Goal: Information Seeking & Learning: Learn about a topic

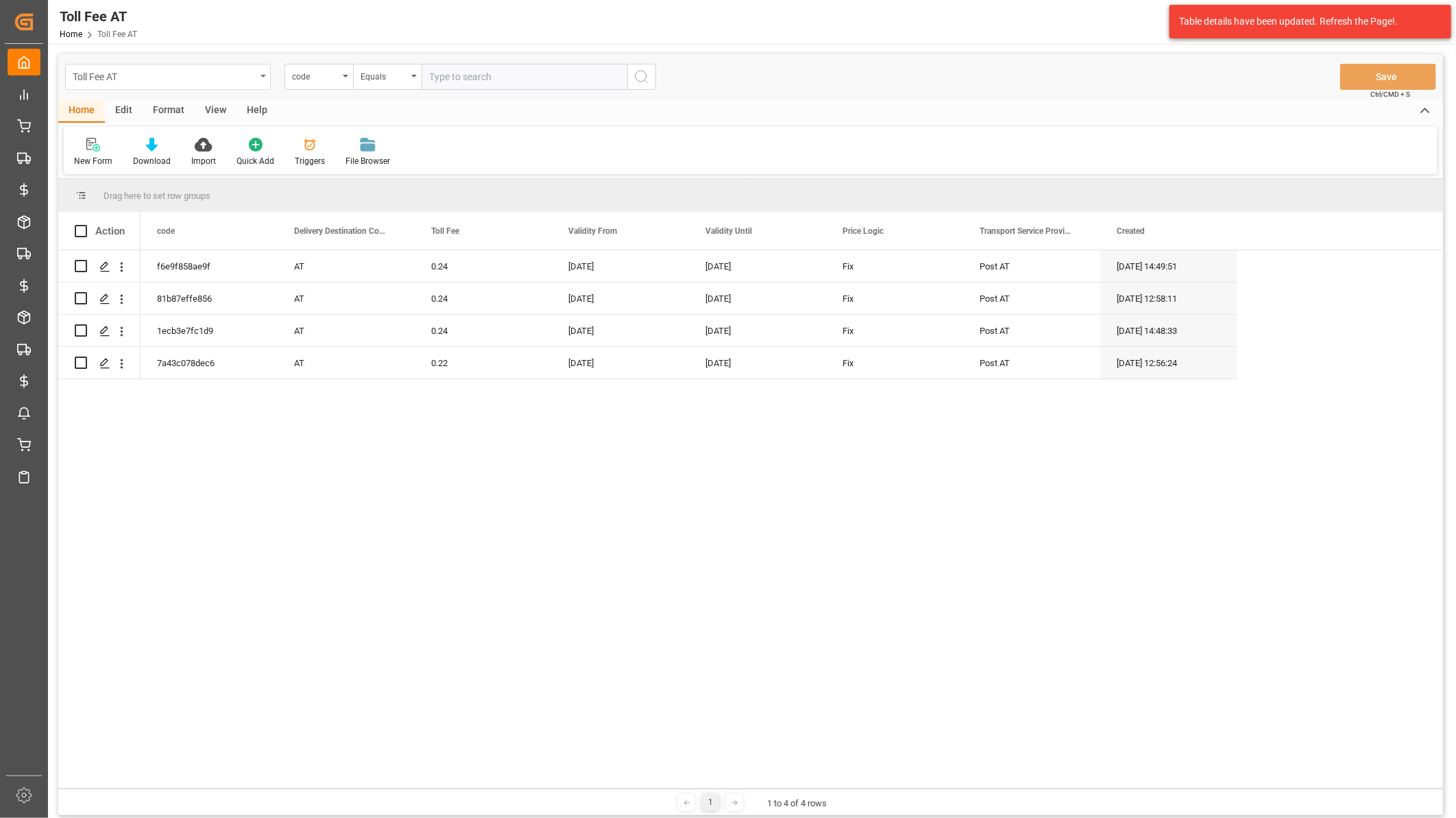
drag, startPoint x: 166, startPoint y: 72, endPoint x: 165, endPoint y: 79, distance: 7.1
click at [166, 72] on div "Toll Fee AT" at bounding box center [164, 76] width 183 height 17
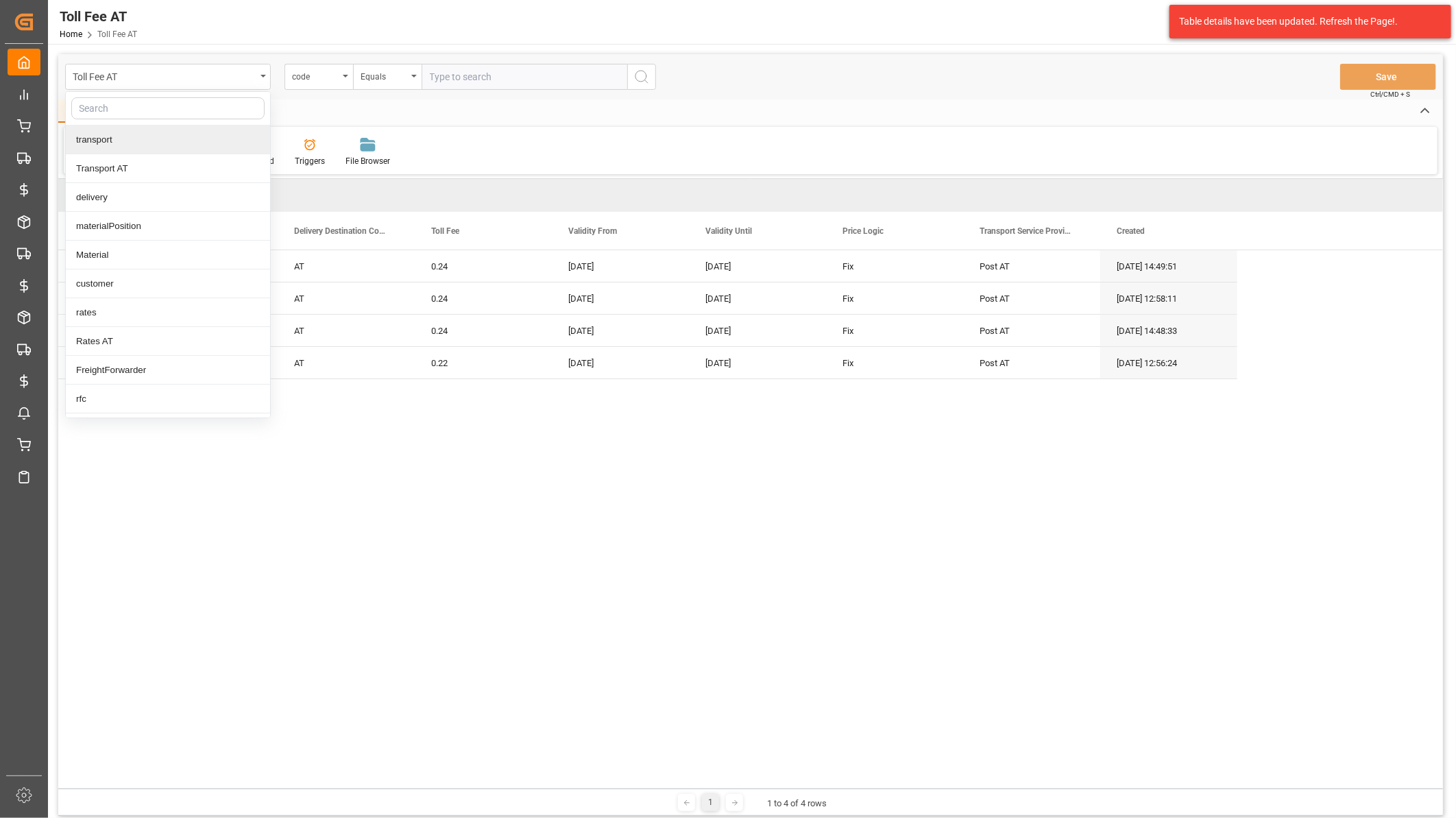
click at [161, 136] on div "transport" at bounding box center [168, 140] width 204 height 29
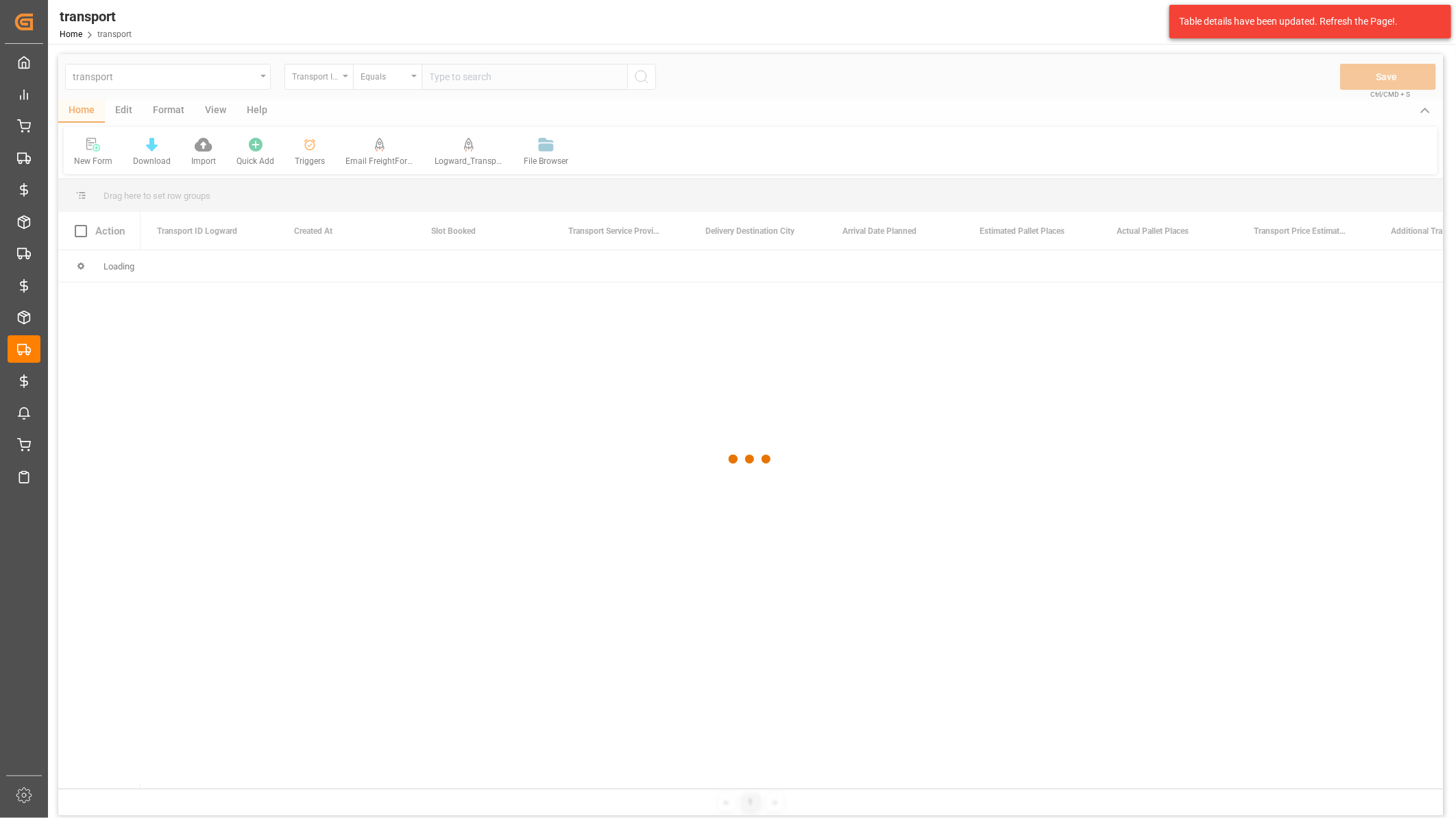
click at [181, 73] on div at bounding box center [750, 458] width 1384 height 809
click at [32, 476] on div "PO Mapping Table DE PO Mapping Table DE" at bounding box center [24, 476] width 33 height 27
click at [21, 470] on icon at bounding box center [23, 477] width 13 height 13
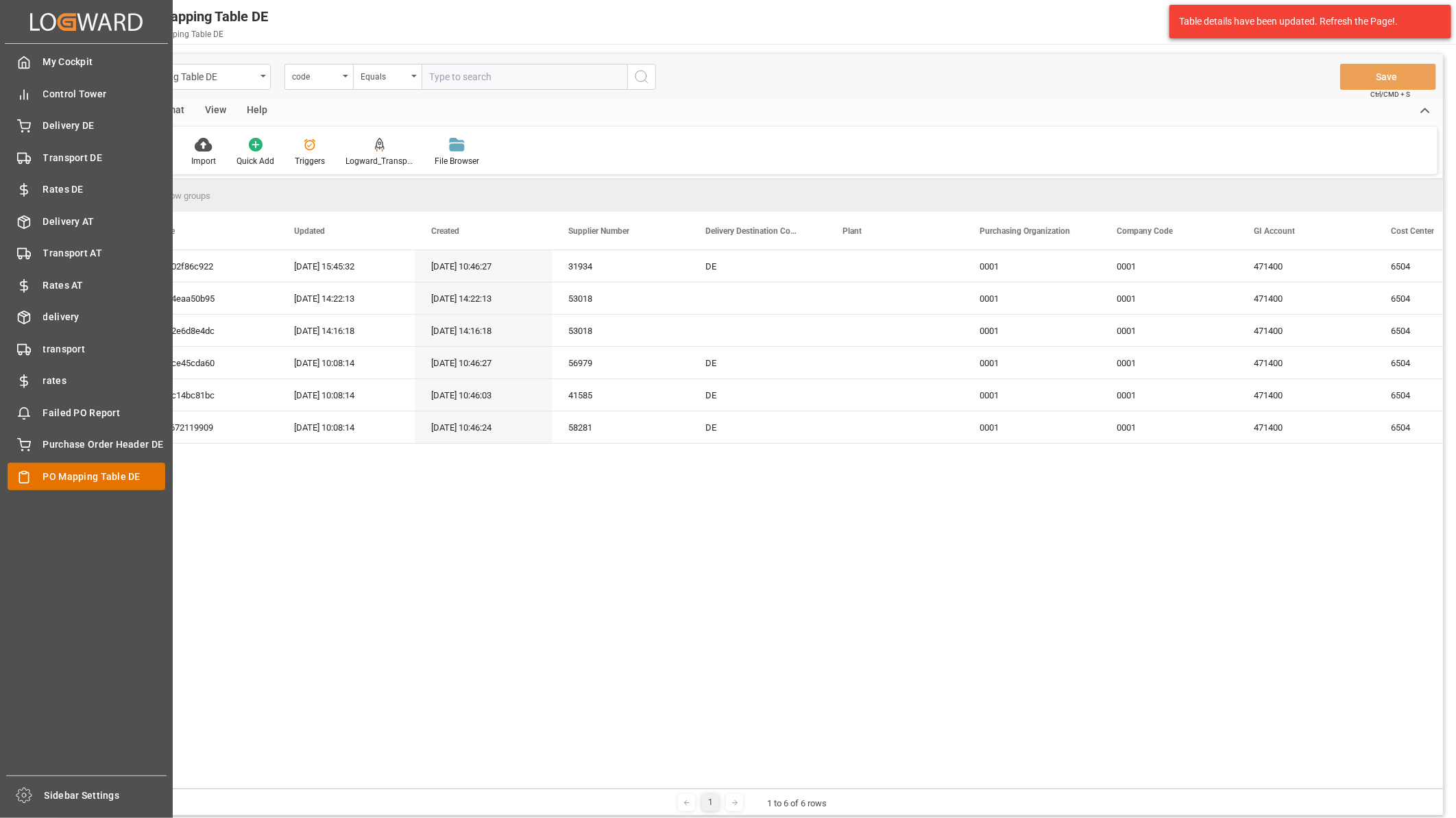
click at [18, 469] on div at bounding box center [19, 476] width 23 height 14
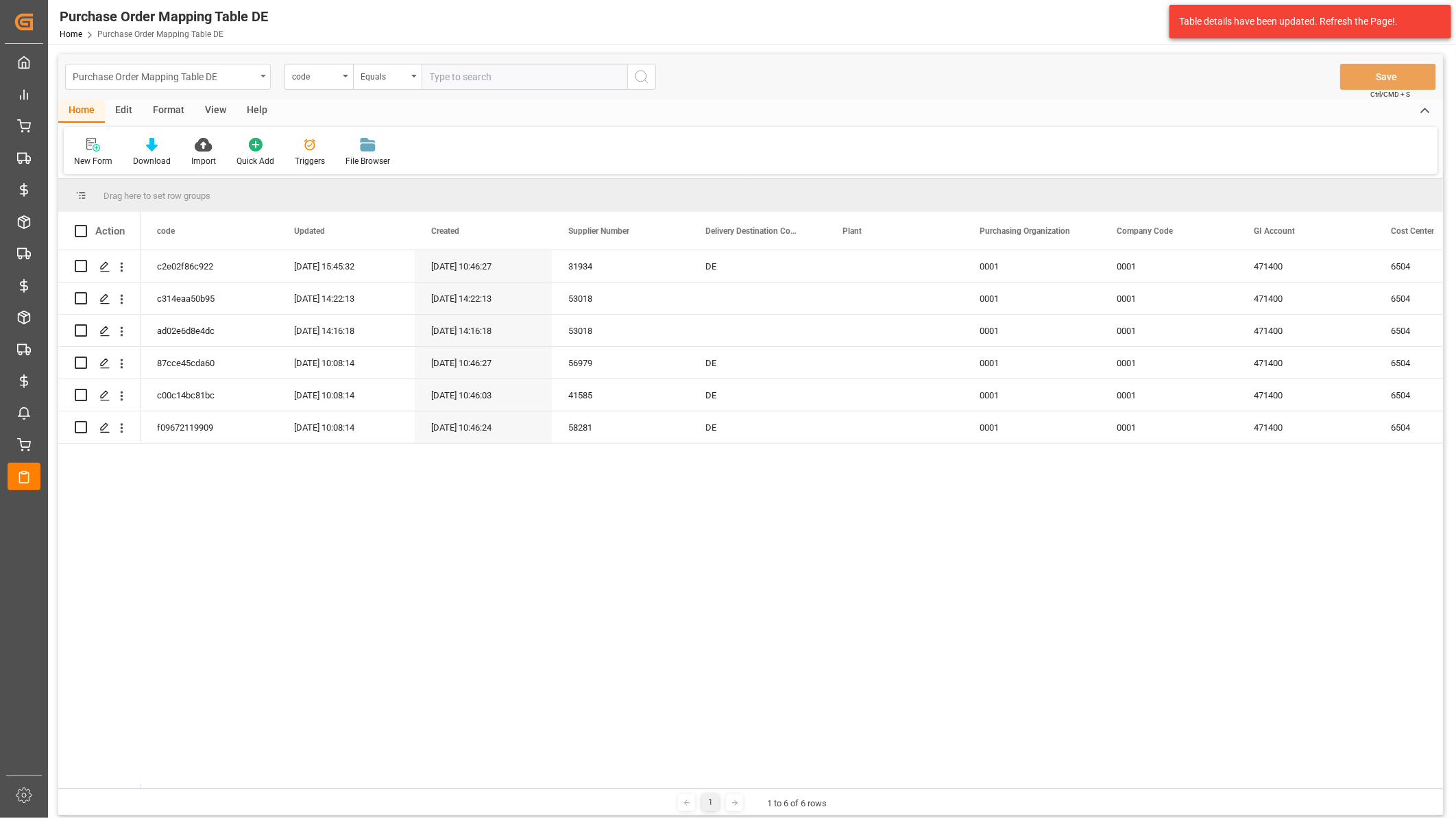
click at [185, 71] on div "Purchase Order Mapping Table DE" at bounding box center [164, 76] width 183 height 17
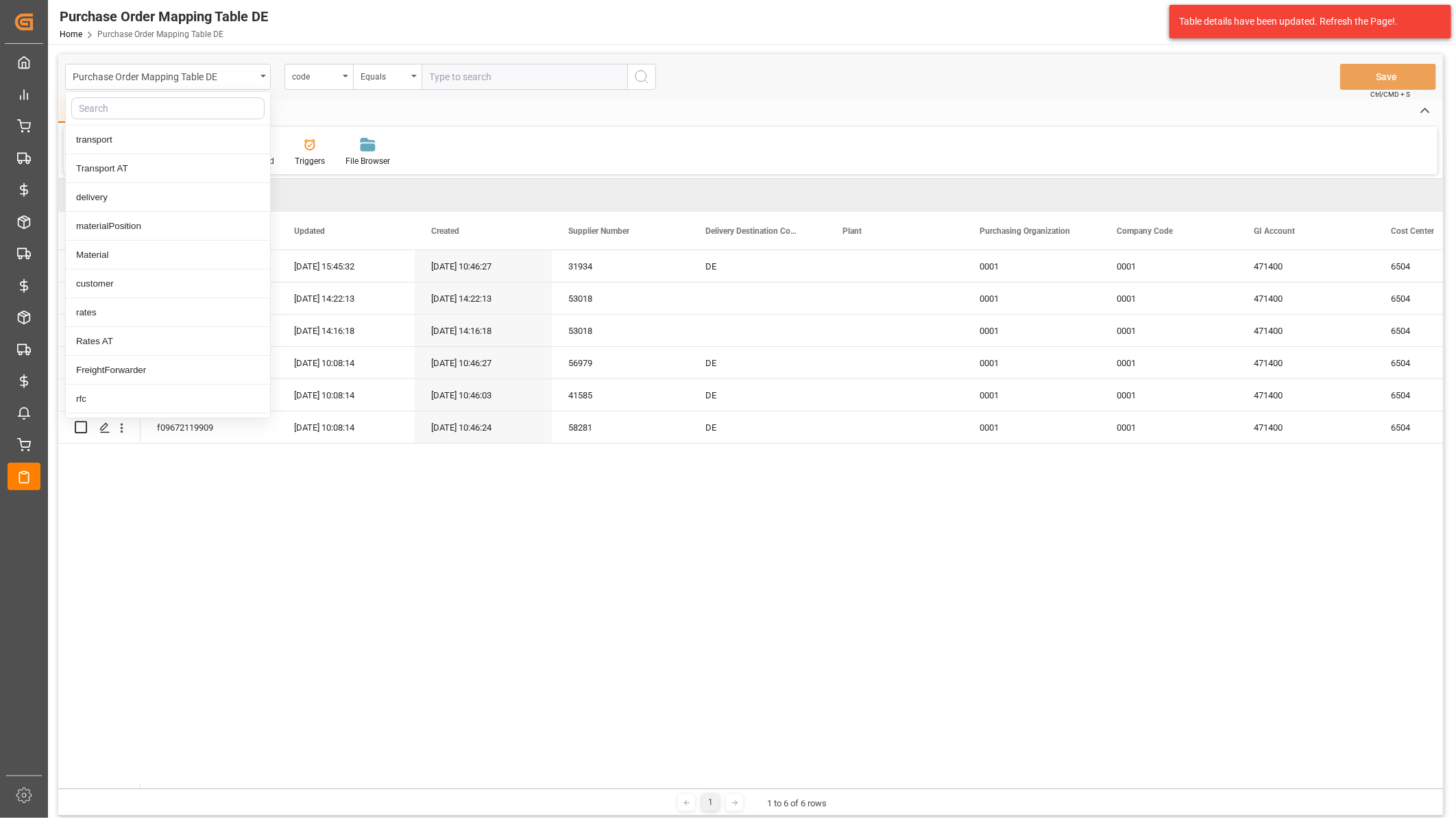
click at [172, 112] on input "text" at bounding box center [168, 108] width 194 height 22
type input "a"
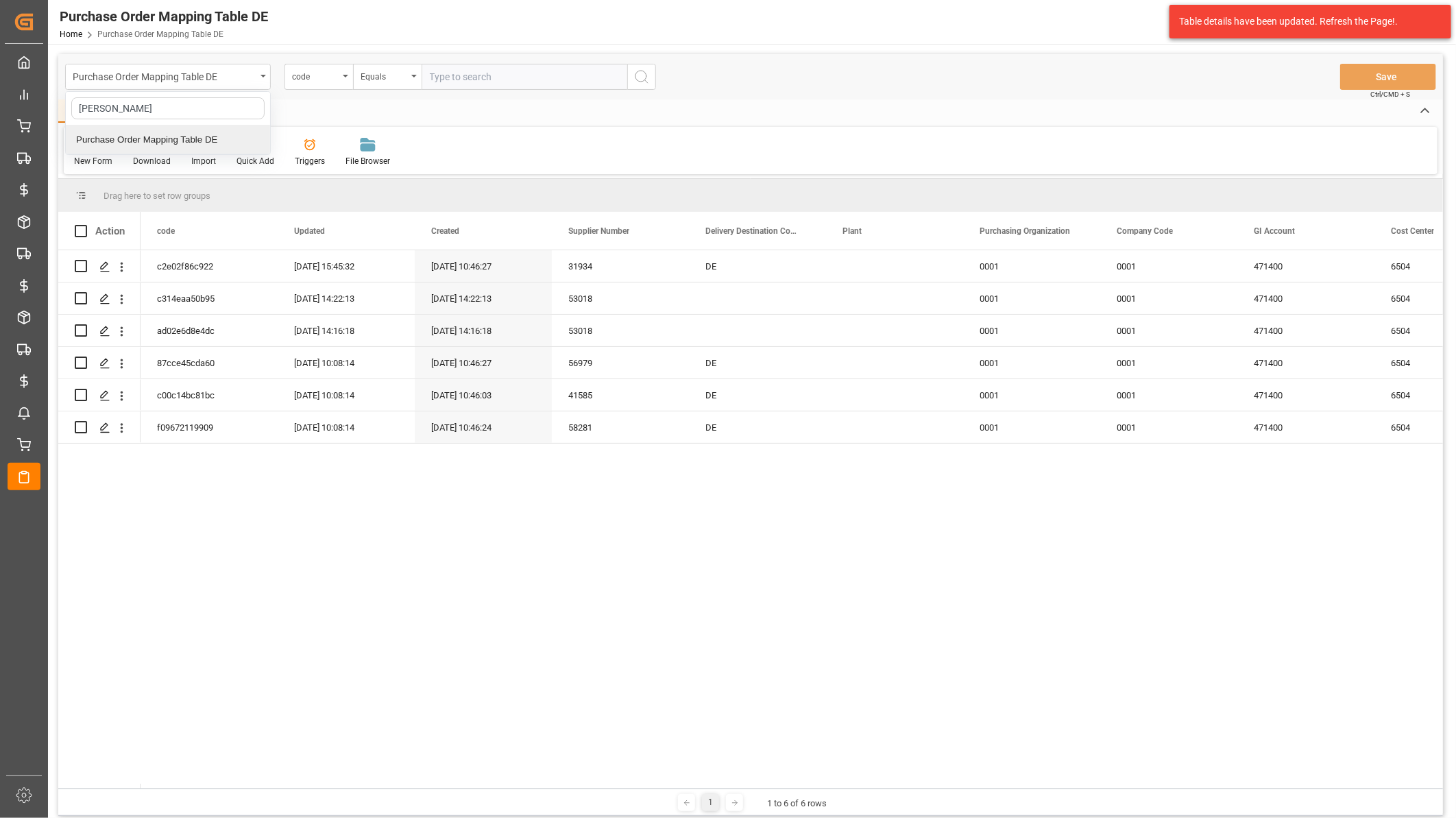
type input "mapp"
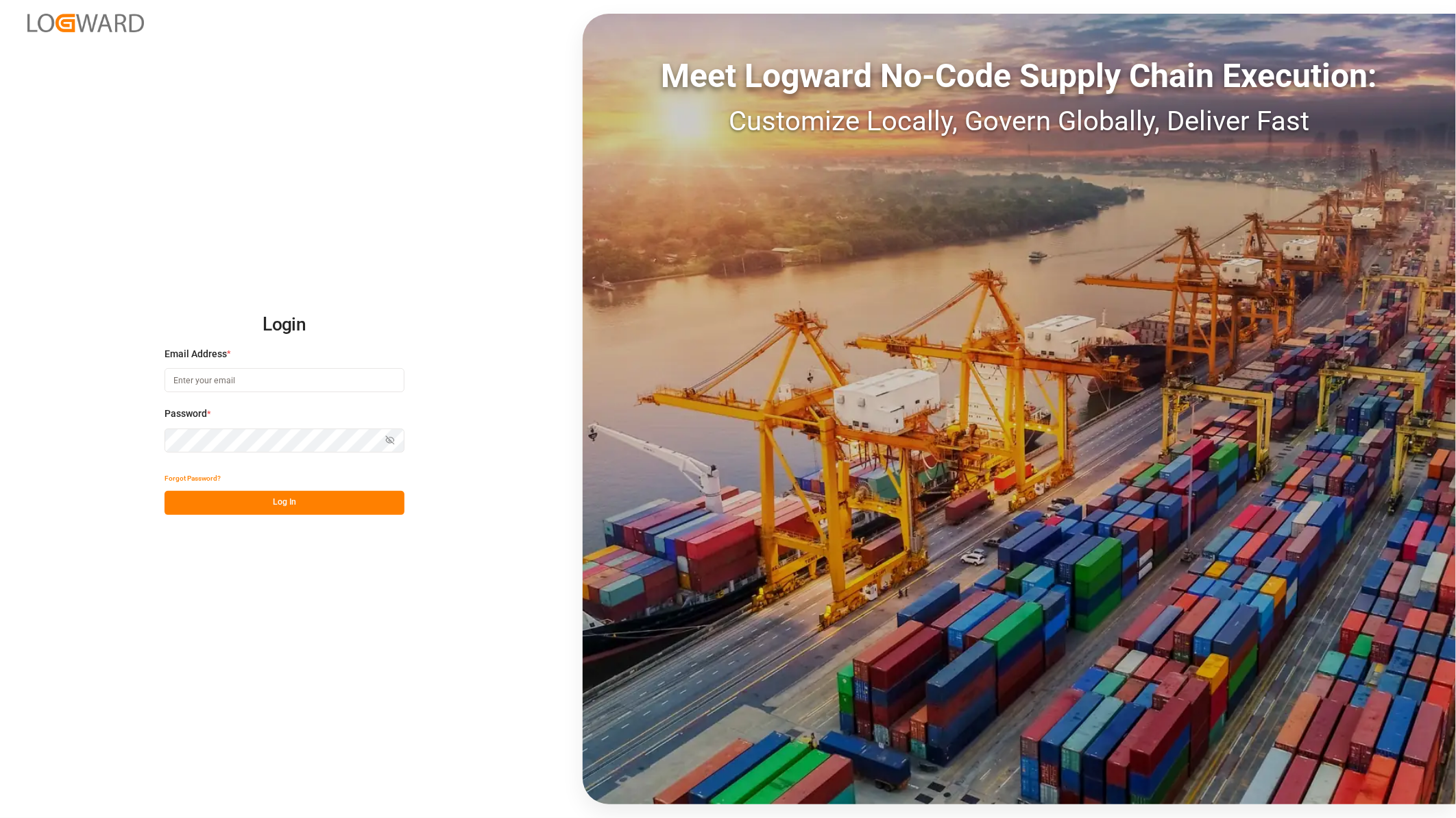
type input "[PERSON_NAME][EMAIL_ADDRESS][PERSON_NAME][DOMAIN_NAME]"
click at [313, 504] on button "Log In" at bounding box center [284, 503] width 240 height 24
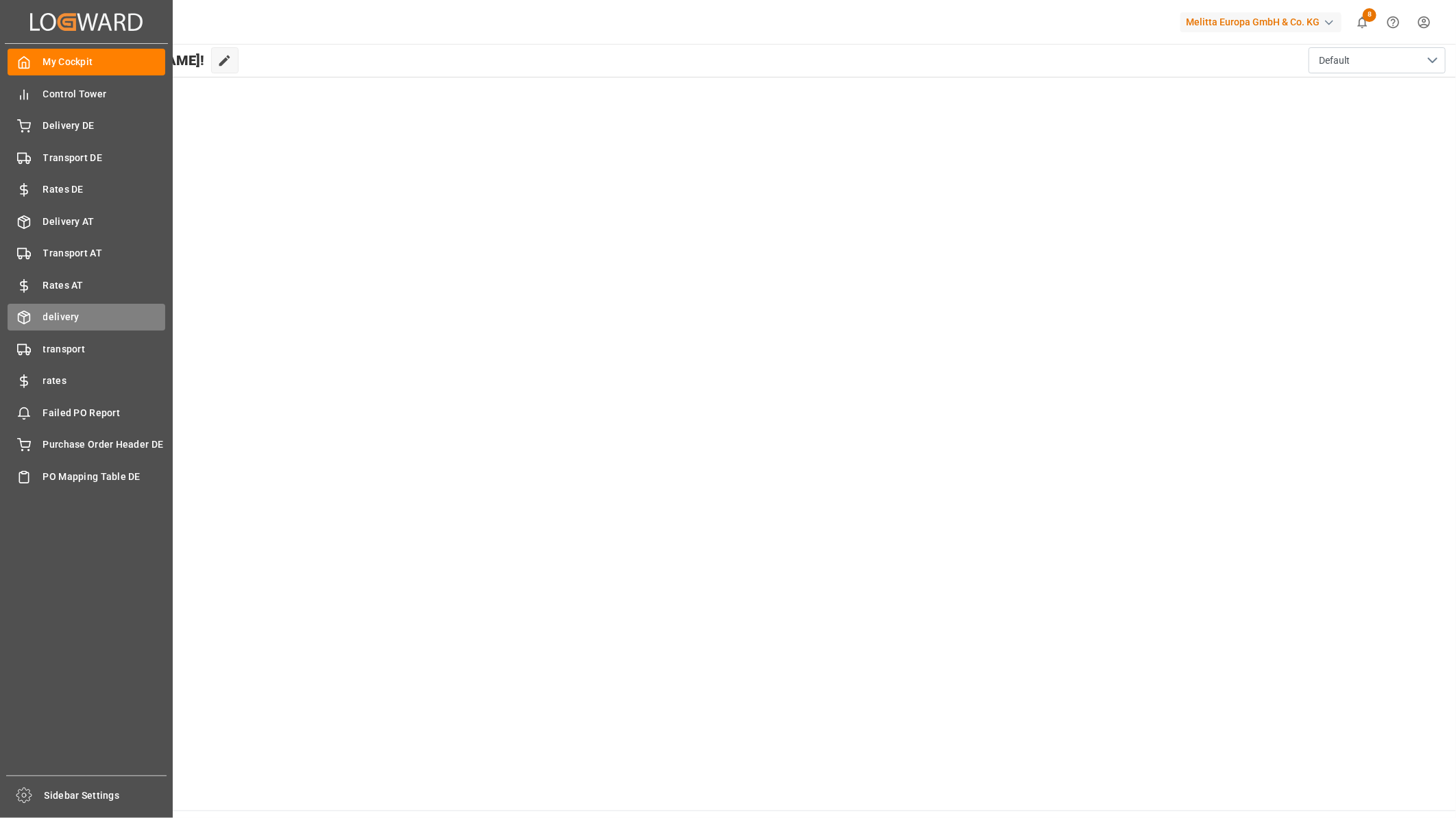
click at [79, 312] on span "delivery" at bounding box center [104, 317] width 123 height 14
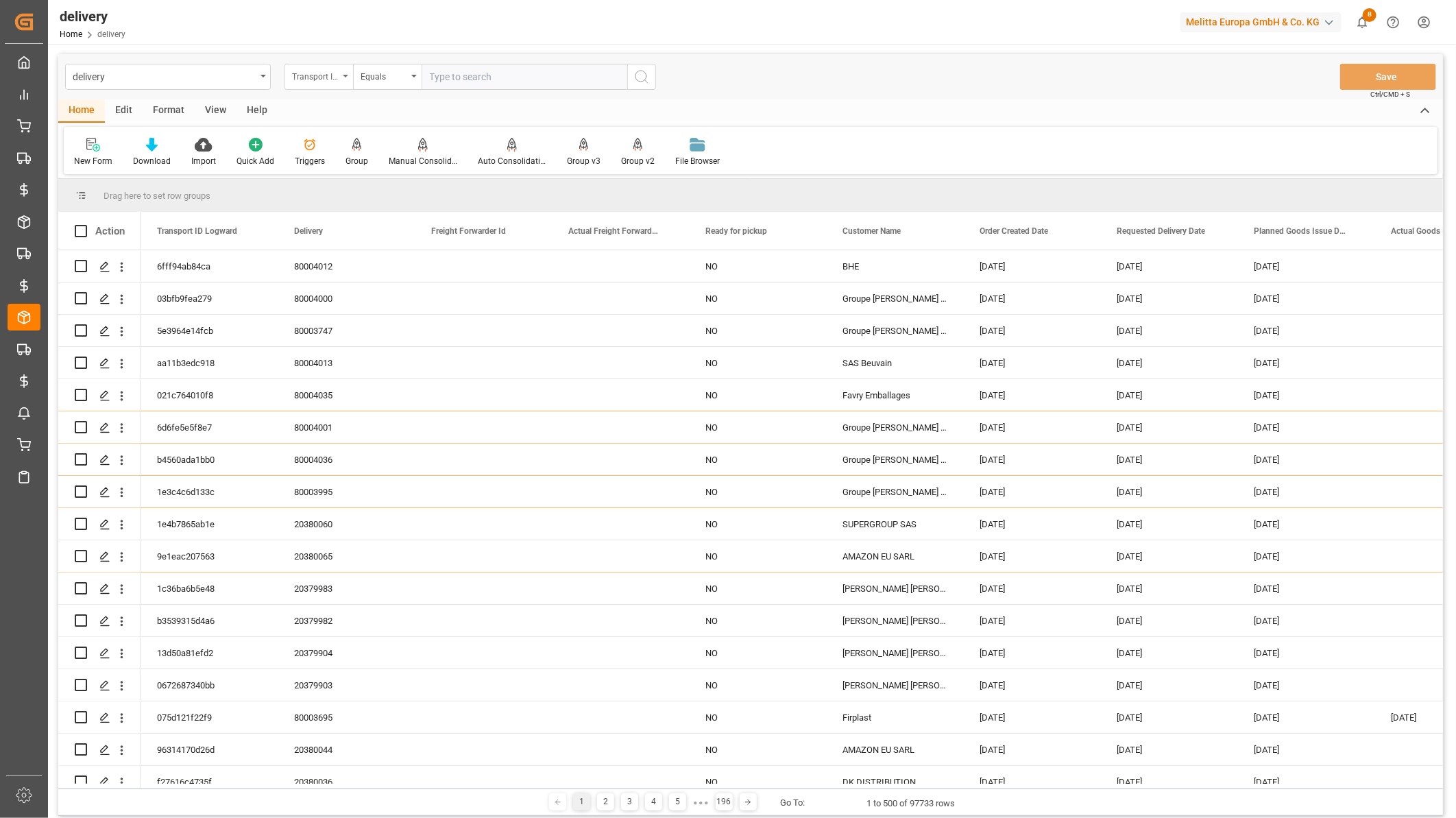
click at [317, 81] on div "Transport ID Logward" at bounding box center [316, 75] width 47 height 16
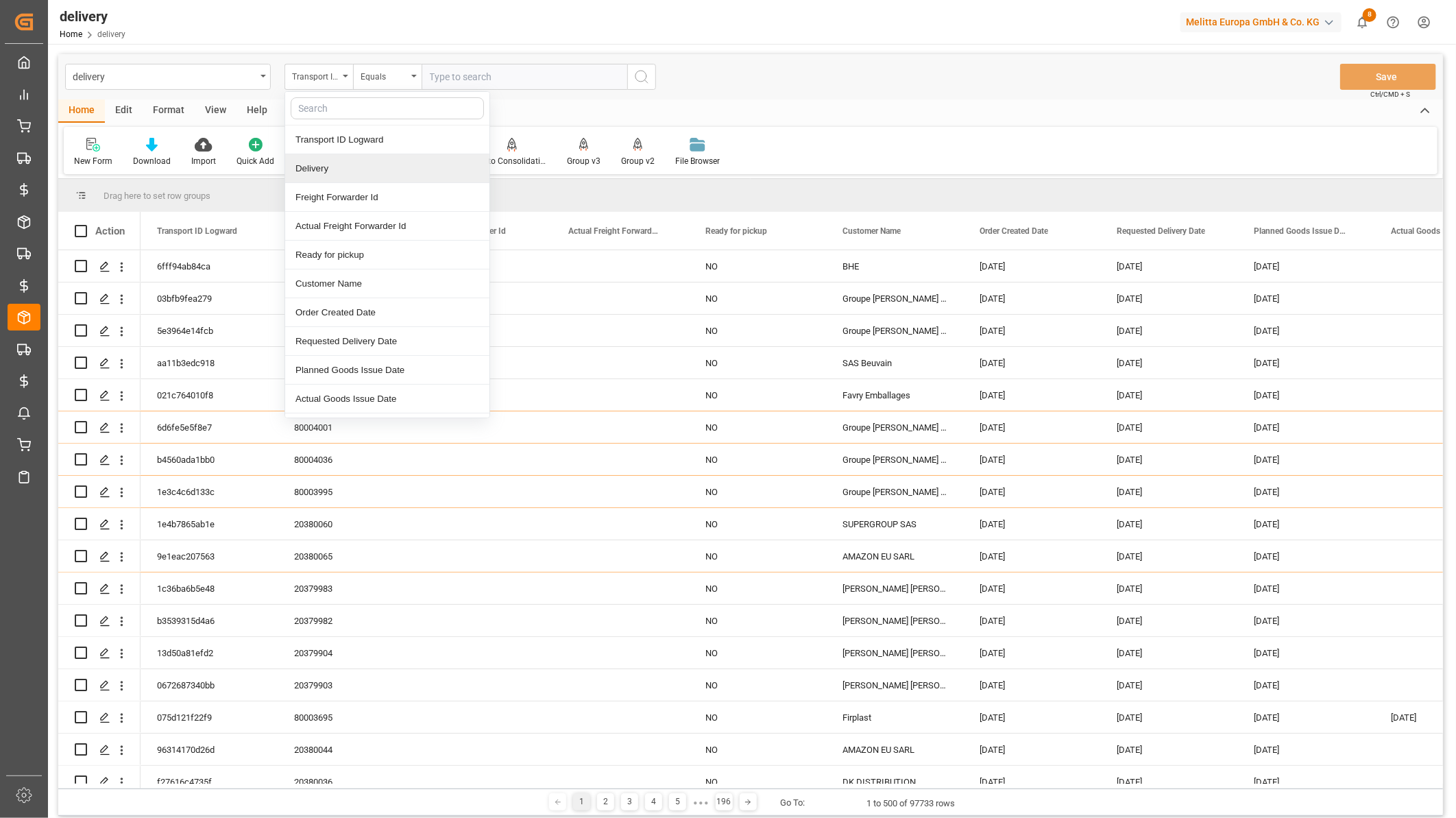
click at [339, 175] on div "Delivery" at bounding box center [387, 168] width 204 height 29
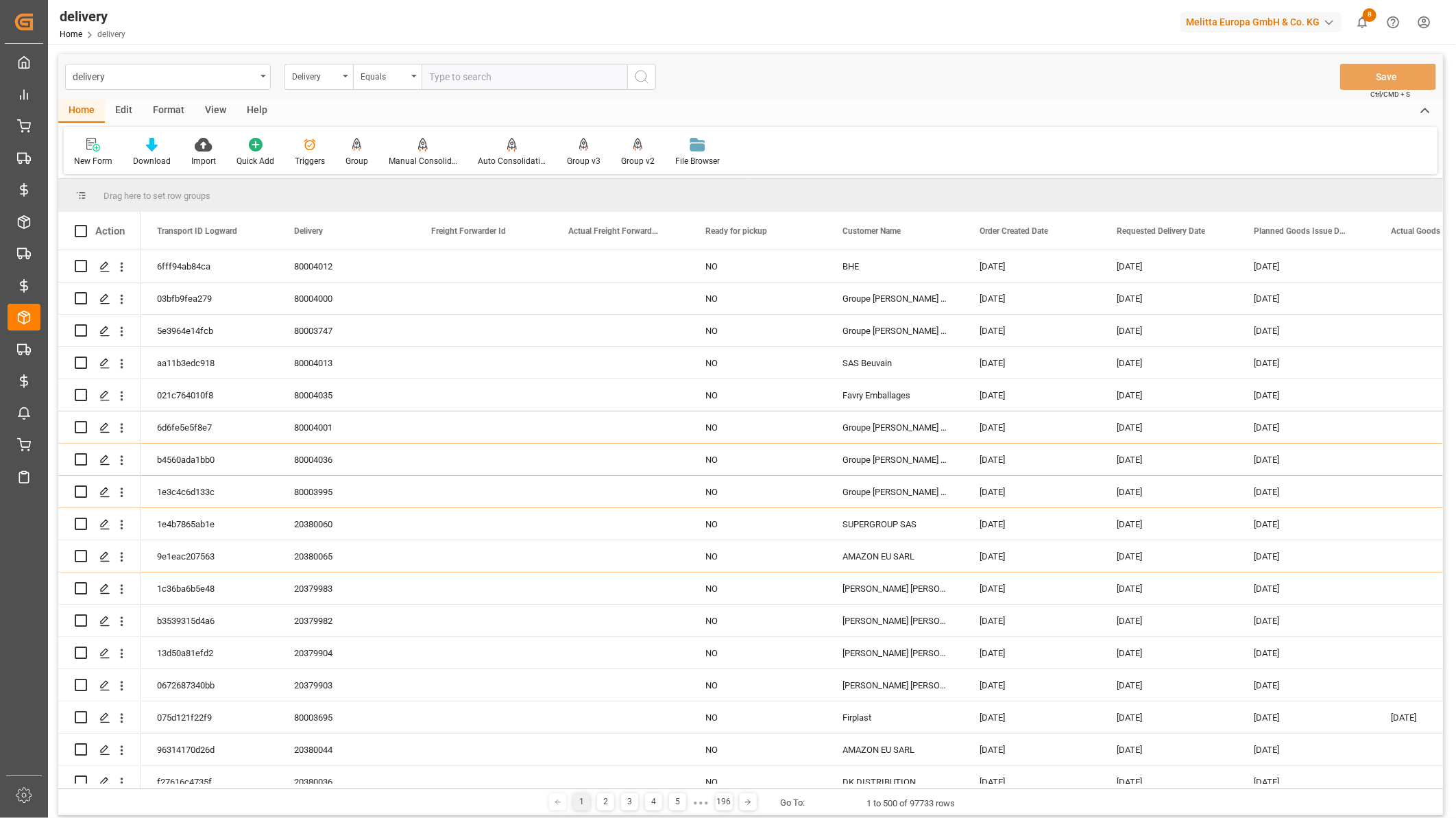
click at [465, 76] on input "text" at bounding box center [524, 77] width 206 height 26
paste input "20371585"
type input "20371585"
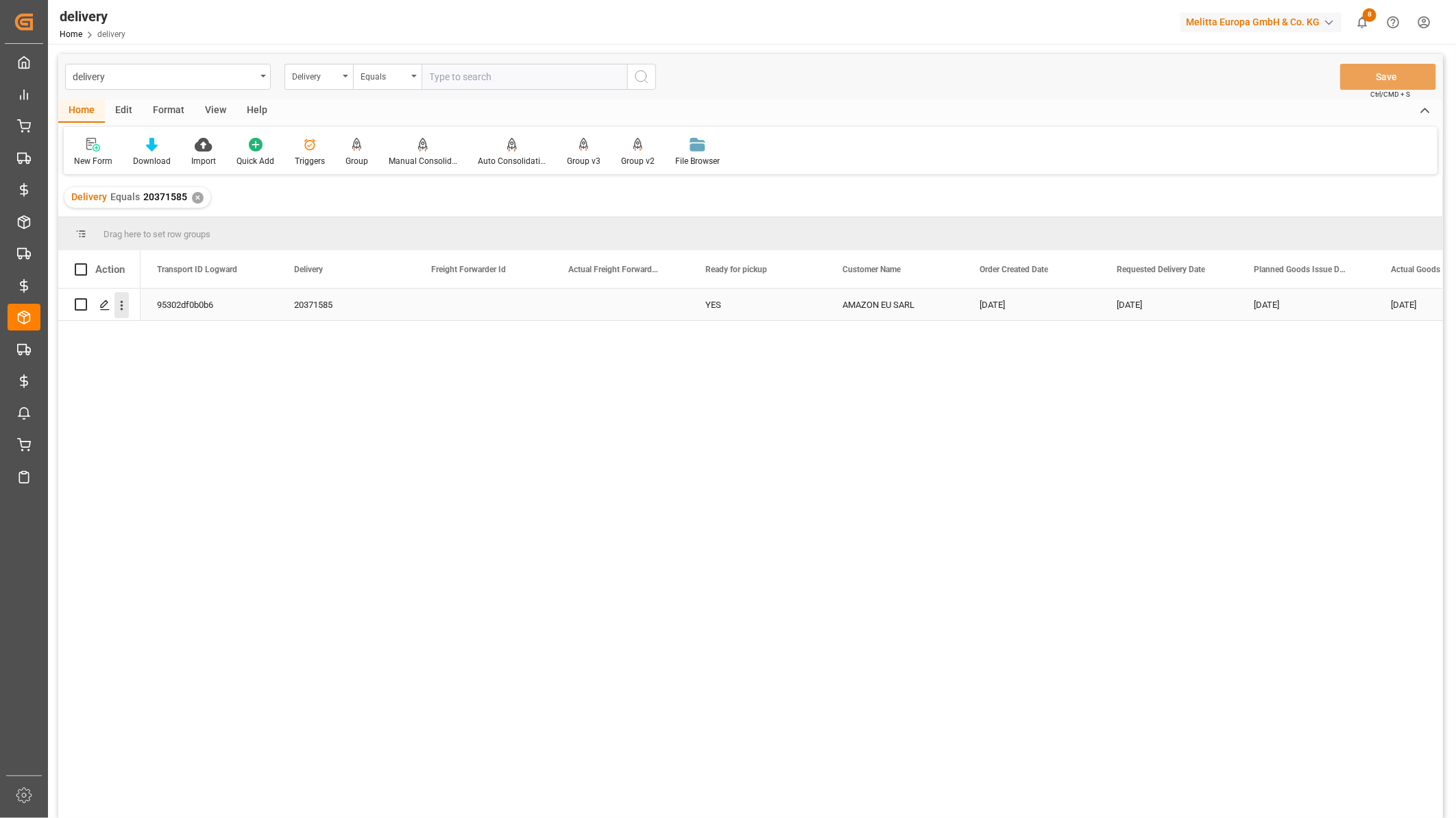
click at [125, 306] on icon "open menu" at bounding box center [121, 305] width 14 height 14
click at [151, 329] on span "Open in new tab" at bounding box center [212, 334] width 125 height 14
click at [495, 71] on input "text" at bounding box center [524, 77] width 206 height 26
paste input "20370725"
type input "20370725"
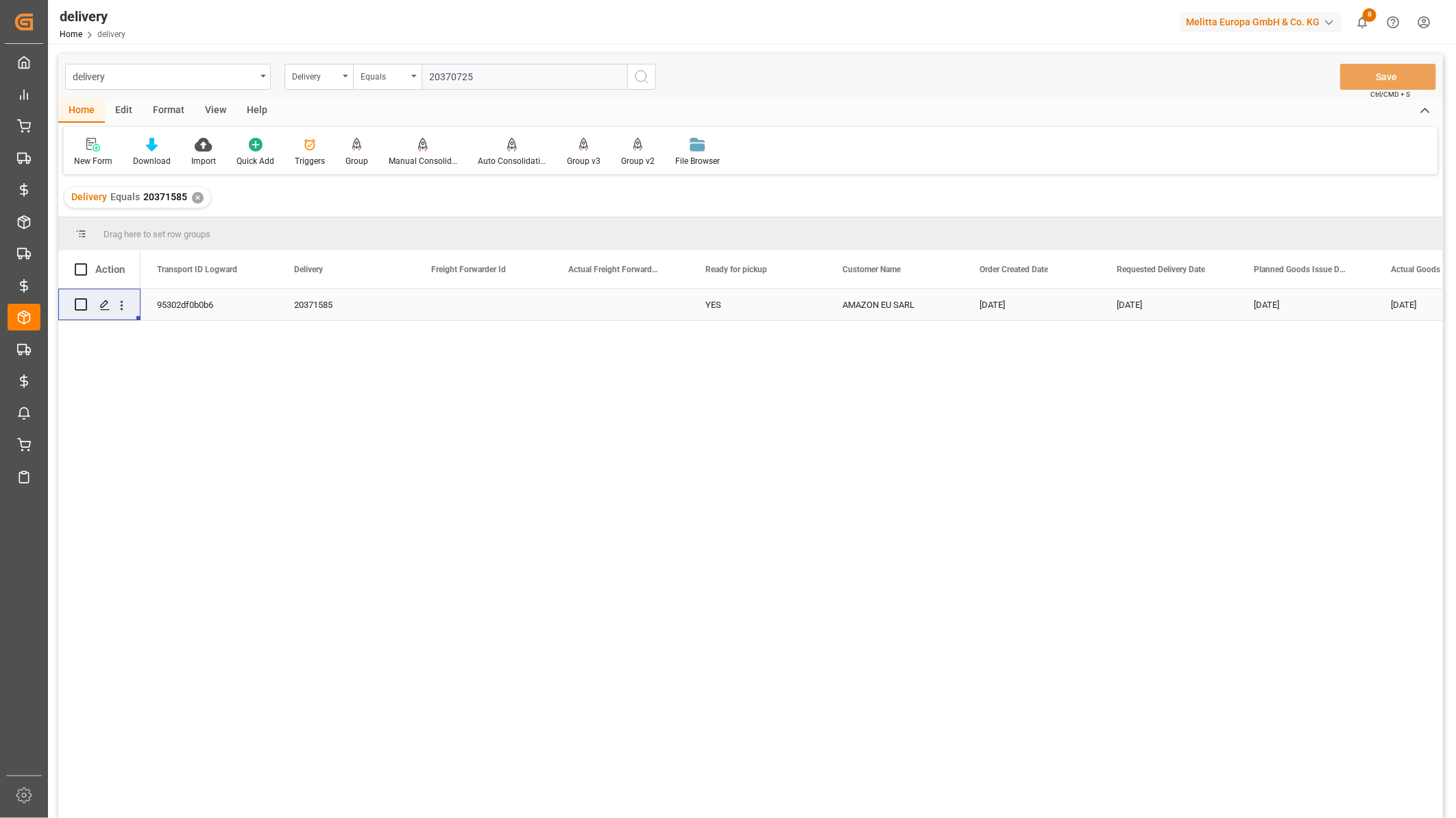
click at [651, 67] on button "search button" at bounding box center [641, 77] width 29 height 26
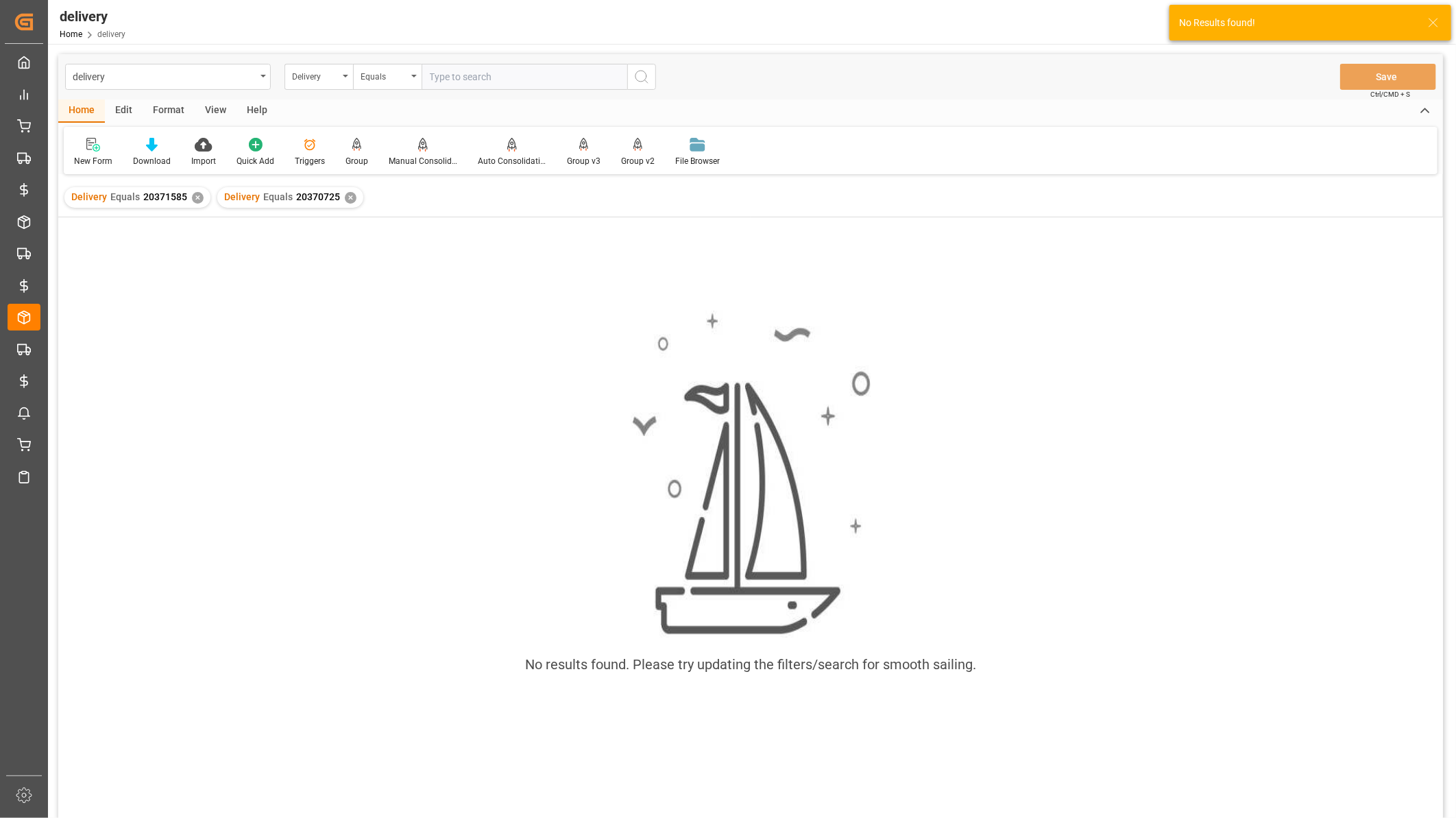
click at [192, 199] on div "✕" at bounding box center [198, 198] width 11 height 11
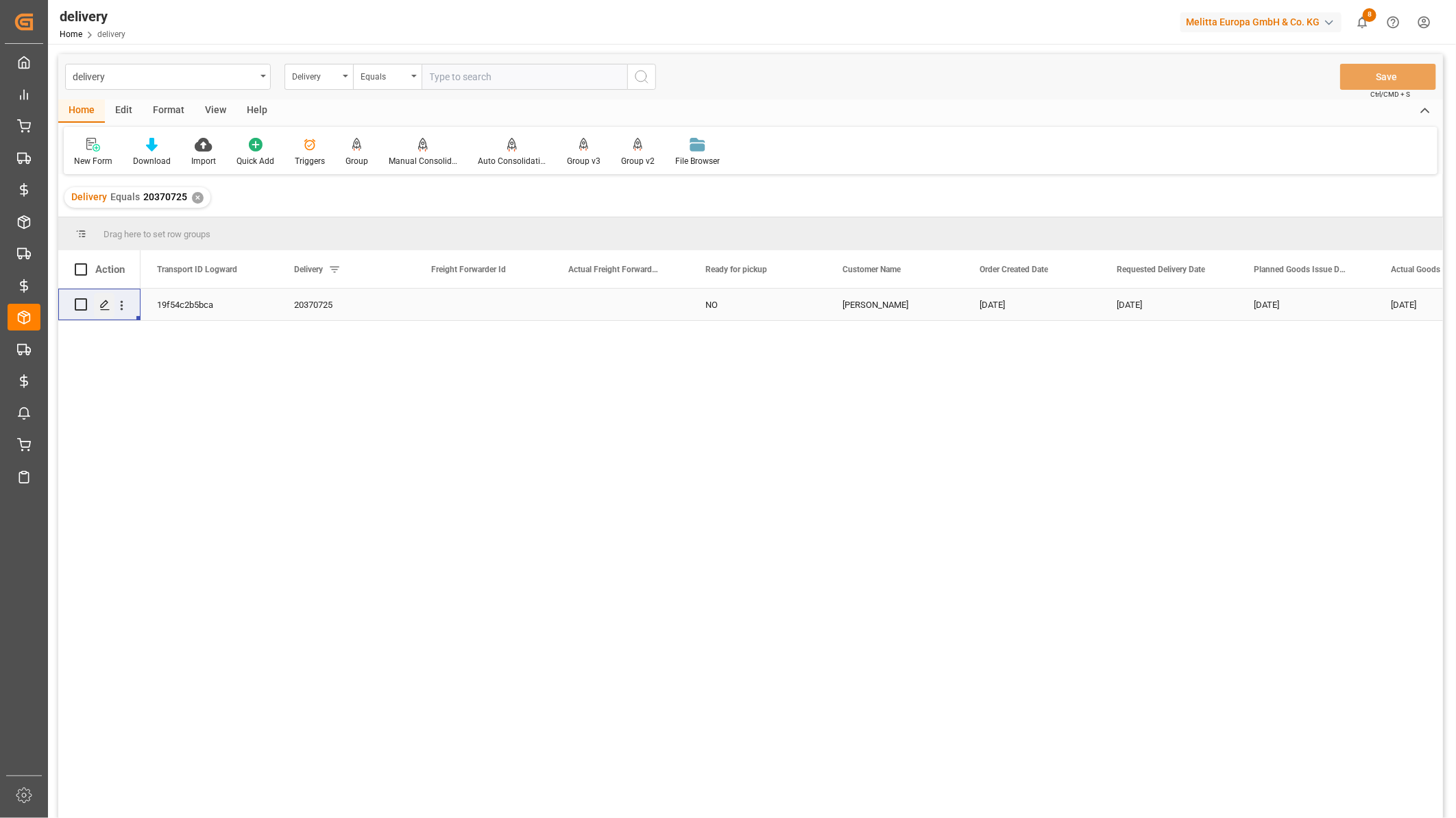
click at [108, 304] on icon "Press SPACE to select this row." at bounding box center [104, 304] width 11 height 11
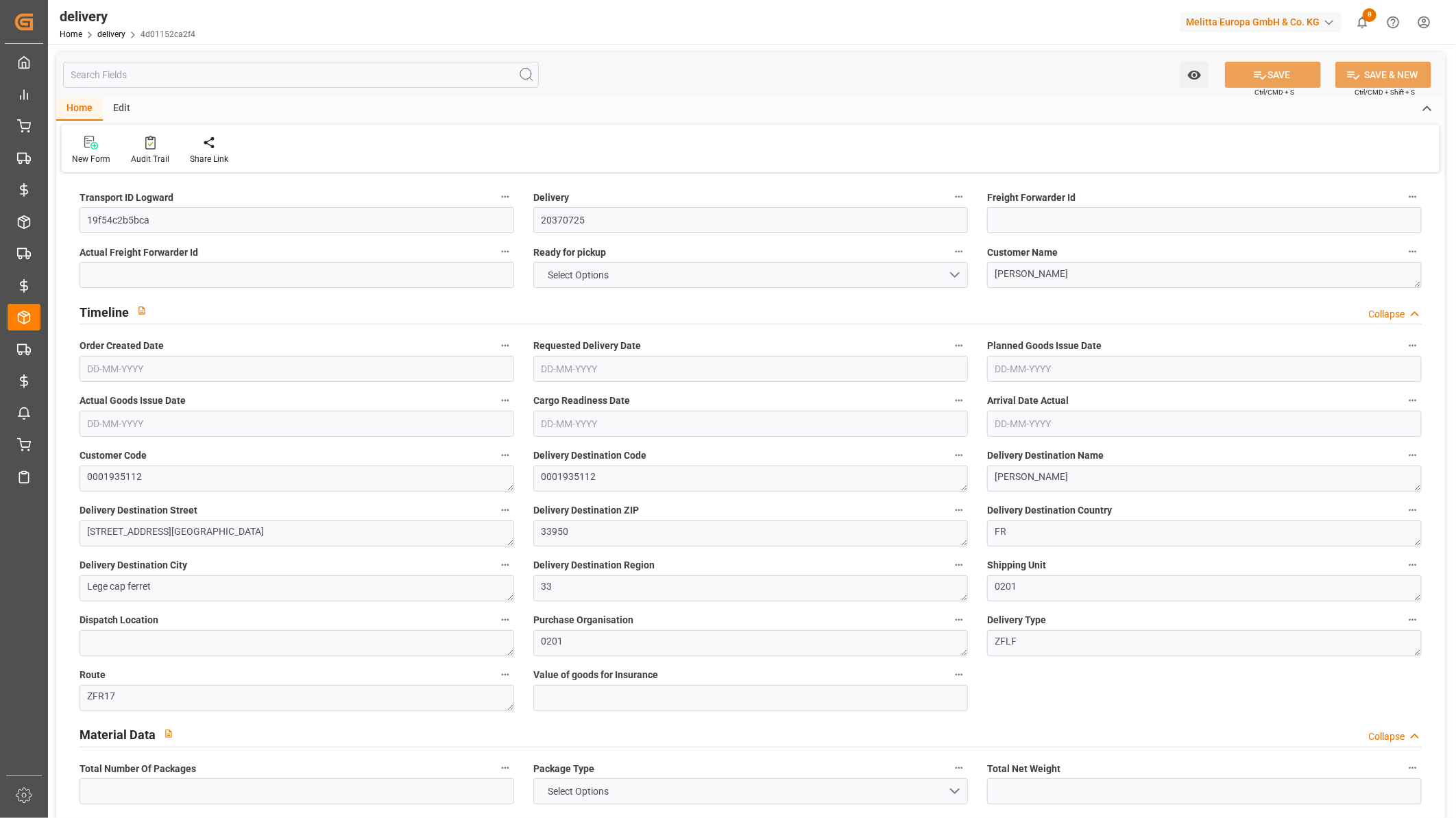
type input "1"
type input "0.012"
type input "23.021"
type input "0.1"
type input "1"
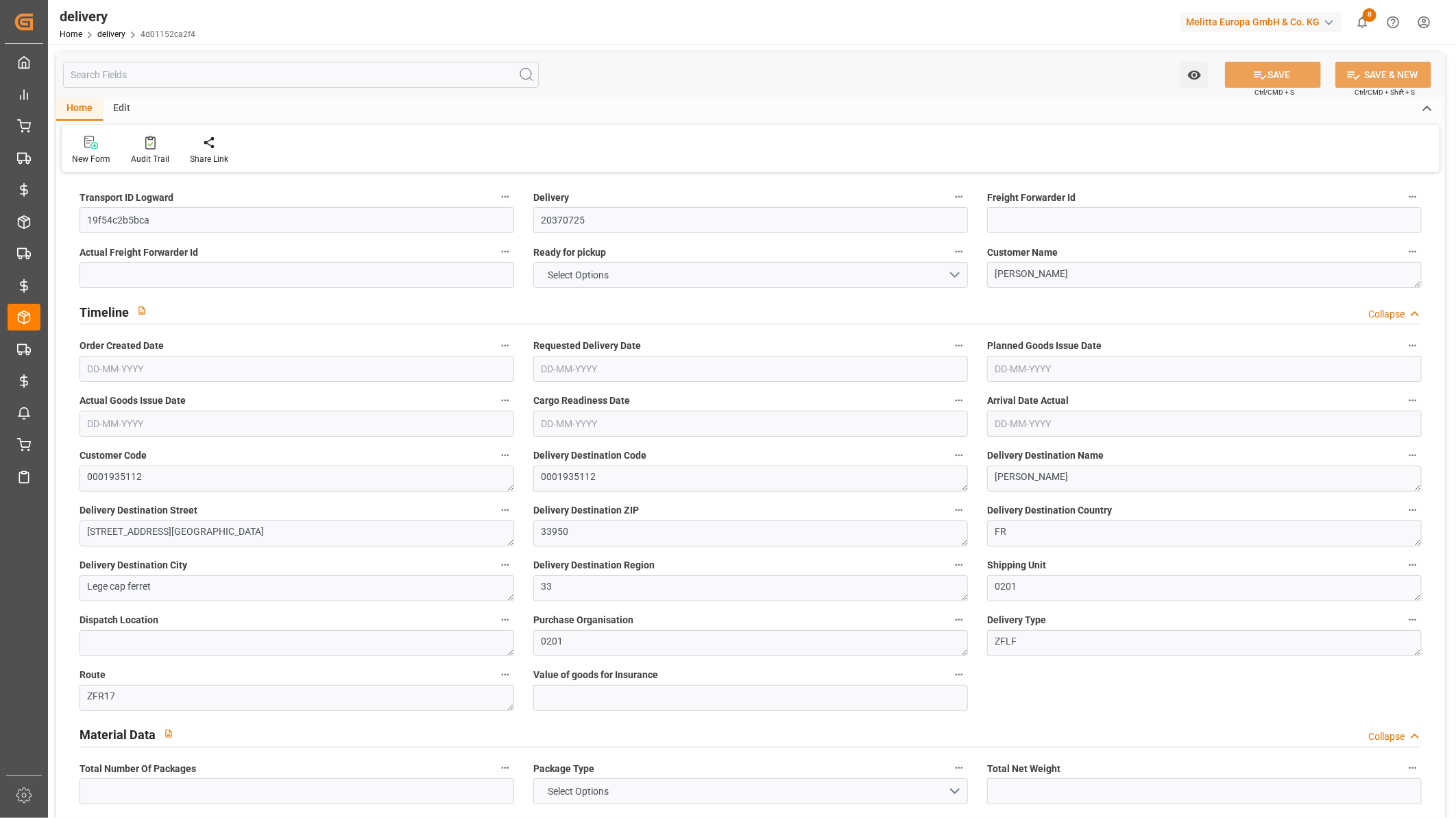
type input "2"
type input "1"
type input "2"
type input "0"
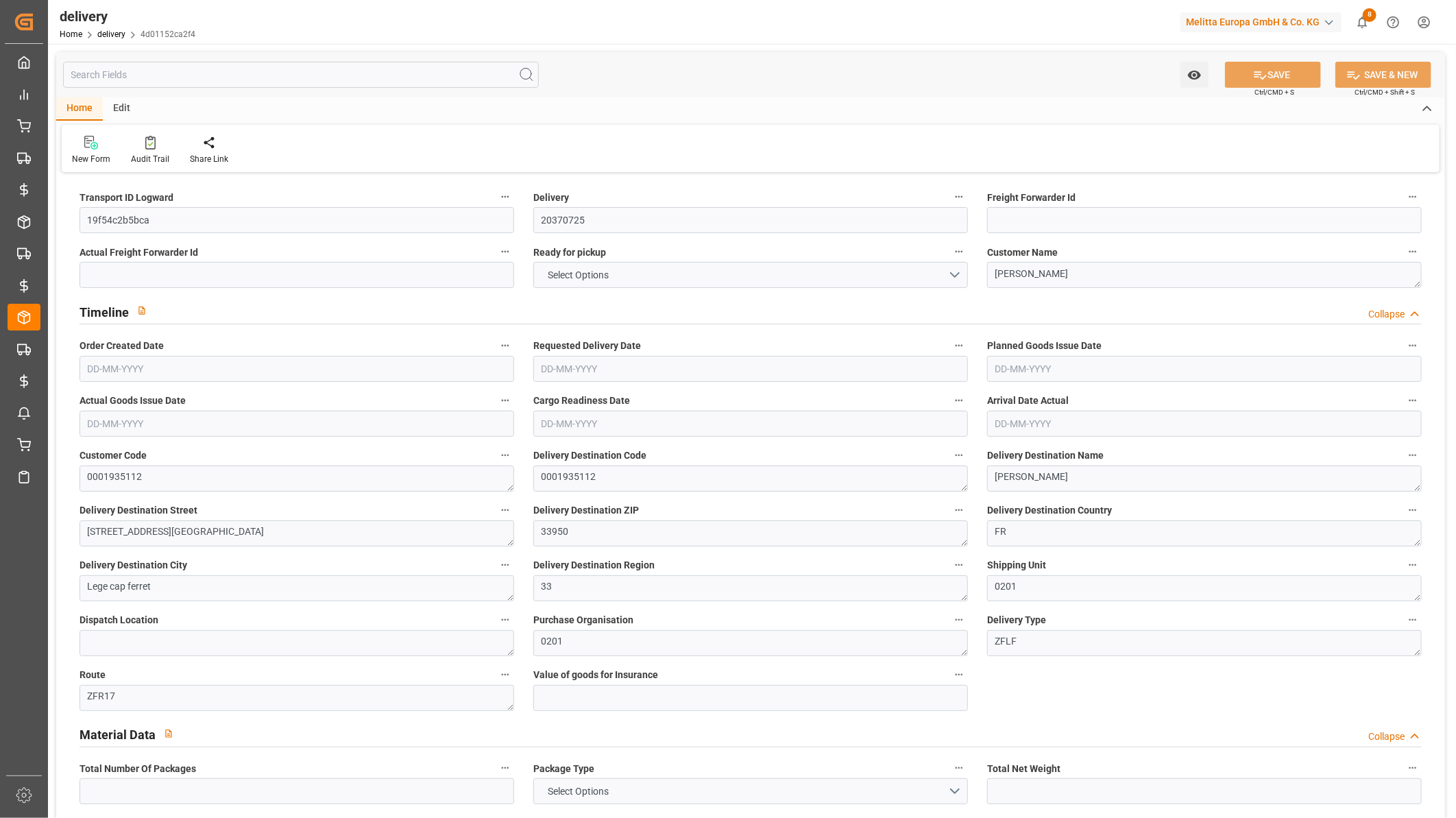
type input "0"
type input "21.56"
type input "0"
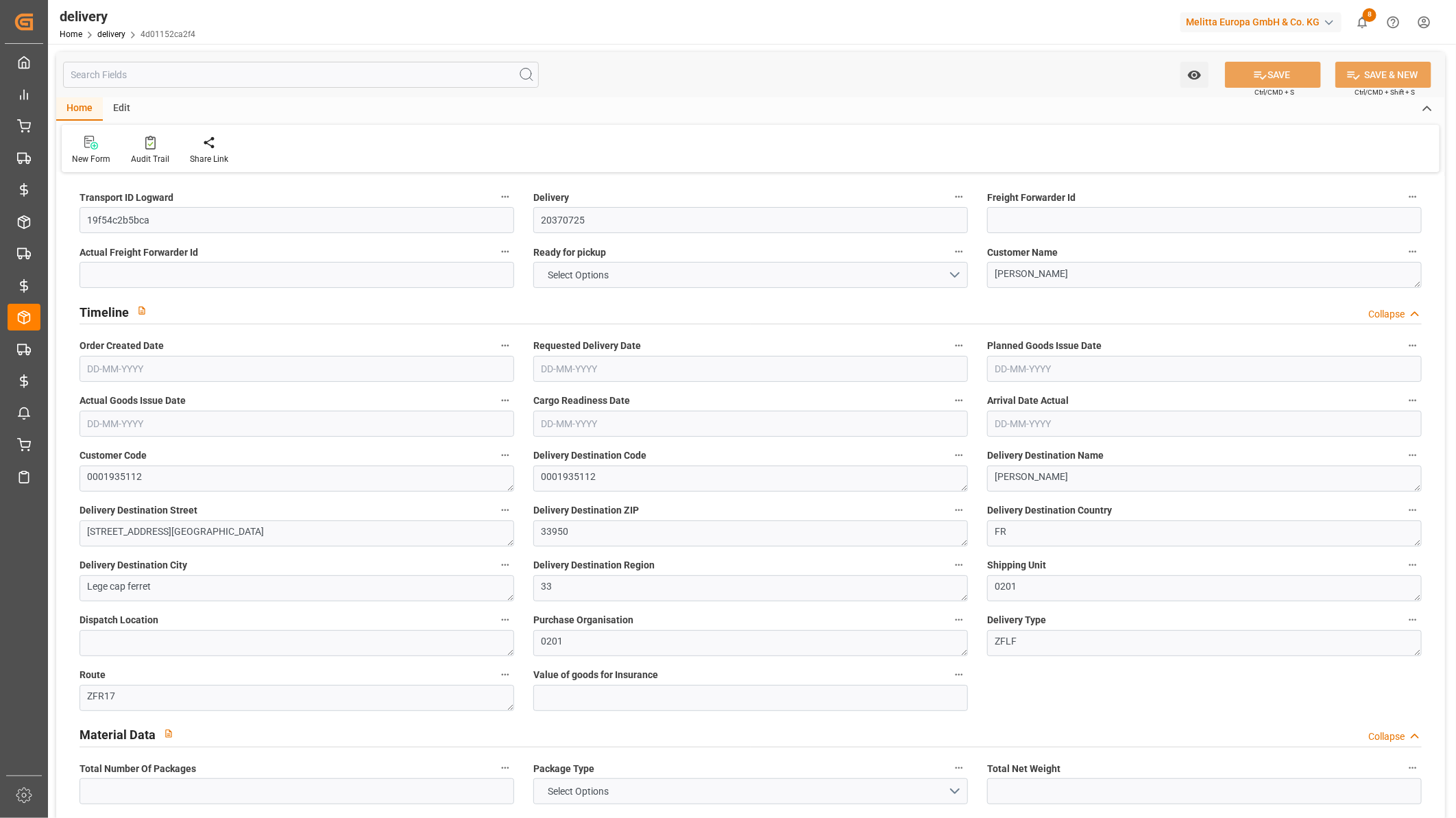
type input "1.5"
type input "0"
type input "1"
type input "0"
type input "0.022"
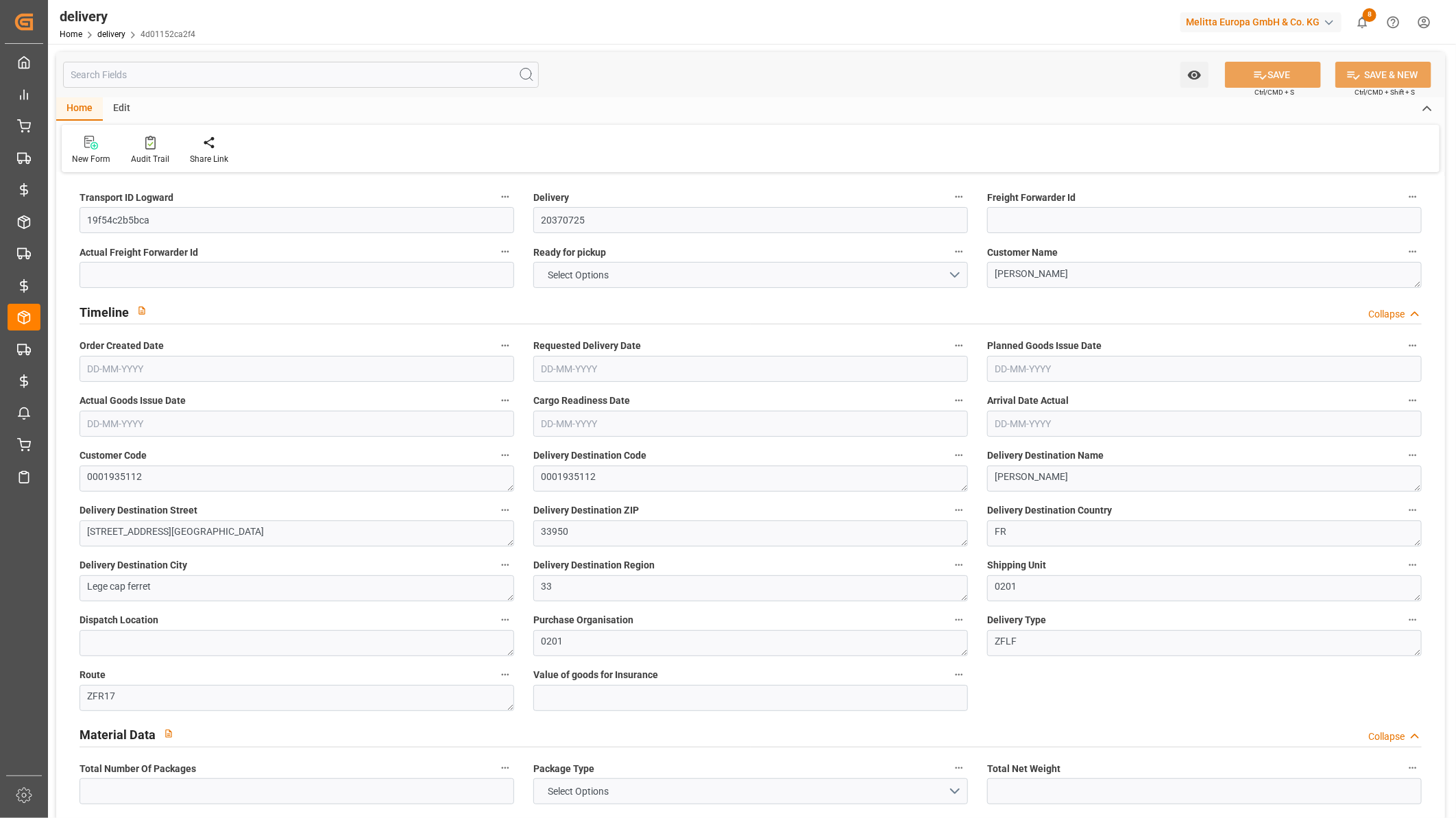
type input "101"
type input "0"
type input "26-05-2025"
type input "02-06-2025"
type input "27-05-2025"
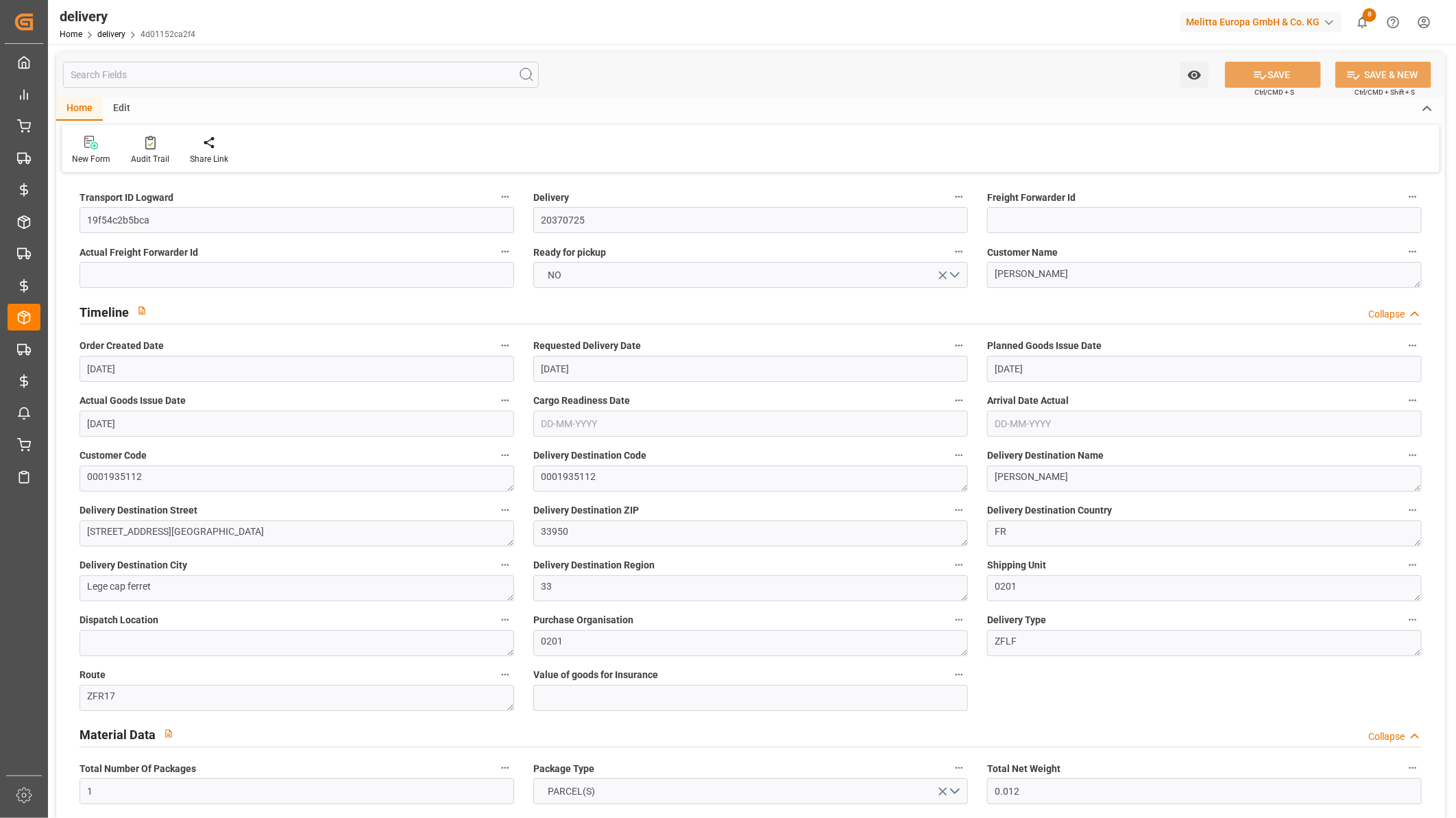
type input "26-05-2025"
type input "26-05-2025 13:02"
type input "1"
type input "65.768"
type input "103.444"
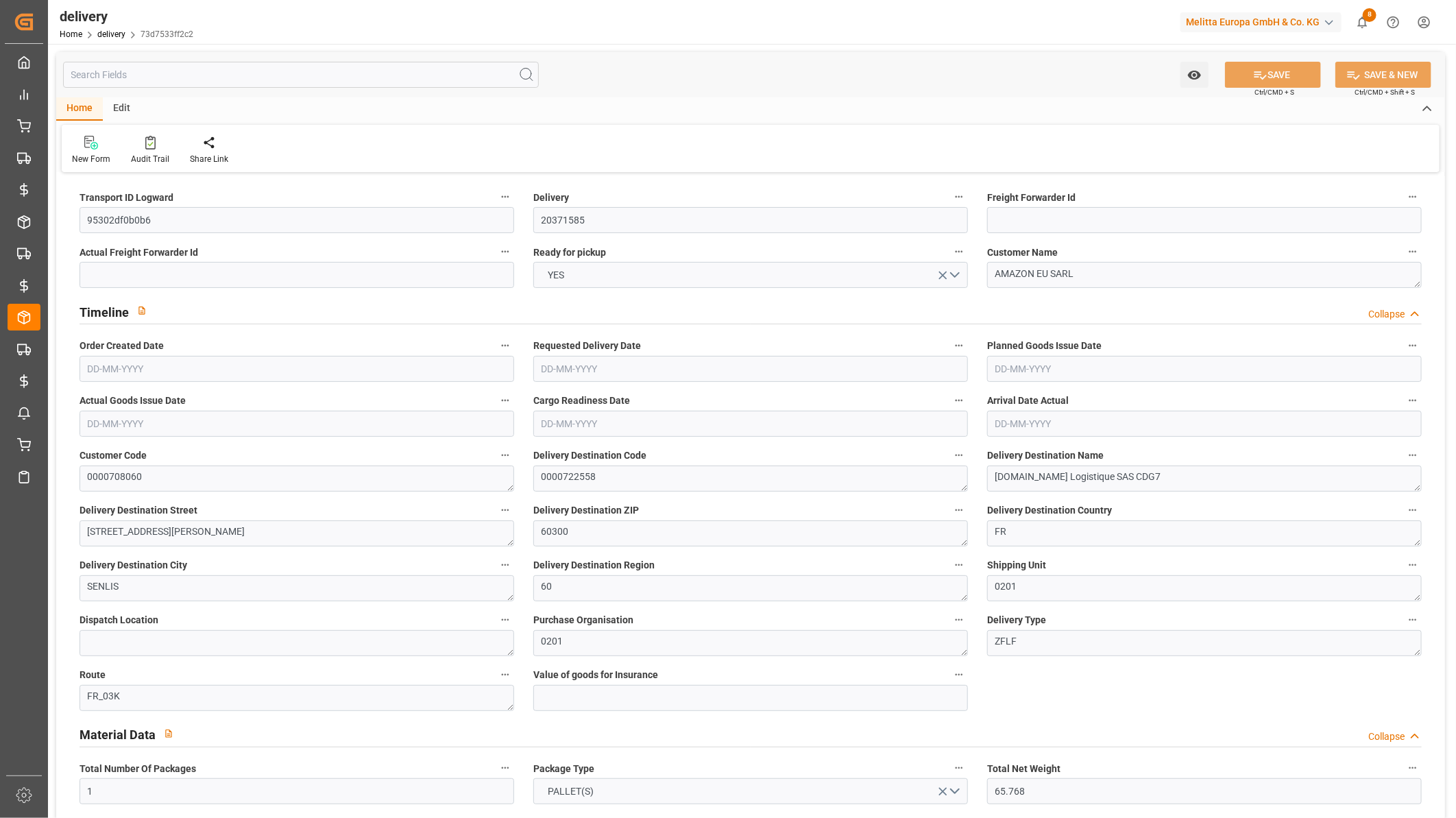
type input "668.08"
type input "44"
type input "1"
type input "0"
type input "1"
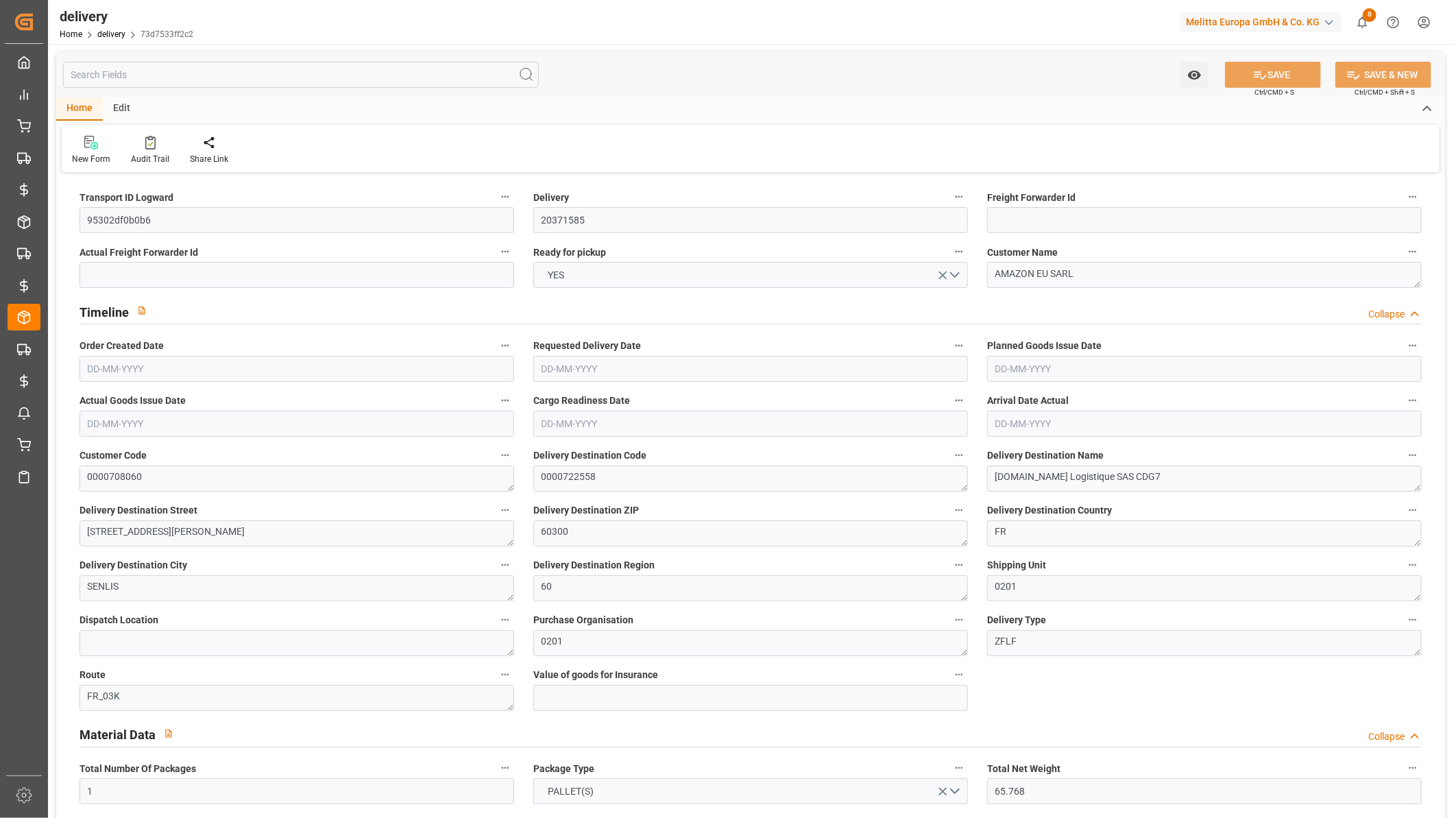
type input "0"
type input "24.155"
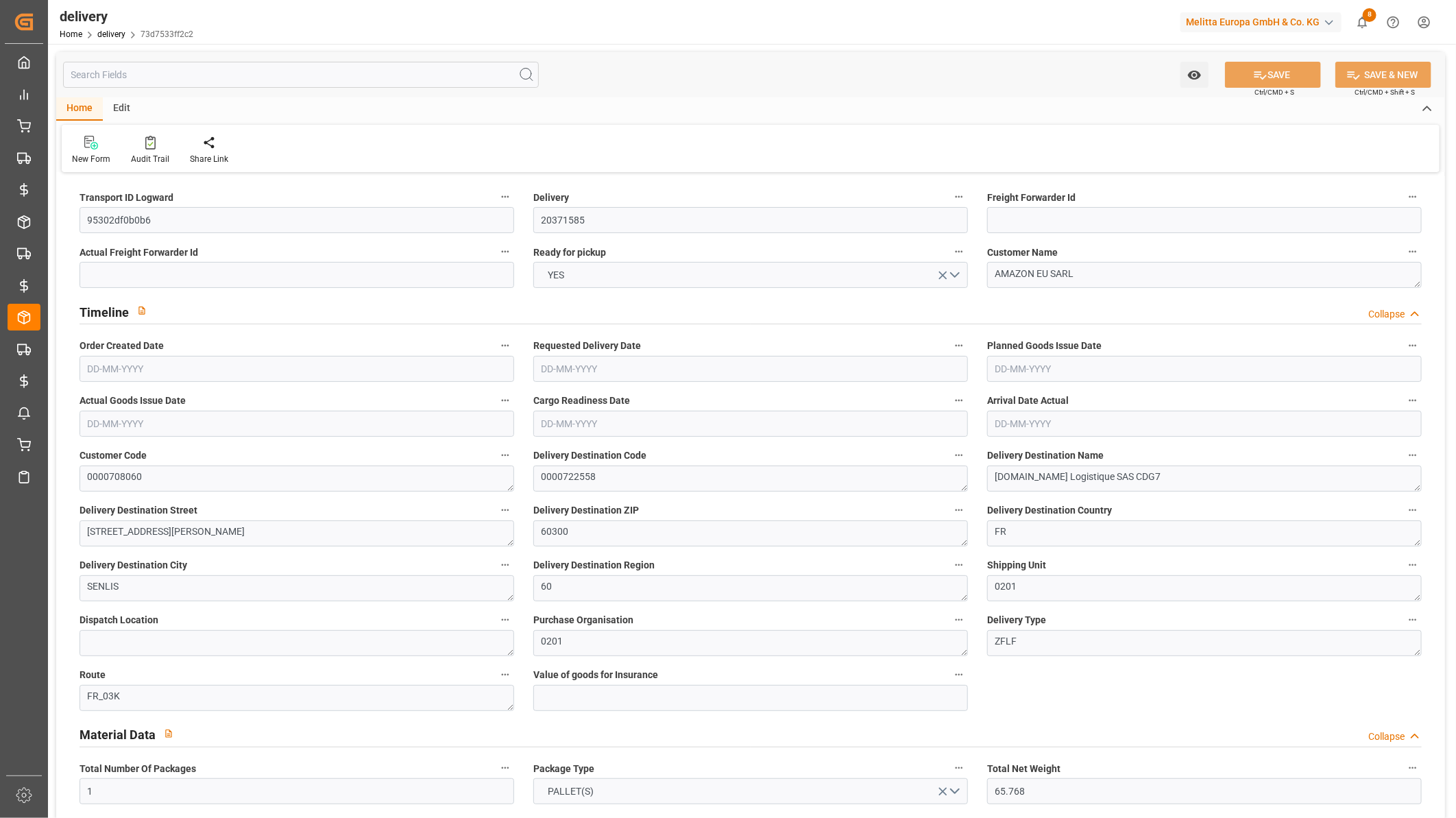
type input "0"
type input "15.84"
type input "1.5"
type input "1.3"
type input "0"
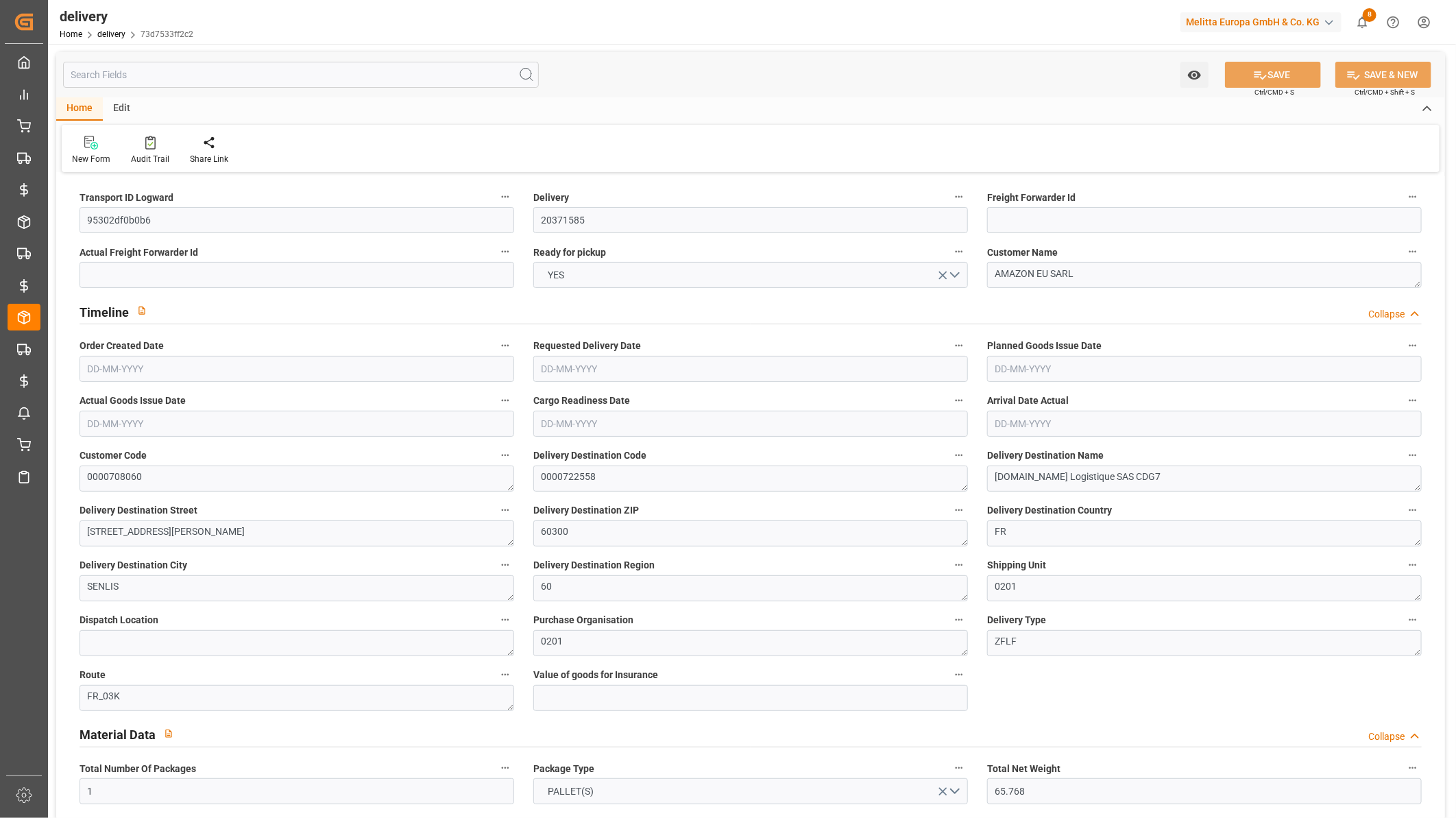
type input "1.5"
type input "80.444"
type input "101"
type input "22.4637"
type input "0.0014"
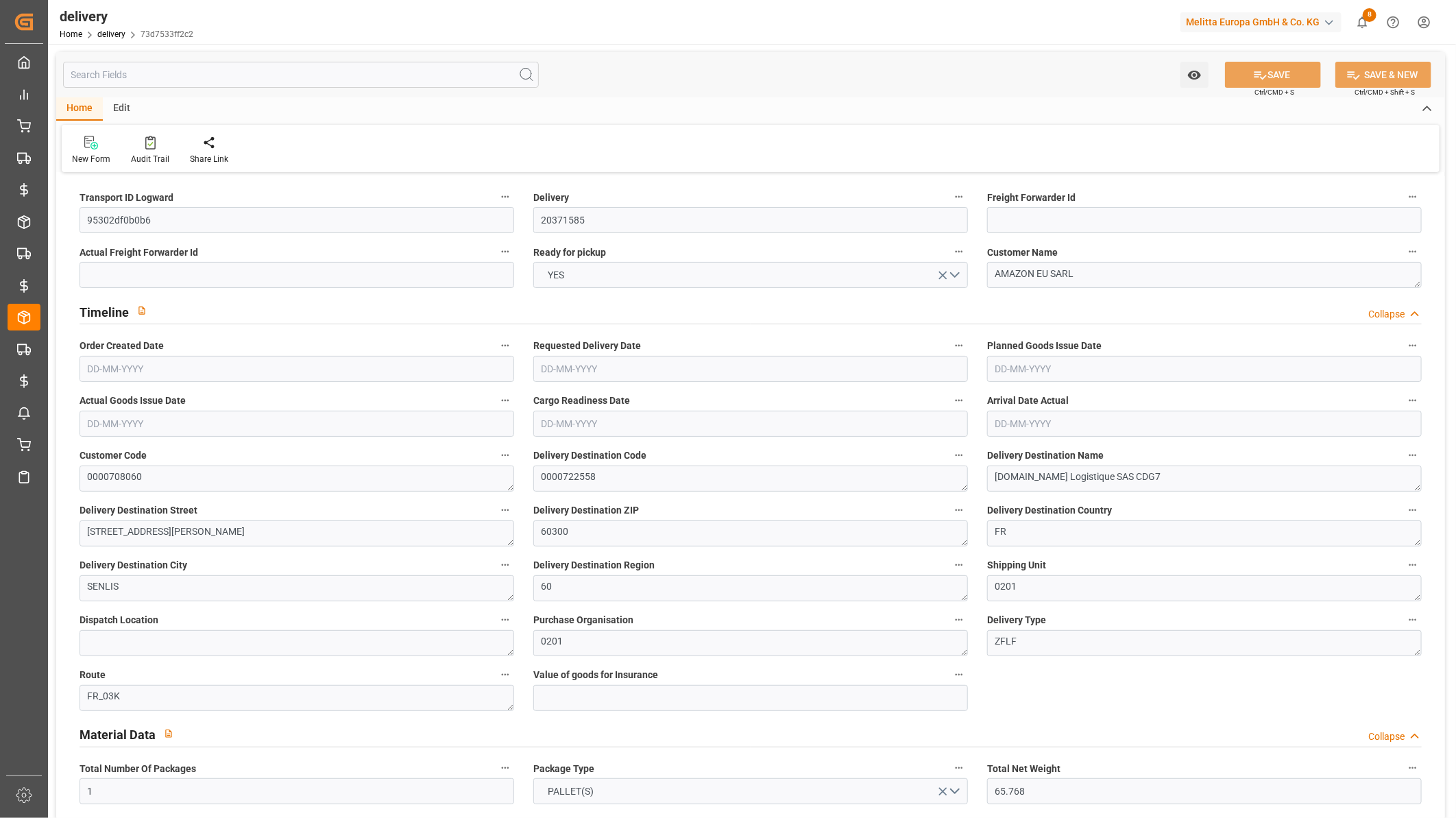
type input "0"
type input "18-06-2025"
type input "16-06-2025"
type input "13-06-2025"
type input "18-06-2025"
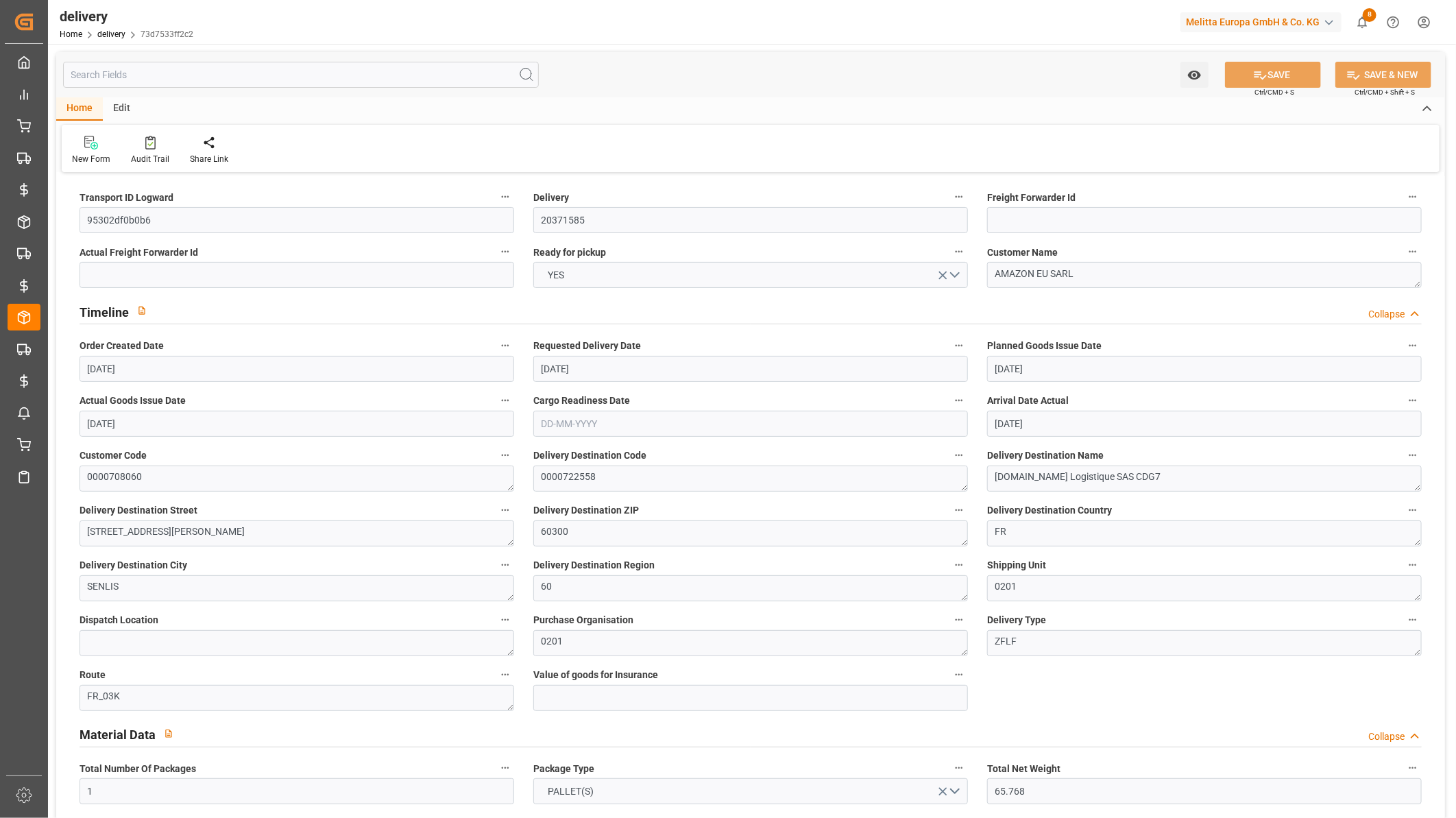
type input "19-06-2025"
type input "05-06-2025 13:00"
click at [100, 31] on link "delivery" at bounding box center [111, 35] width 28 height 10
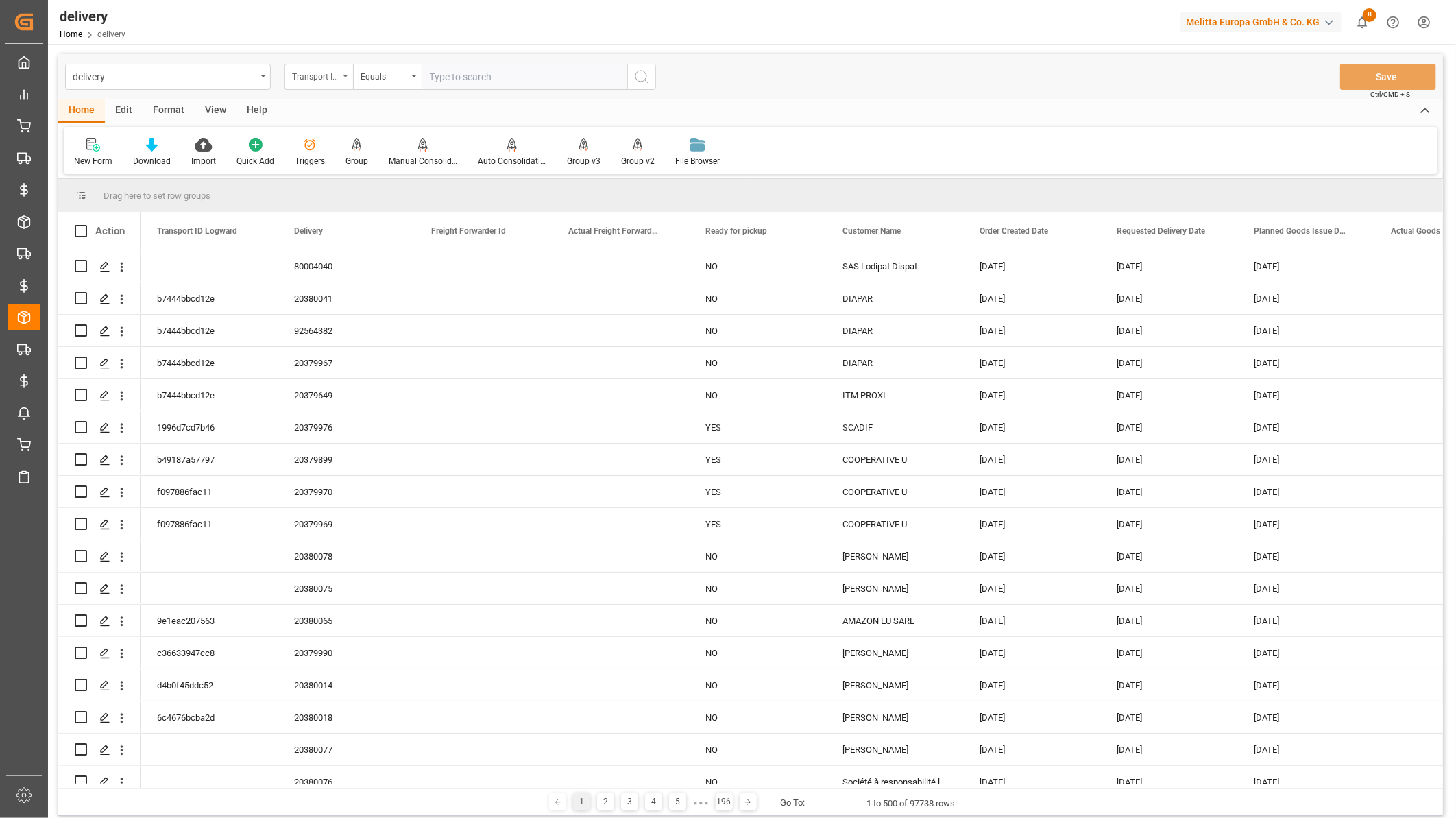
click at [310, 73] on div "Transport ID Logward" at bounding box center [316, 75] width 47 height 16
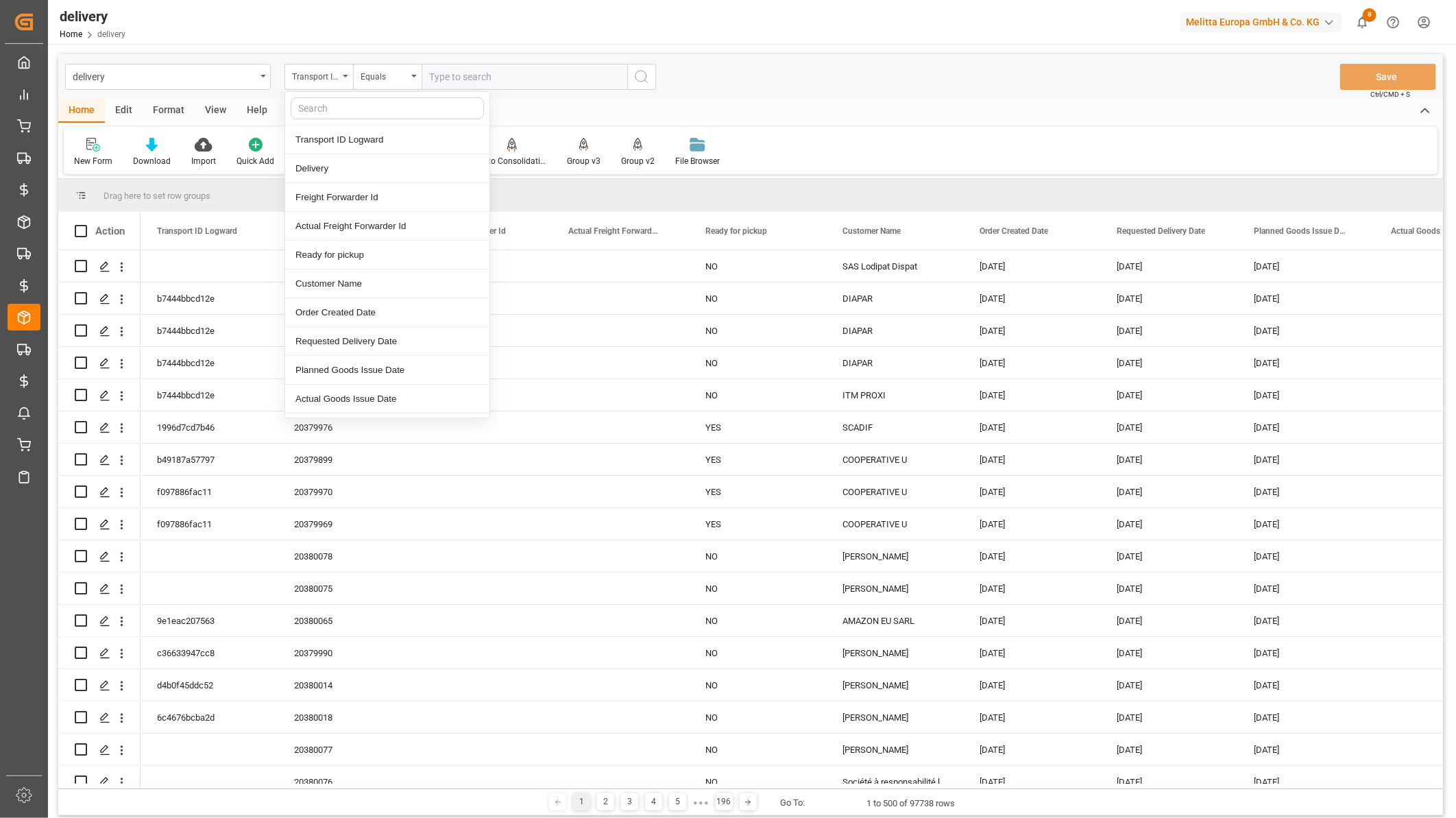
click at [324, 107] on input "text" at bounding box center [387, 108] width 194 height 22
type input "req"
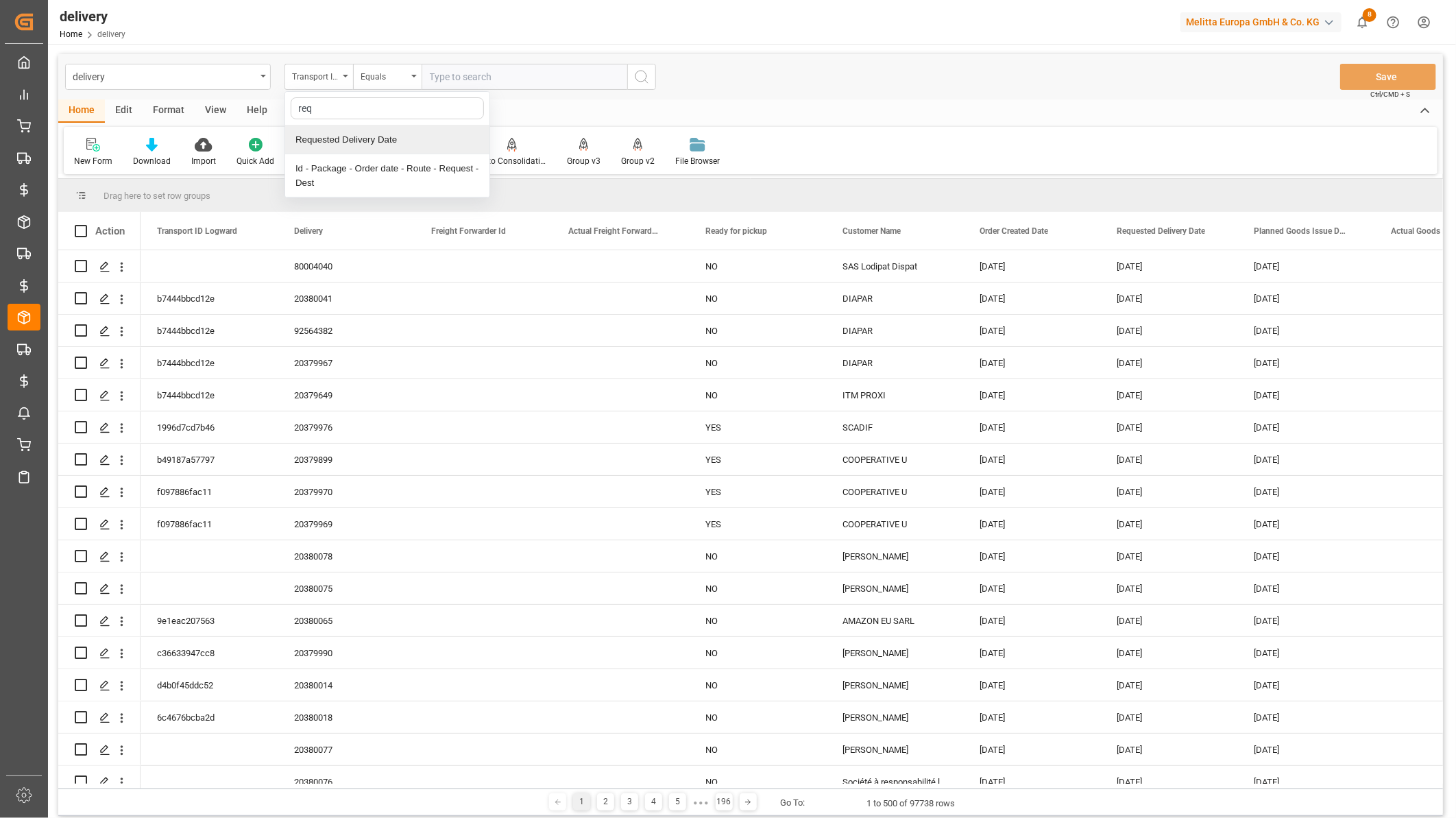
click at [331, 136] on div "Requested Delivery Date" at bounding box center [387, 140] width 204 height 29
click at [389, 75] on div "Equals" at bounding box center [384, 75] width 47 height 16
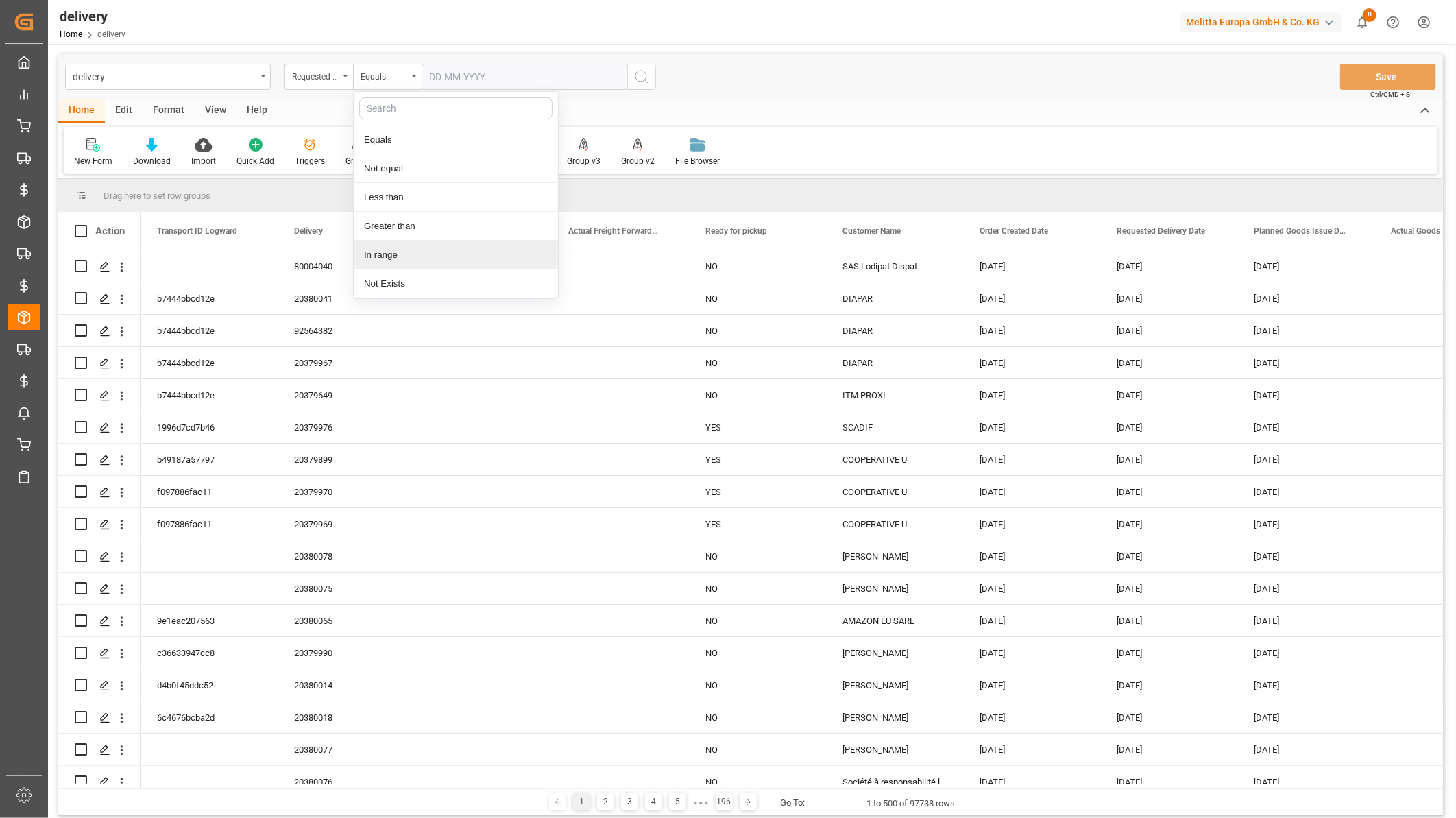
click at [412, 256] on div "In range" at bounding box center [456, 255] width 204 height 29
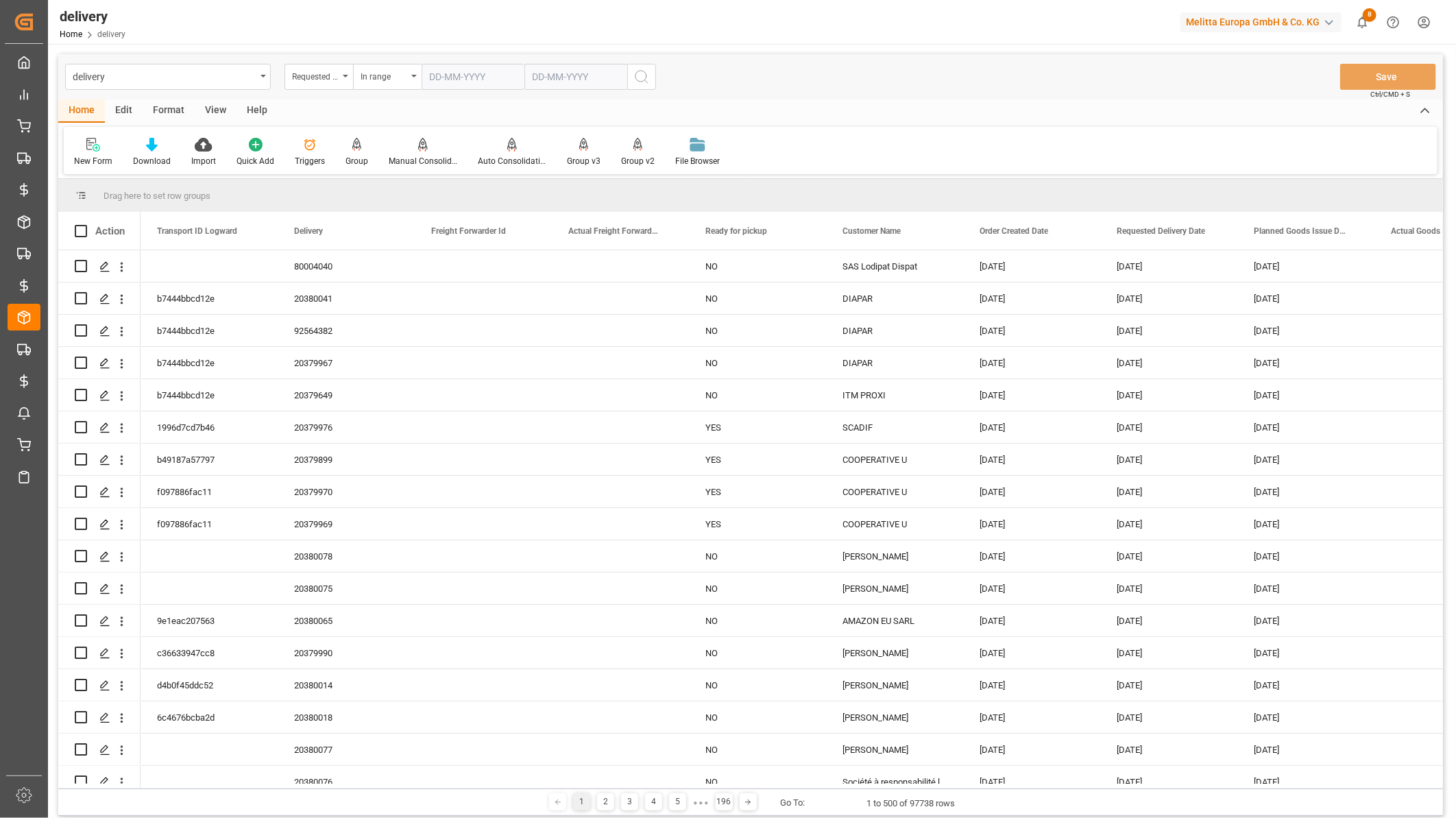
click at [456, 72] on input "text" at bounding box center [472, 77] width 103 height 26
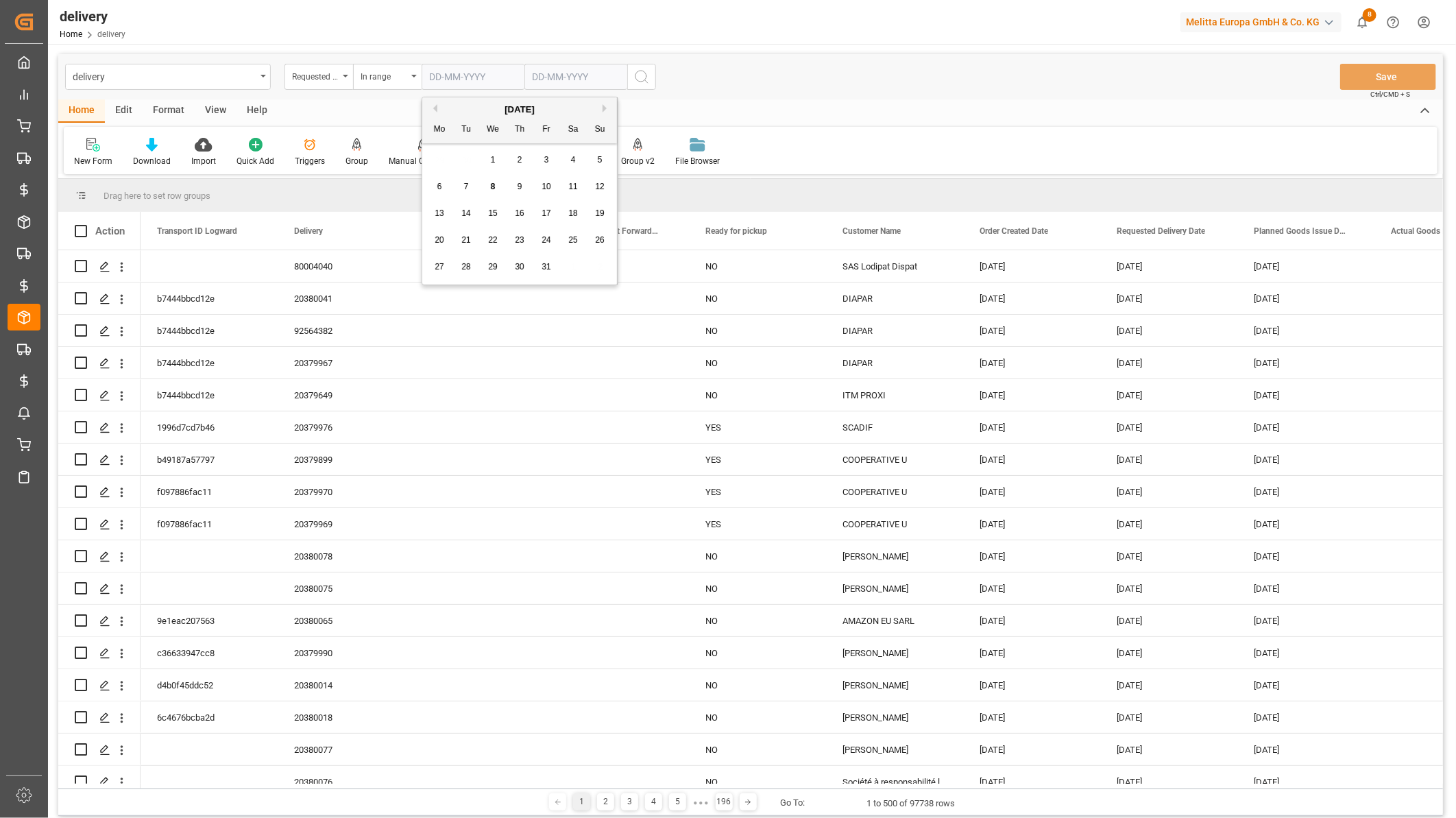
click at [440, 151] on div "29 30 1 2 3 4 5" at bounding box center [520, 160] width 187 height 27
click at [433, 99] on div "October 2025 Mo Tu We Th Fr Sa Su" at bounding box center [519, 120] width 194 height 46
click at [433, 101] on div "October 2025 Mo Tu We Th Fr Sa Su" at bounding box center [519, 120] width 194 height 46
click at [433, 104] on button "Previous Month" at bounding box center [433, 109] width 9 height 9
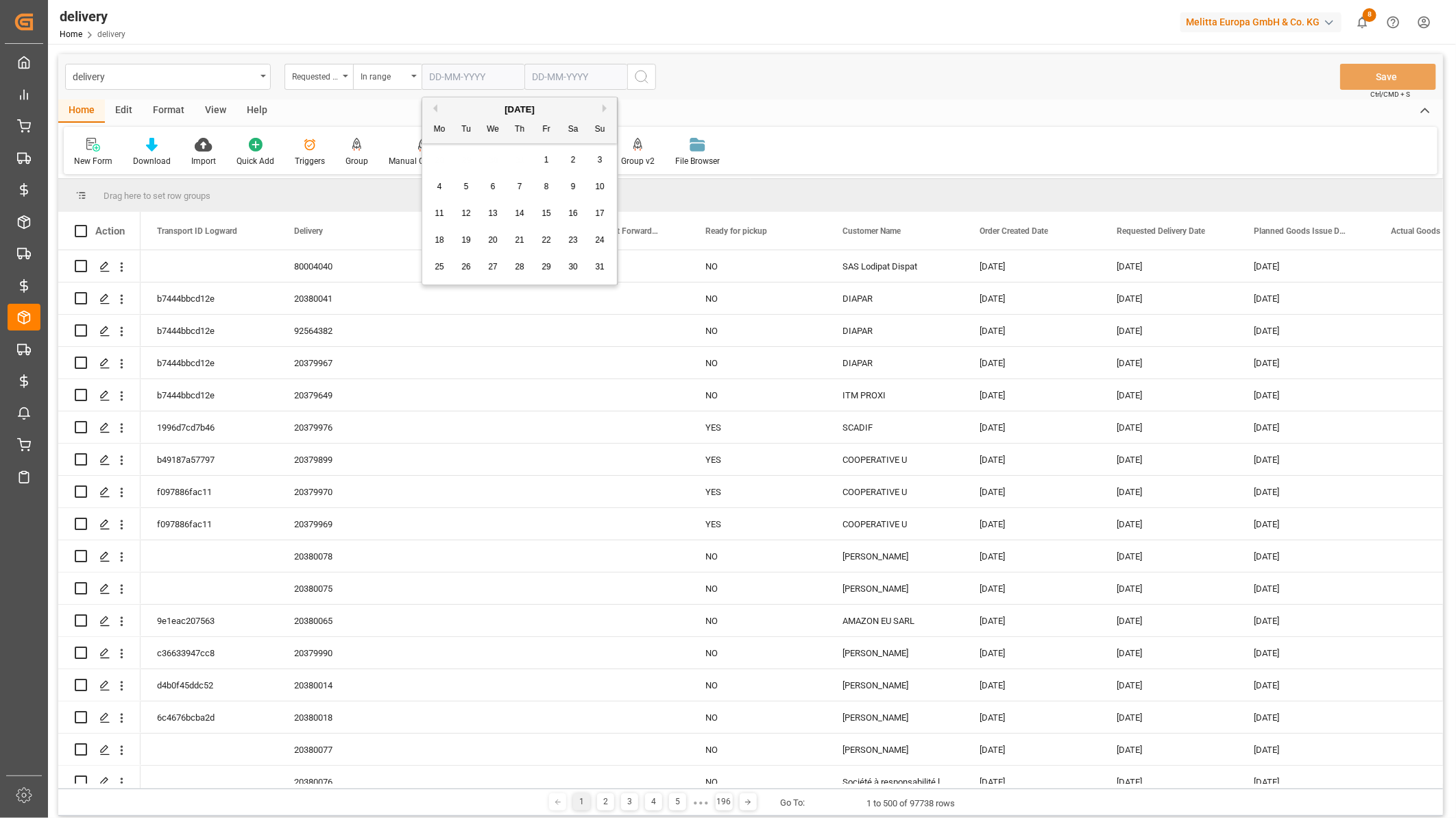
click at [433, 104] on button "Previous Month" at bounding box center [433, 109] width 9 height 9
click at [599, 165] on div "1" at bounding box center [600, 160] width 17 height 16
type input "01-06-2025"
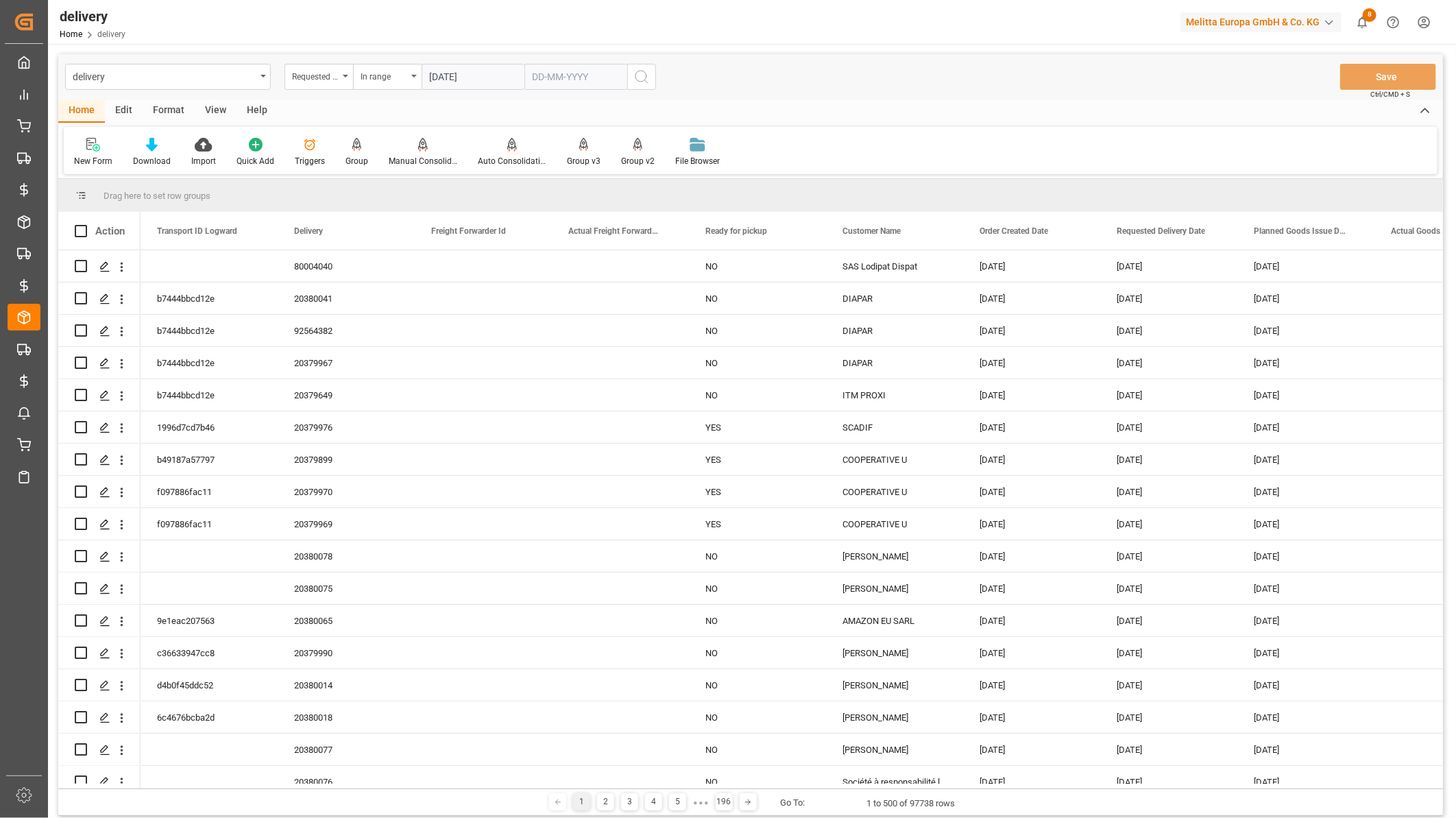
click at [574, 74] on input "text" at bounding box center [575, 77] width 103 height 26
click at [536, 107] on button "Previous Month" at bounding box center [536, 109] width 9 height 9
click at [540, 107] on div "July 2025" at bounding box center [622, 109] width 194 height 13
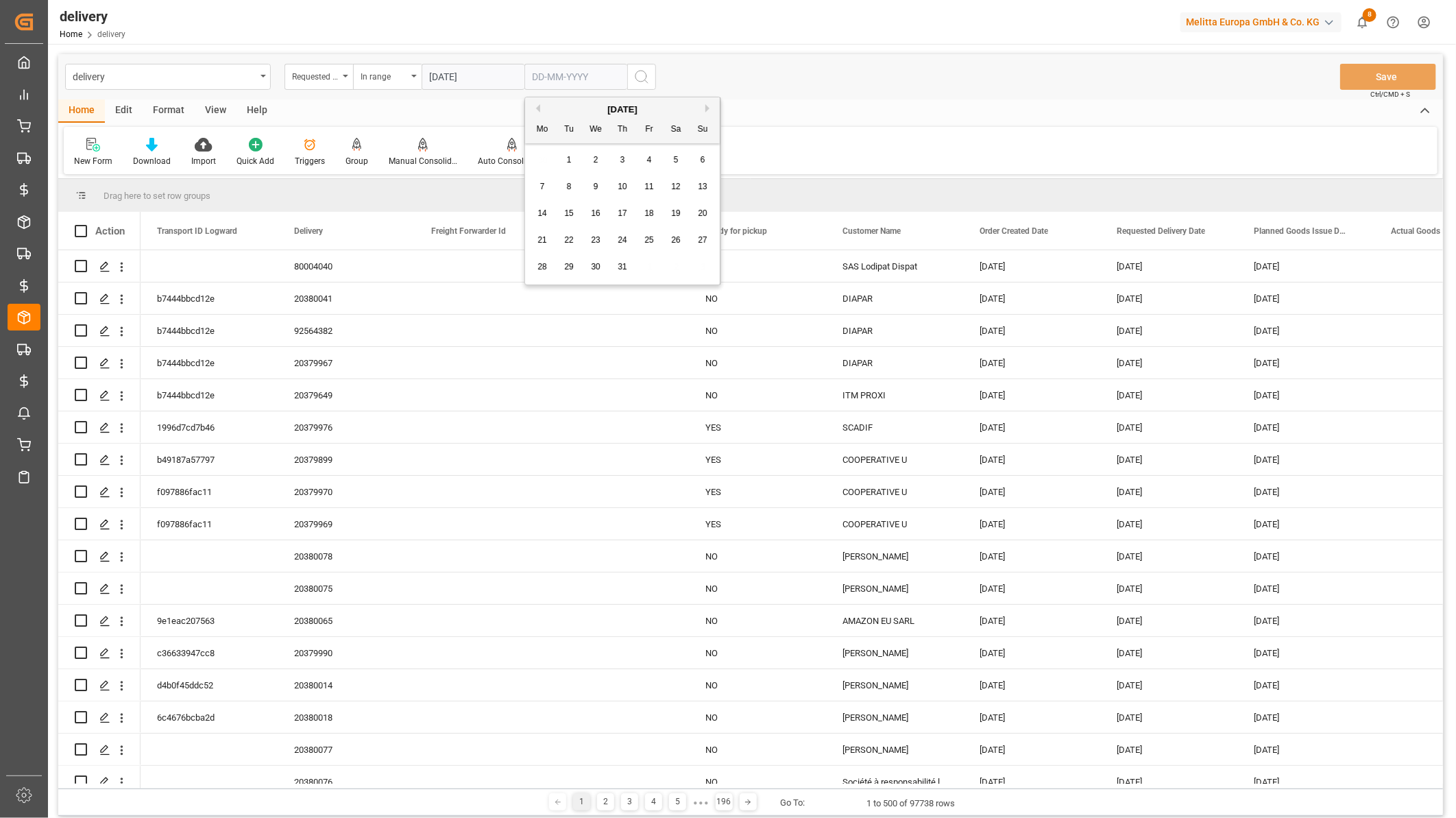
click at [538, 108] on button "Previous Month" at bounding box center [536, 109] width 9 height 9
click at [540, 292] on span "30" at bounding box center [542, 294] width 9 height 10
type input "30-06-2025"
click at [638, 77] on icon "search button" at bounding box center [641, 77] width 16 height 16
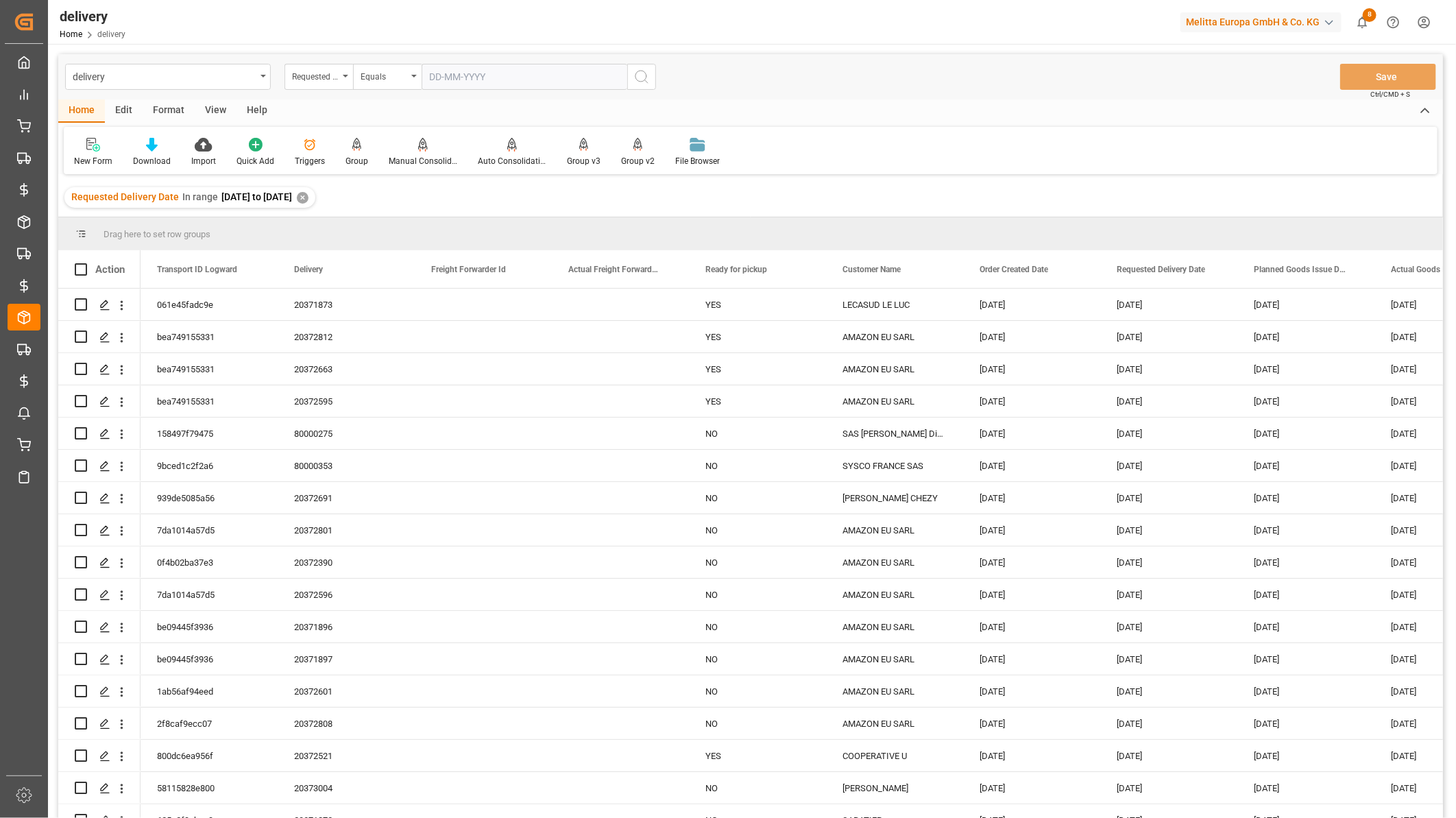
click at [216, 107] on div "View" at bounding box center [215, 111] width 42 height 23
click at [81, 151] on icon at bounding box center [87, 144] width 13 height 13
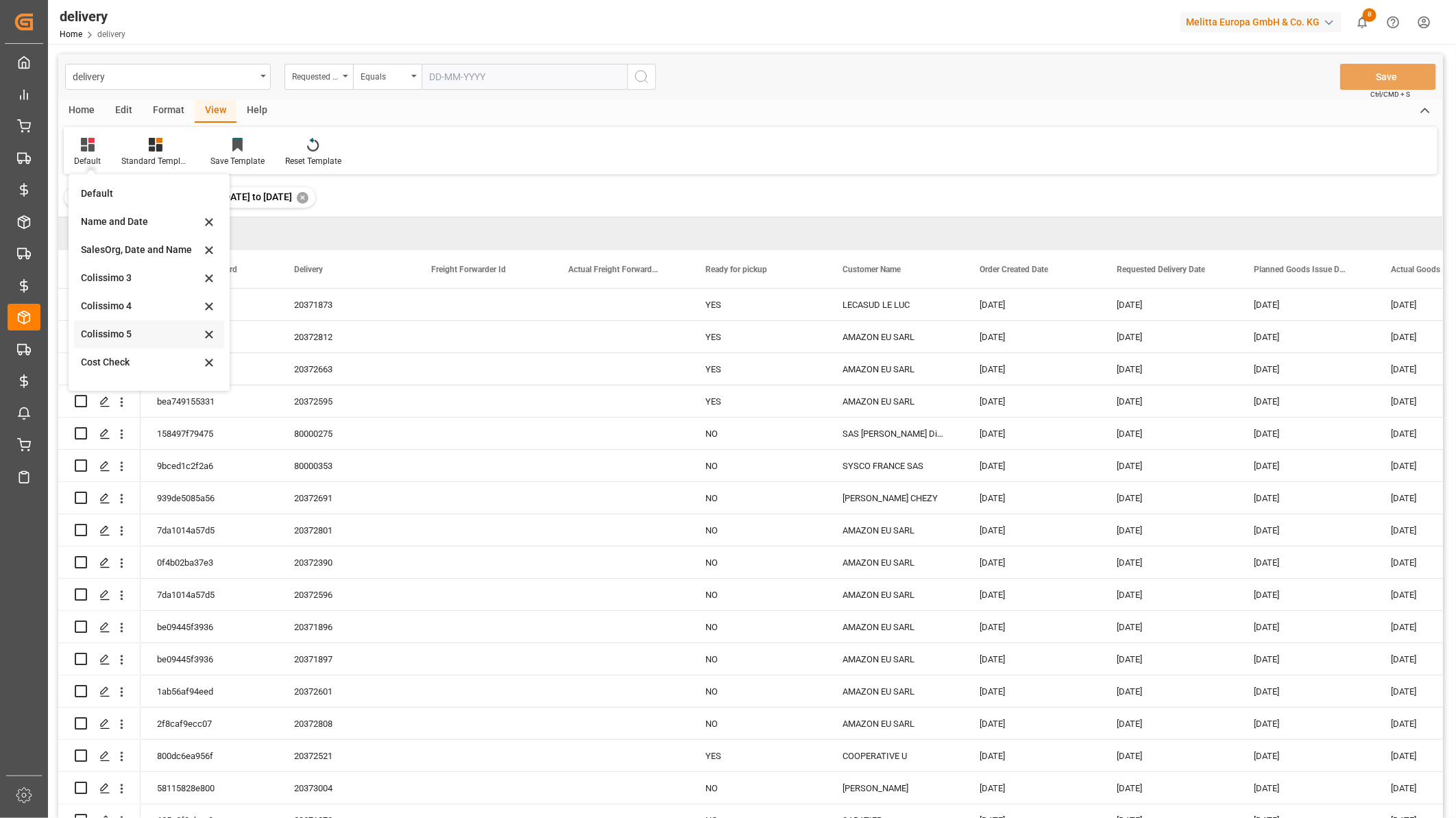
scroll to position [104, 0]
click at [138, 372] on div "Cost Check BI" at bounding box center [140, 371] width 120 height 14
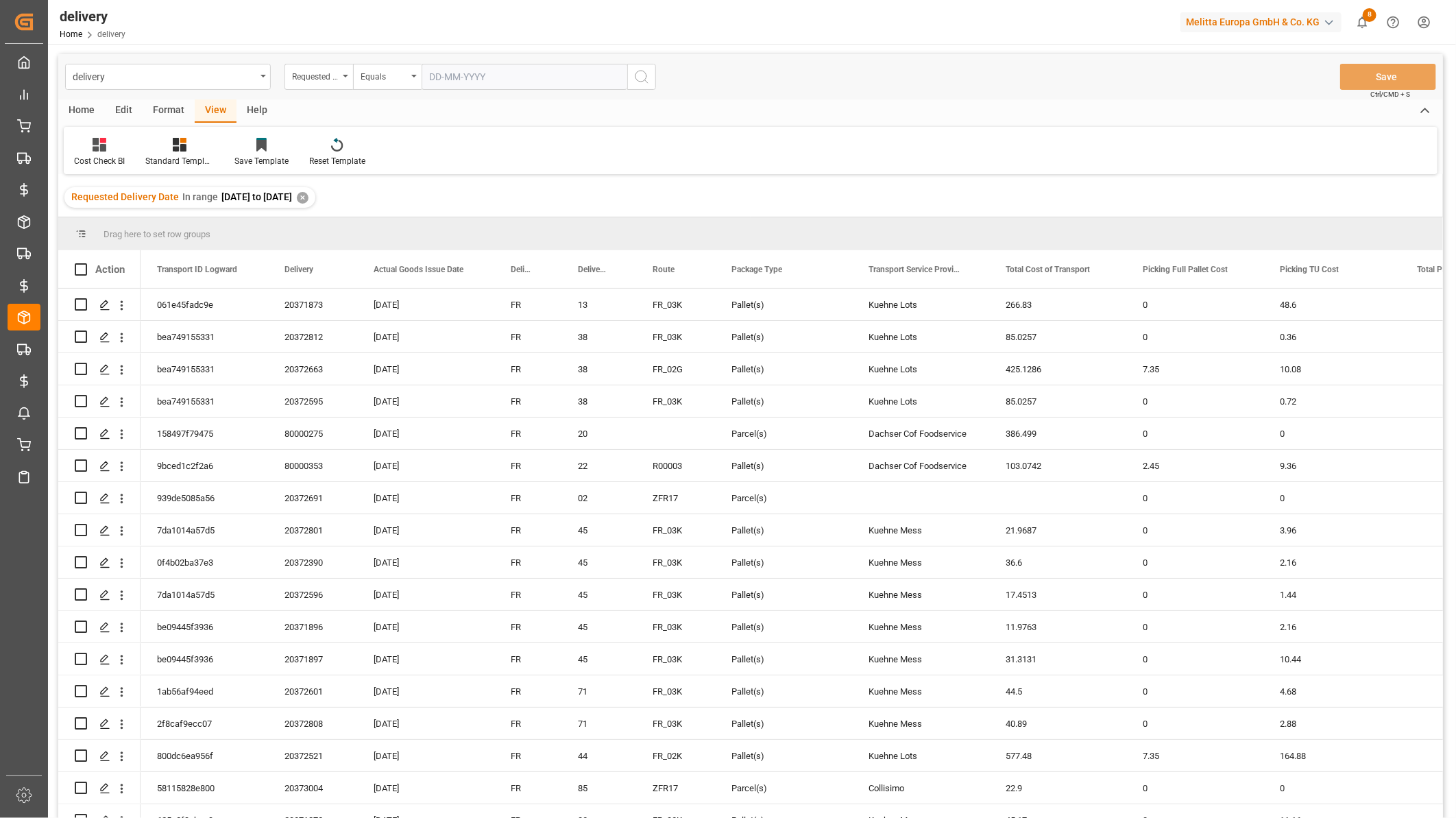
click at [85, 106] on div "Home" at bounding box center [82, 111] width 47 height 23
click at [148, 143] on icon at bounding box center [152, 144] width 11 height 13
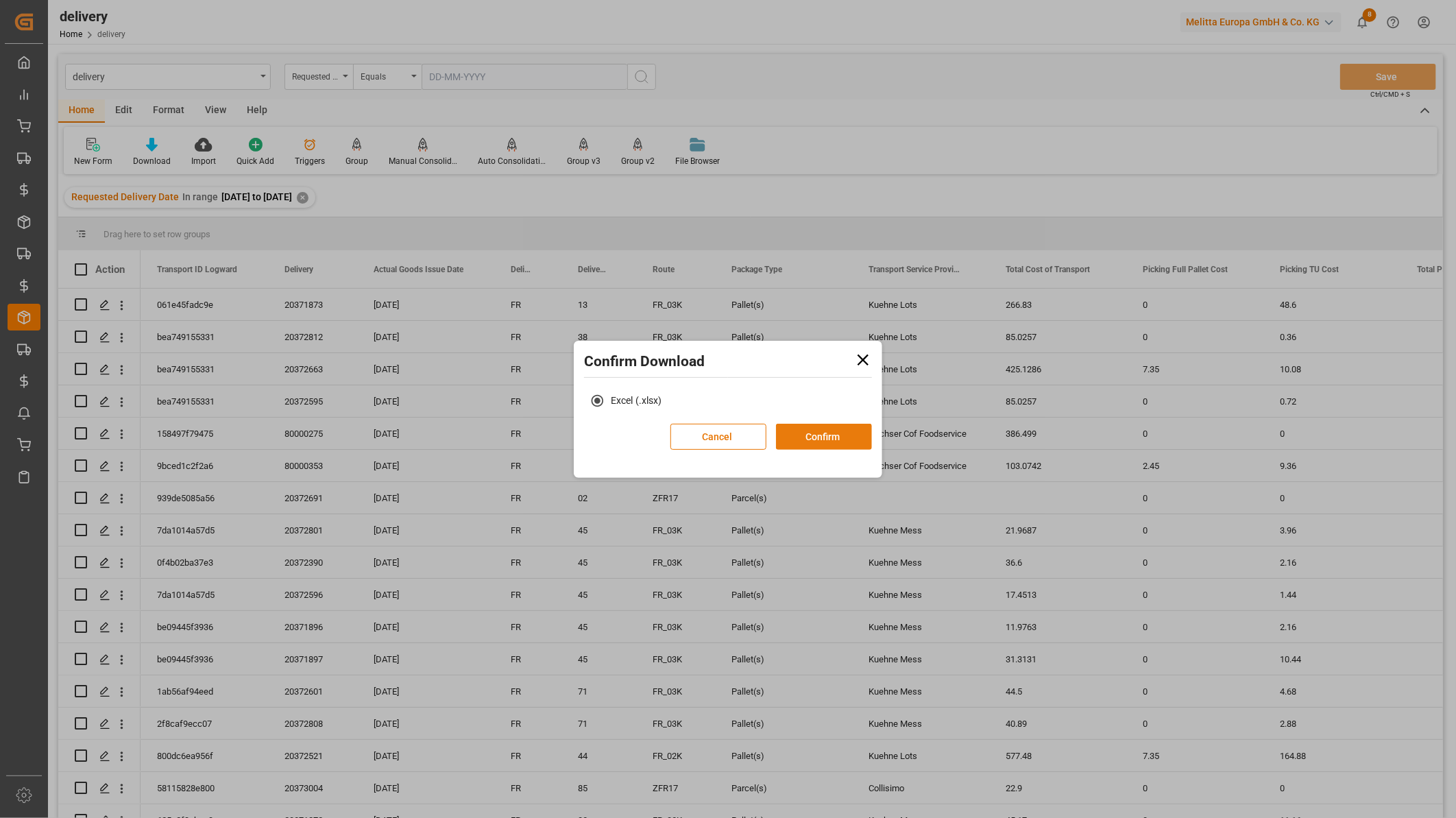
click at [811, 434] on button "Confirm" at bounding box center [823, 436] width 96 height 26
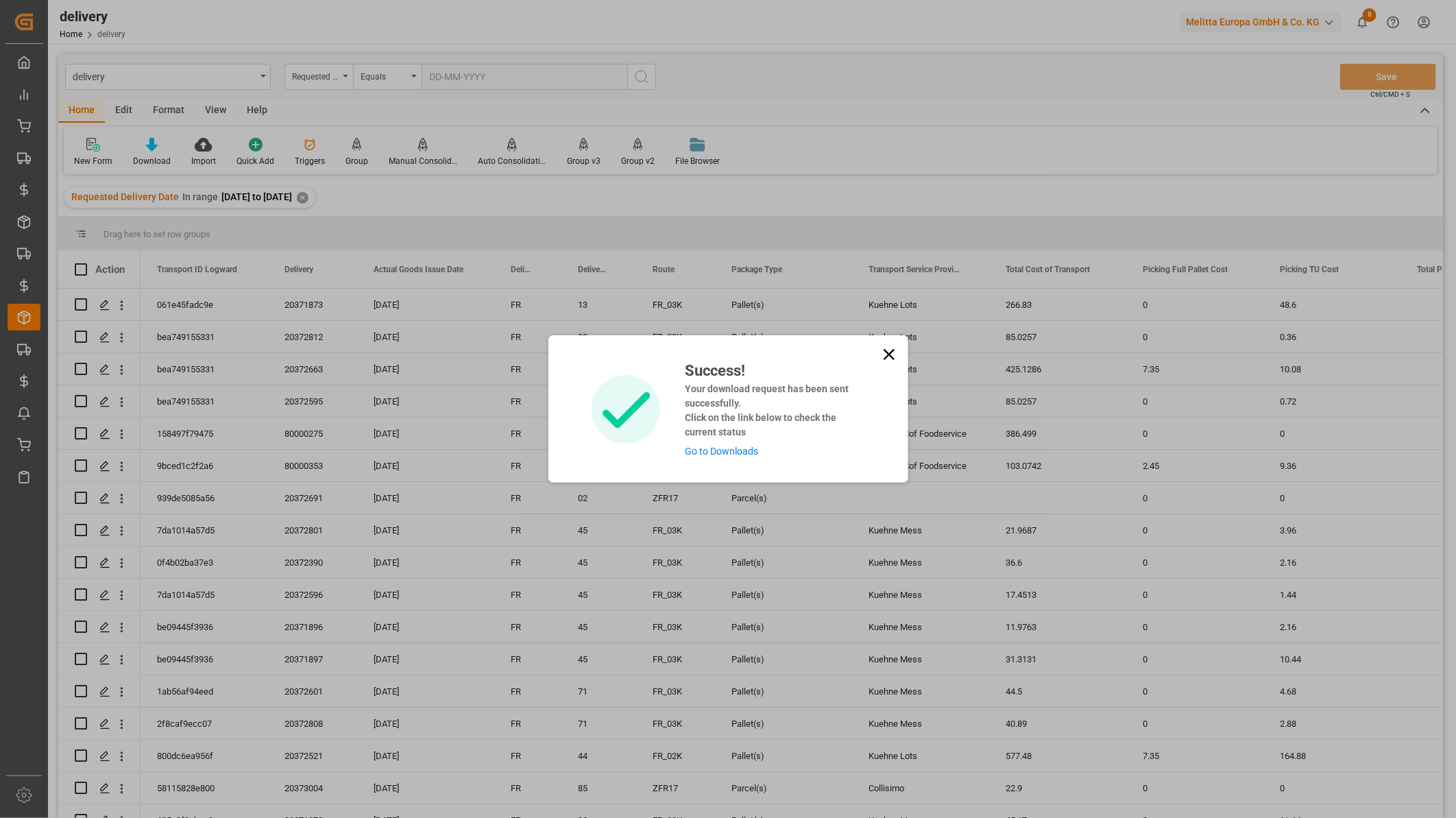
click at [891, 358] on icon at bounding box center [888, 354] width 11 height 11
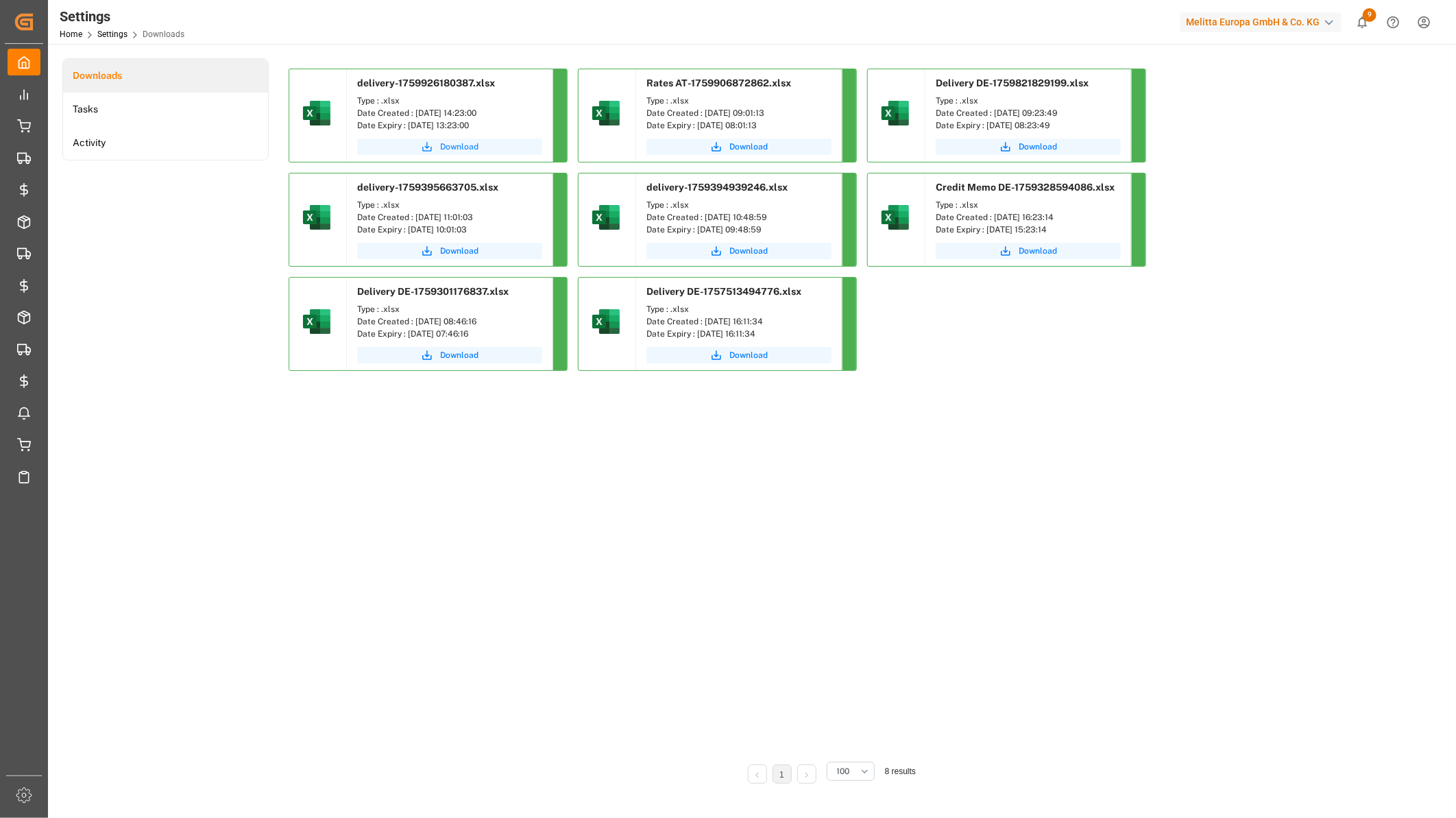
click at [460, 148] on span "Download" at bounding box center [459, 146] width 38 height 12
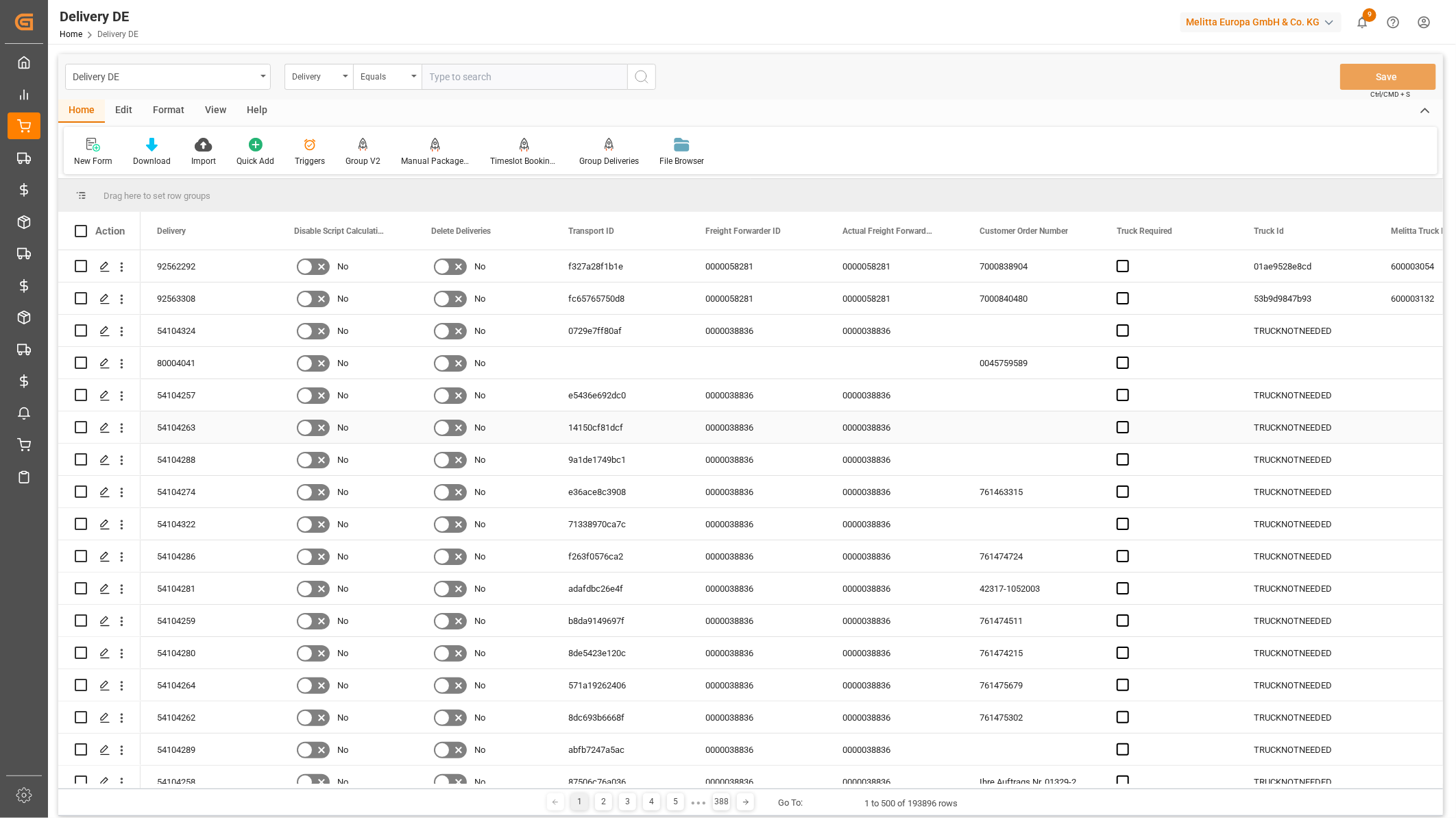
click at [439, 72] on input "text" at bounding box center [524, 77] width 206 height 26
paste input "80004041"
type input "80004041"
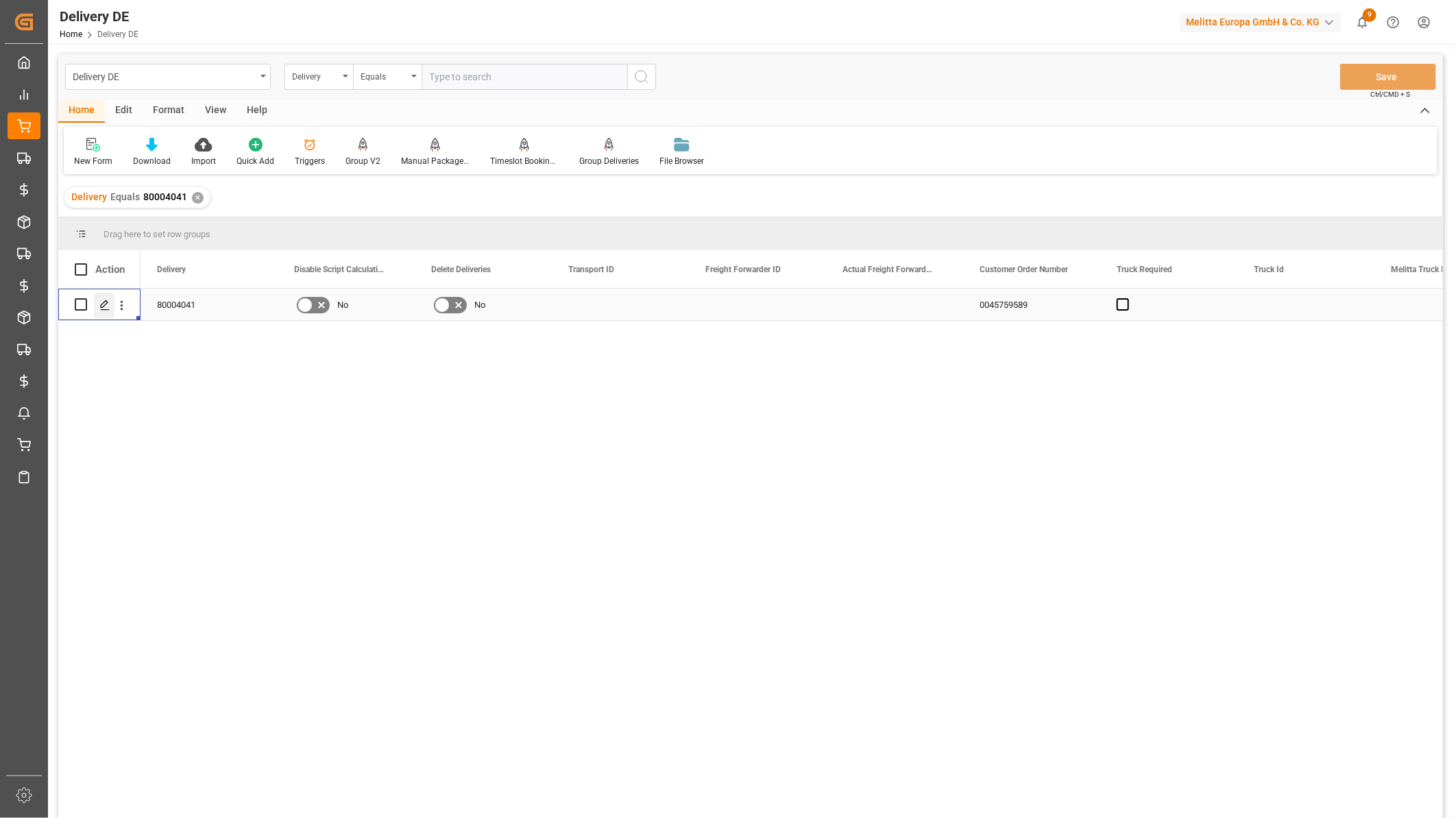
click at [105, 305] on icon "Press SPACE to select this row." at bounding box center [104, 304] width 11 height 11
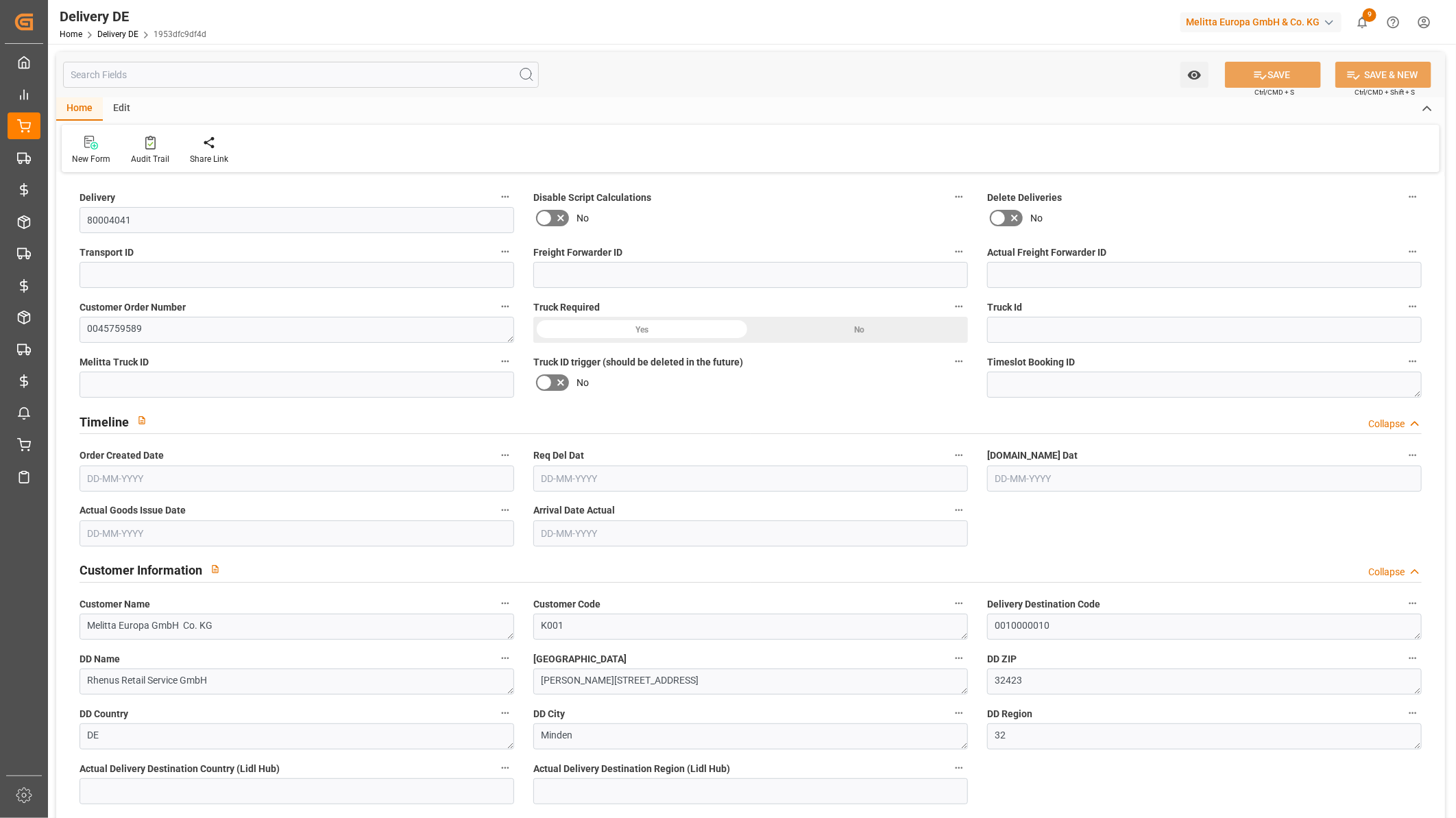
type input "0"
type input "10"
type input "2280.6"
type input "2960"
type input "8443.3"
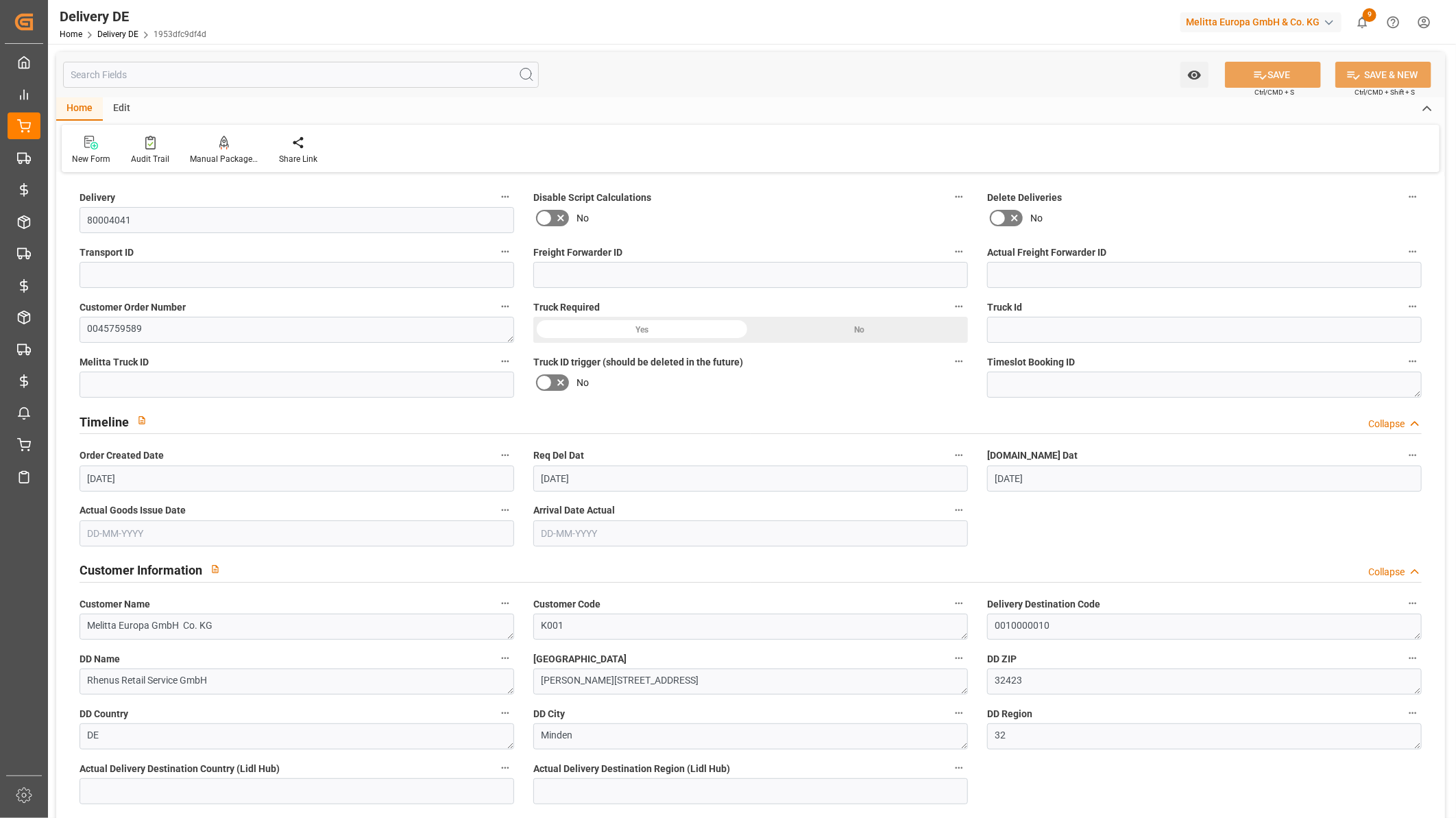
type input "08-10-2025"
type input "[DATE]"
click at [762, 282] on input at bounding box center [750, 275] width 435 height 26
paste input "0010007806"
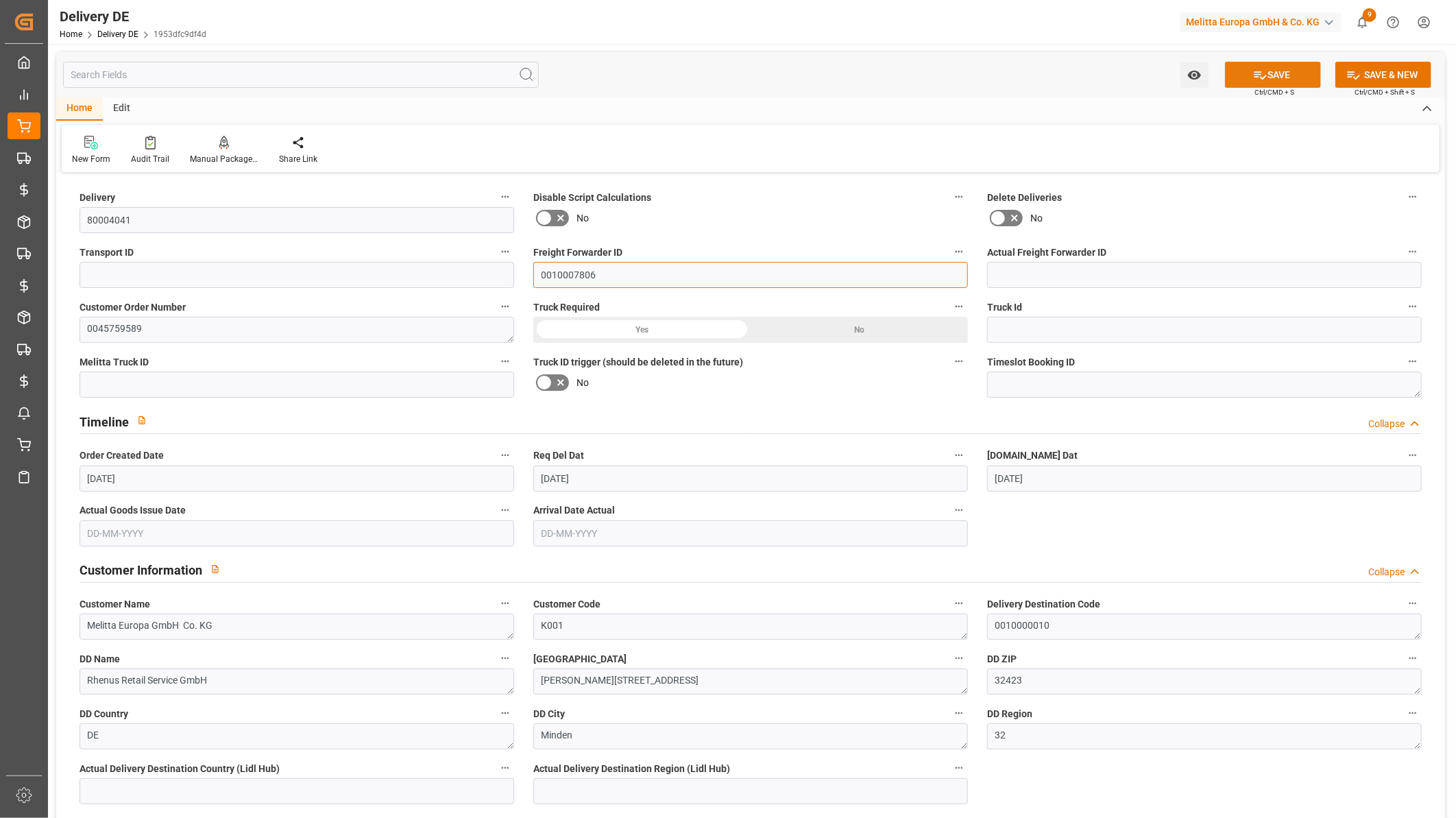
type input "0010007806"
click at [1267, 86] on button "SAVE" at bounding box center [1272, 74] width 96 height 26
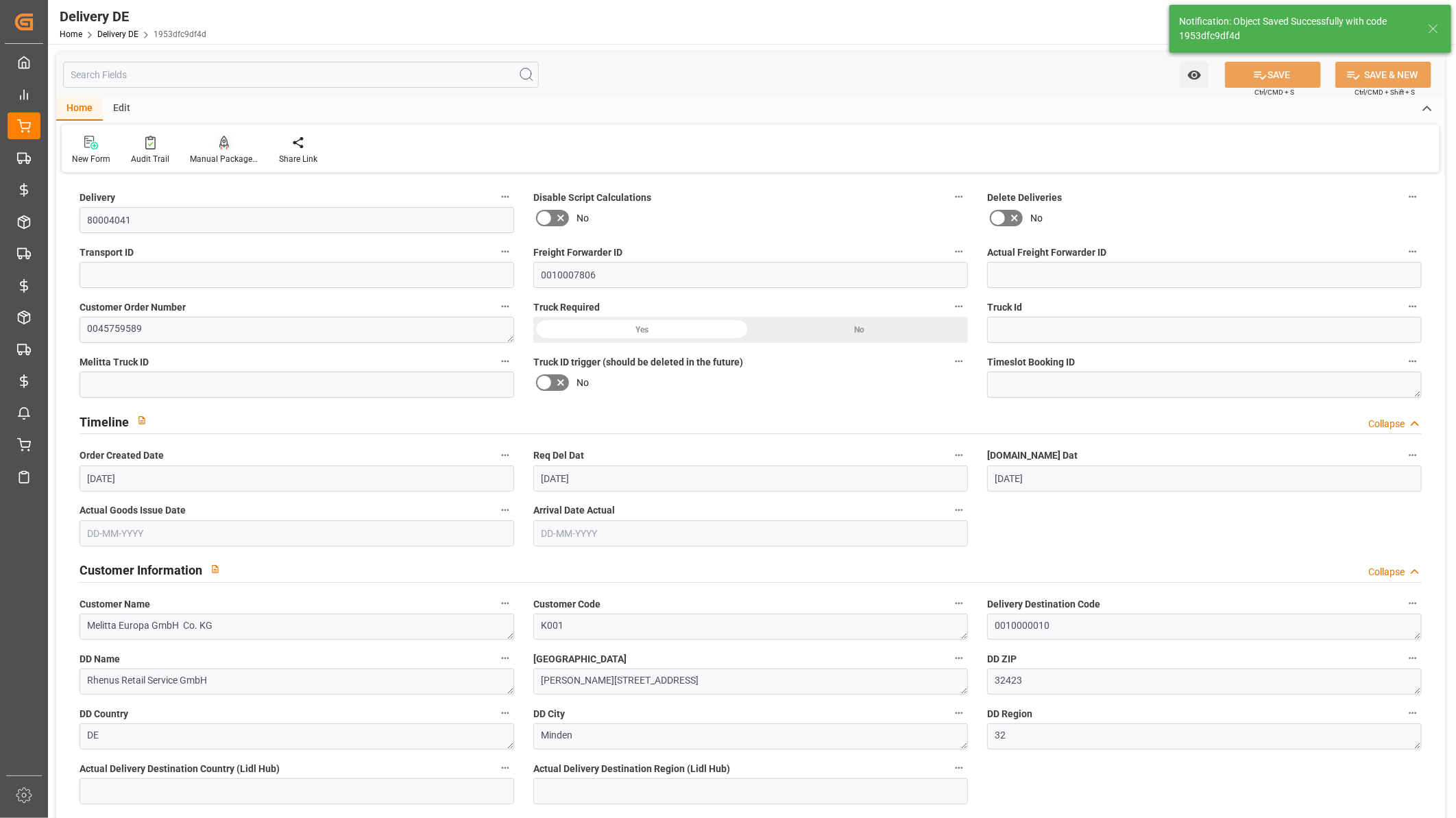
click at [221, 148] on icon at bounding box center [223, 149] width 6 height 3
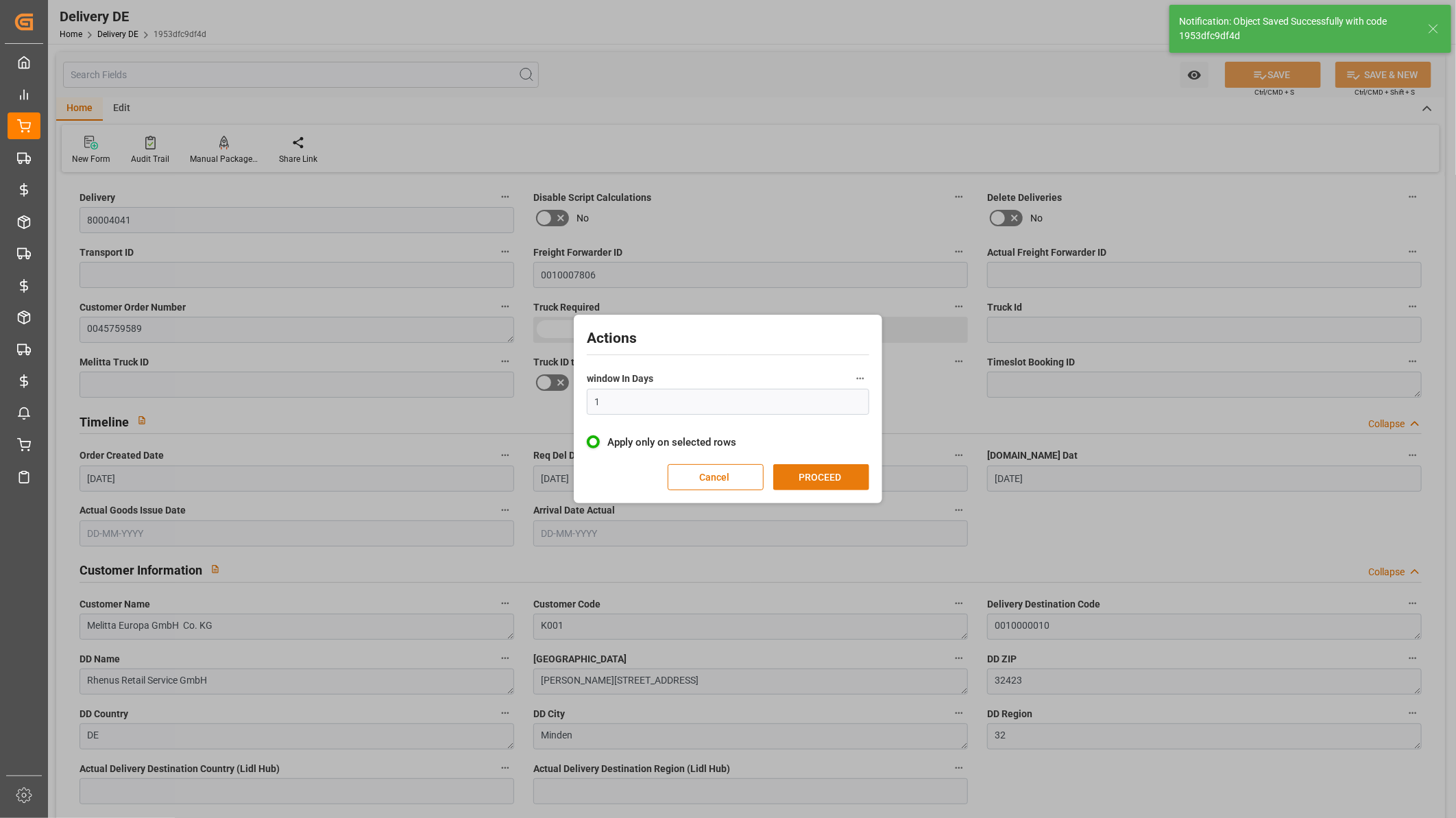
click at [823, 465] on button "PROCEED" at bounding box center [821, 477] width 96 height 26
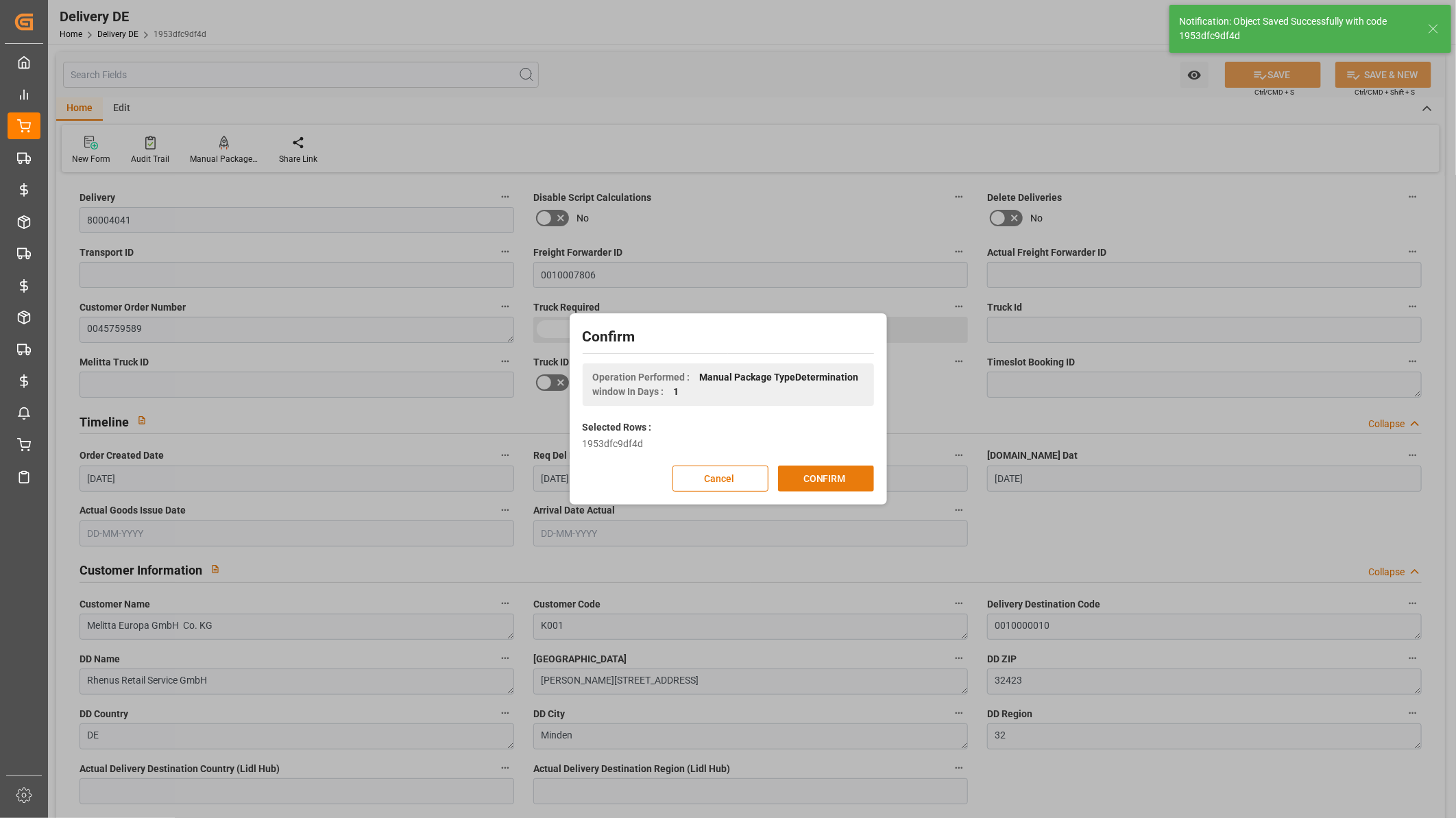
click at [818, 476] on button "CONFIRM" at bounding box center [826, 478] width 96 height 26
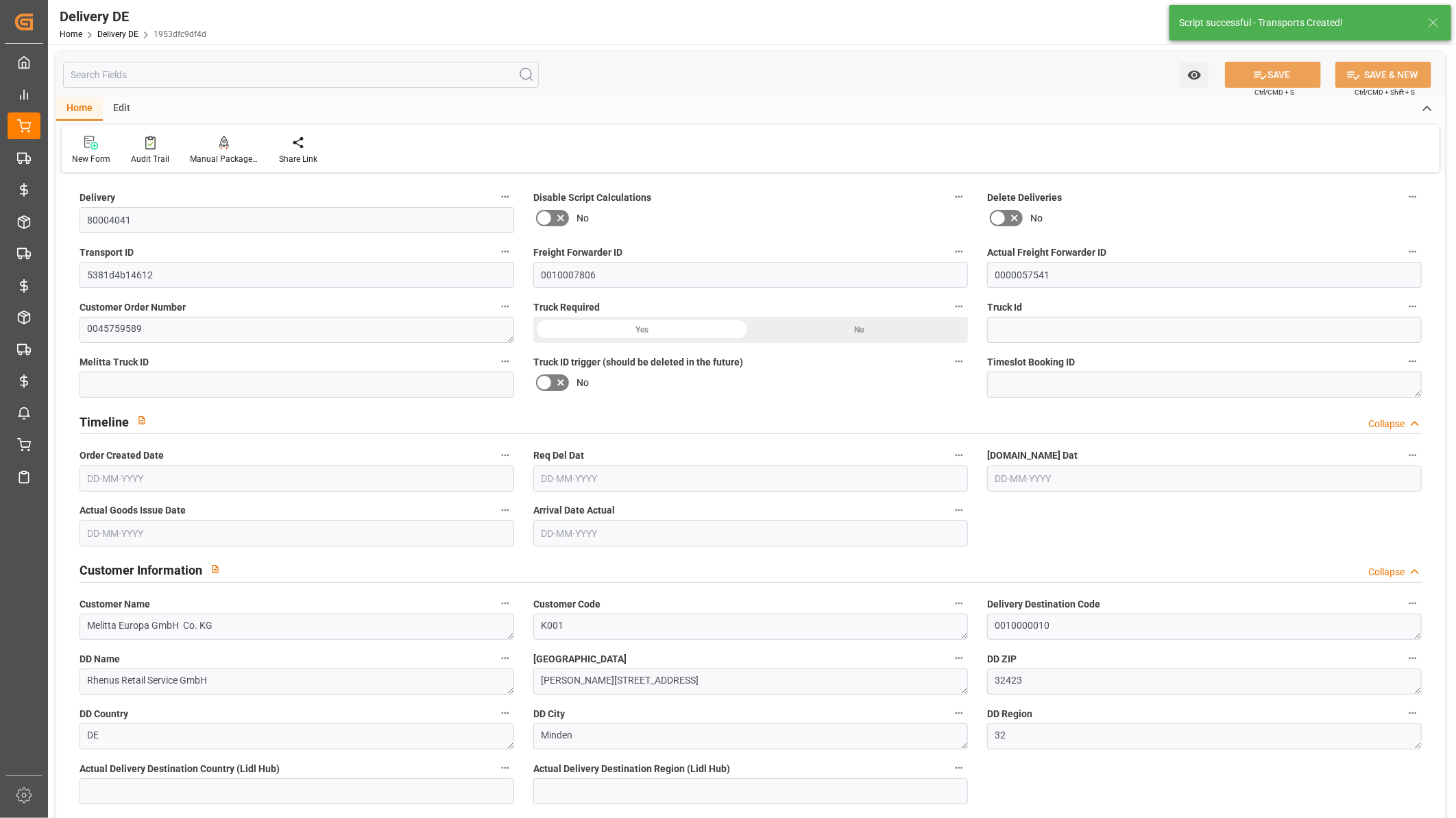
type input "0"
type input "10"
type input "2280.6"
type input "2960"
type input "8443.3"
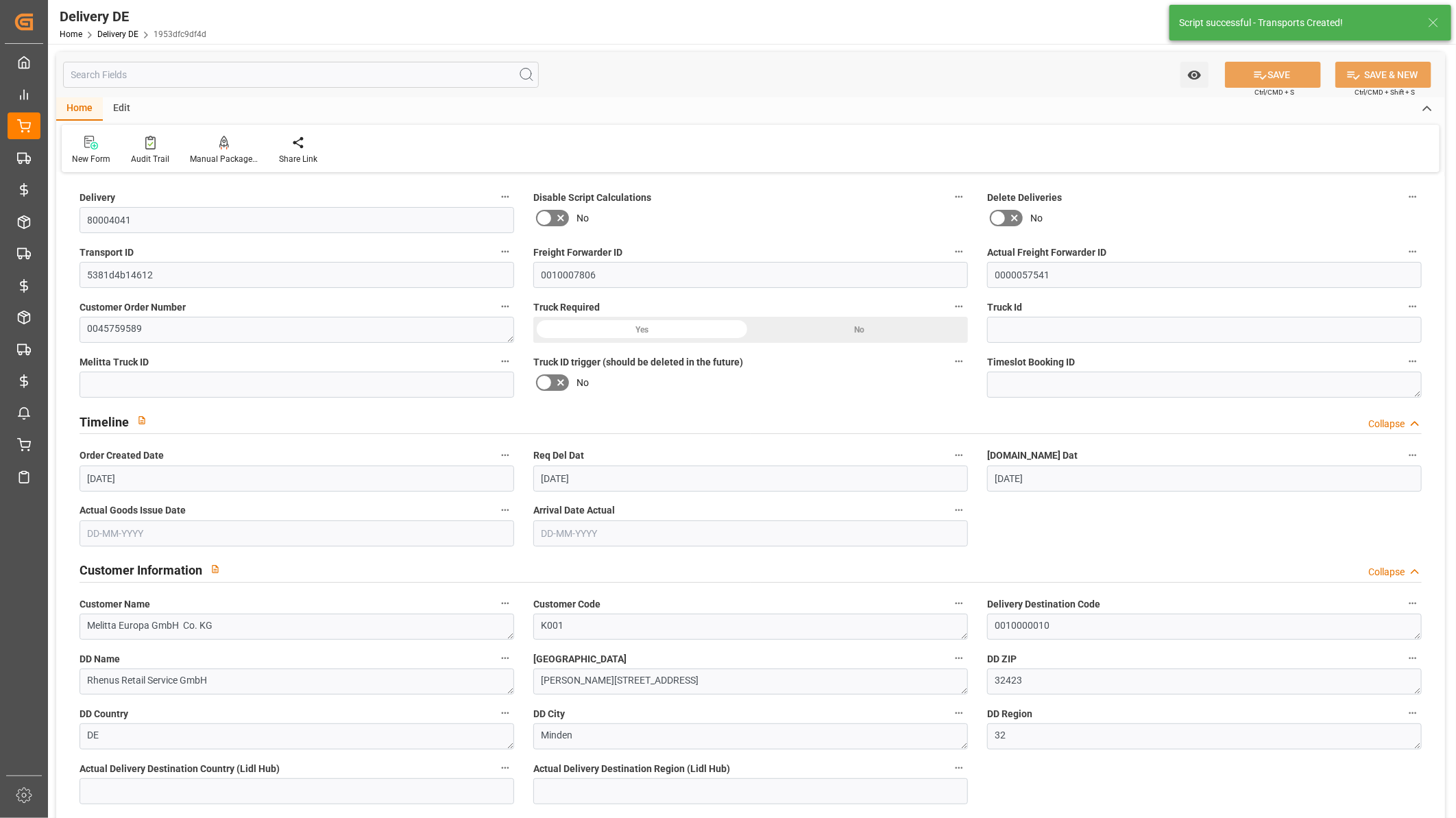
type input "[DATE]"
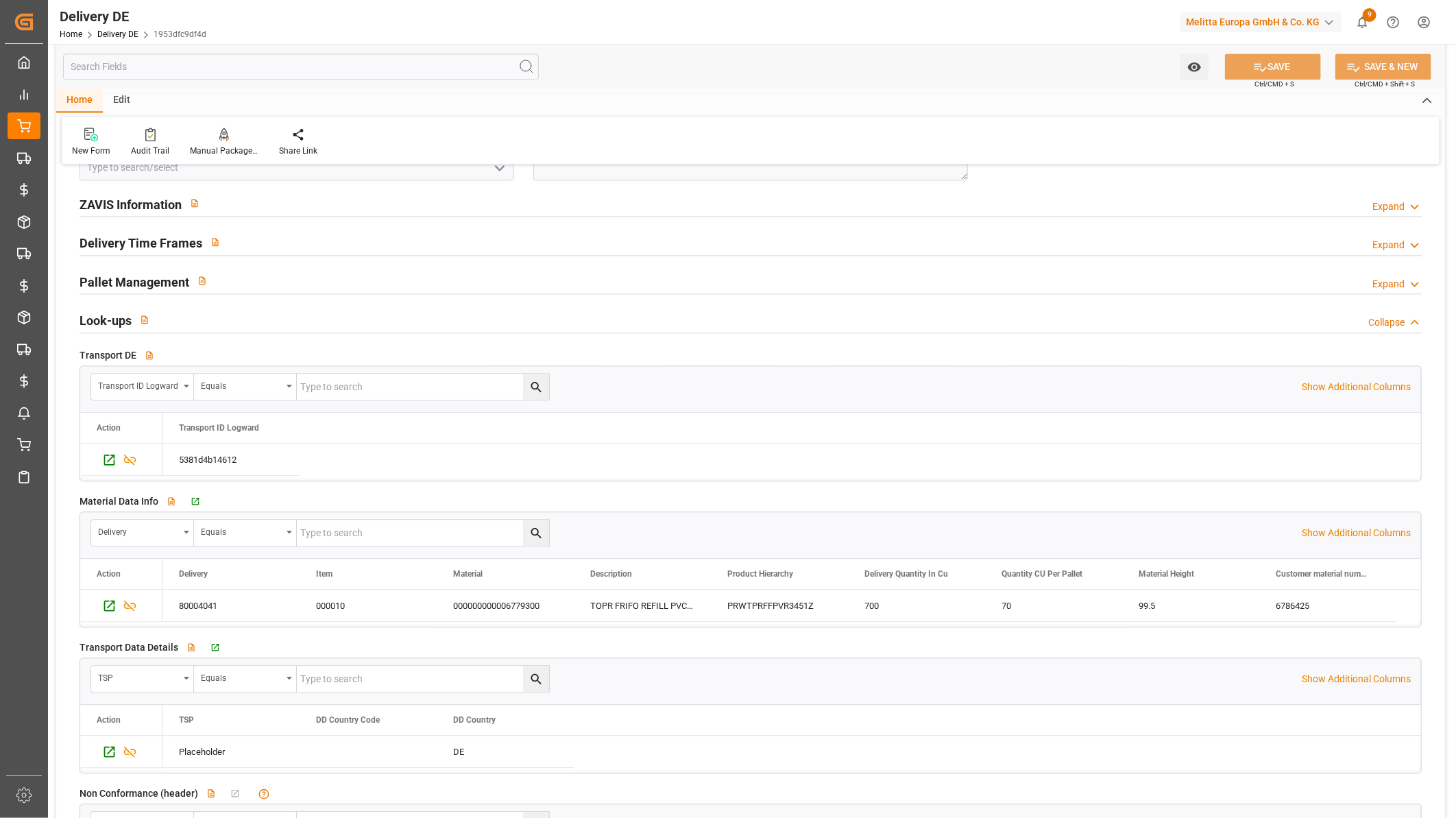
scroll to position [1980, 0]
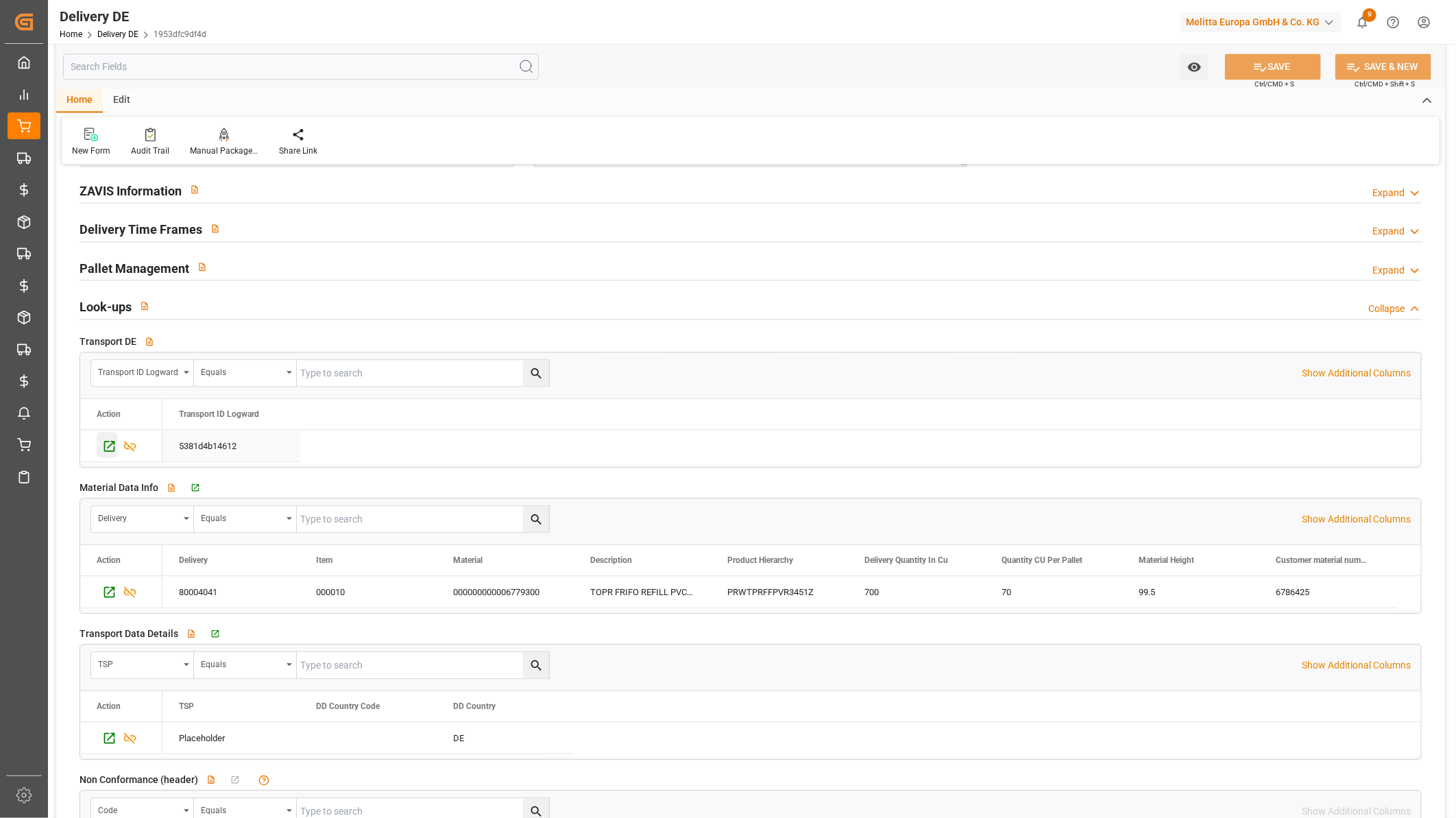
click at [104, 443] on icon "Press SPACE to select this row." at bounding box center [109, 446] width 14 height 14
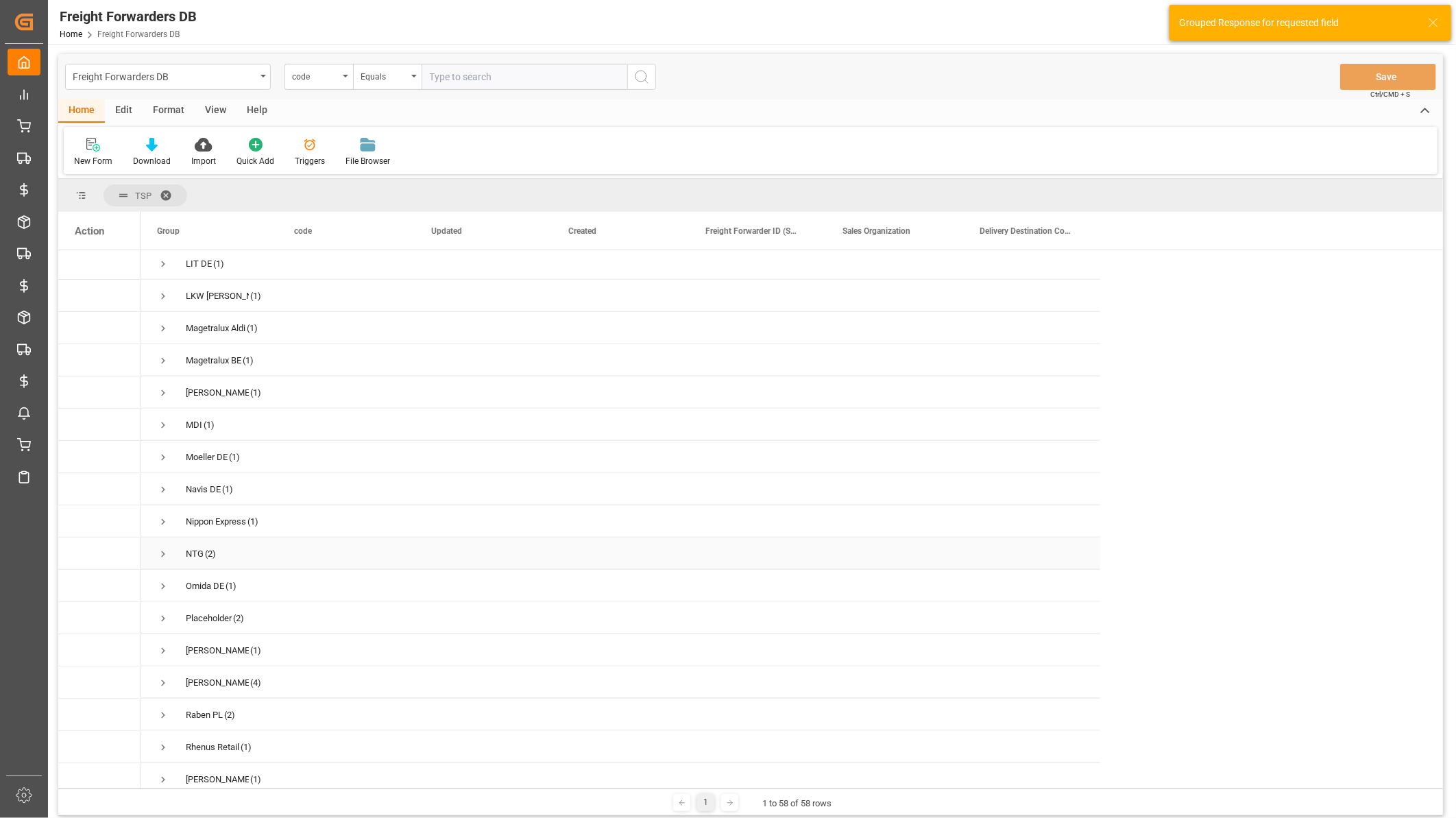
scroll to position [990, 0]
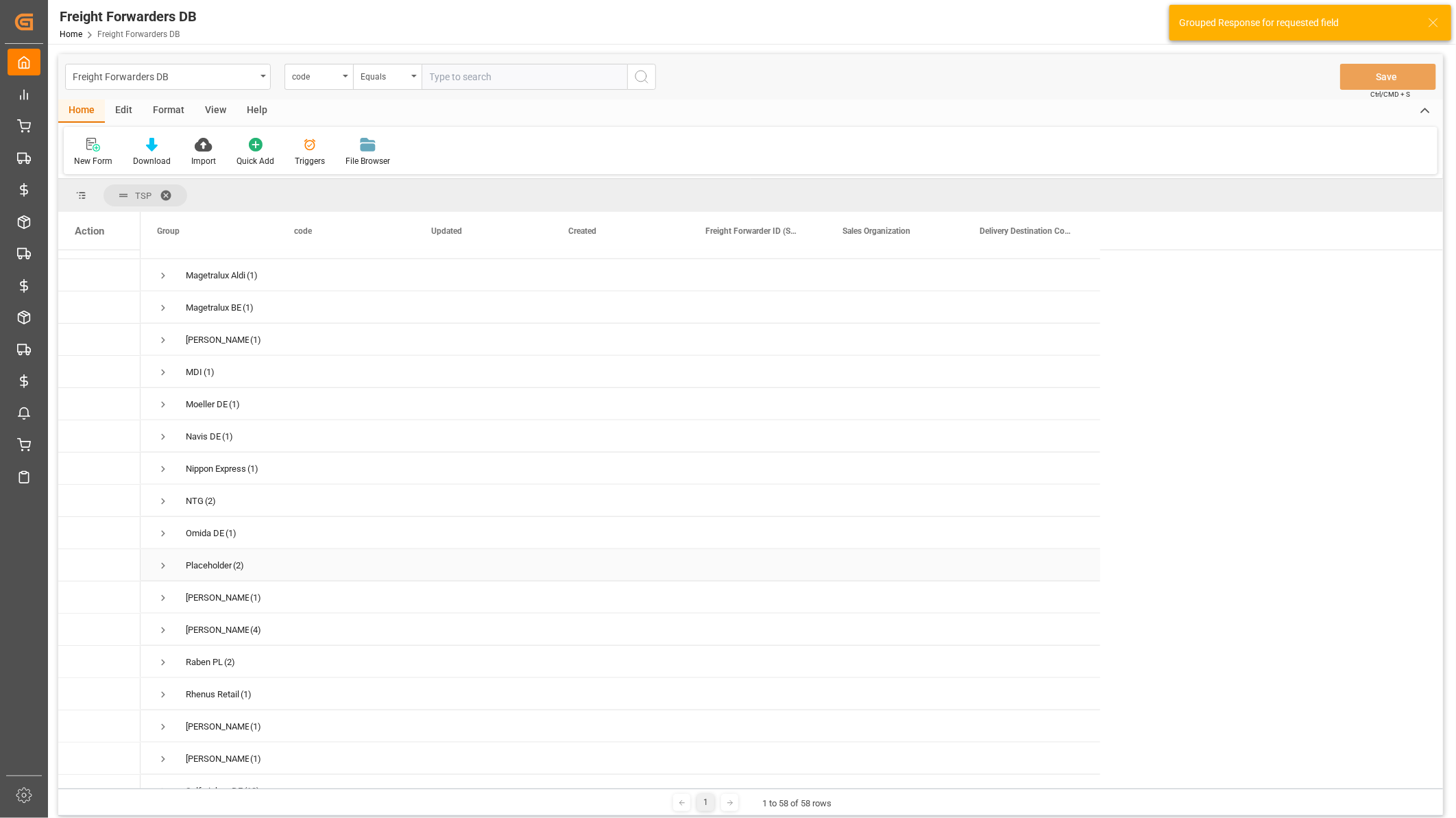
click at [158, 560] on span "Press SPACE to select this row." at bounding box center [162, 565] width 12 height 12
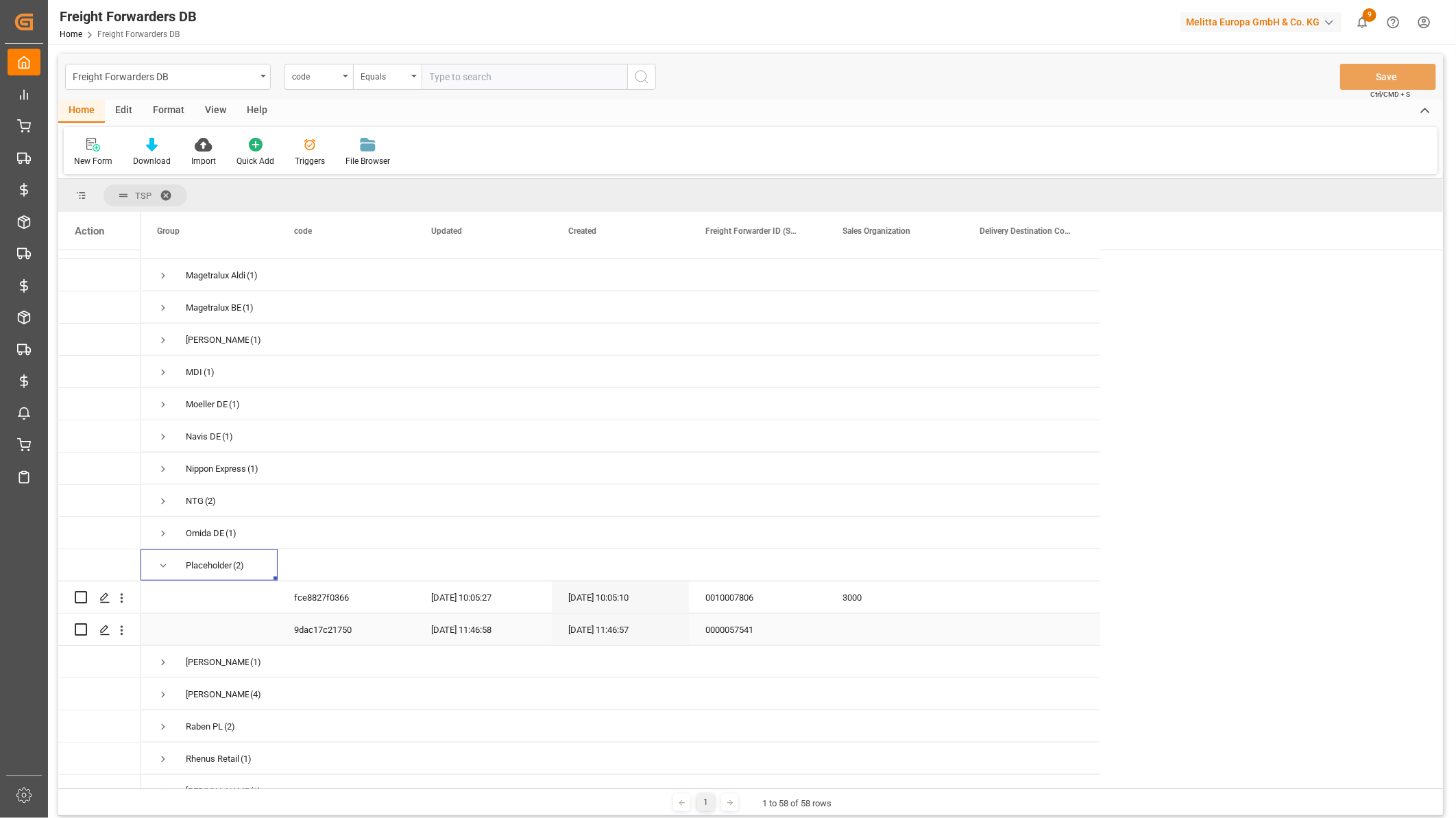
click at [751, 629] on div "0000057541" at bounding box center [757, 629] width 137 height 31
click at [752, 591] on div "0010007806" at bounding box center [757, 597] width 137 height 31
click at [216, 69] on div "Freight Forwarders DB" at bounding box center [164, 76] width 183 height 17
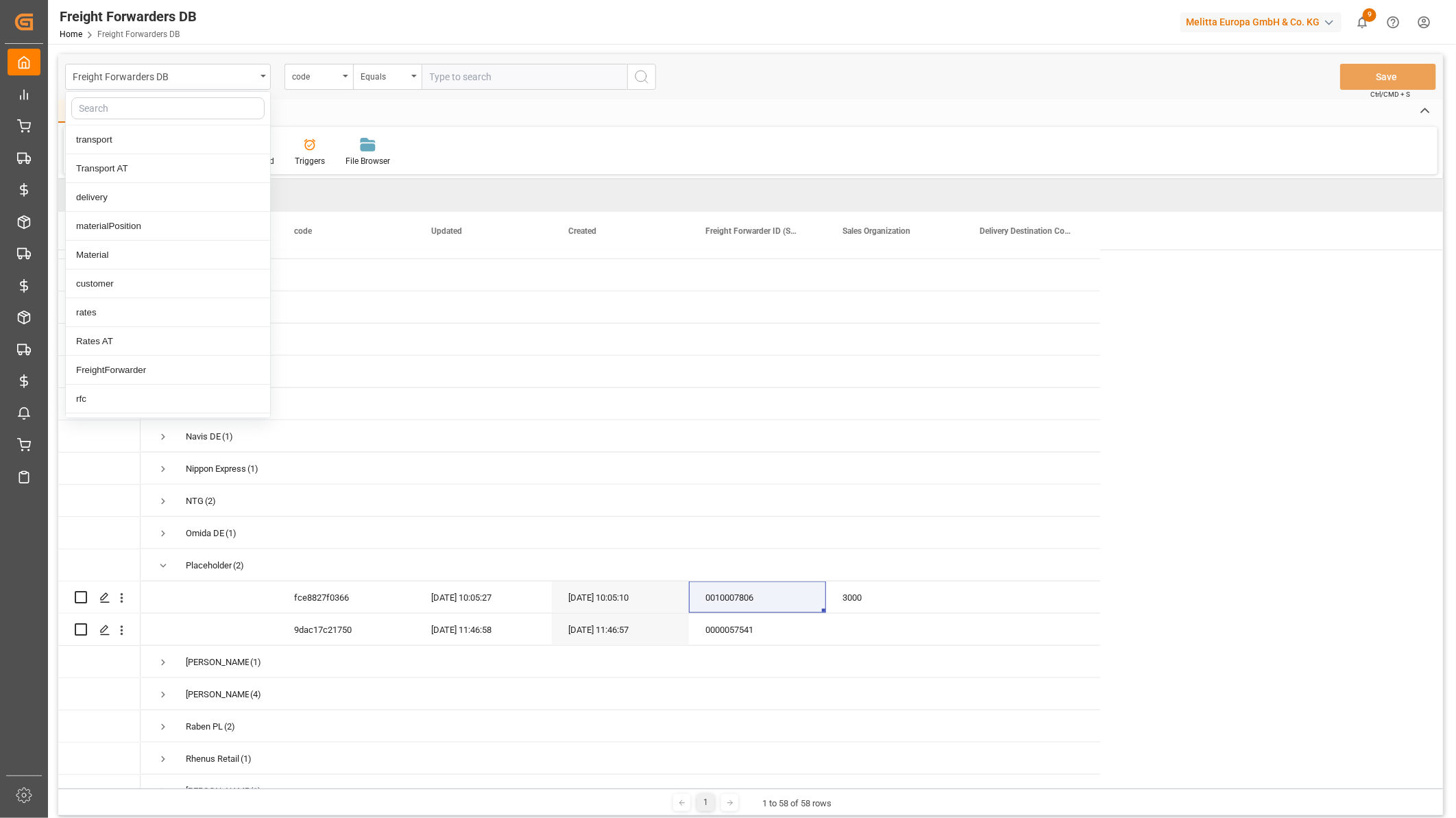
click at [187, 108] on input "text" at bounding box center [168, 108] width 194 height 22
type input "mater"
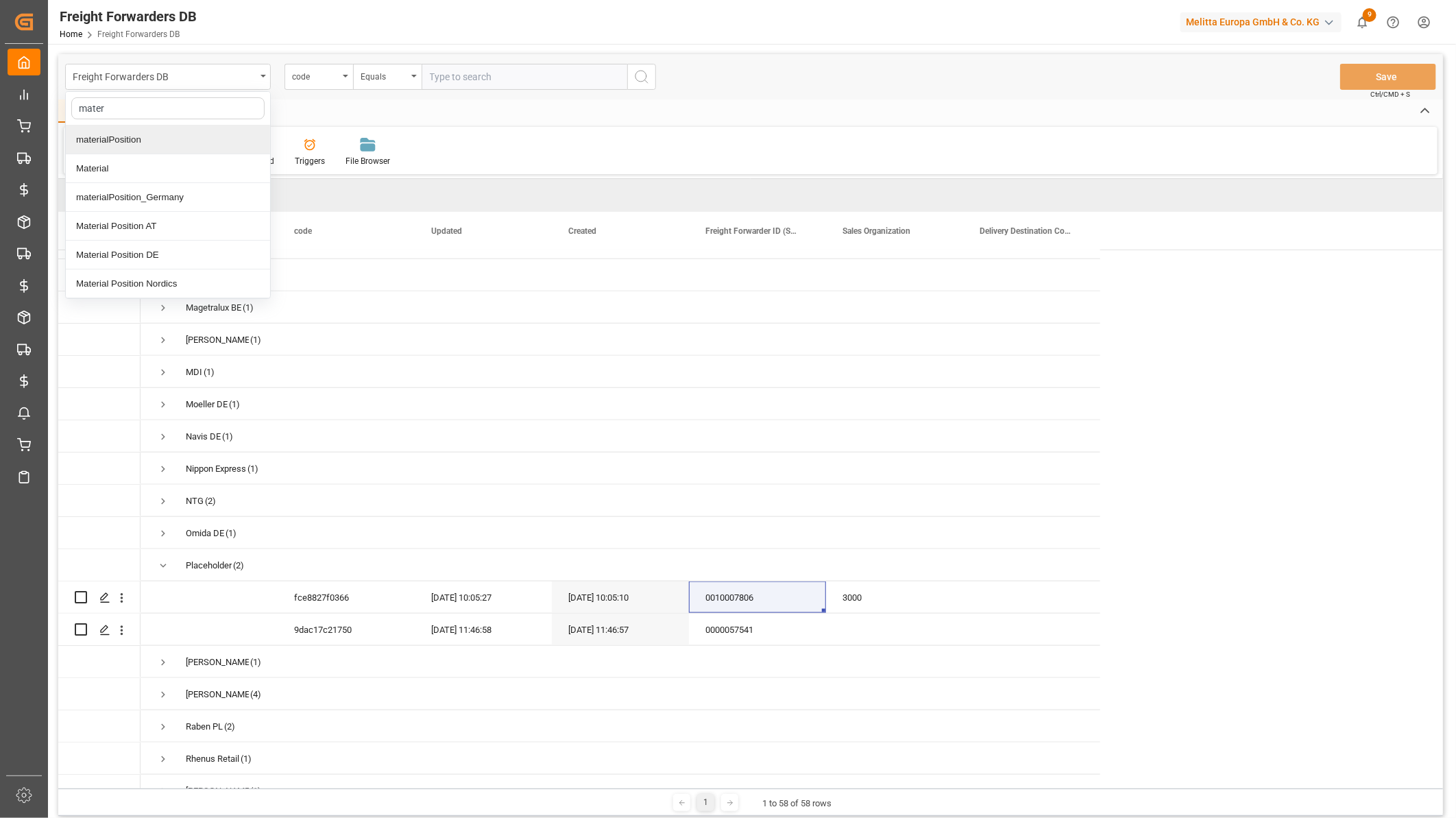
click at [172, 144] on div "materialPosition" at bounding box center [168, 140] width 204 height 29
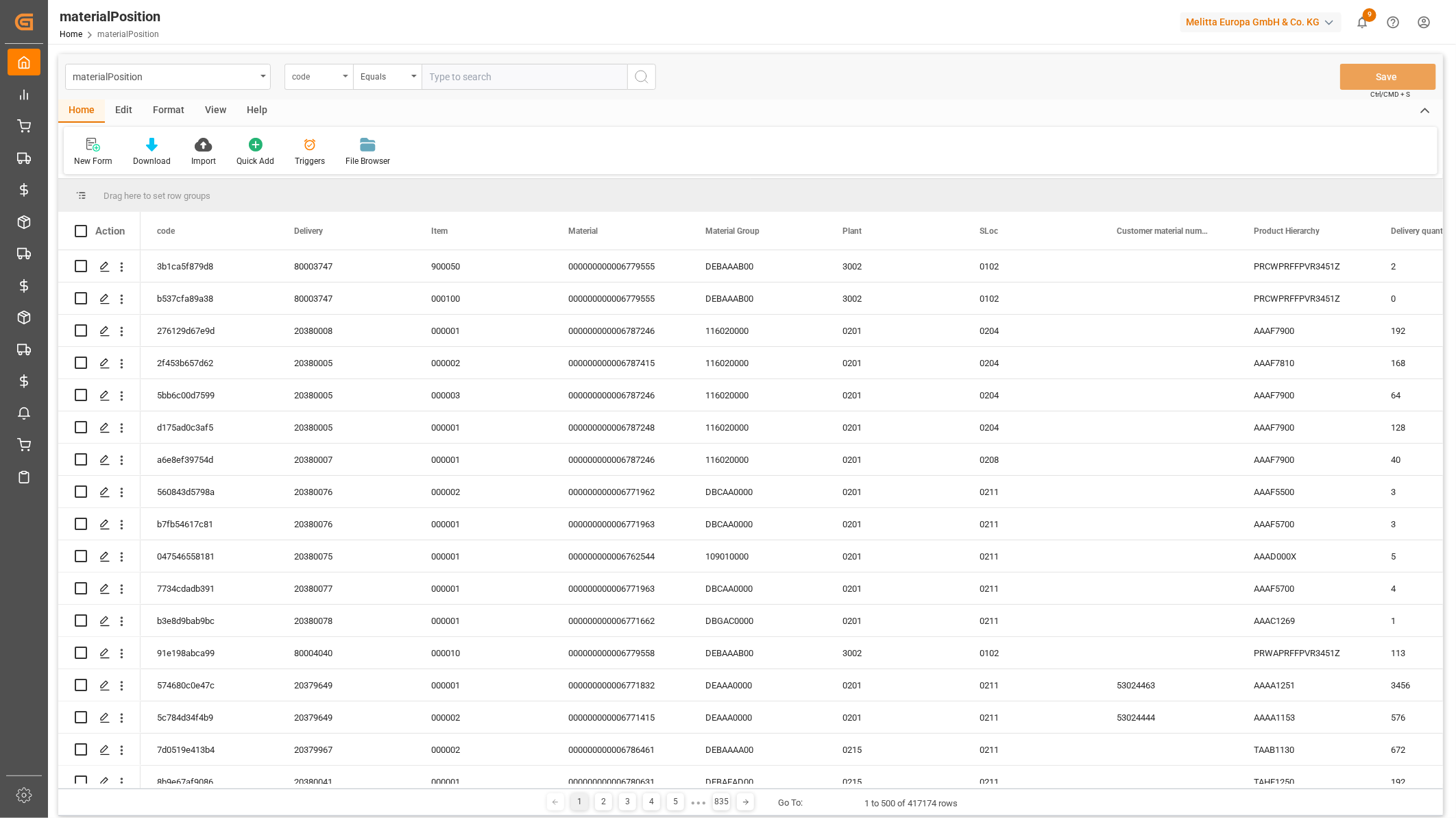
click at [330, 78] on div "code" at bounding box center [316, 75] width 47 height 16
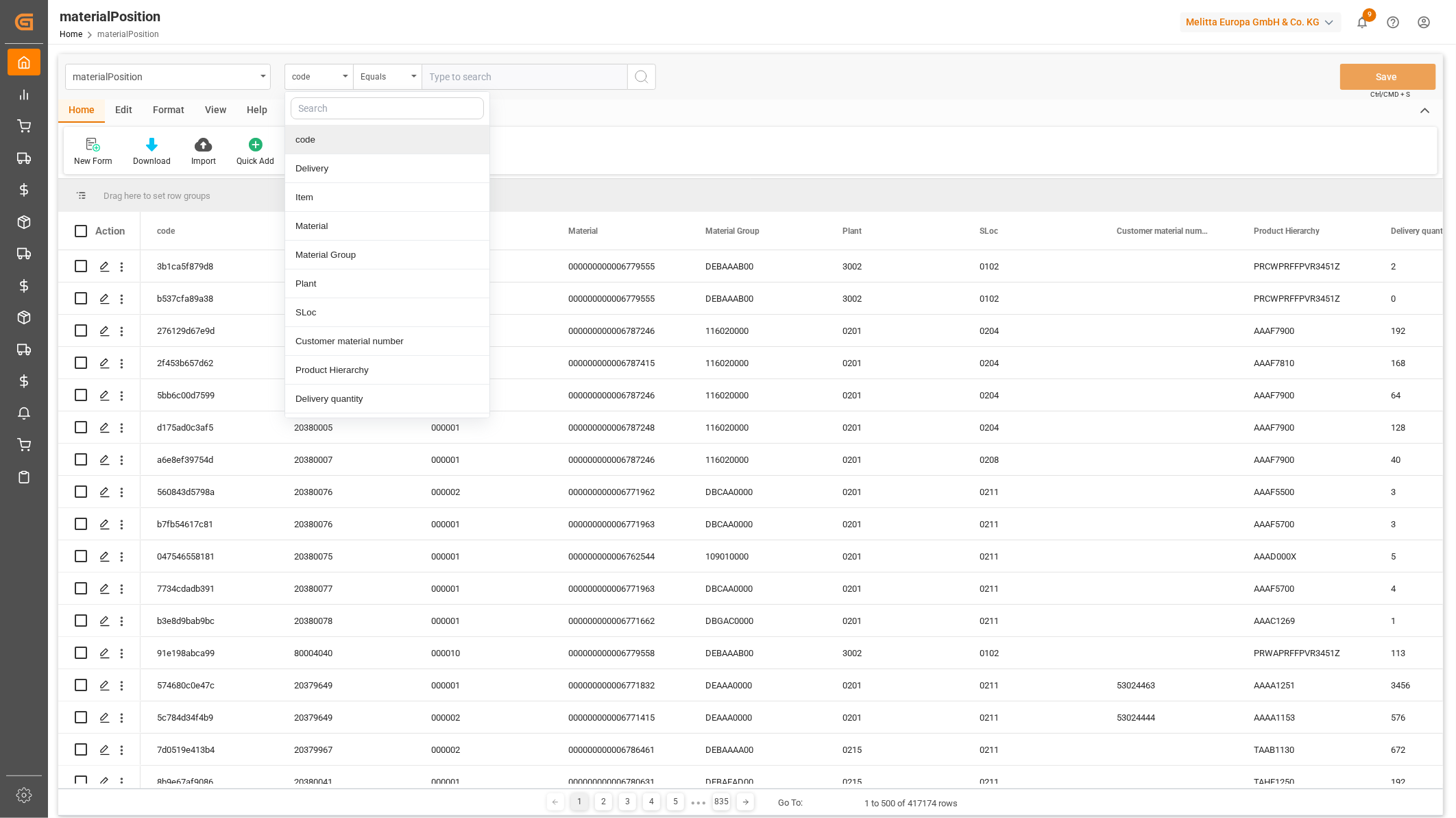
click at [328, 106] on input "text" at bounding box center [387, 108] width 194 height 22
click at [323, 160] on div "Delivery" at bounding box center [387, 168] width 204 height 29
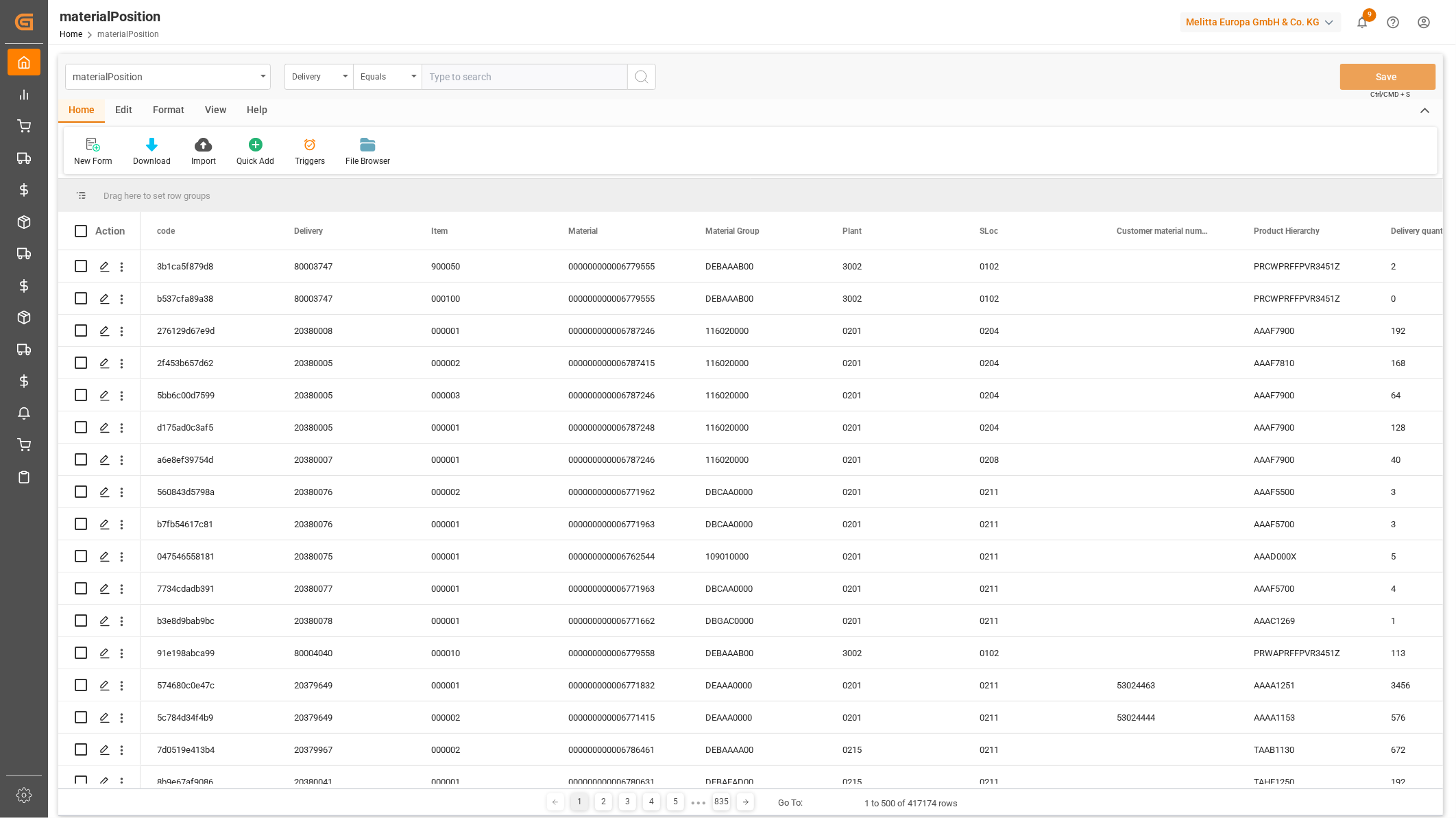
click at [457, 76] on input "text" at bounding box center [524, 77] width 206 height 26
paste input "20373017"
type input "20373017"
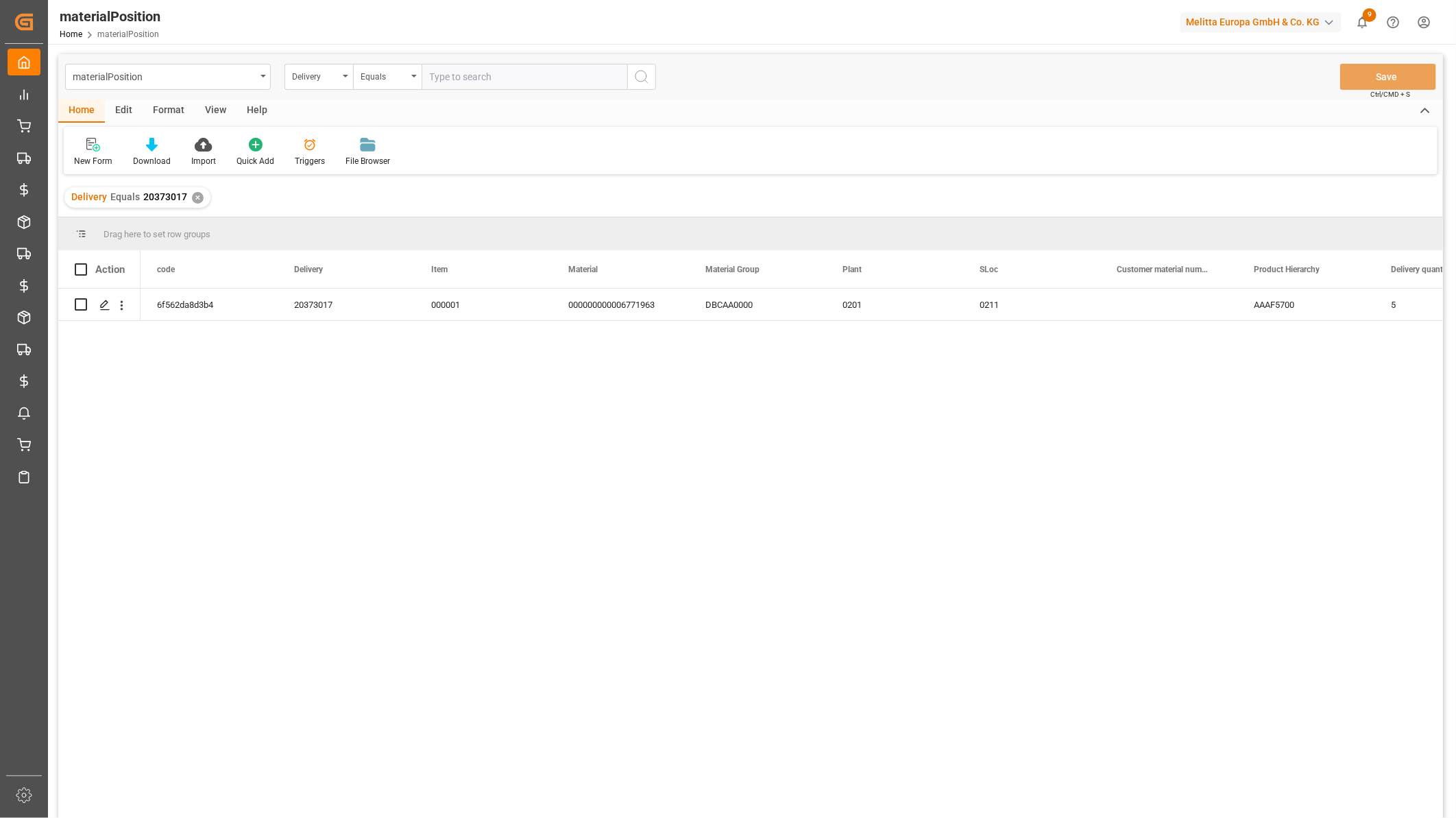
click at [216, 110] on div "View" at bounding box center [215, 111] width 42 height 23
click at [91, 153] on div "Default" at bounding box center [87, 152] width 48 height 31
click at [139, 222] on div "Cost Check BI" at bounding box center [140, 221] width 120 height 14
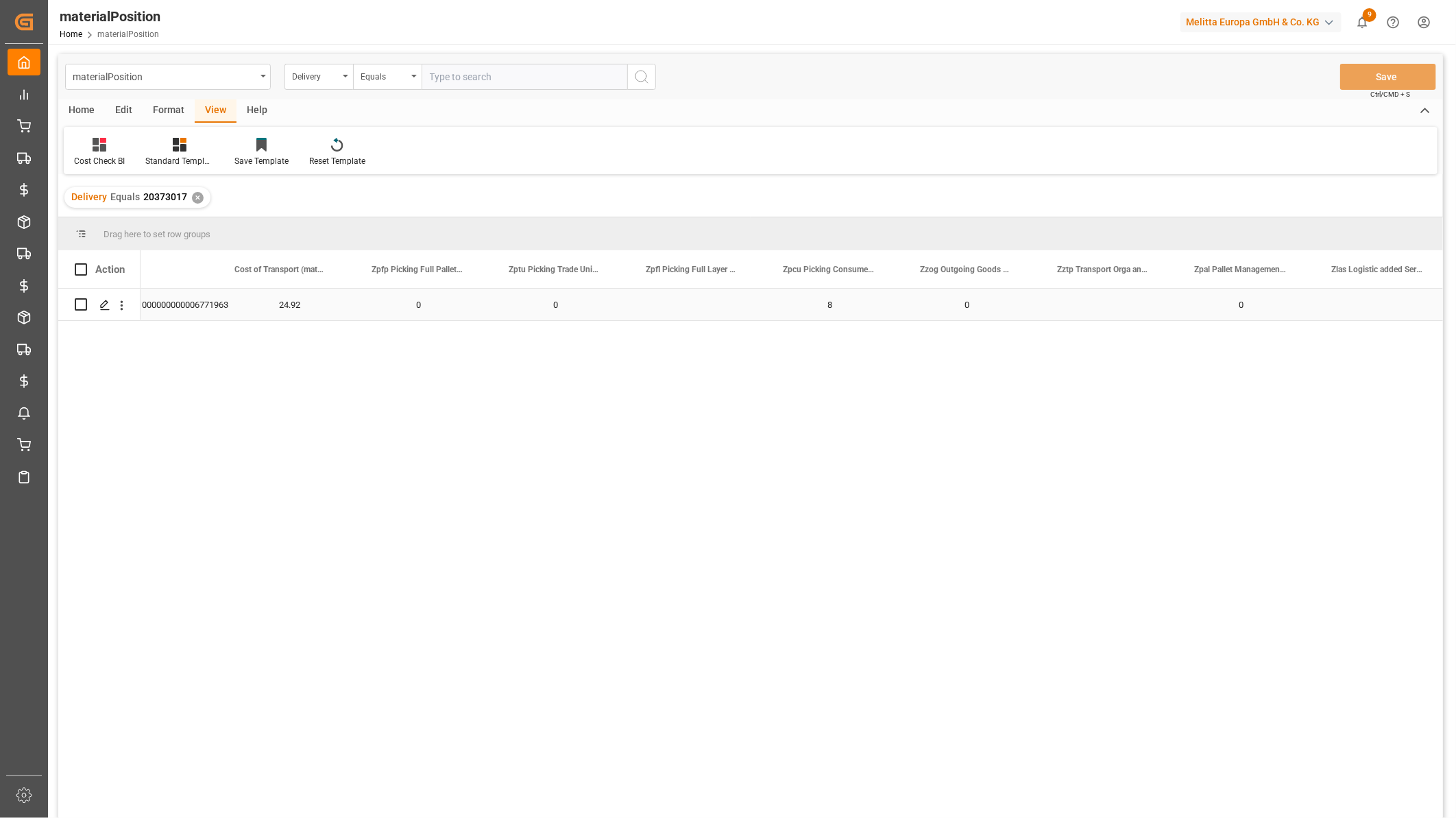
scroll to position [0, 343]
click at [121, 309] on icon "open menu" at bounding box center [122, 305] width 3 height 10
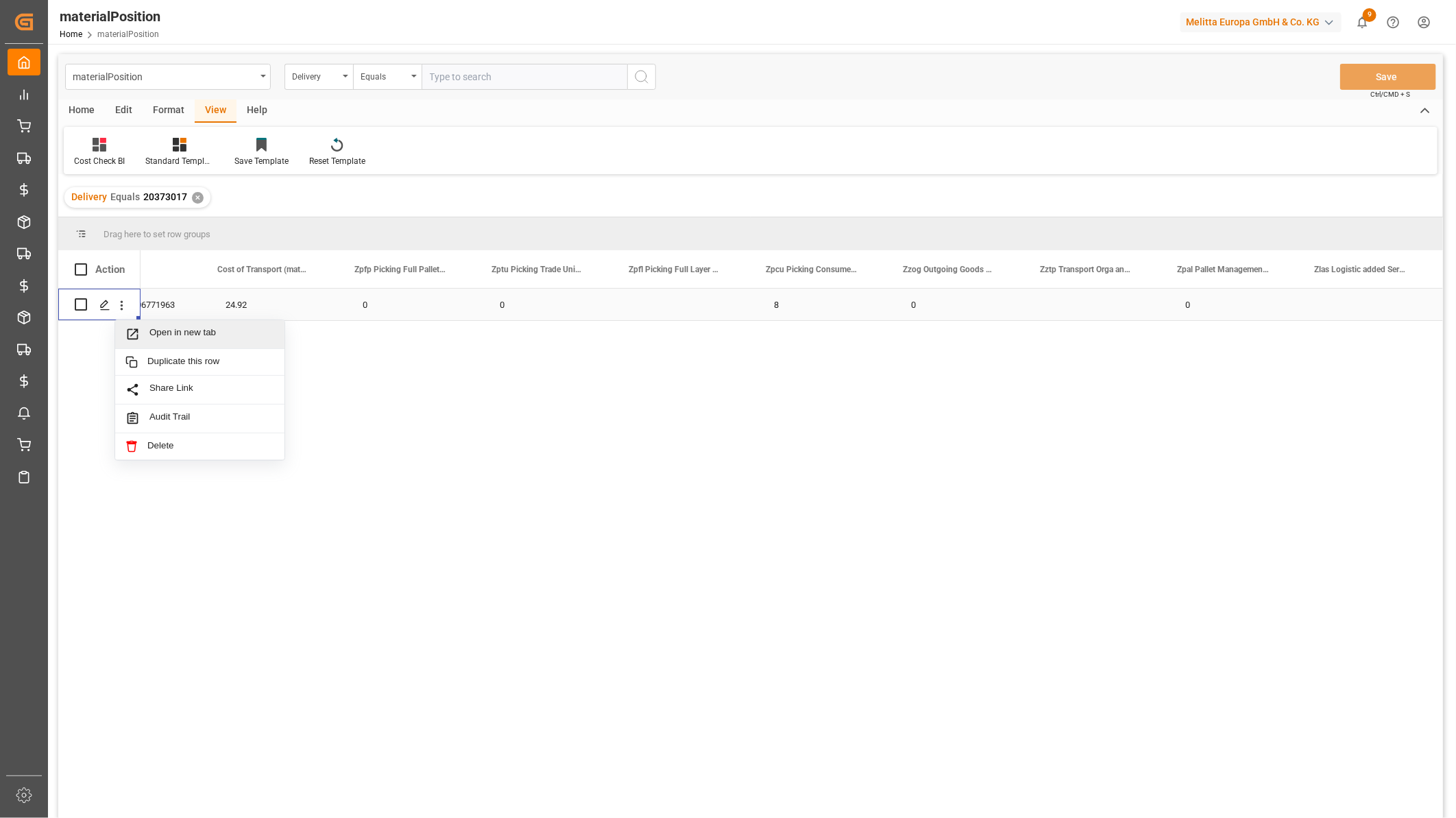
click at [167, 327] on span "Open in new tab" at bounding box center [212, 334] width 125 height 14
click at [589, 265] on span at bounding box center [589, 269] width 12 height 12
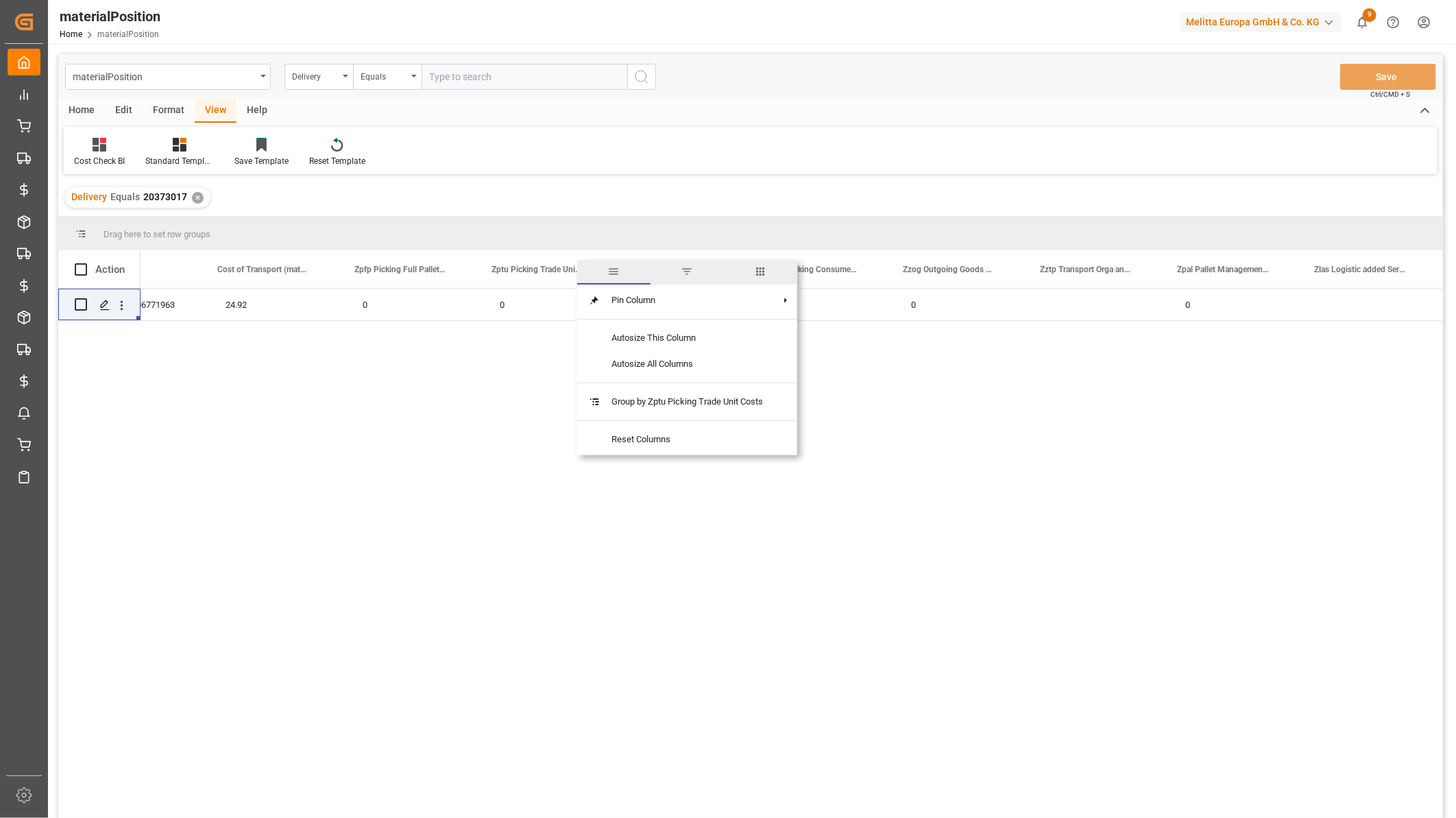
click at [749, 272] on span "columns" at bounding box center [760, 272] width 73 height 25
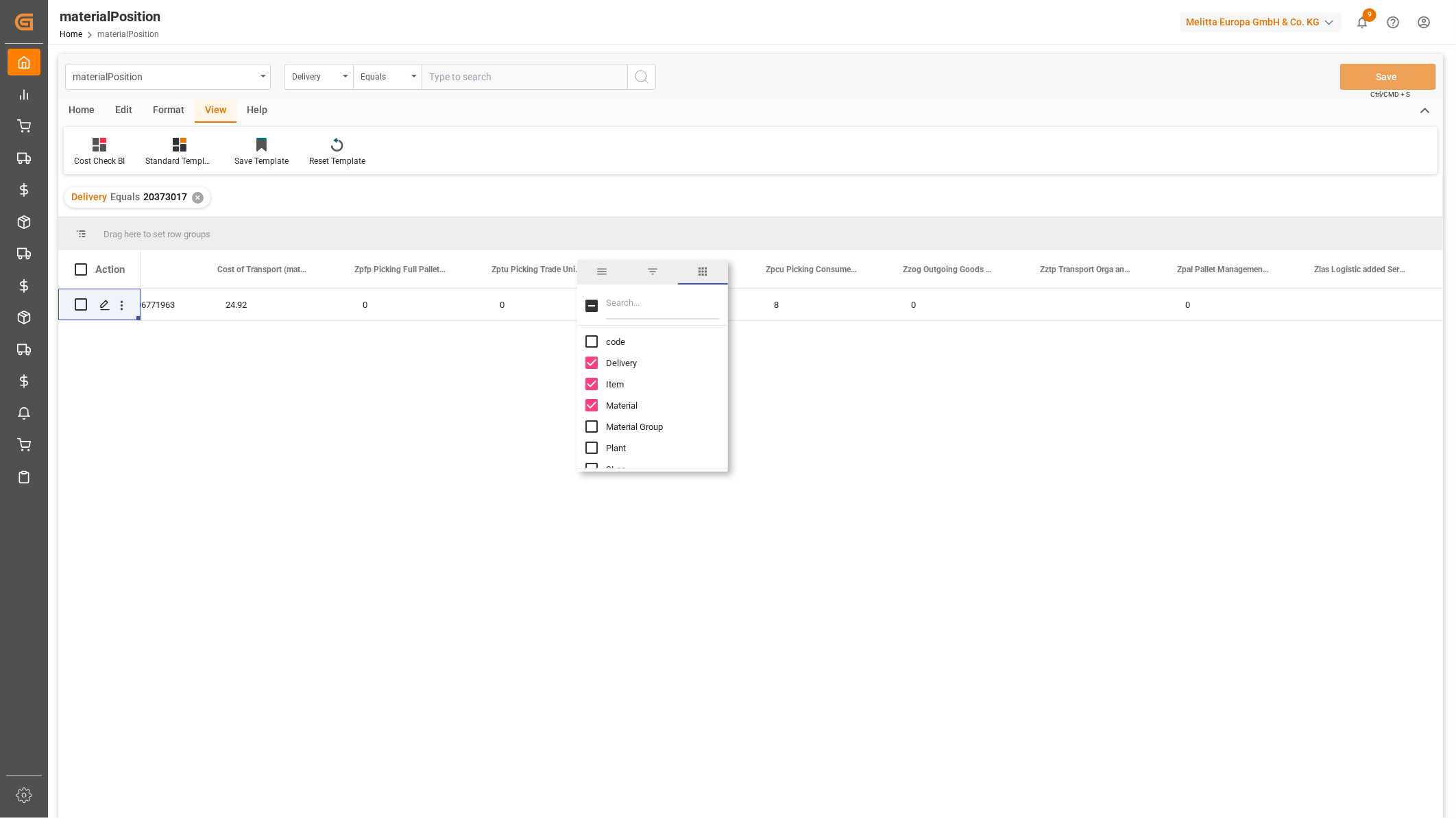
click at [646, 303] on input "Filter Columns Input" at bounding box center [662, 306] width 113 height 28
type input "logi"
checkbox input "true"
type input "l"
checkbox input "false"
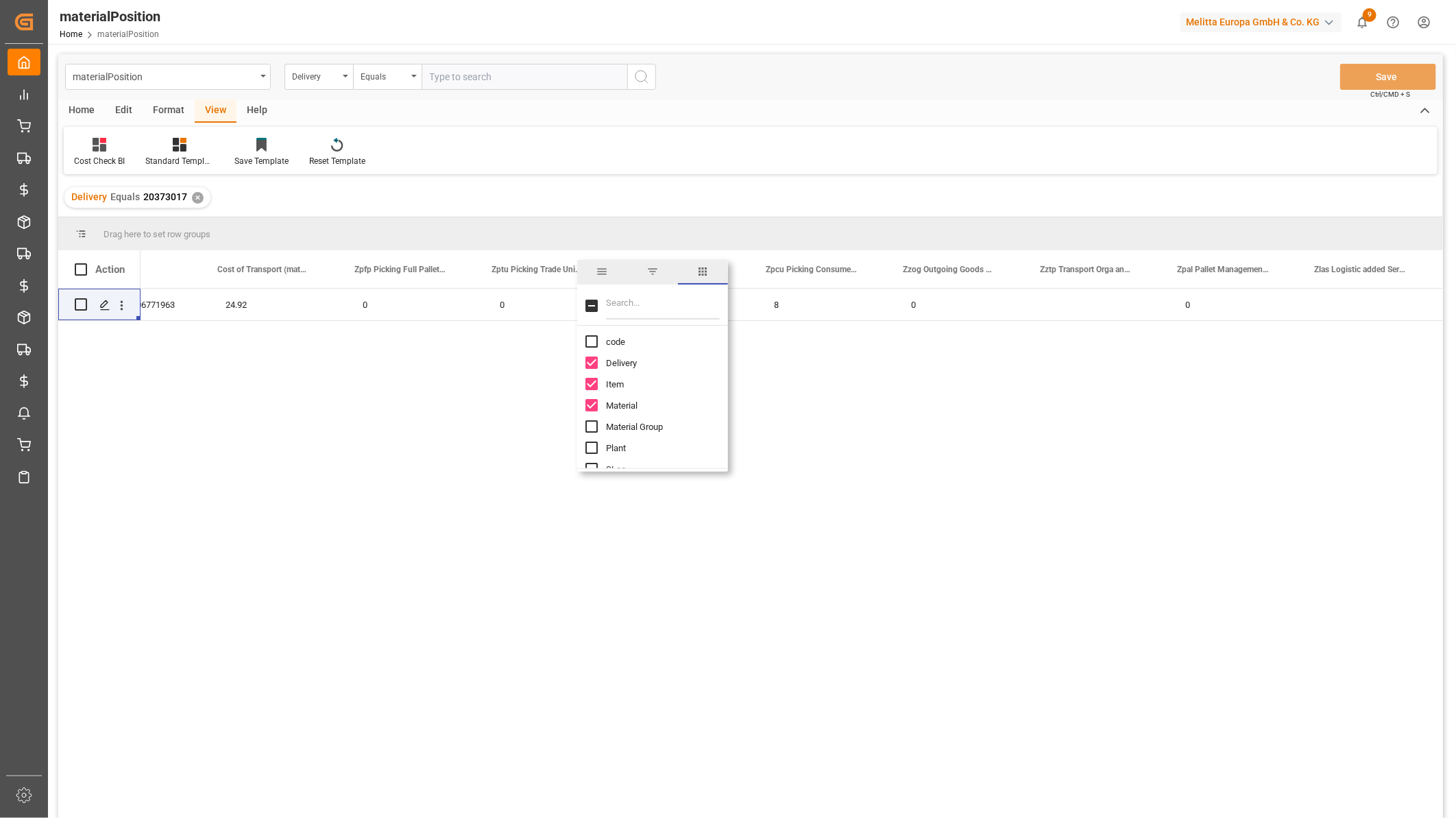
click at [809, 183] on div "Delivery Equals 20373017 ✕" at bounding box center [750, 197] width 1384 height 38
click at [726, 268] on span at bounding box center [726, 269] width 12 height 12
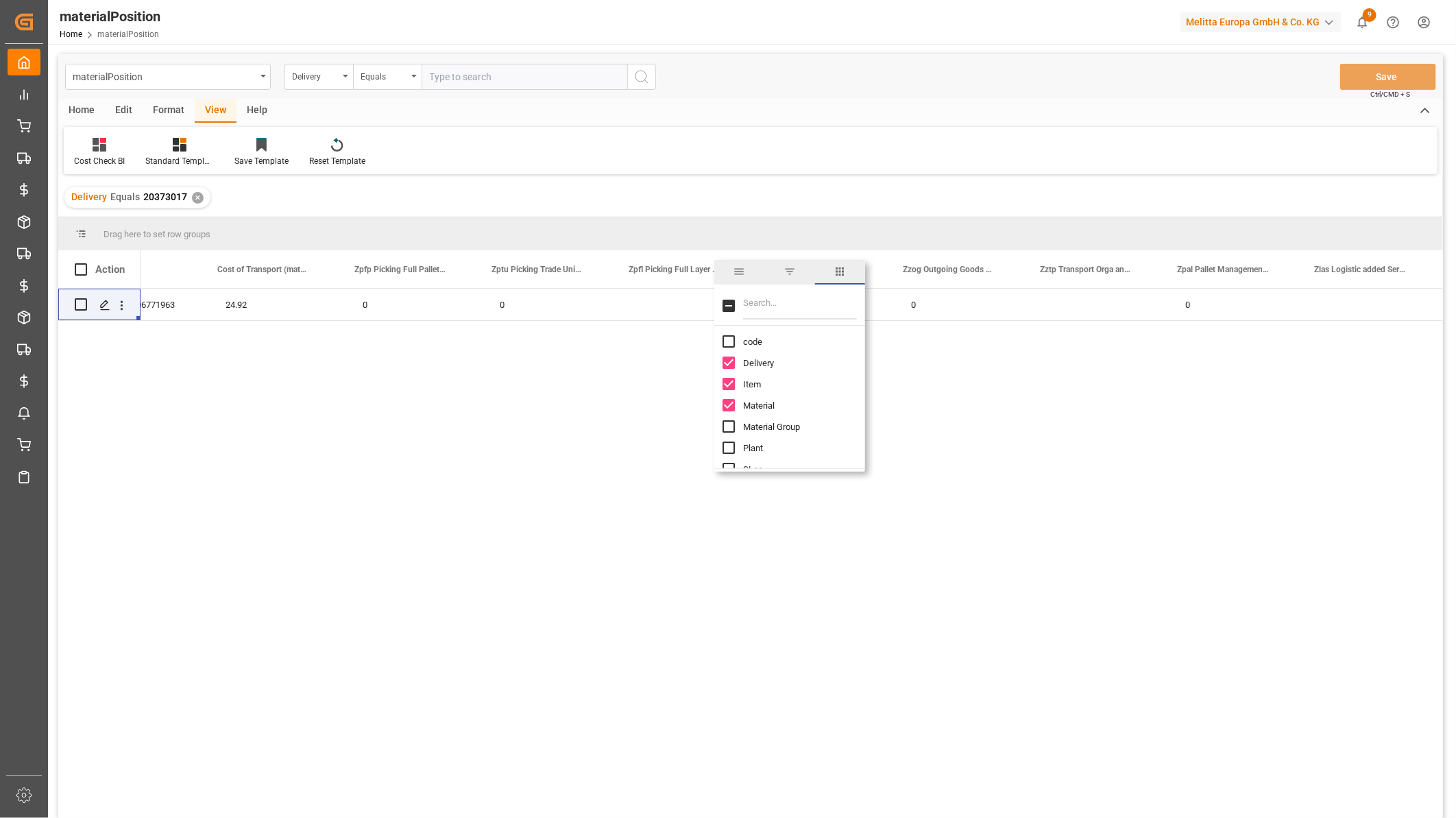
click at [786, 307] on input "Filter Columns Input" at bounding box center [800, 306] width 113 height 28
type input "adm"
checkbox input "true"
type input "a"
checkbox input "false"
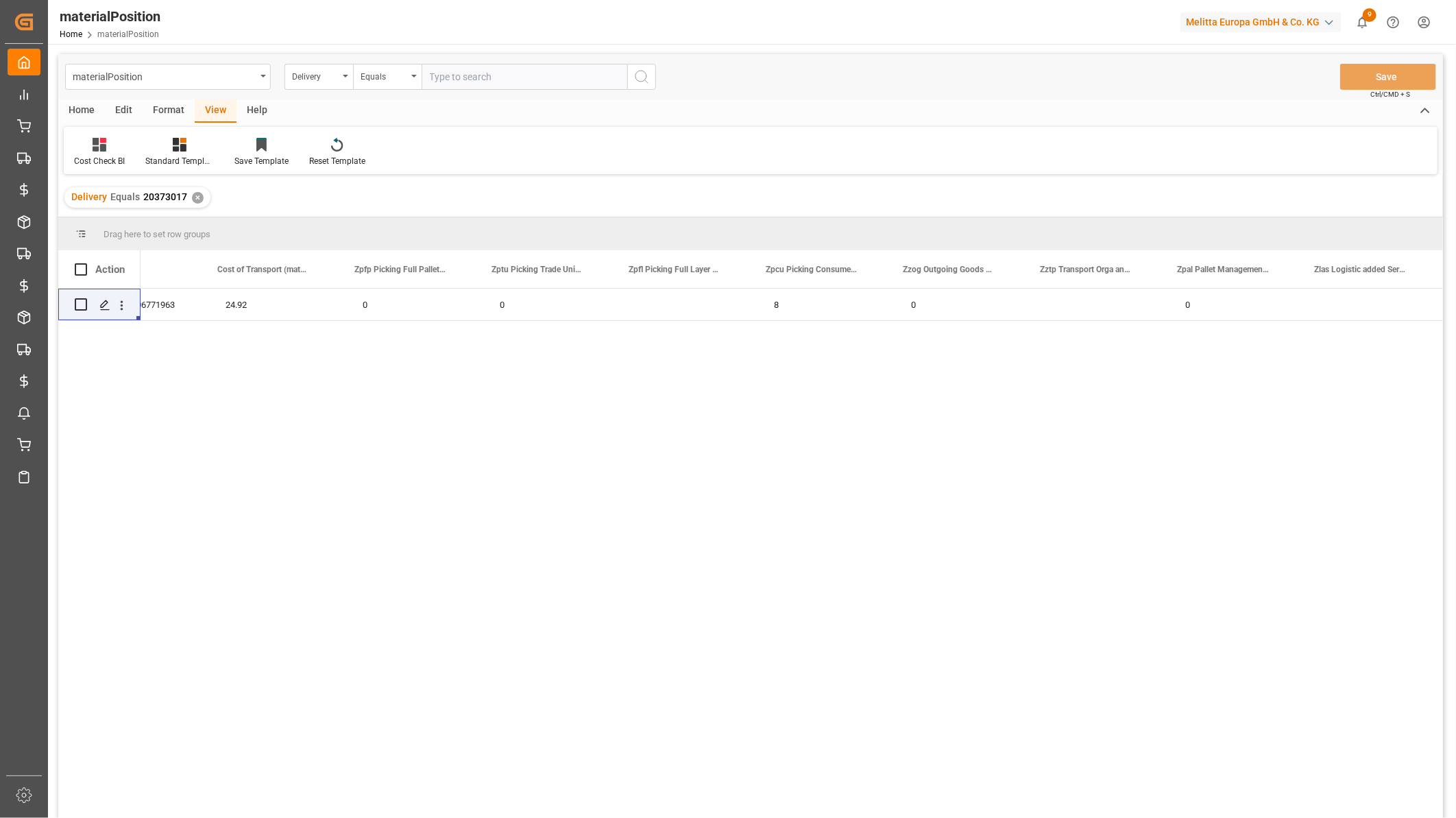
click at [1117, 466] on div "000001 000000000006771963 24.92 0 0 8 0 0" at bounding box center [791, 558] width 1302 height 538
click at [1072, 303] on div "Press SPACE to select this row." at bounding box center [1099, 304] width 137 height 31
click at [1074, 303] on div "Press SPACE to select this row." at bounding box center [1099, 304] width 137 height 31
click at [1066, 309] on input "Press SPACE to select this row." at bounding box center [1100, 312] width 115 height 26
type input "1.5"
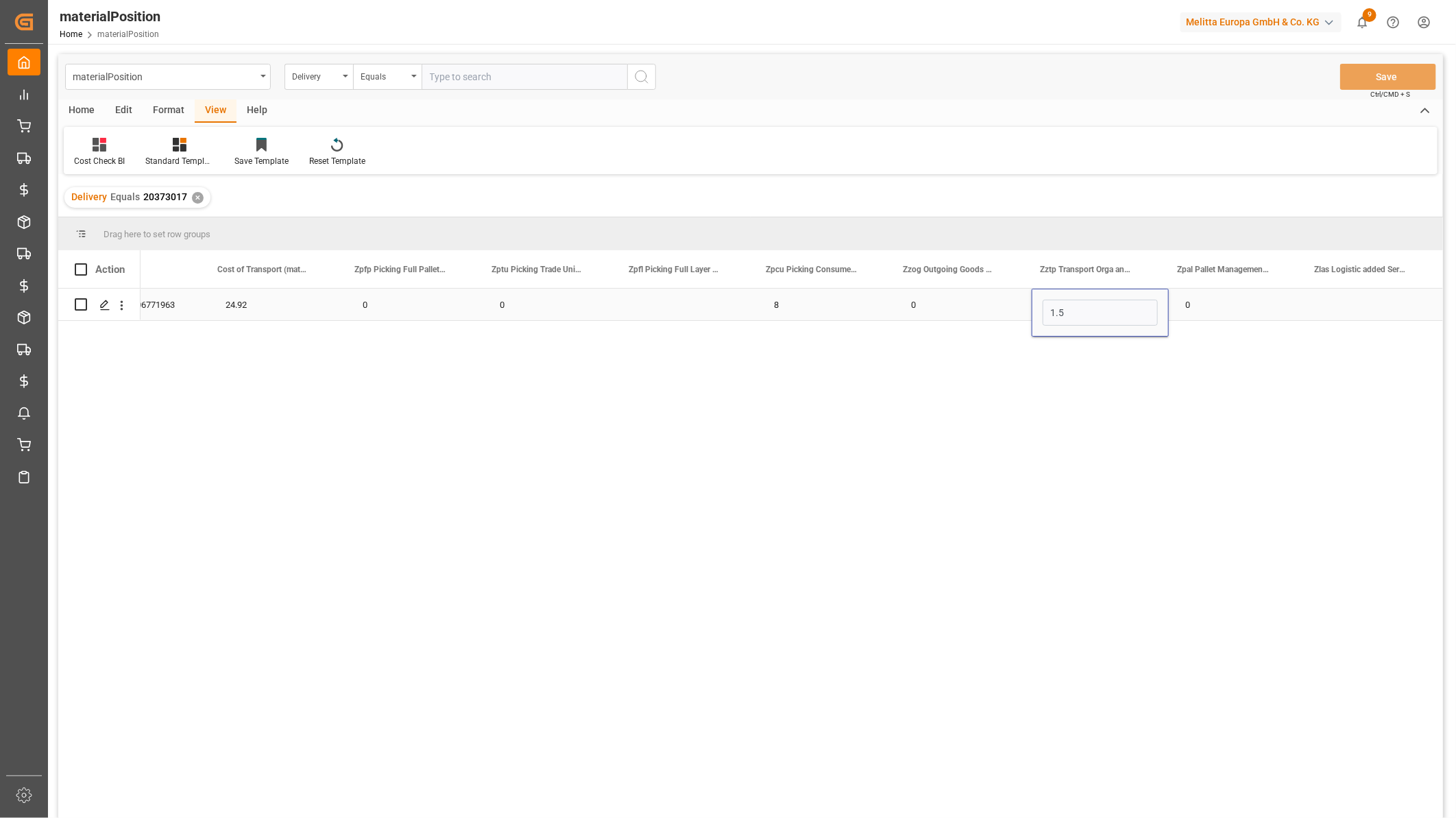
click at [1221, 310] on div "0" at bounding box center [1237, 304] width 137 height 31
click at [1349, 307] on div "Press SPACE to select this row." at bounding box center [1374, 304] width 137 height 31
click at [387, 304] on div "0" at bounding box center [414, 304] width 137 height 31
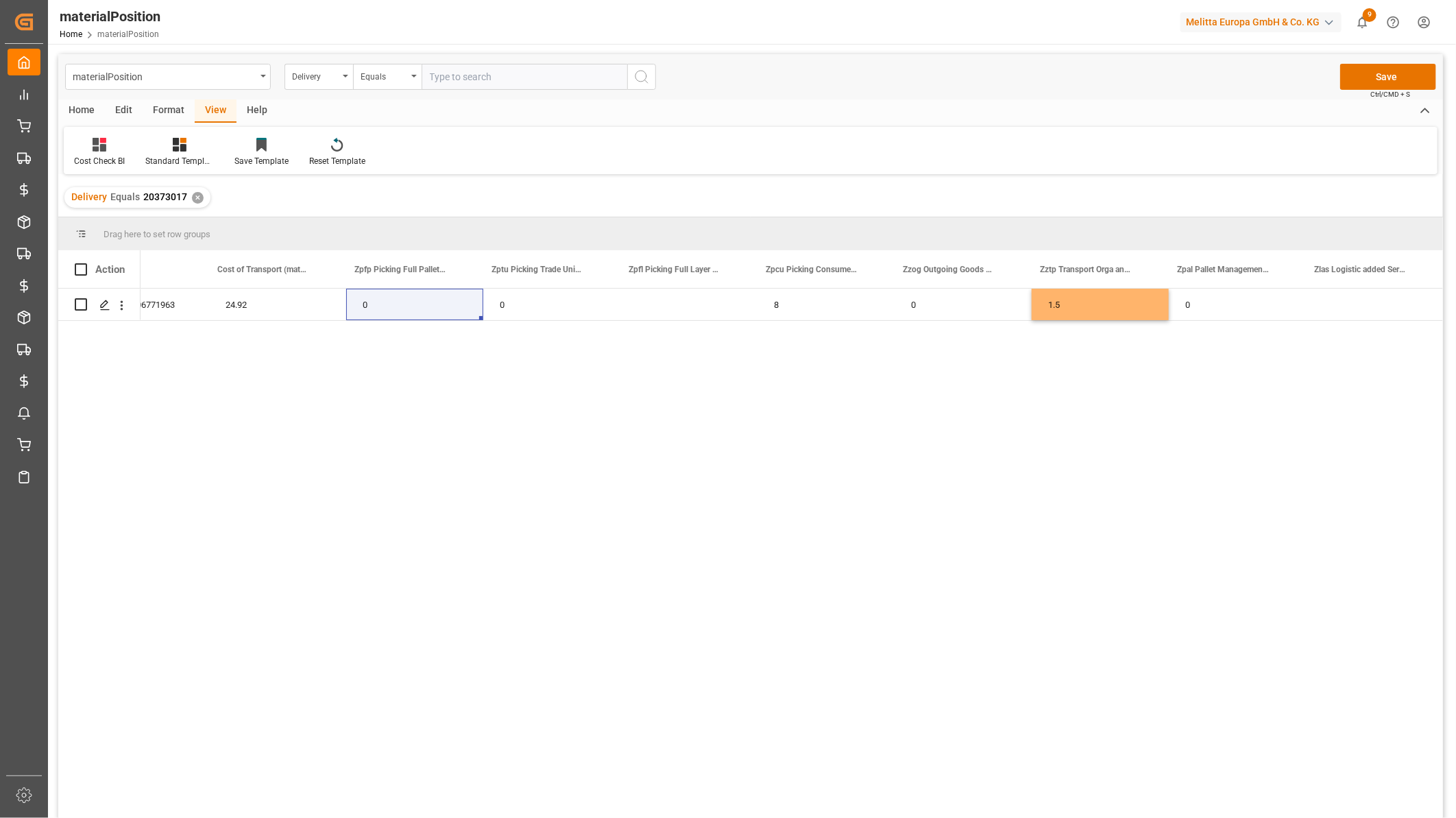
click at [299, 199] on div "Delivery Equals 20373017 ✕" at bounding box center [750, 197] width 1384 height 38
click at [130, 197] on span "Equals" at bounding box center [126, 197] width 30 height 11
click at [443, 69] on input "text" at bounding box center [524, 77] width 206 height 26
paste input "92530089"
type input "92530089"
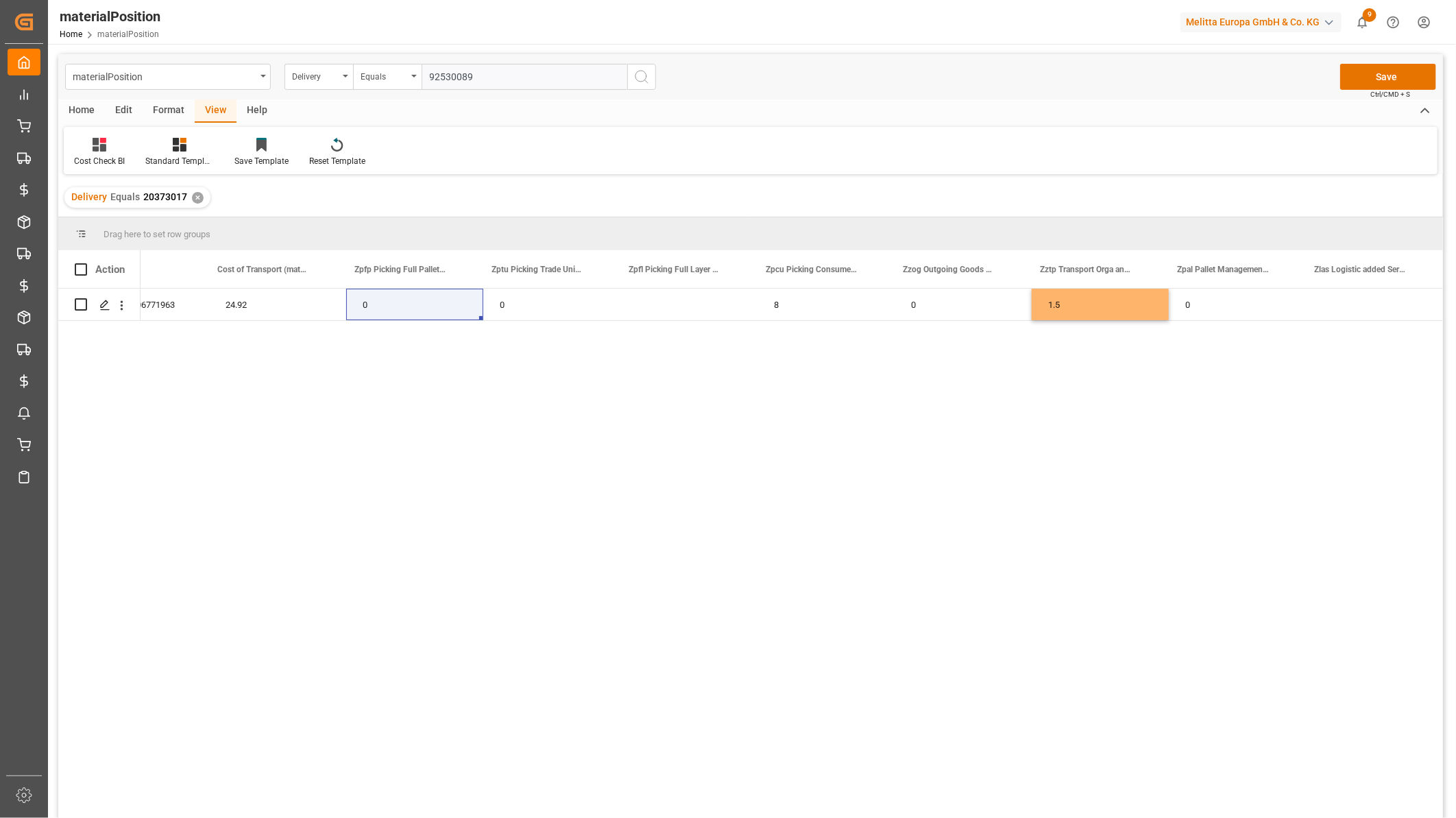
click at [636, 77] on icon "search button" at bounding box center [641, 77] width 16 height 16
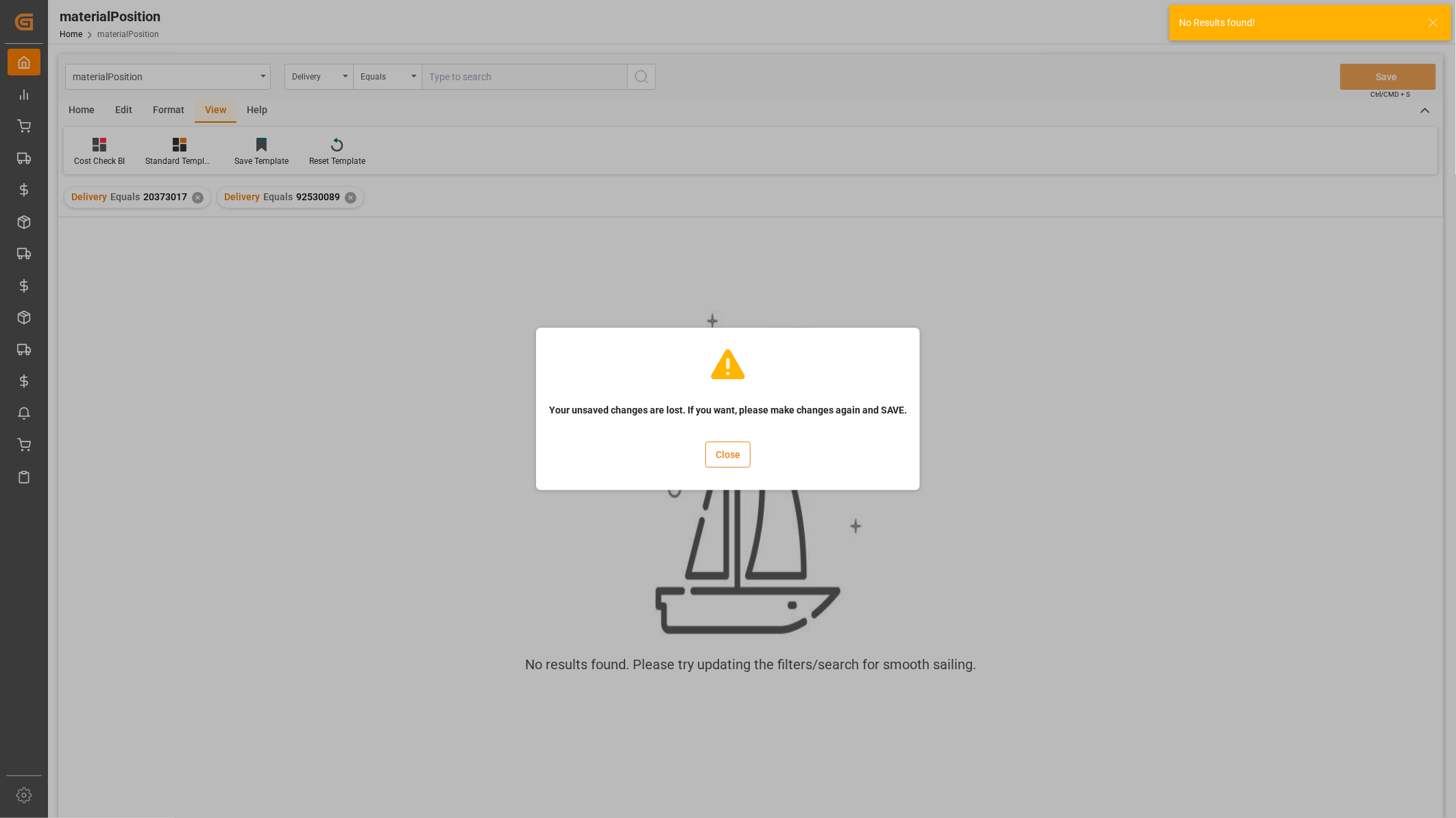
click at [736, 459] on button "Close" at bounding box center [728, 454] width 45 height 26
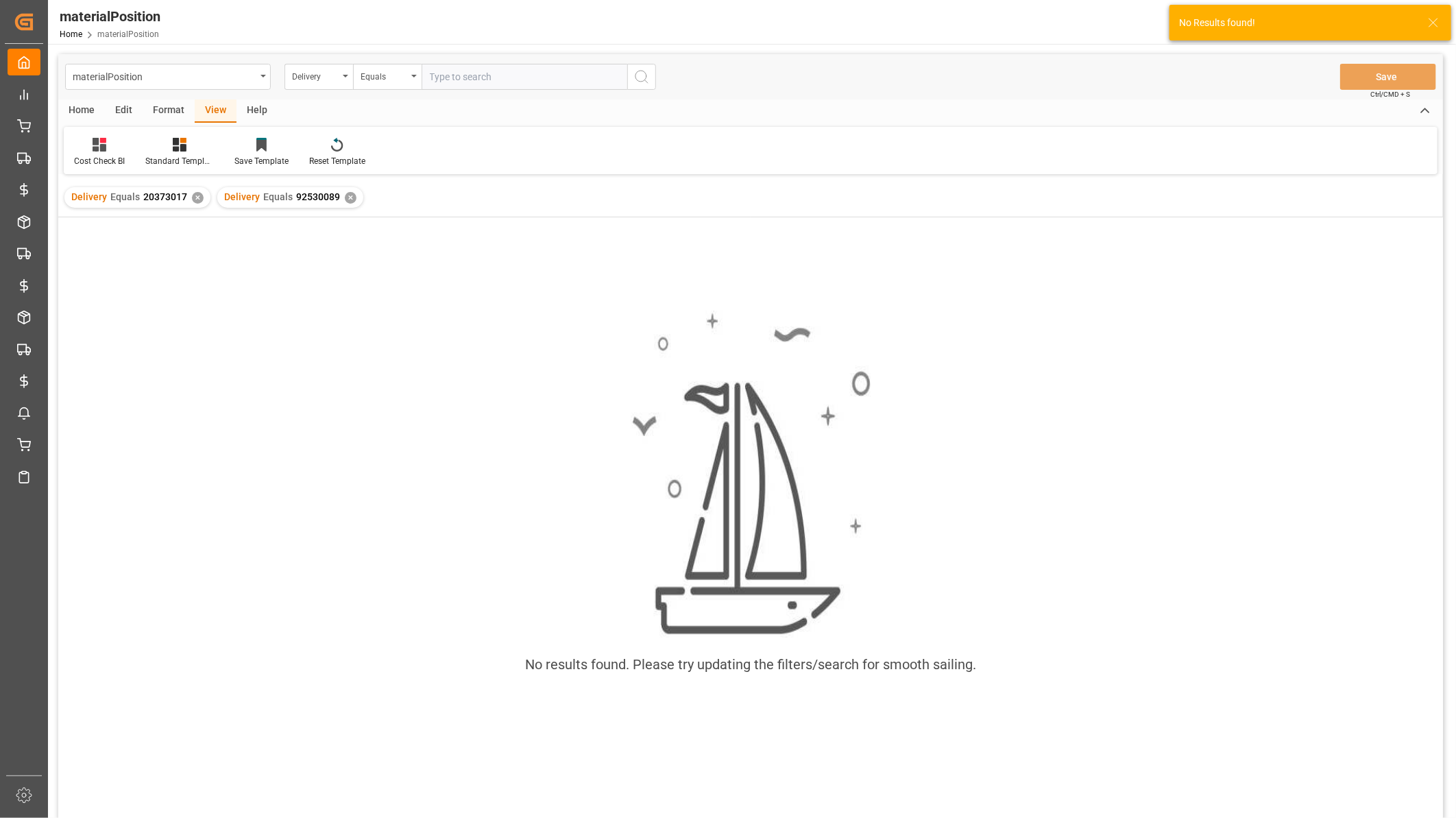
click at [194, 194] on div "✕" at bounding box center [198, 198] width 11 height 11
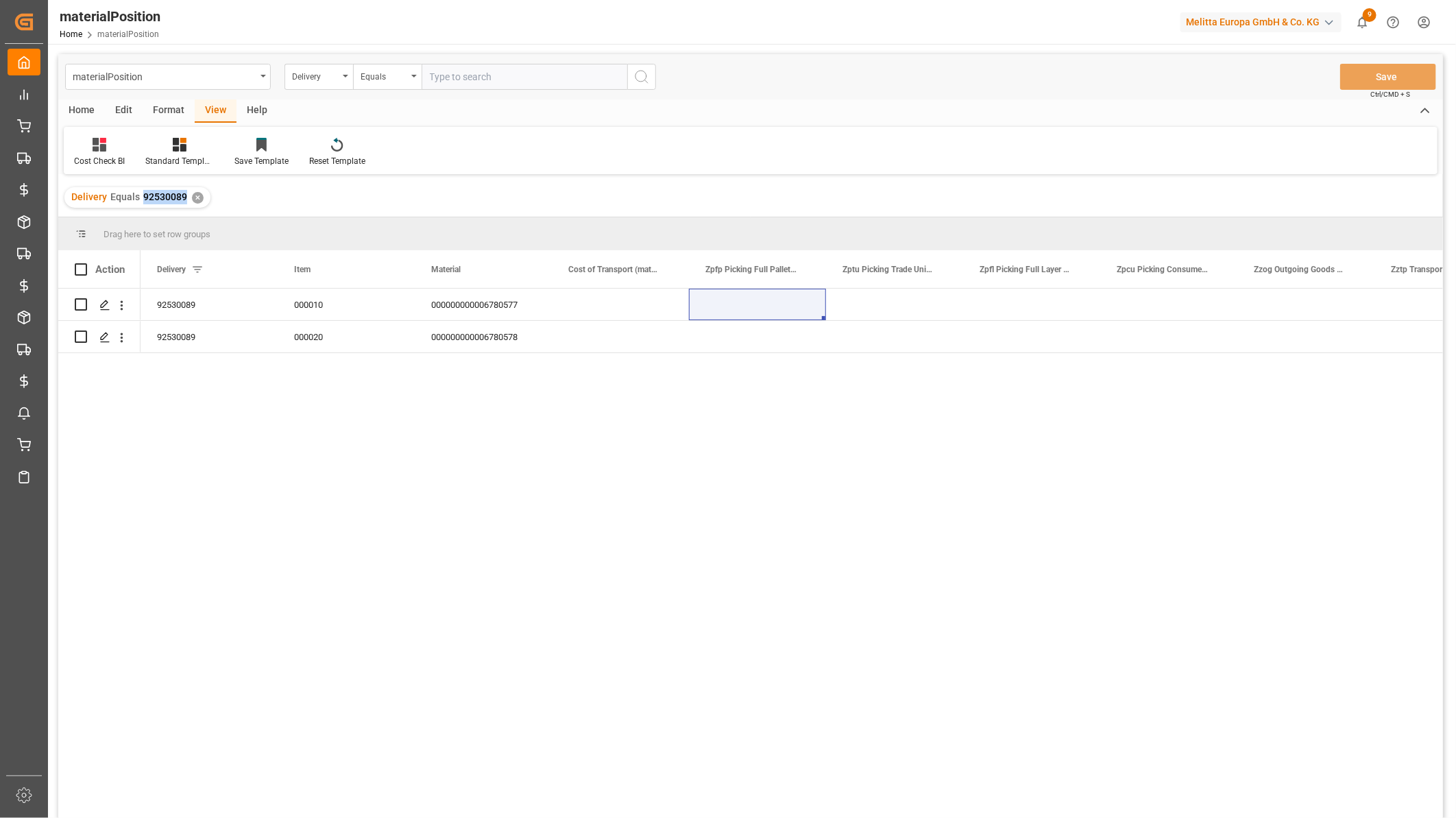
drag, startPoint x: 186, startPoint y: 194, endPoint x: 142, endPoint y: 200, distance: 44.4
click at [142, 200] on div "Delivery Equals 92530089 ✕" at bounding box center [138, 197] width 146 height 21
copy span "92530089"
click at [392, 266] on span at bounding box center [391, 269] width 12 height 12
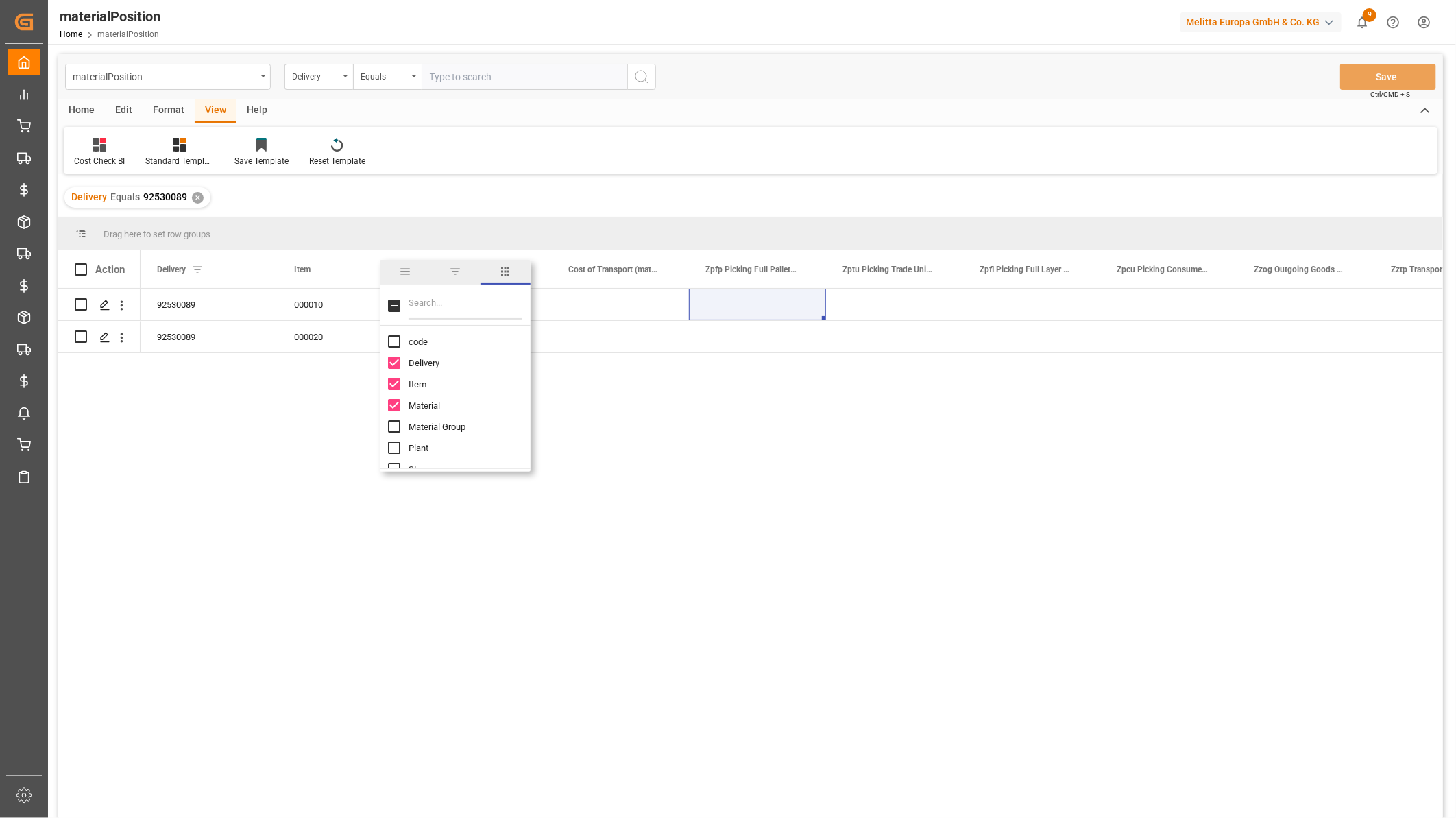
click at [428, 297] on input "Filter Columns Input" at bounding box center [465, 306] width 113 height 28
type input "vol"
click at [389, 341] on input "Volume column toggle visibility (hidden)" at bounding box center [394, 341] width 12 height 12
checkbox input "true"
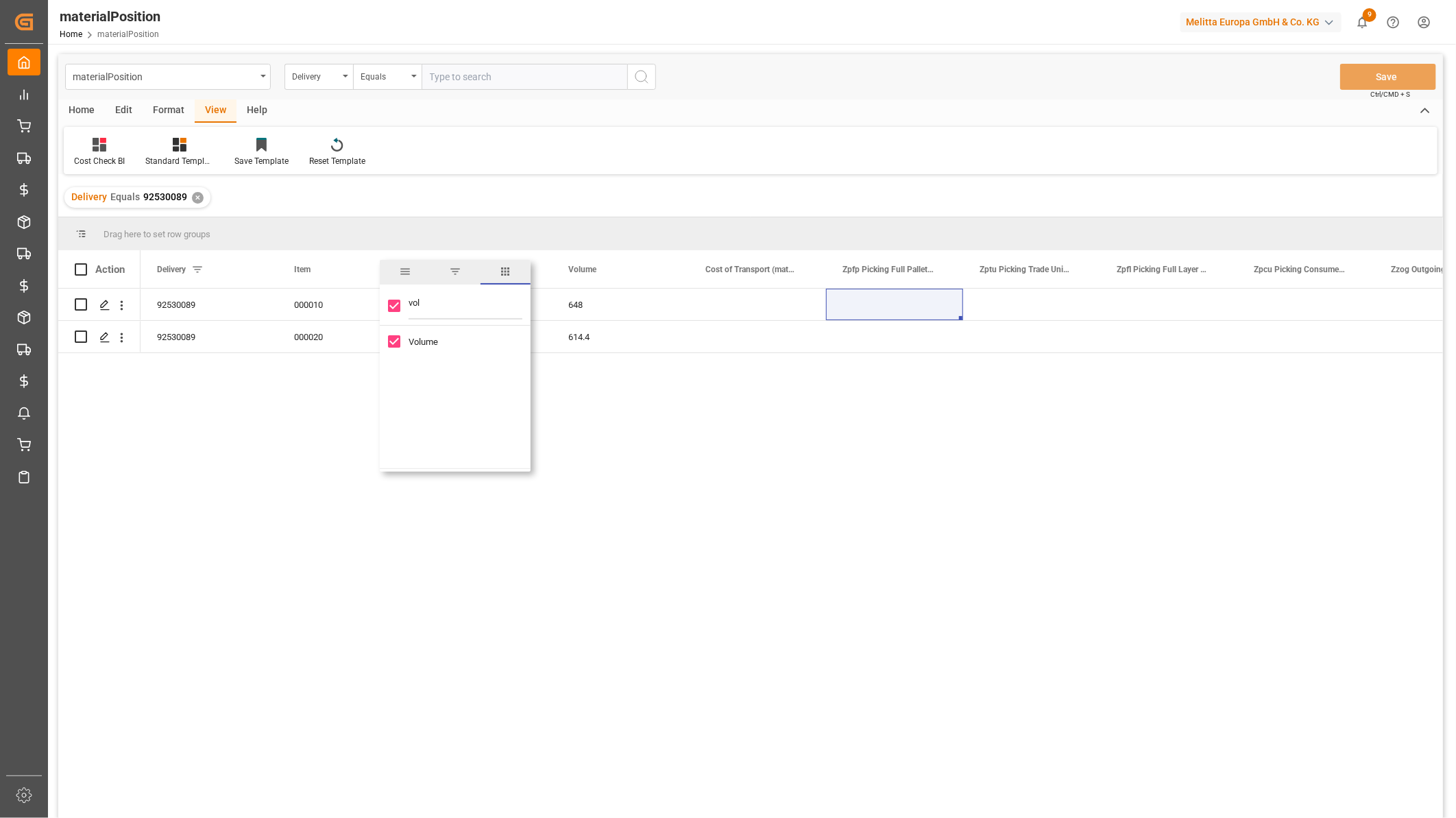
click at [484, 169] on div "Cost Check BI Standard Templates Save Template Reset Template" at bounding box center [750, 150] width 1374 height 48
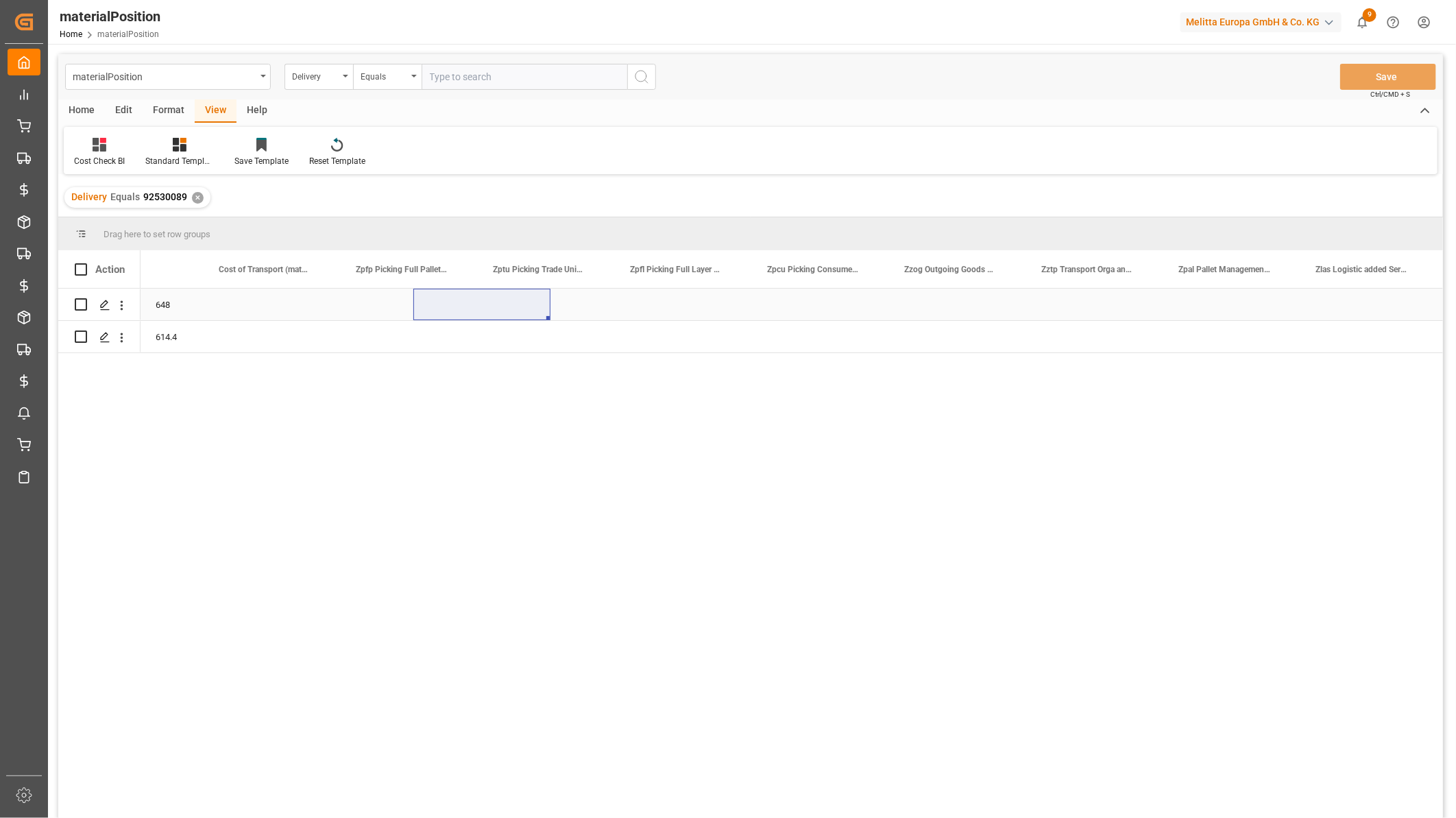
scroll to position [0, 412]
drag, startPoint x: 275, startPoint y: 265, endPoint x: 215, endPoint y: 276, distance: 61.0
click at [228, 276] on div at bounding box center [230, 269] width 6 height 38
drag, startPoint x: 354, startPoint y: 270, endPoint x: 303, endPoint y: 270, distance: 51.0
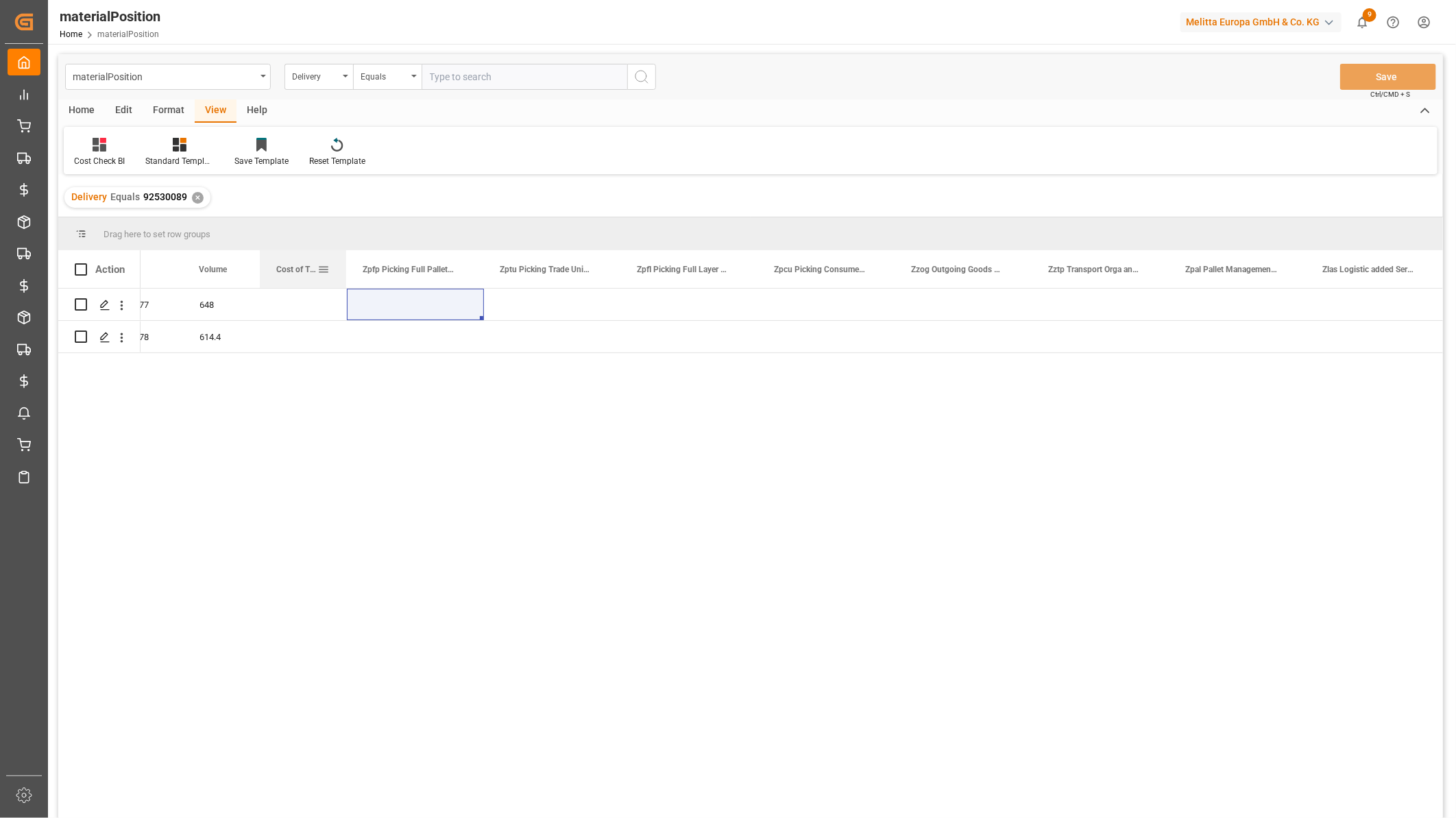
click at [303, 270] on div "Cost of Transport (material level)" at bounding box center [303, 269] width 87 height 38
click at [506, 534] on div "000000000006780577 648 000010 000000000006780578 614.4 000020" at bounding box center [791, 558] width 1302 height 538
click at [216, 299] on div "648" at bounding box center [221, 304] width 77 height 31
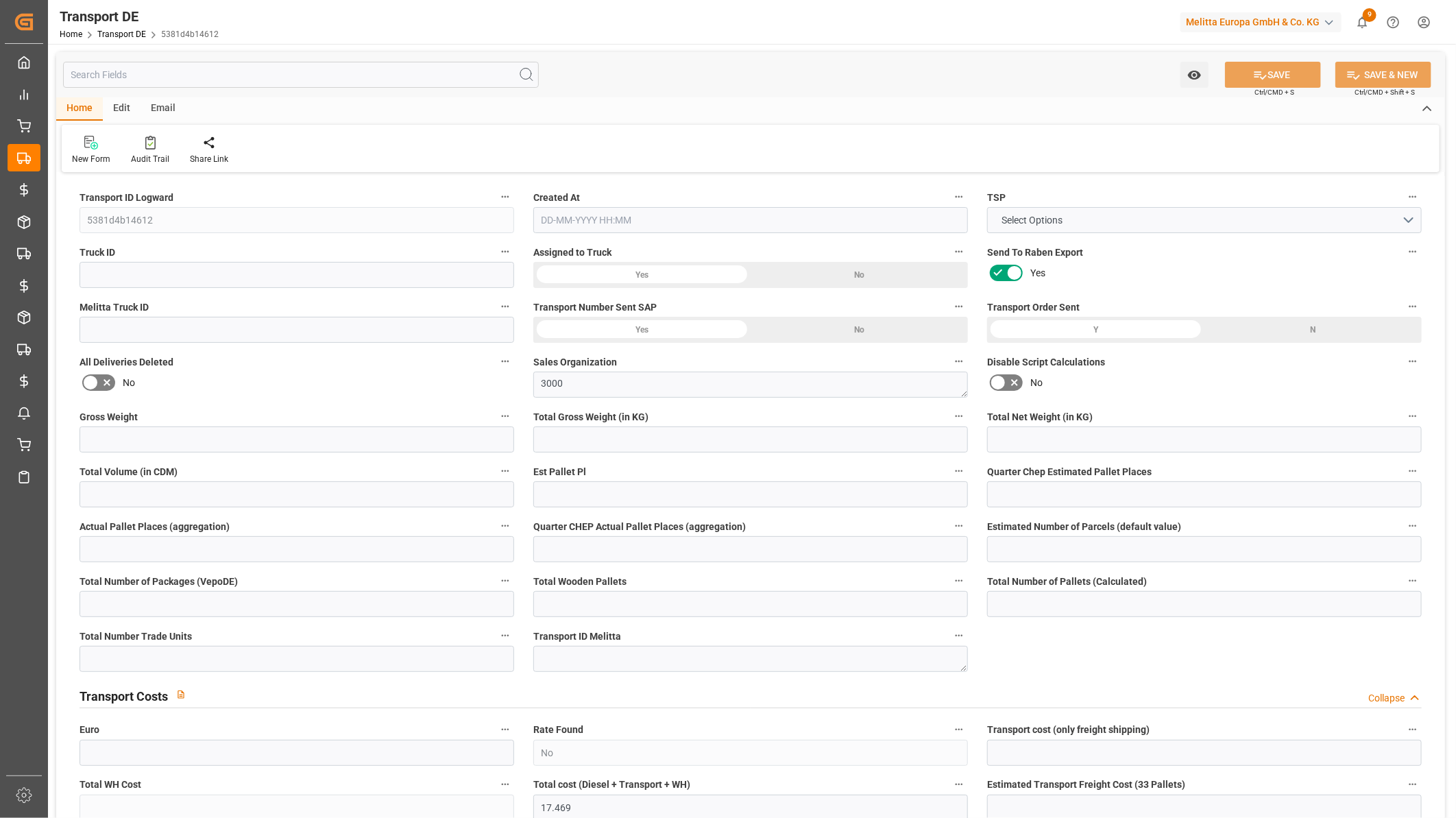
type input "2960"
type input "2711.1"
type input "2280.6"
type input "8443.3"
type input "10"
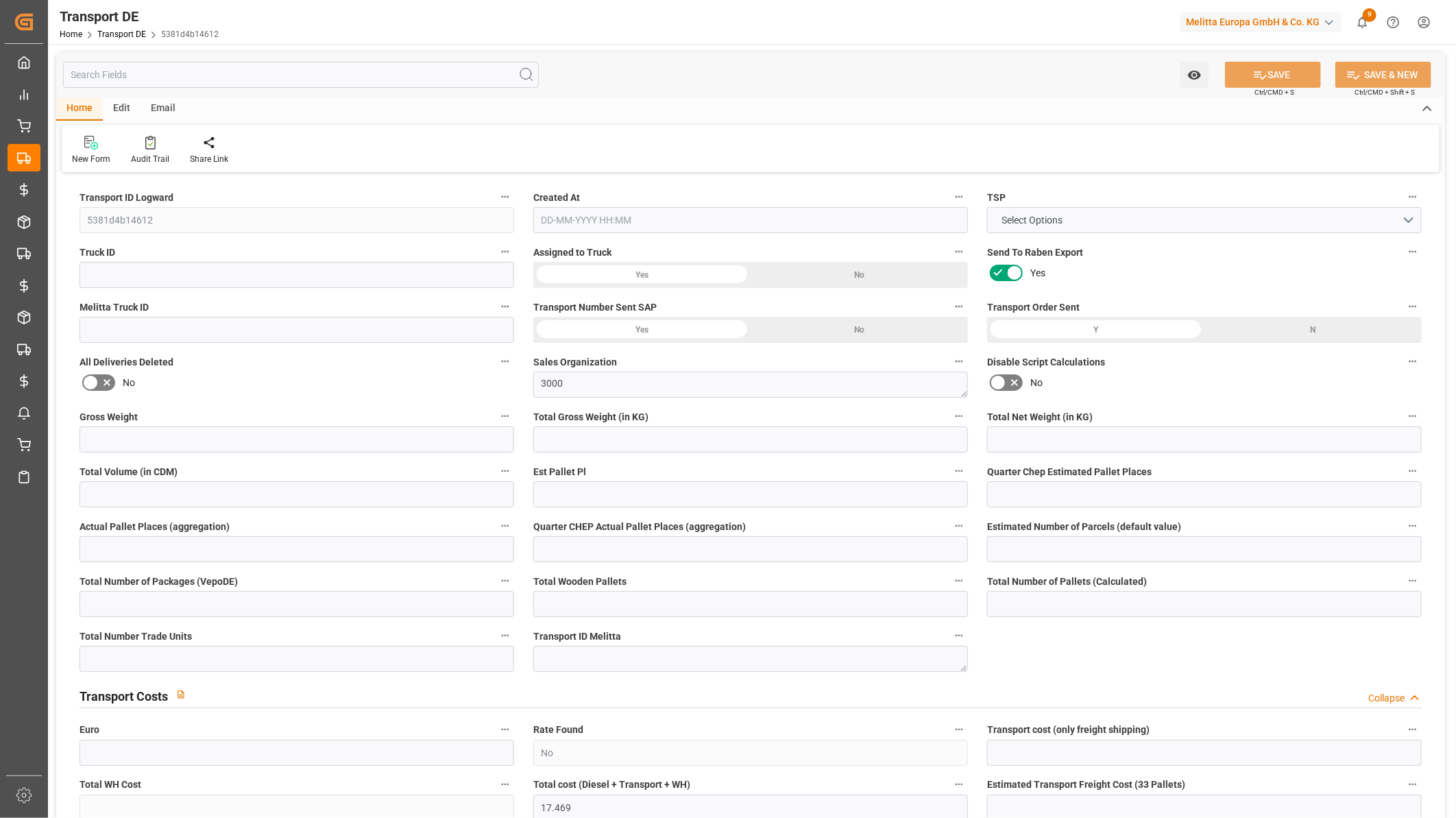
type input "0"
type input "1"
type input "0"
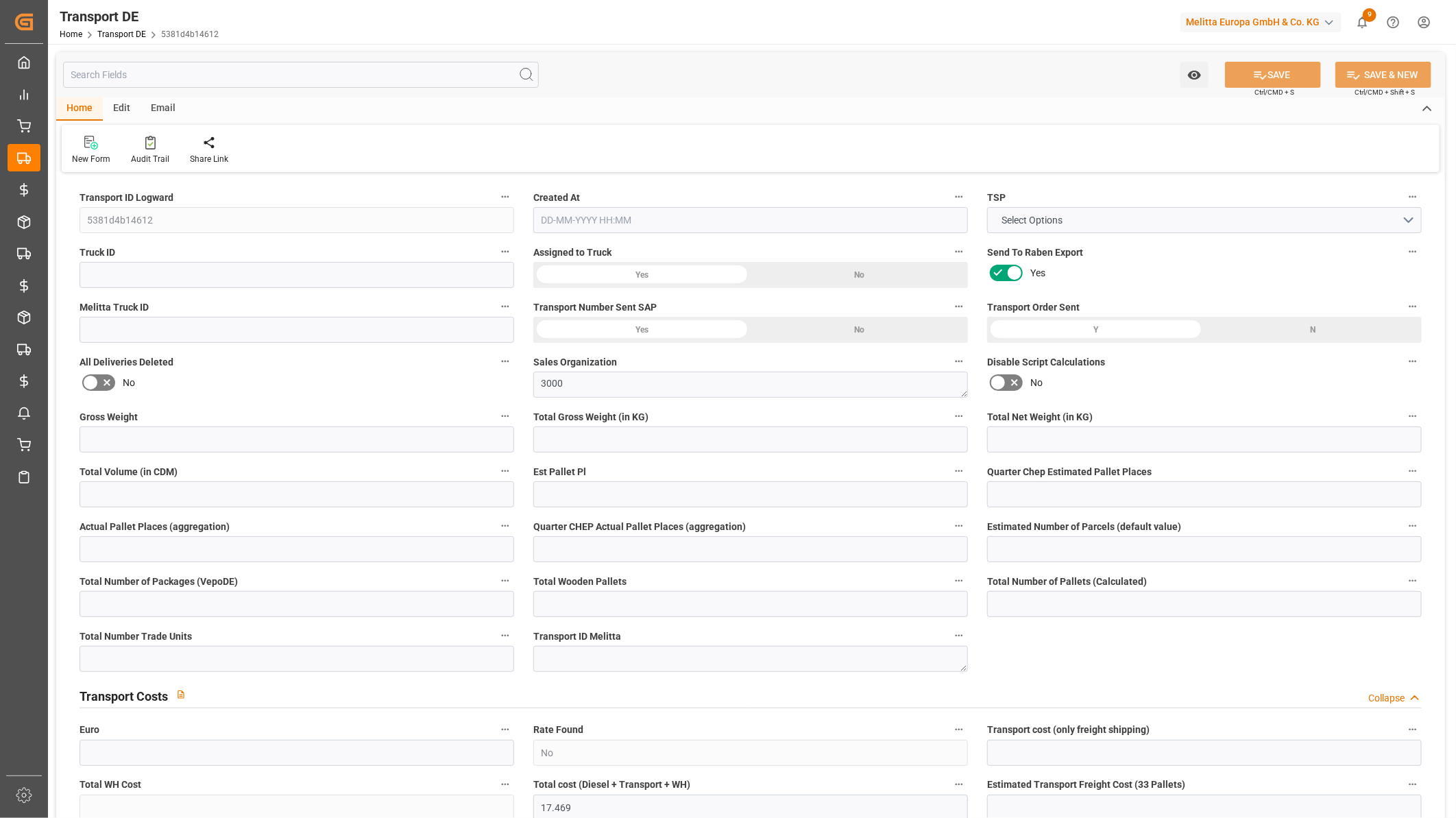
type input "10"
type input "0"
type input "17.469"
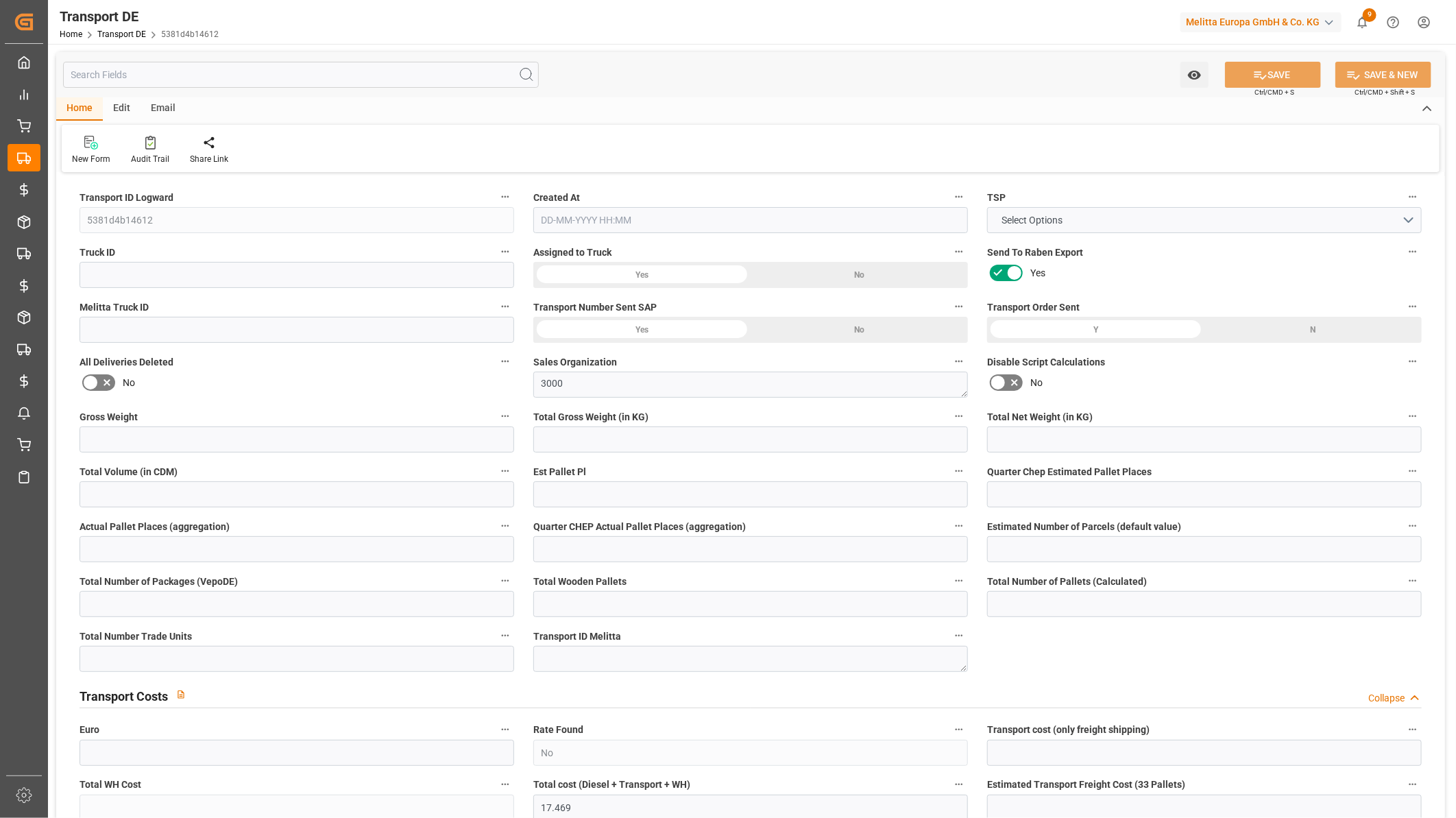
type input "0"
type input "32"
type input "0"
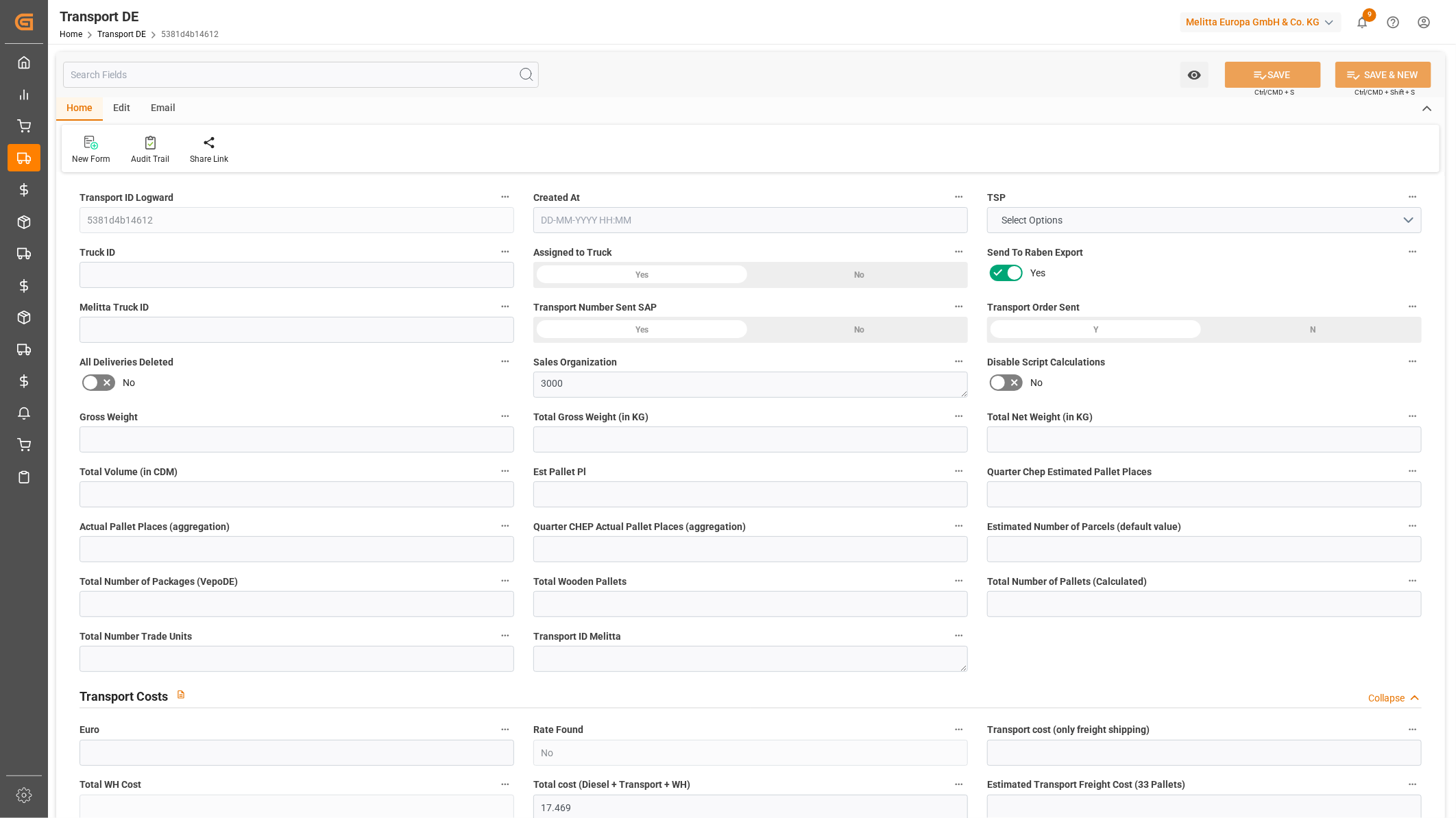
type input "0"
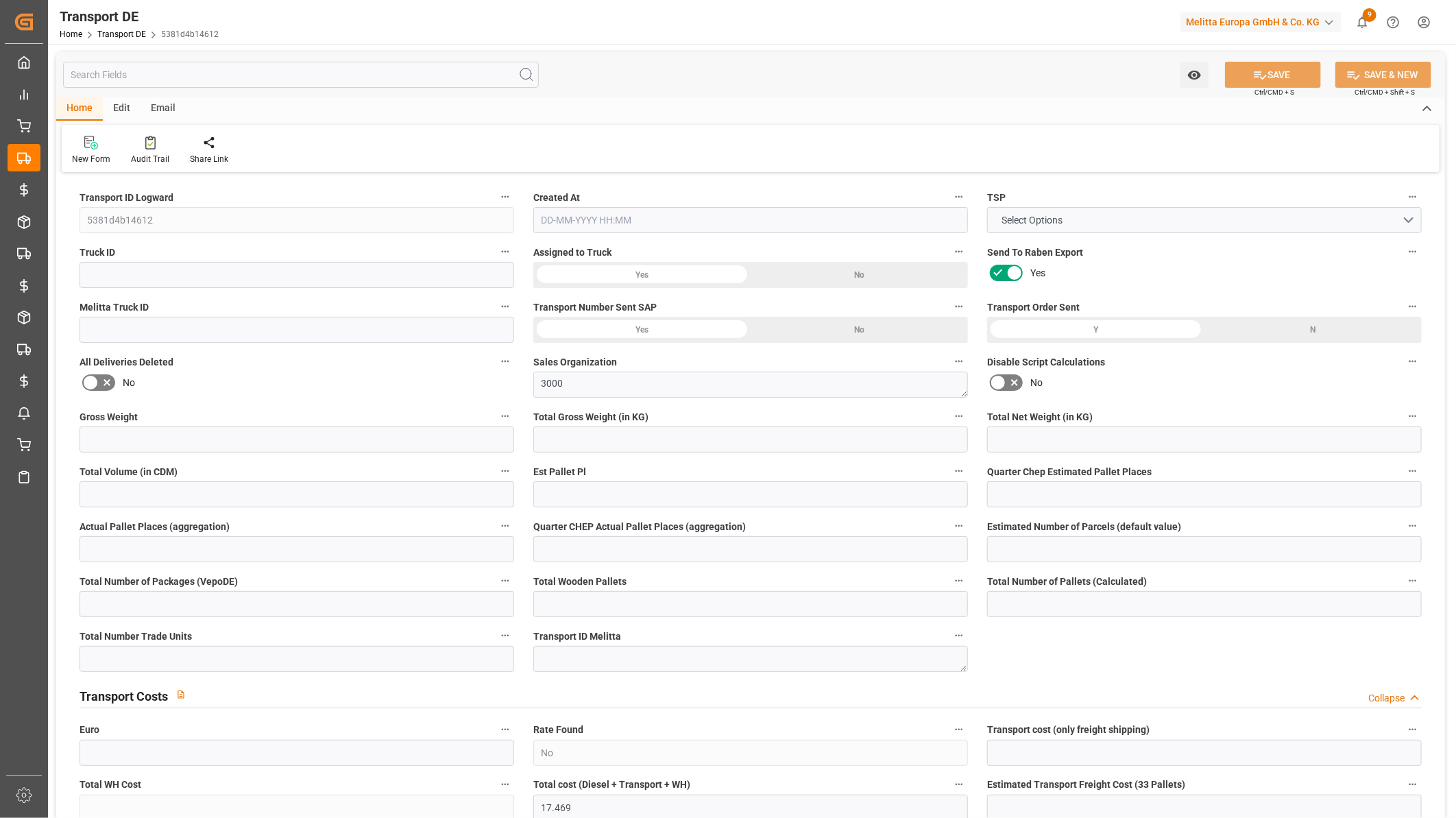
type input "0"
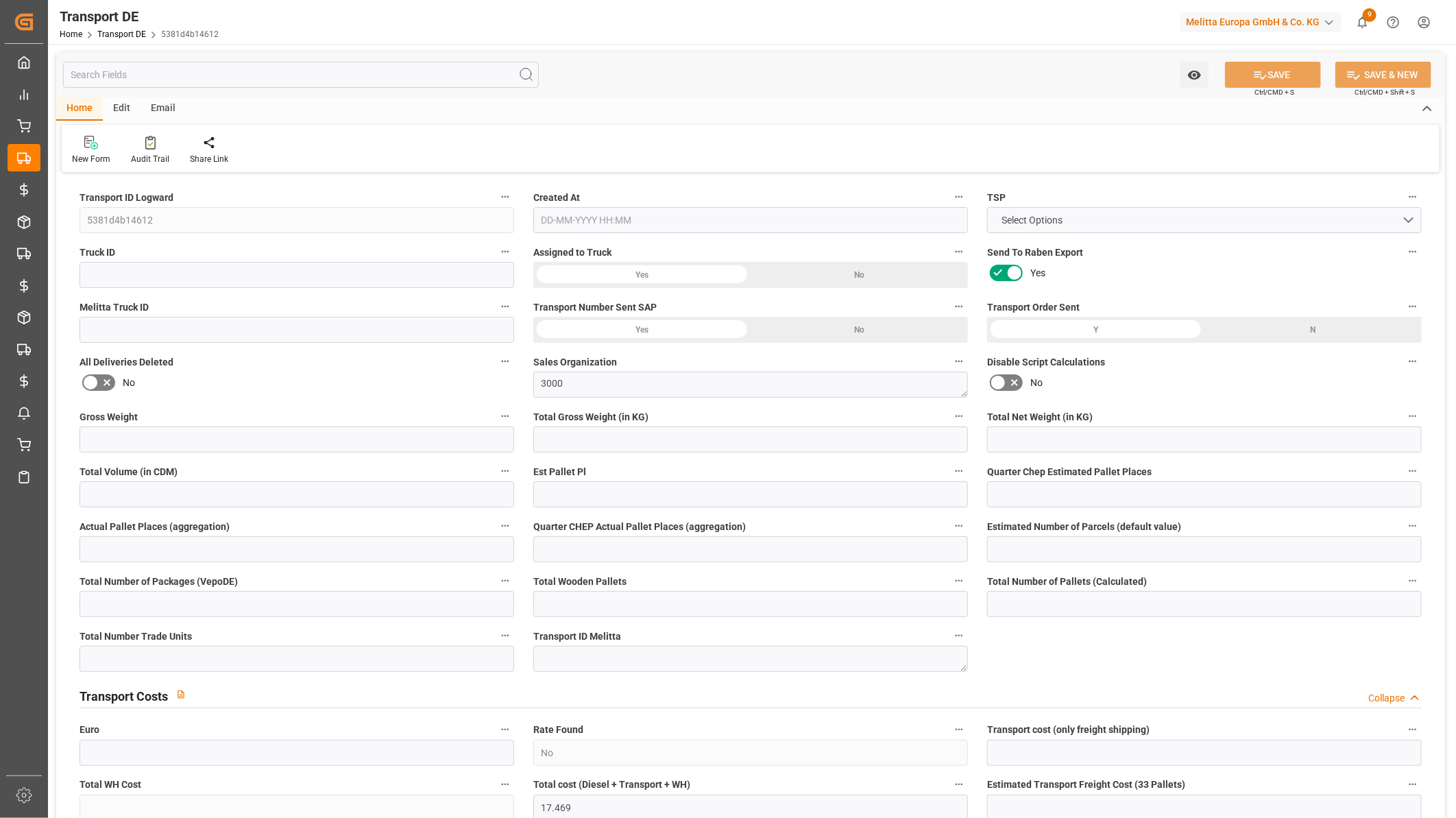
type input "0"
type input "2711.1"
type input "4710.8598"
type input "21"
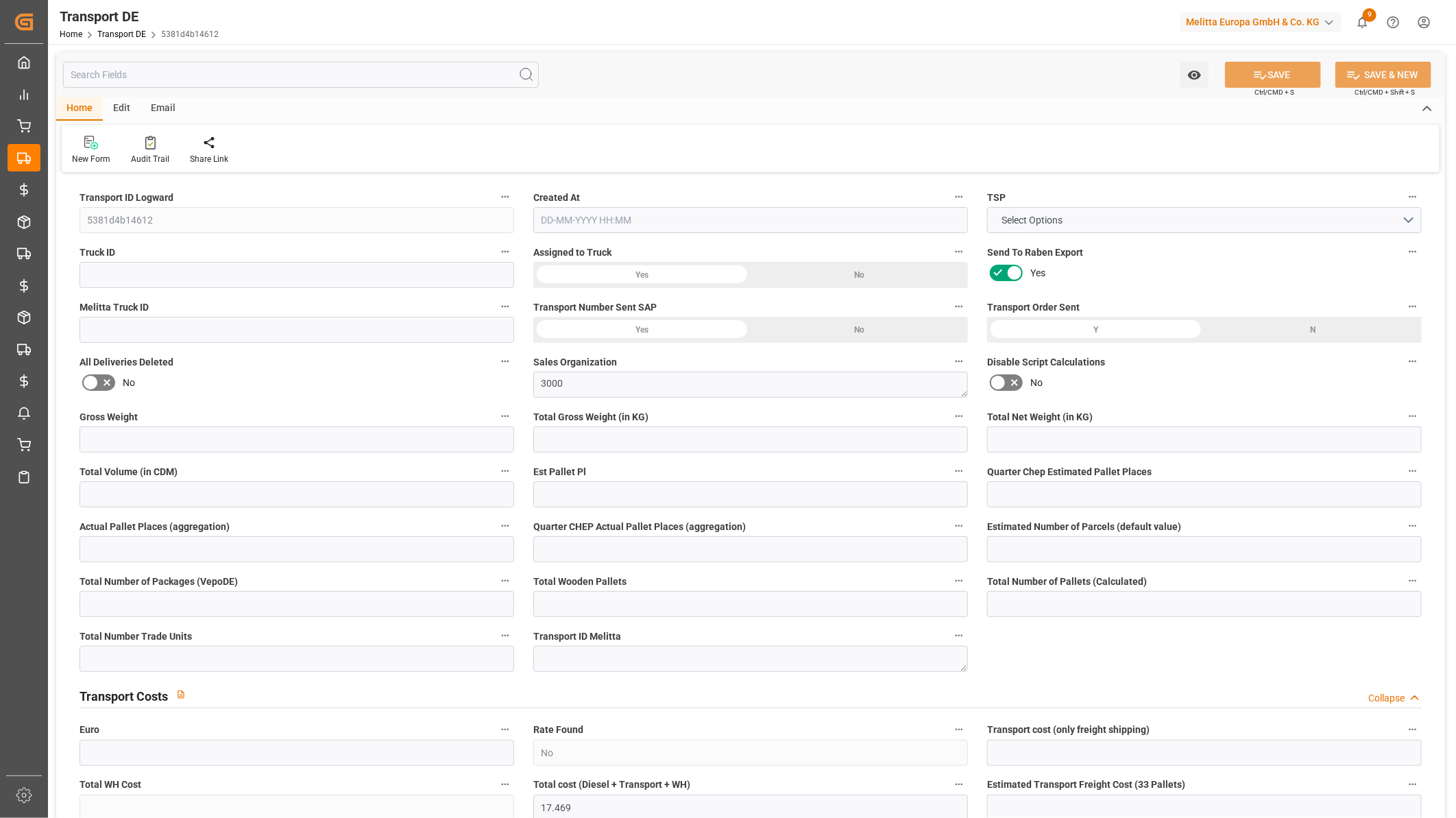
type input "35"
type input "0"
type input "10"
type input "0"
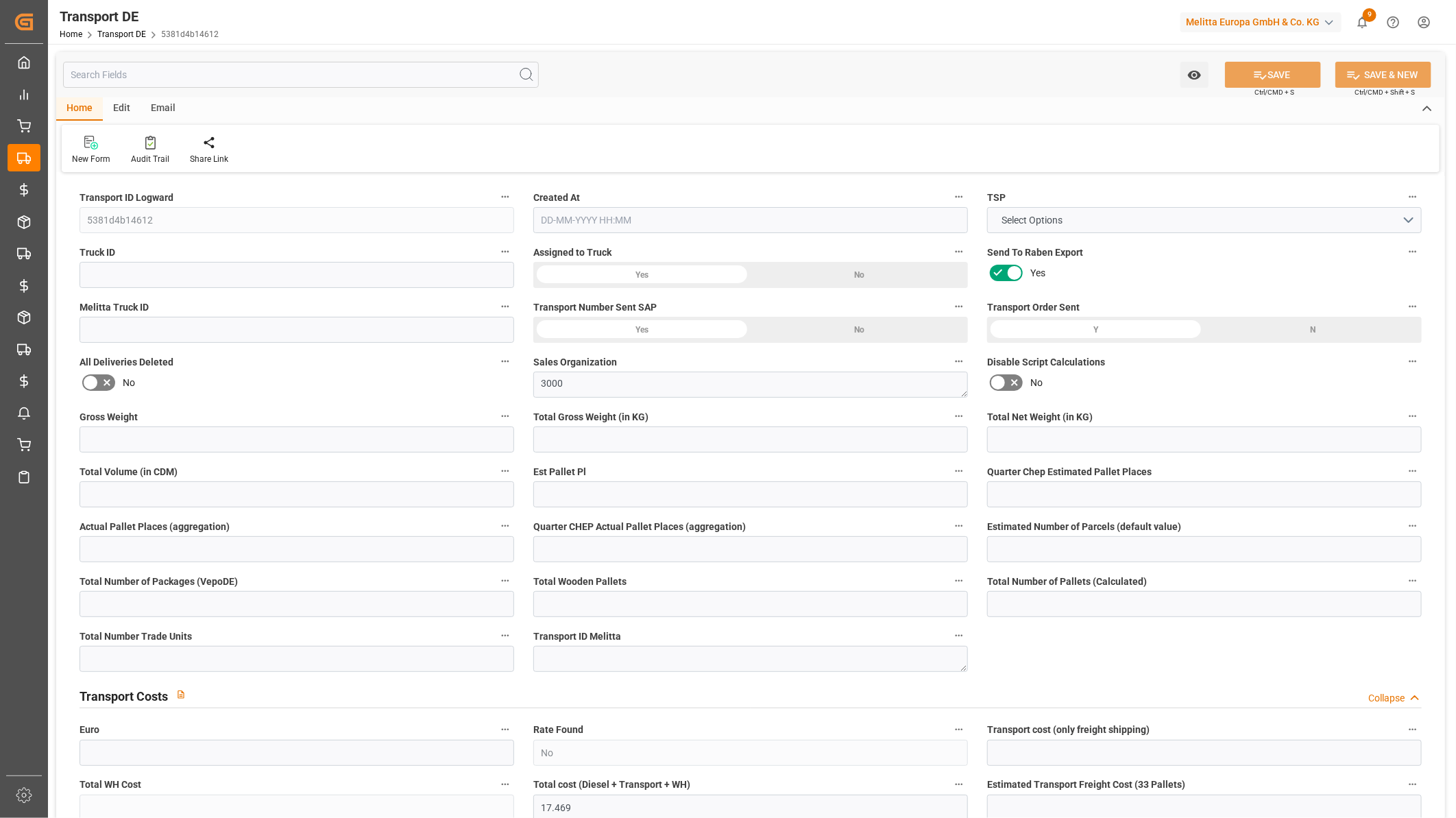
type input "0"
type input "1"
type input "0"
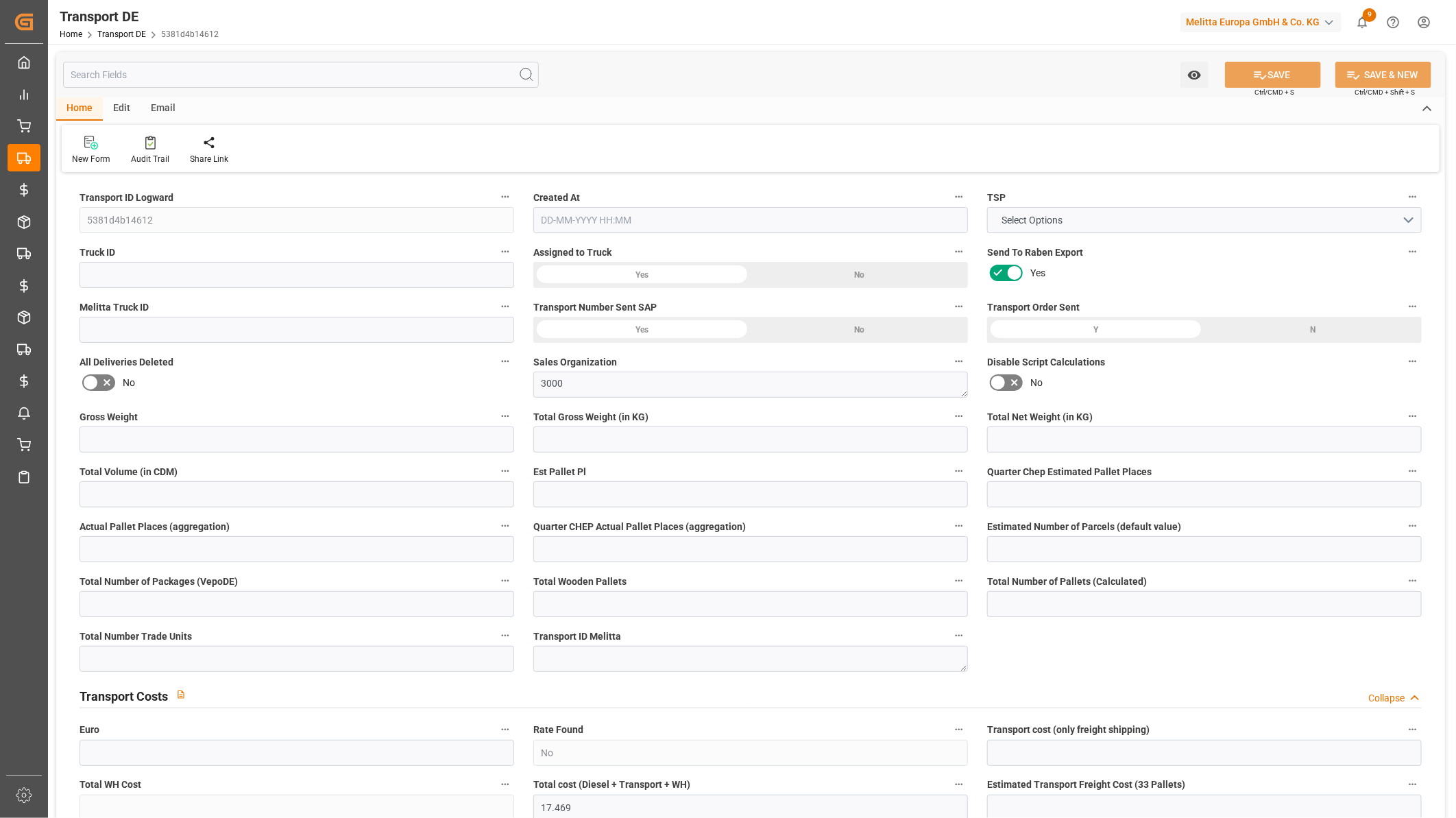
type input "700"
type input "17.469"
type input "0"
type input "[DATE] 14:25"
type input "[DATE]"
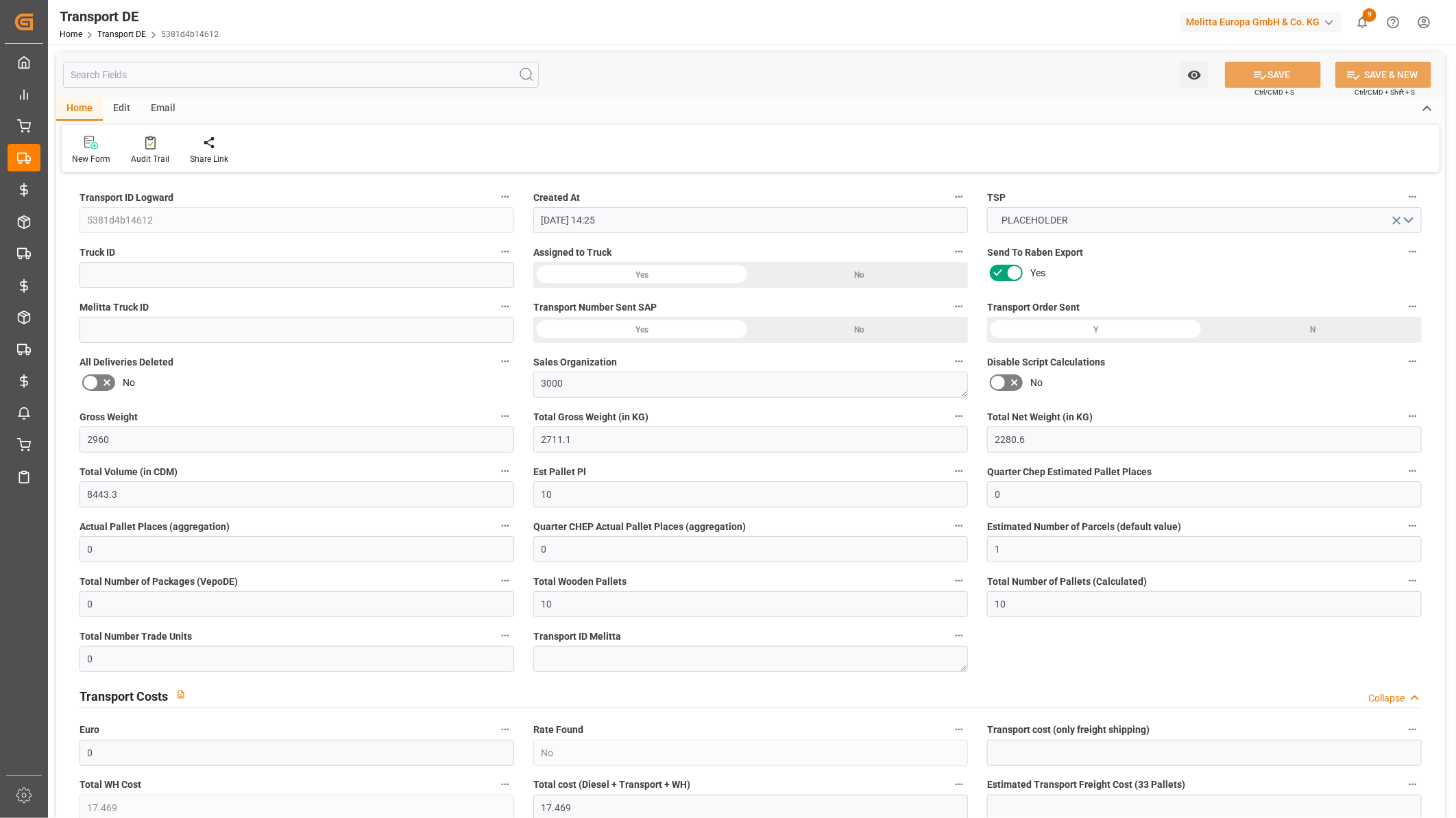
type input "[DATE]"
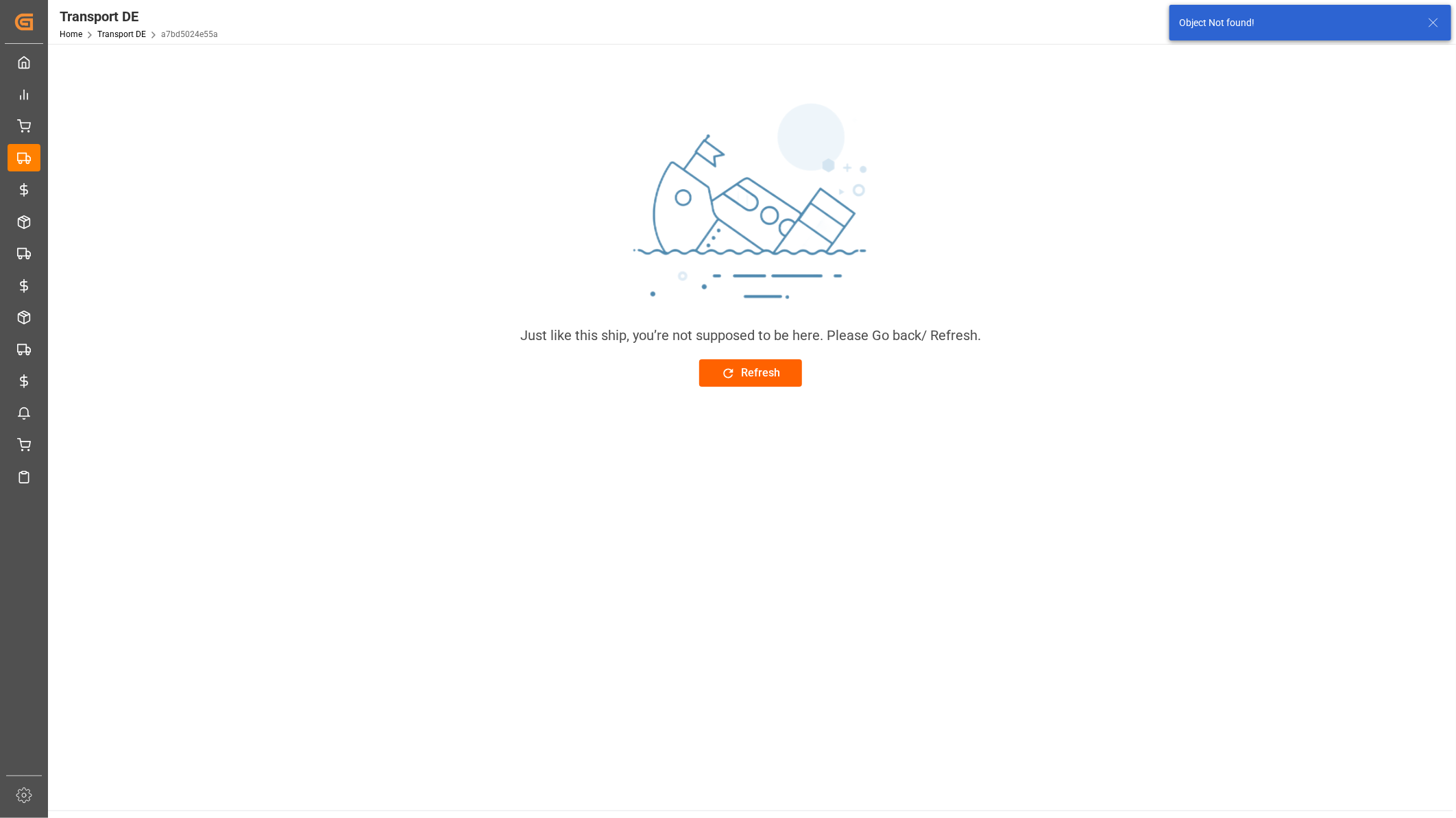
click at [754, 373] on div "Refresh" at bounding box center [750, 372] width 59 height 16
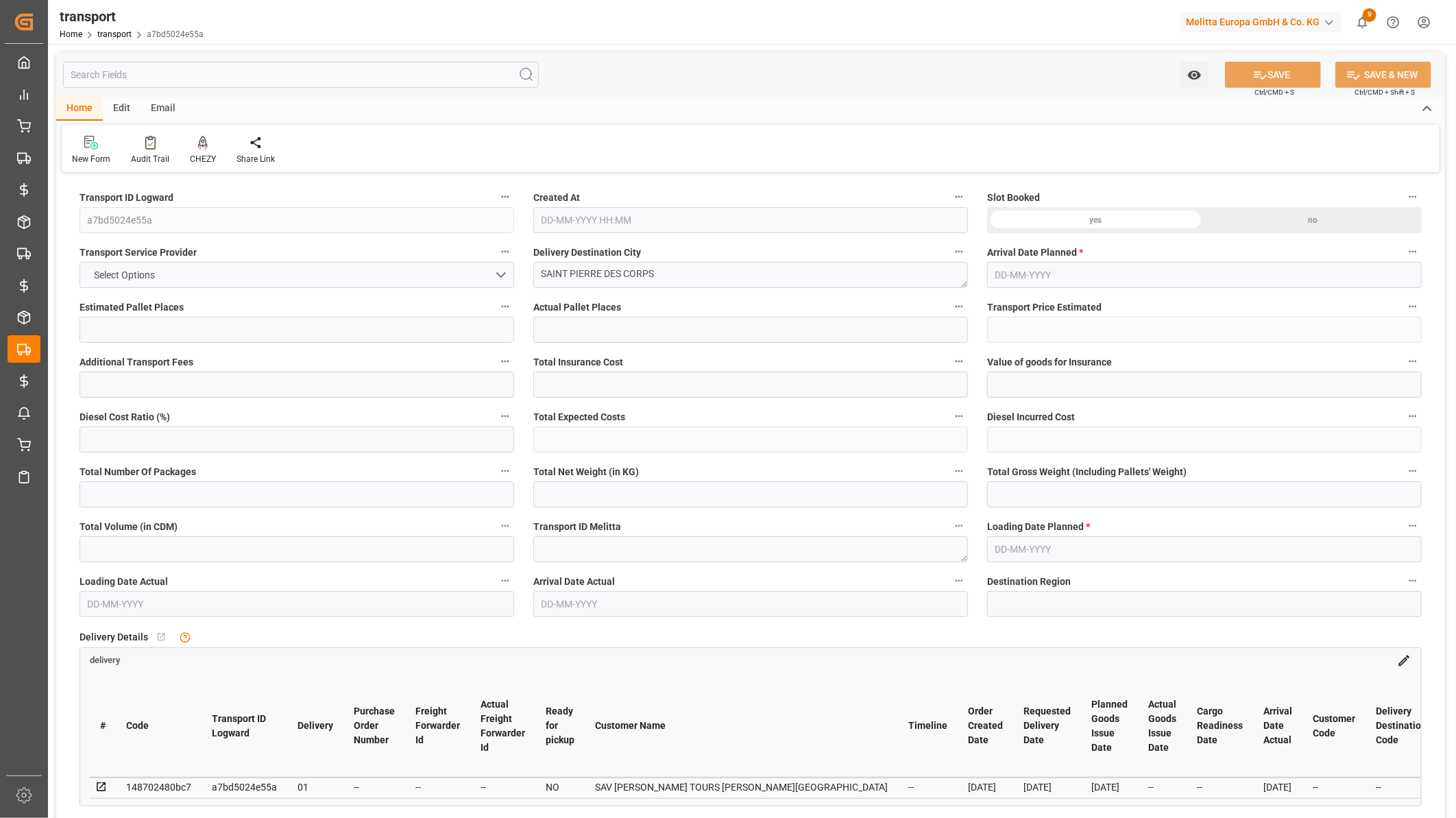
type input "1"
type input "44.87"
type input "0"
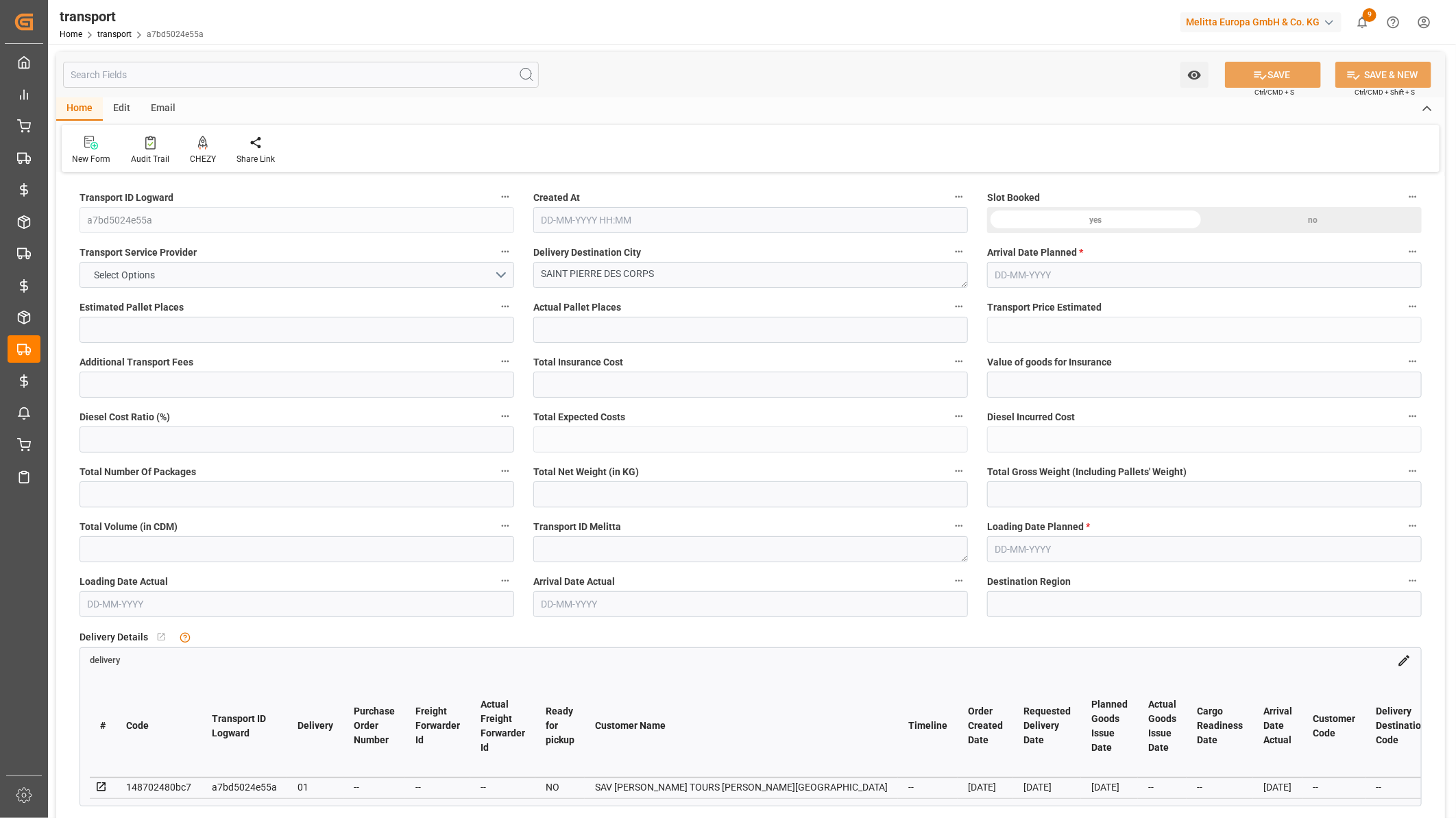
type input "0"
type input "44.87"
type input "0"
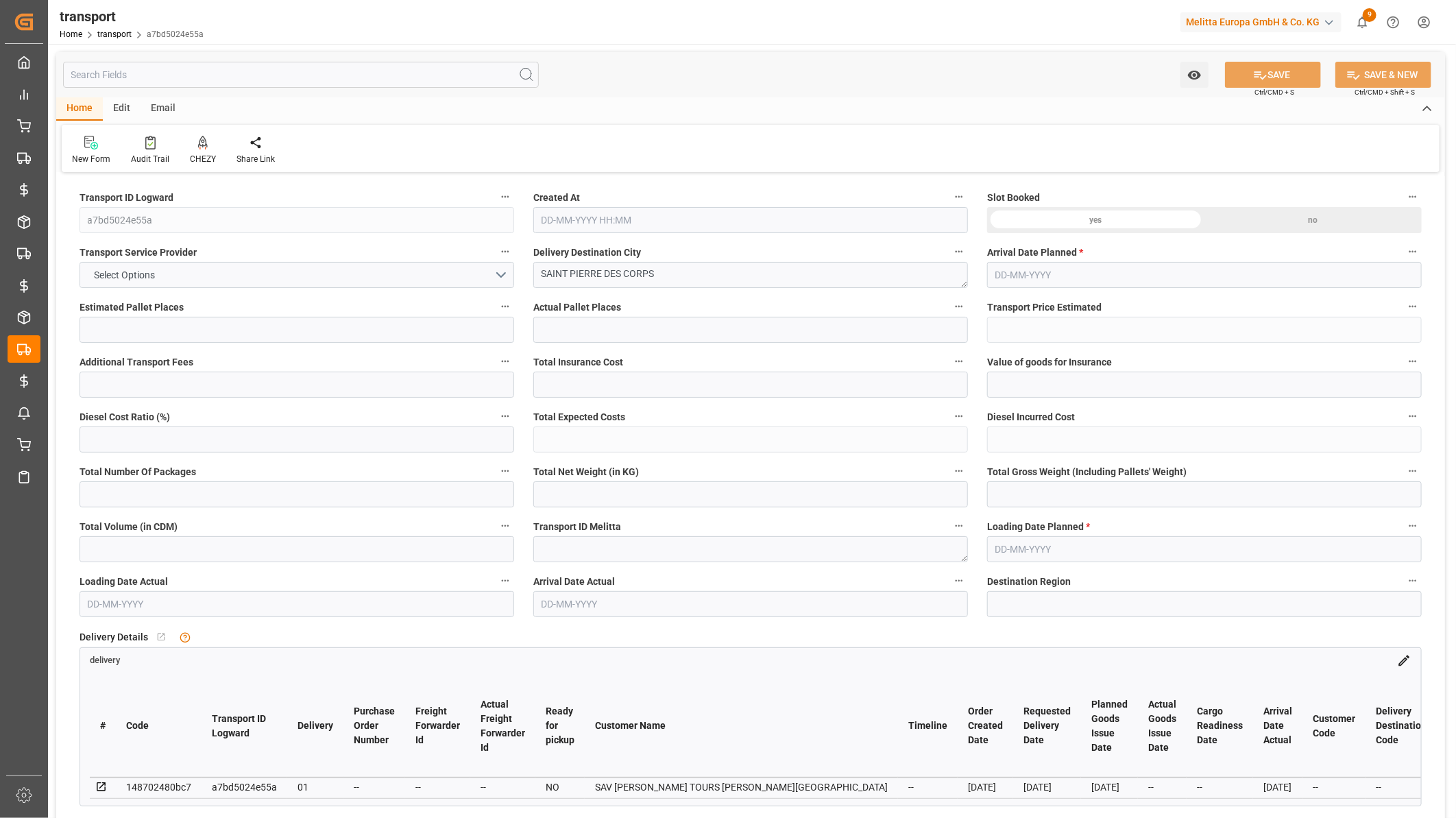
type input "60"
type input "0"
type input "37"
type input "0"
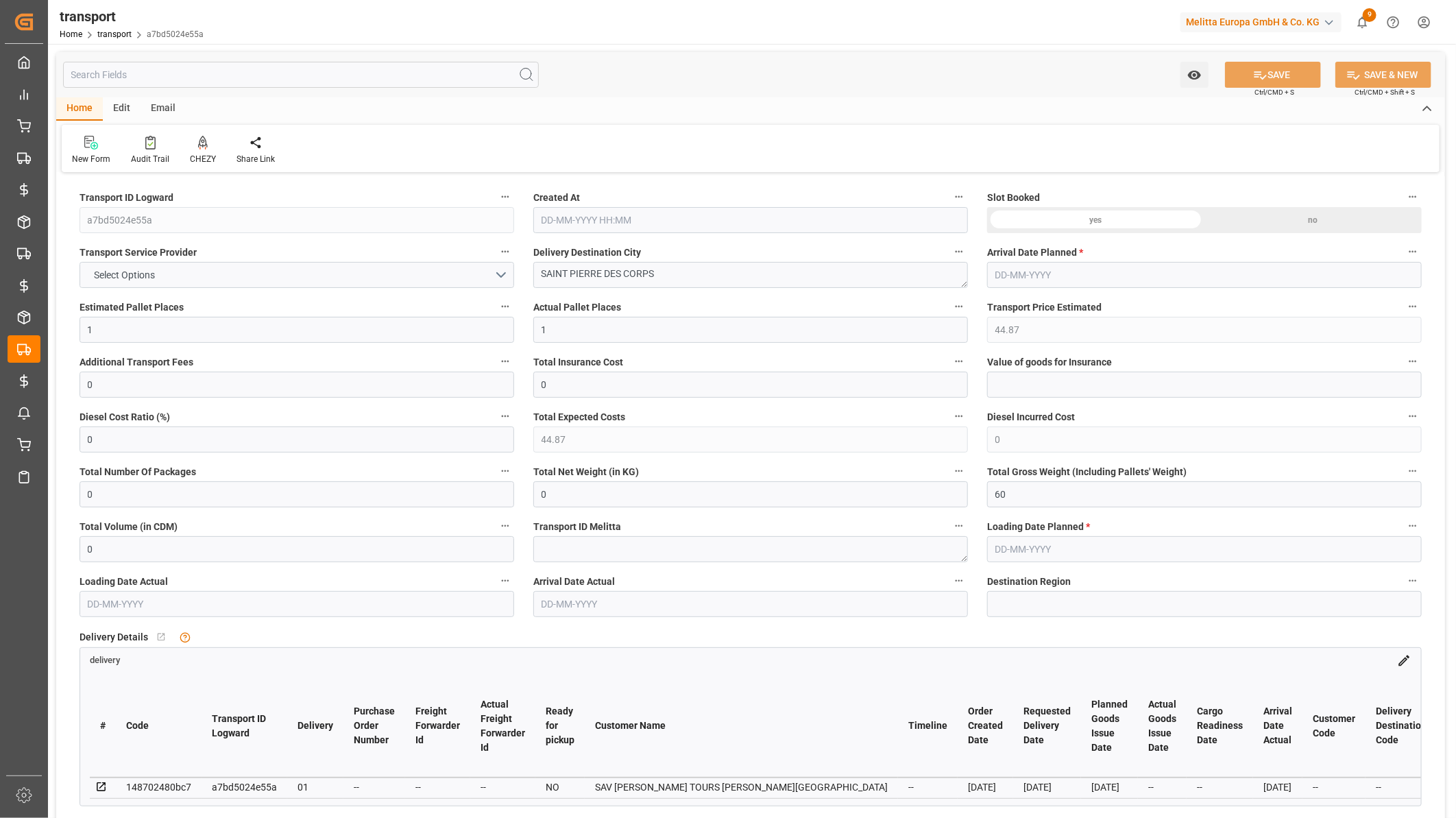
type input "1"
type input "101"
type input "0"
type input "4710.8598"
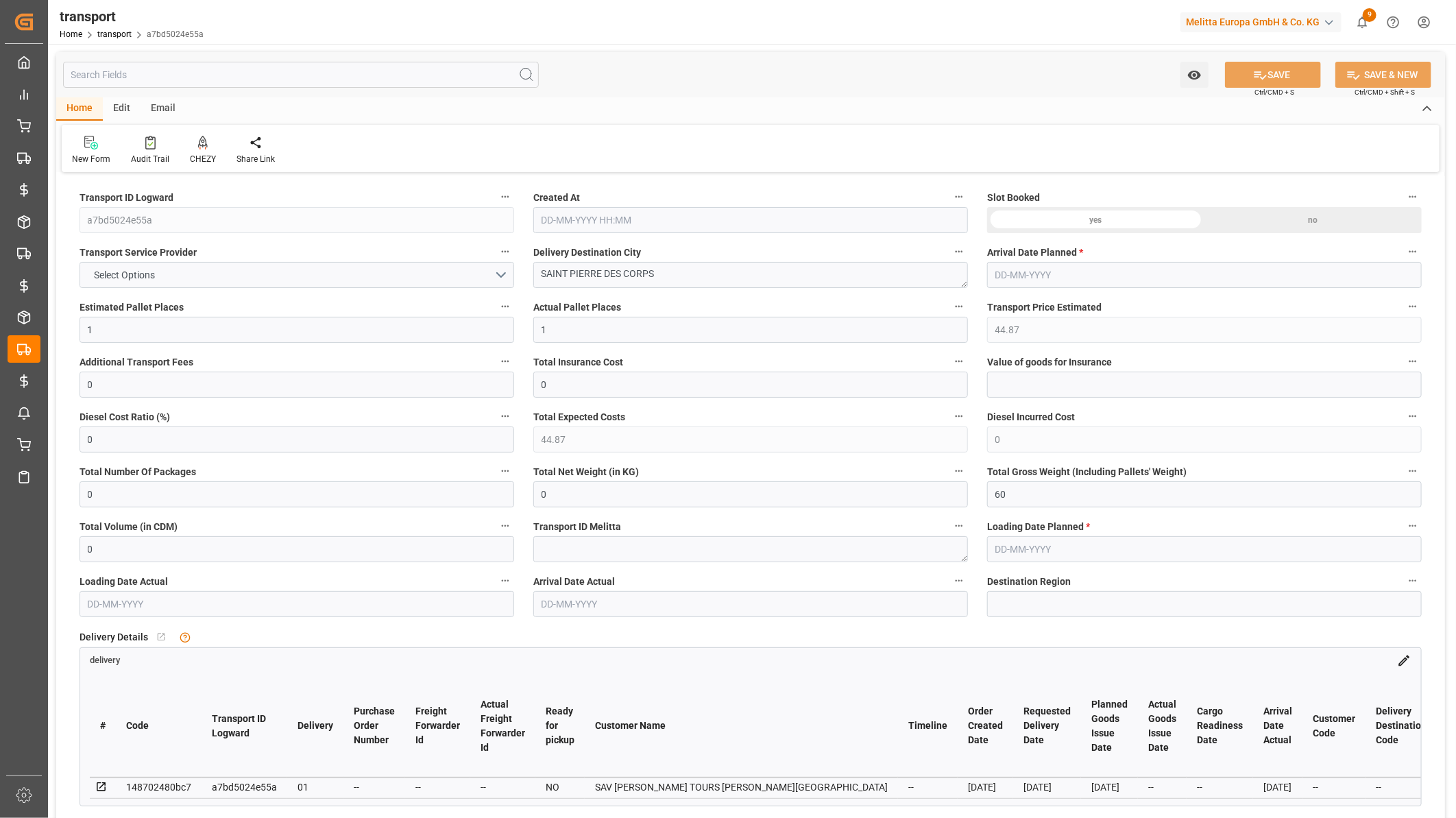
type input "0"
type input "21"
type input "35"
type input "[DATE] 08:45"
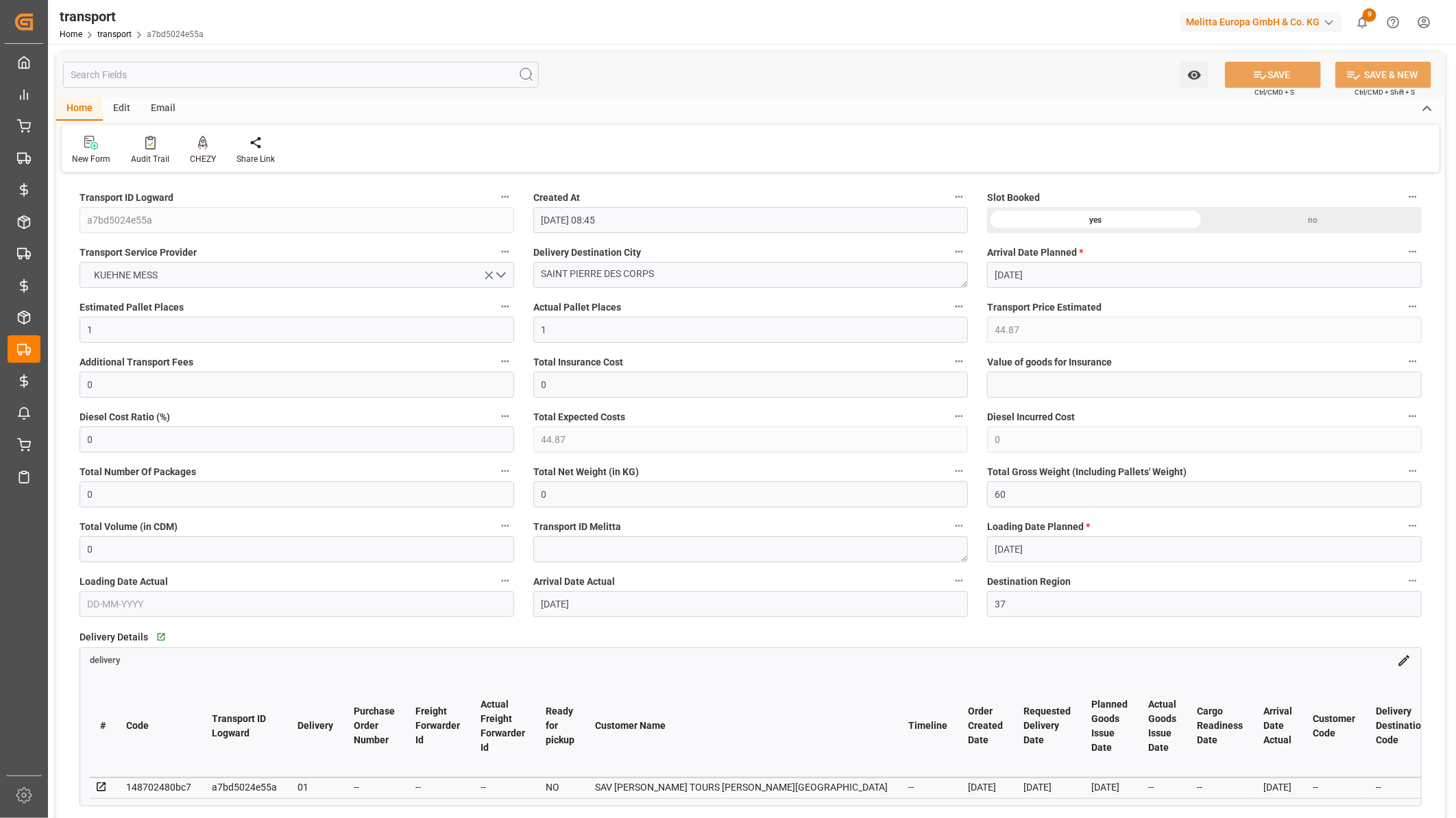
type input "[DATE]"
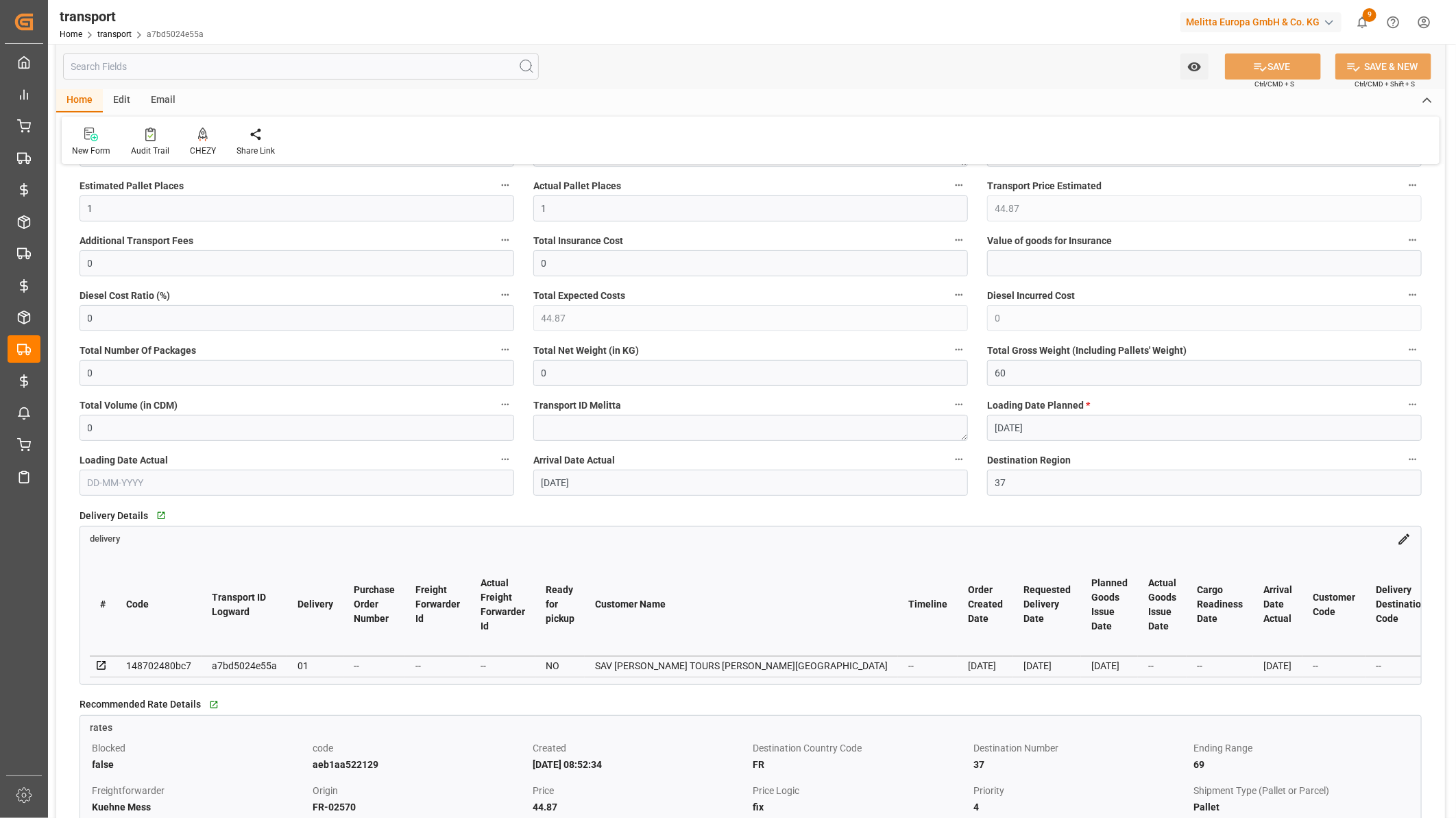
scroll to position [228, 0]
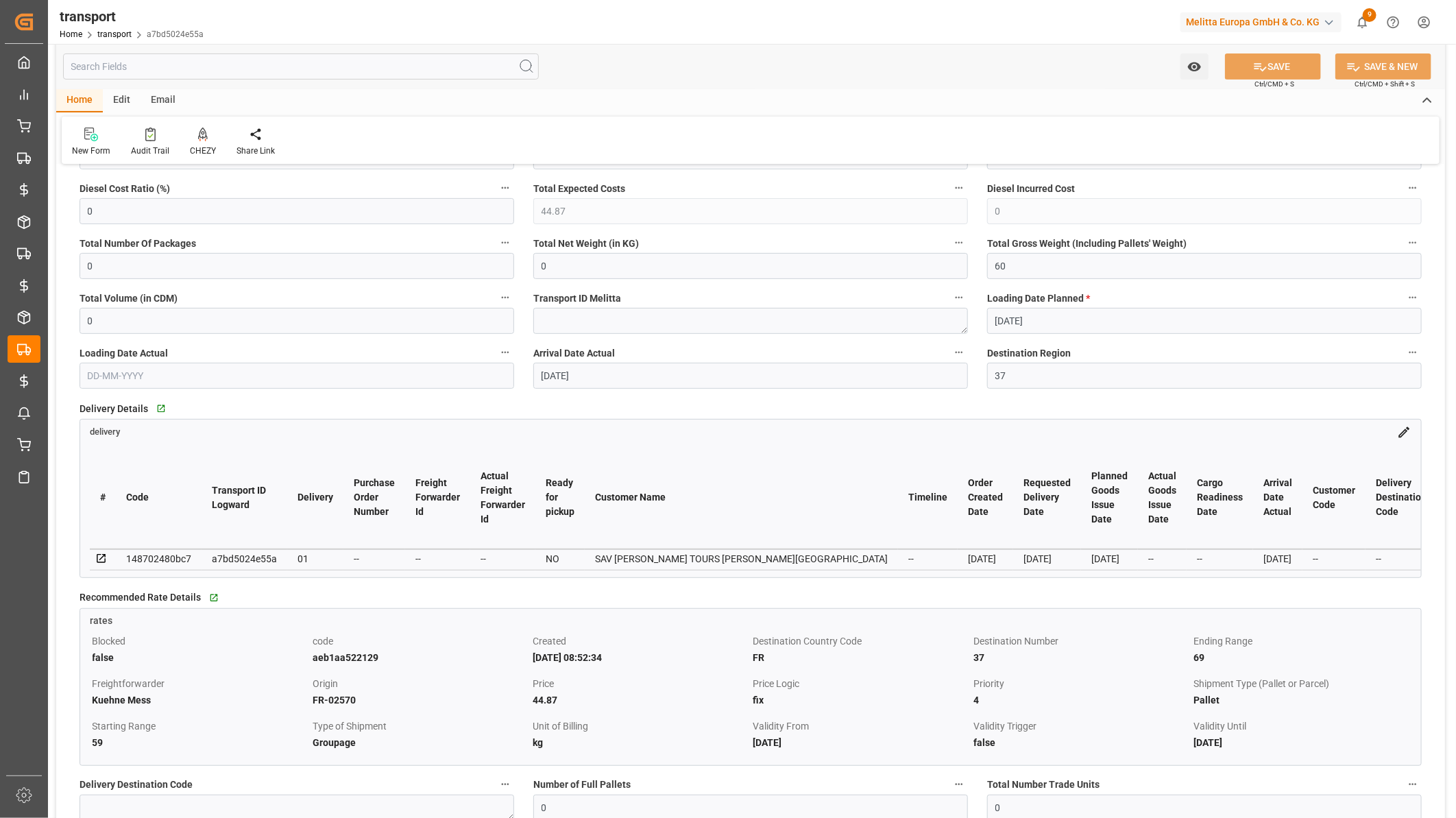
click at [101, 558] on icon at bounding box center [101, 558] width 12 height 12
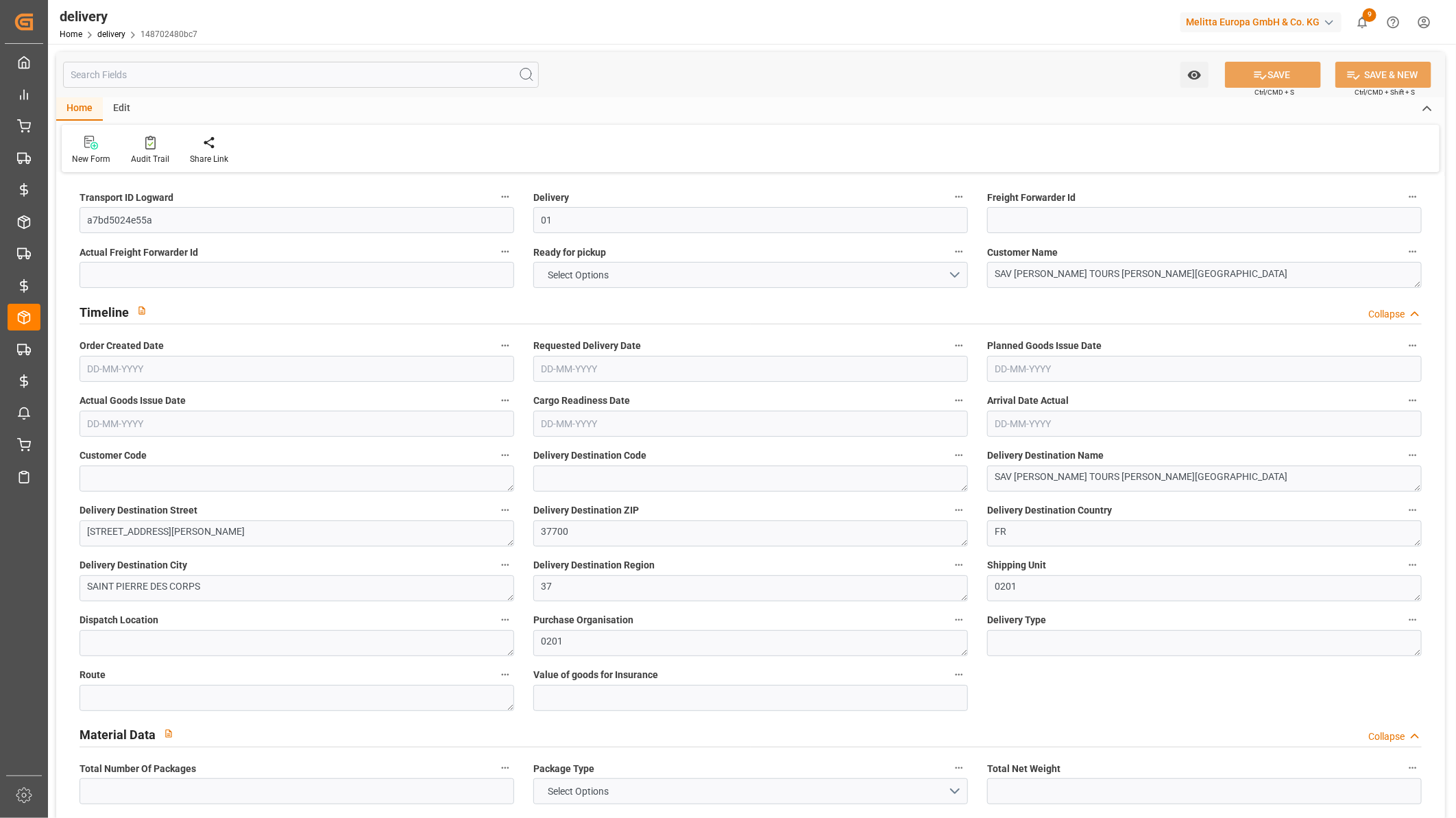
type input "0"
type input "60"
type input "0"
type input "1"
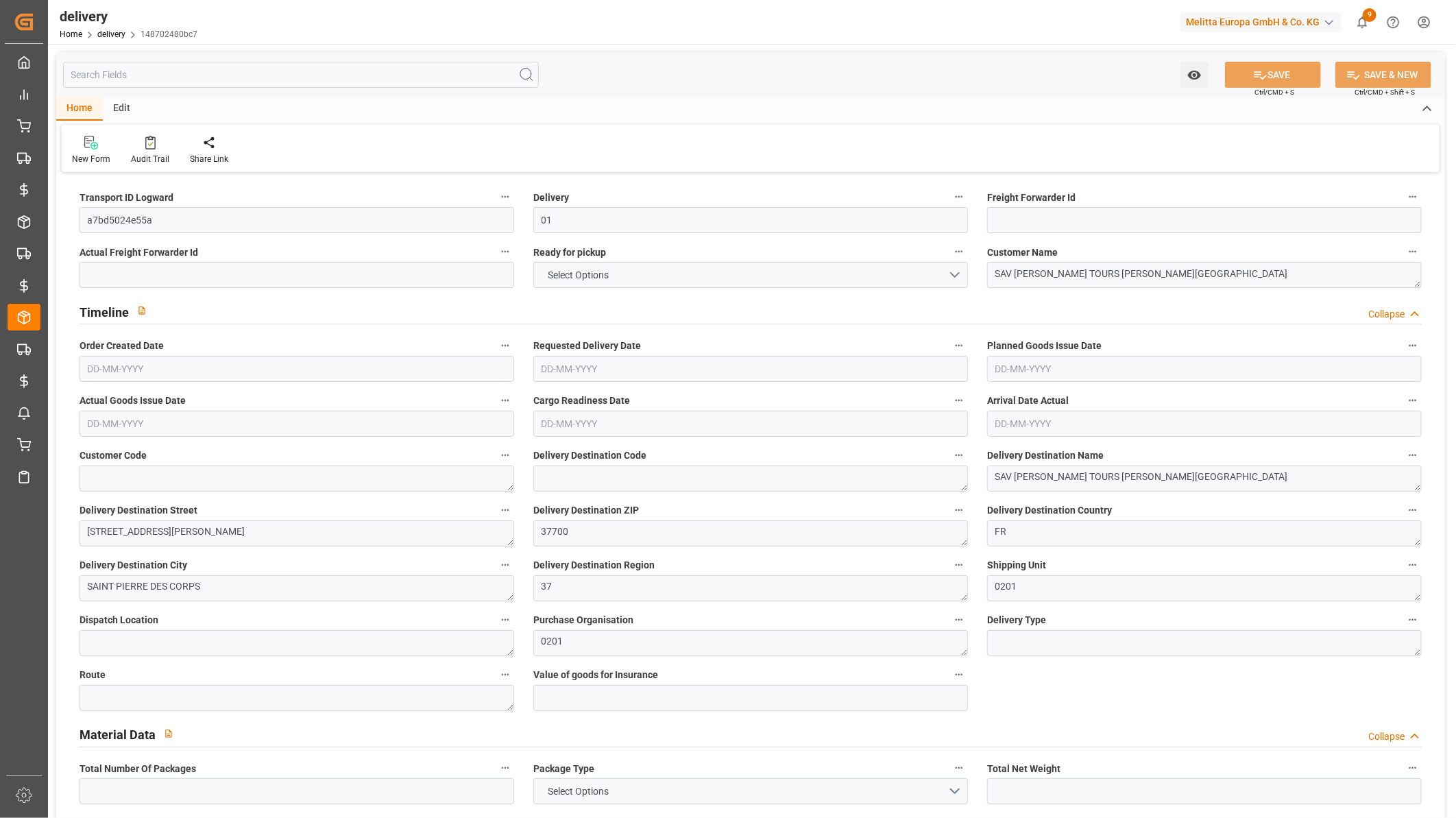
type input "0"
type input "1"
type input "0"
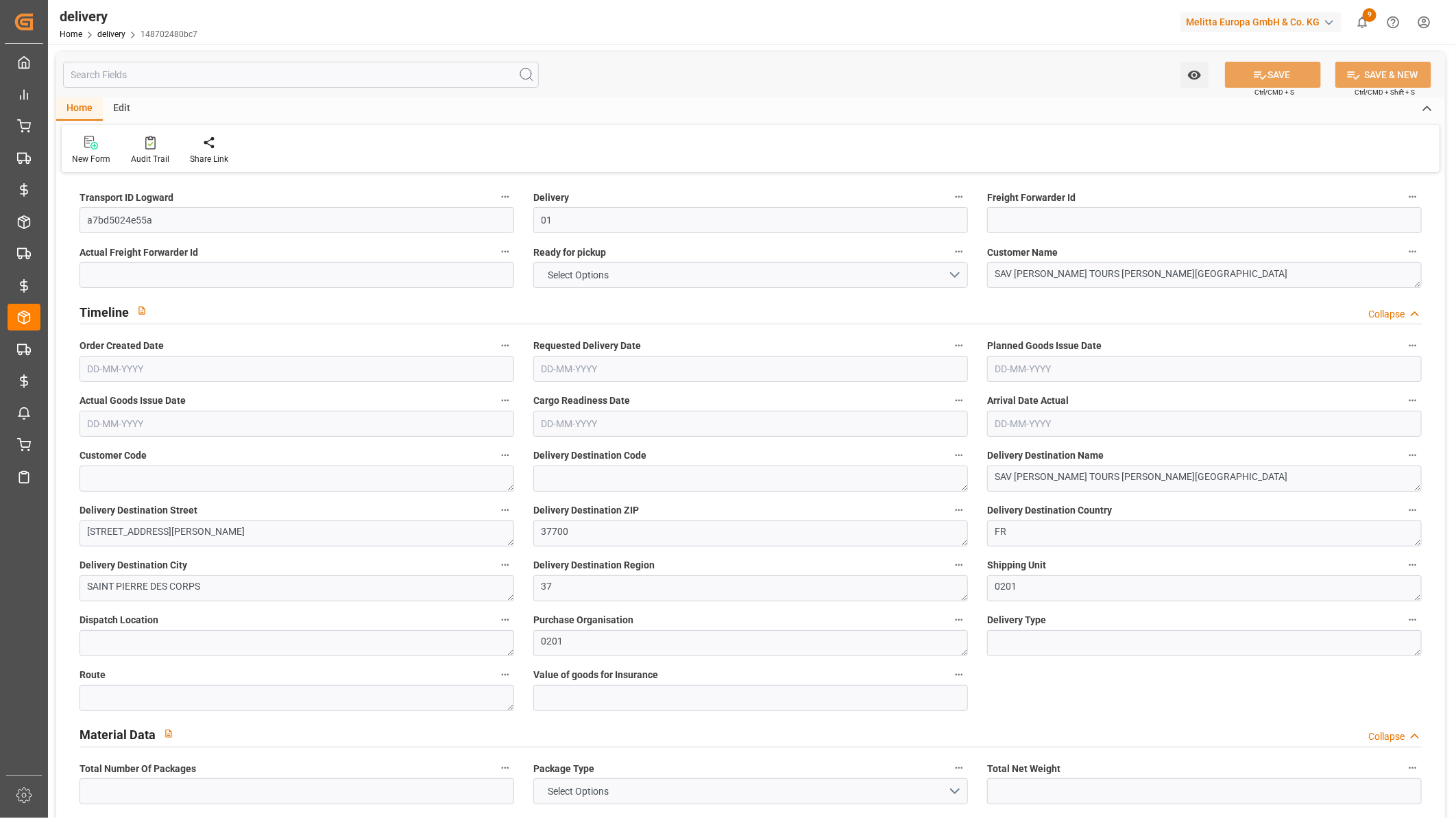
type input "0"
type input "44.87"
type input "0"
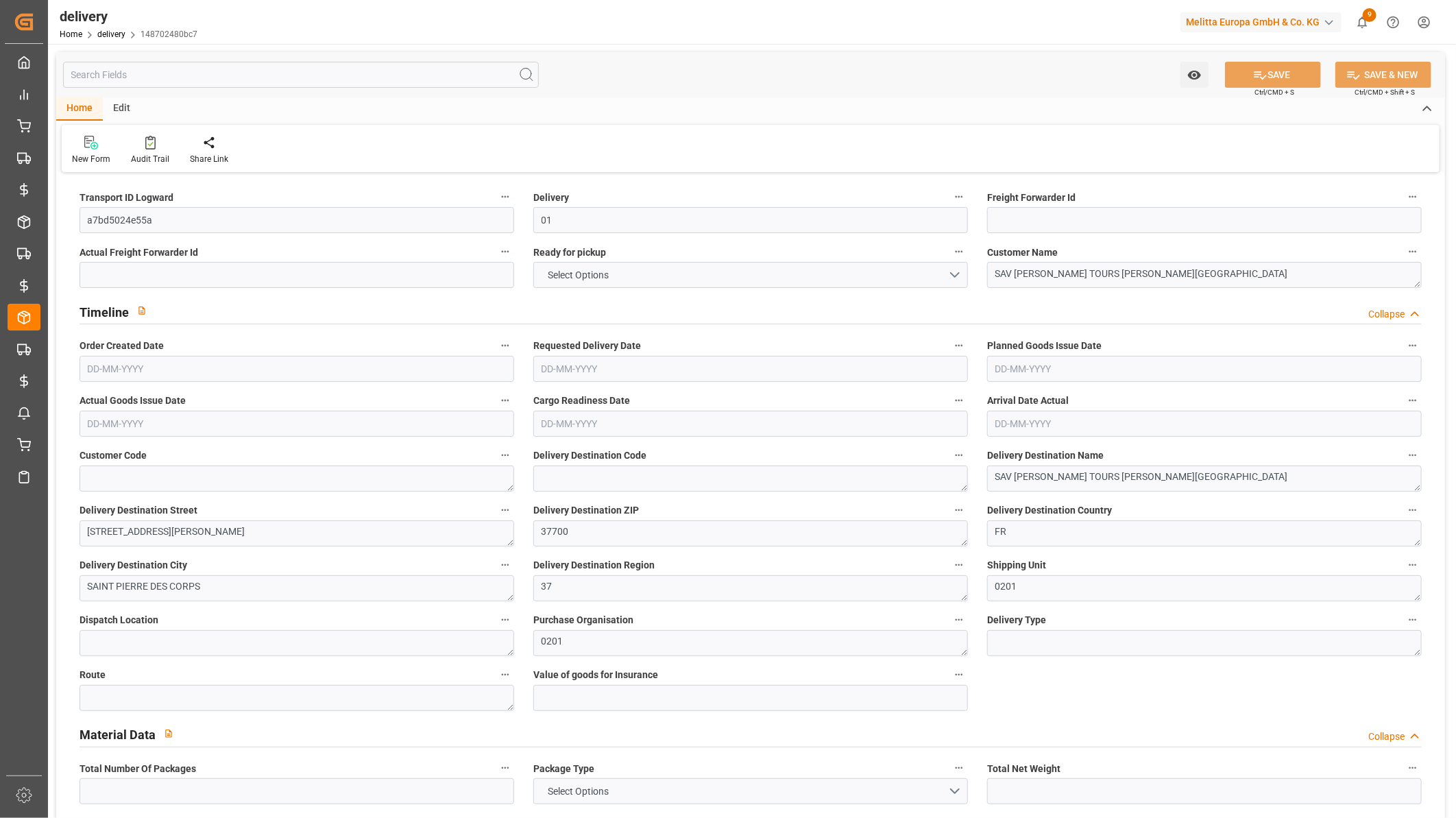
type input "1.5"
type input "0"
type input "1"
type input "0"
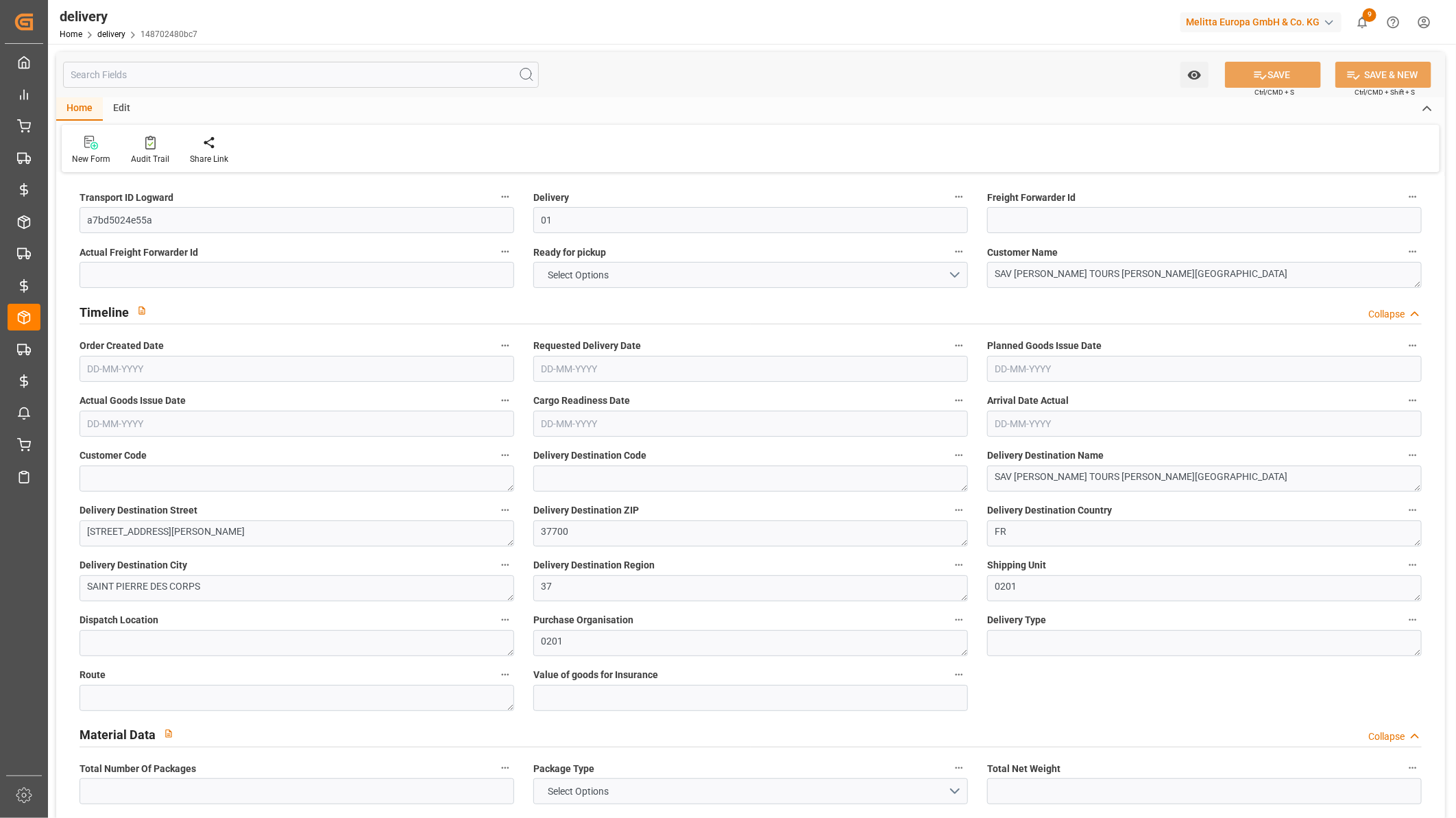
type input "101"
type input "0"
type input "[DATE]"
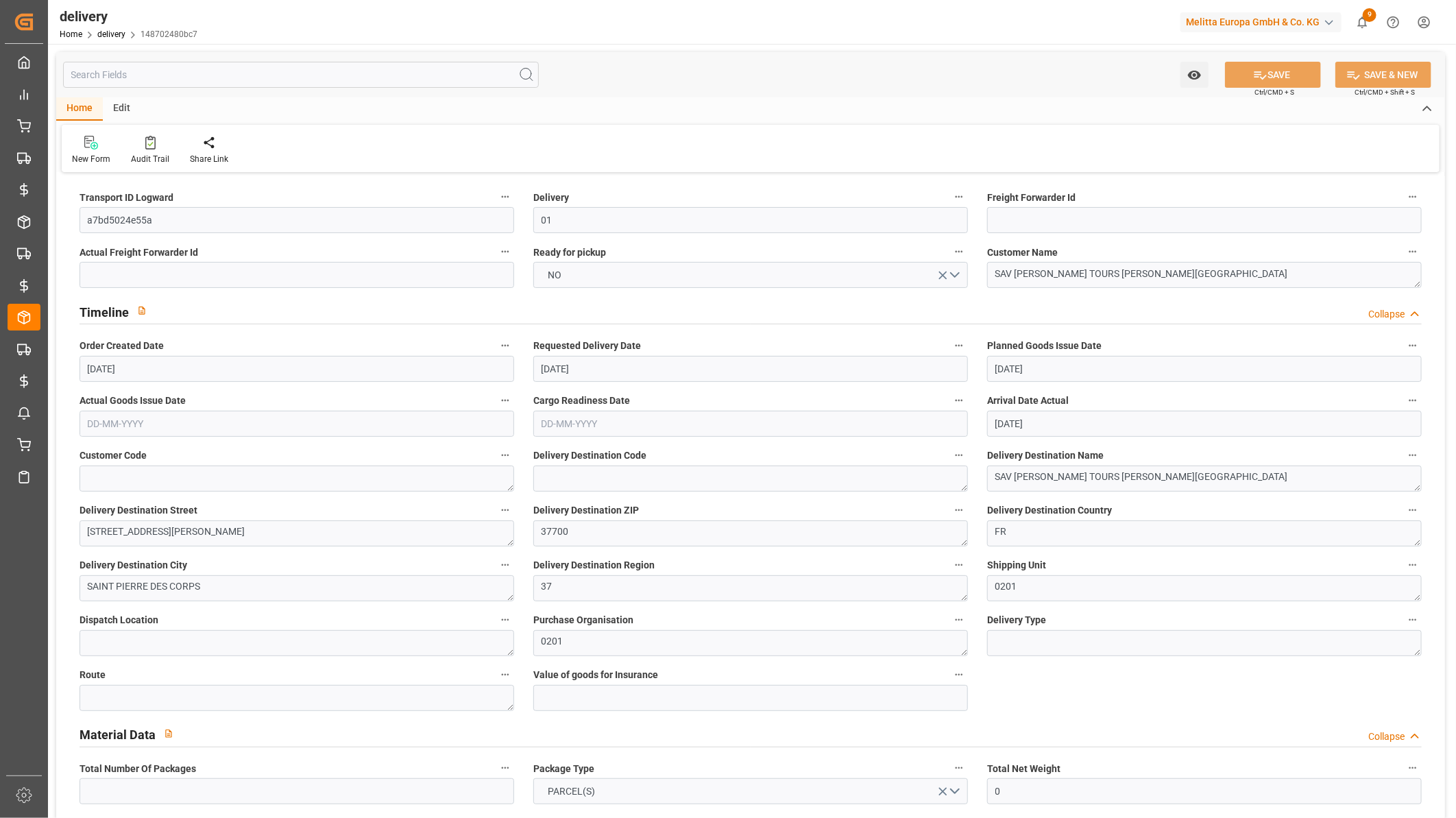
type input "[DATE]"
type input "[DATE] 10:44"
click at [149, 150] on div "Audit Trail" at bounding box center [150, 150] width 59 height 31
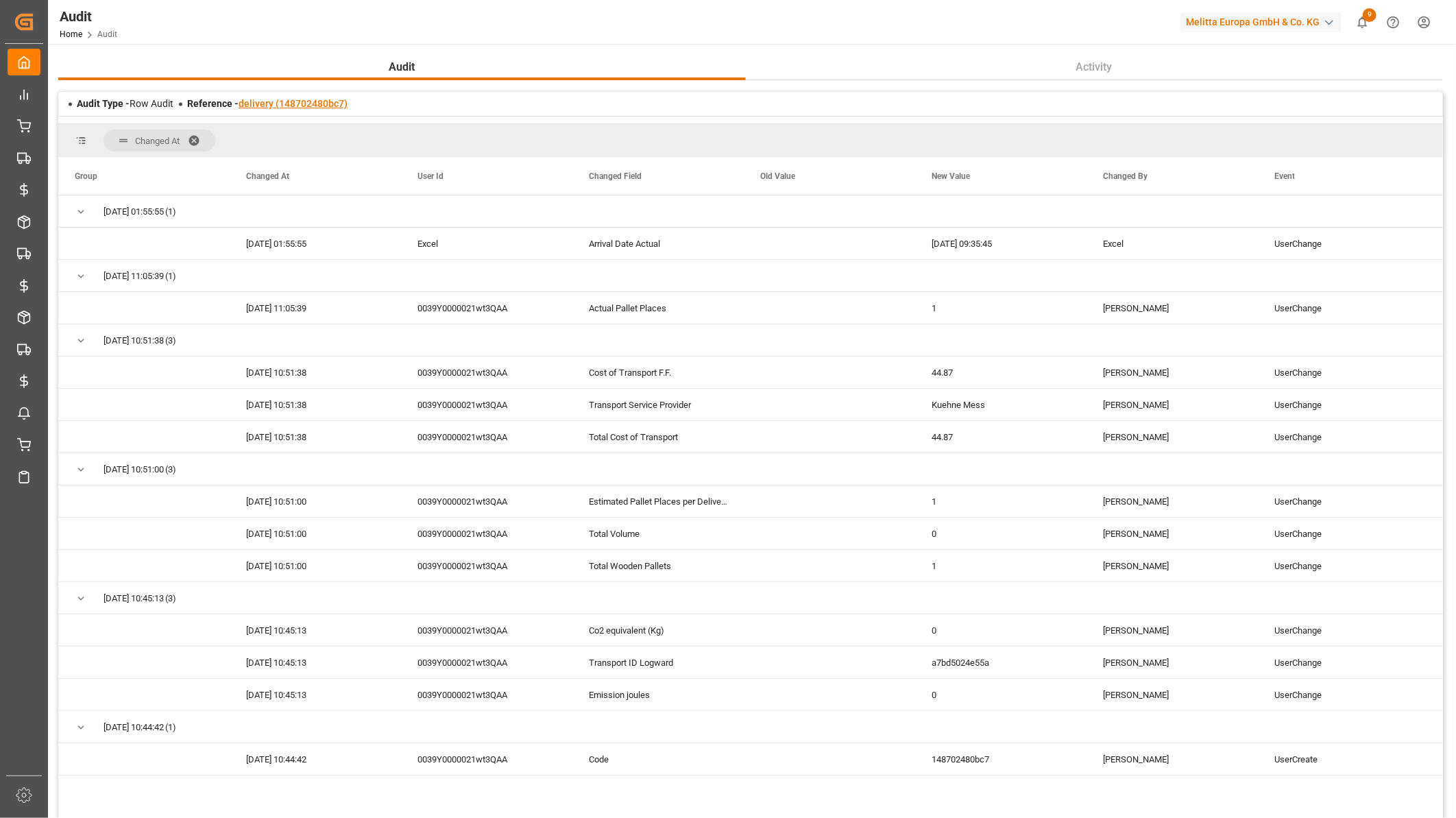
click at [279, 103] on link "delivery (148702480bc7)" at bounding box center [293, 103] width 109 height 11
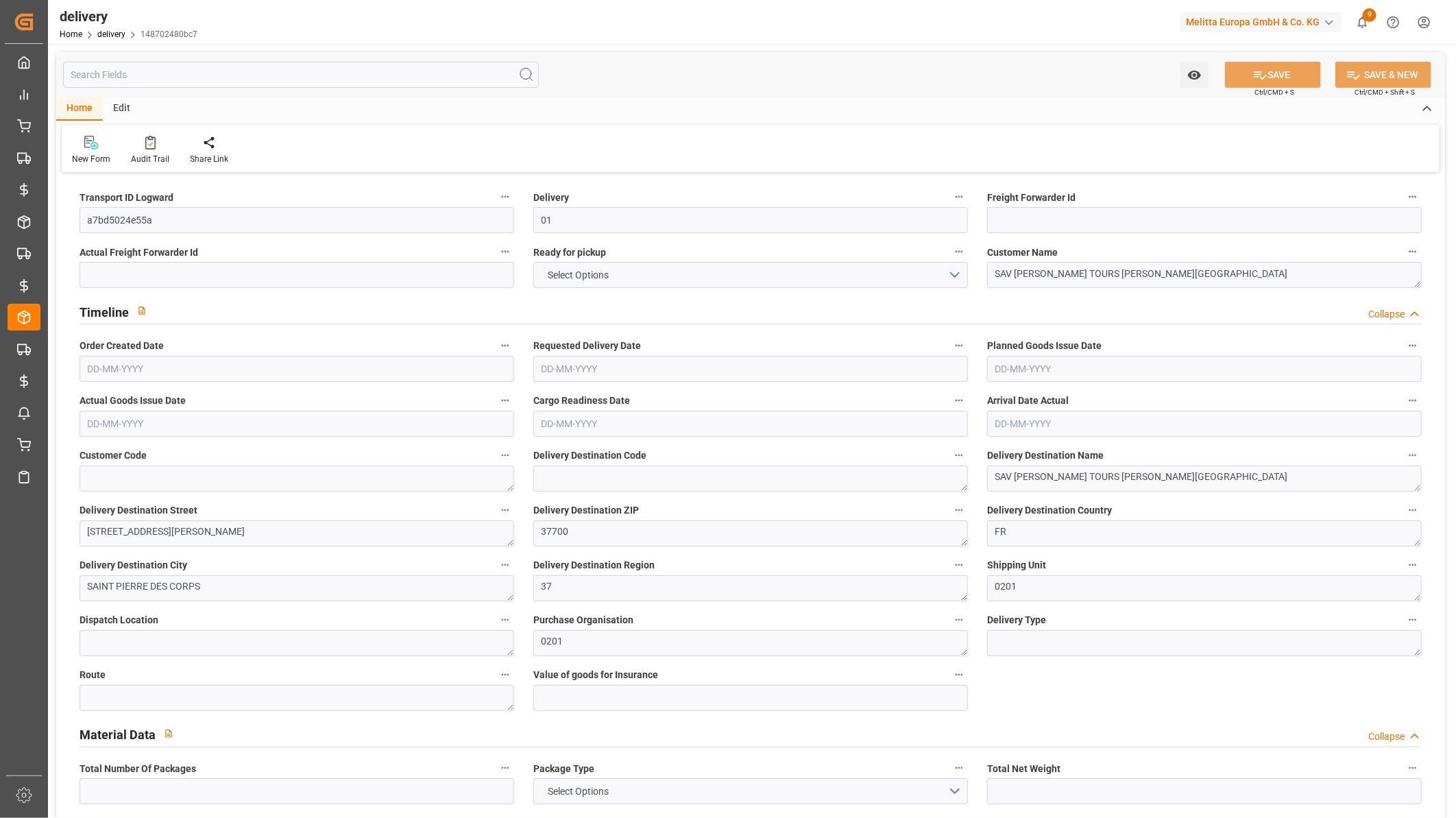
type input "0"
type input "60"
type input "0"
type input "1"
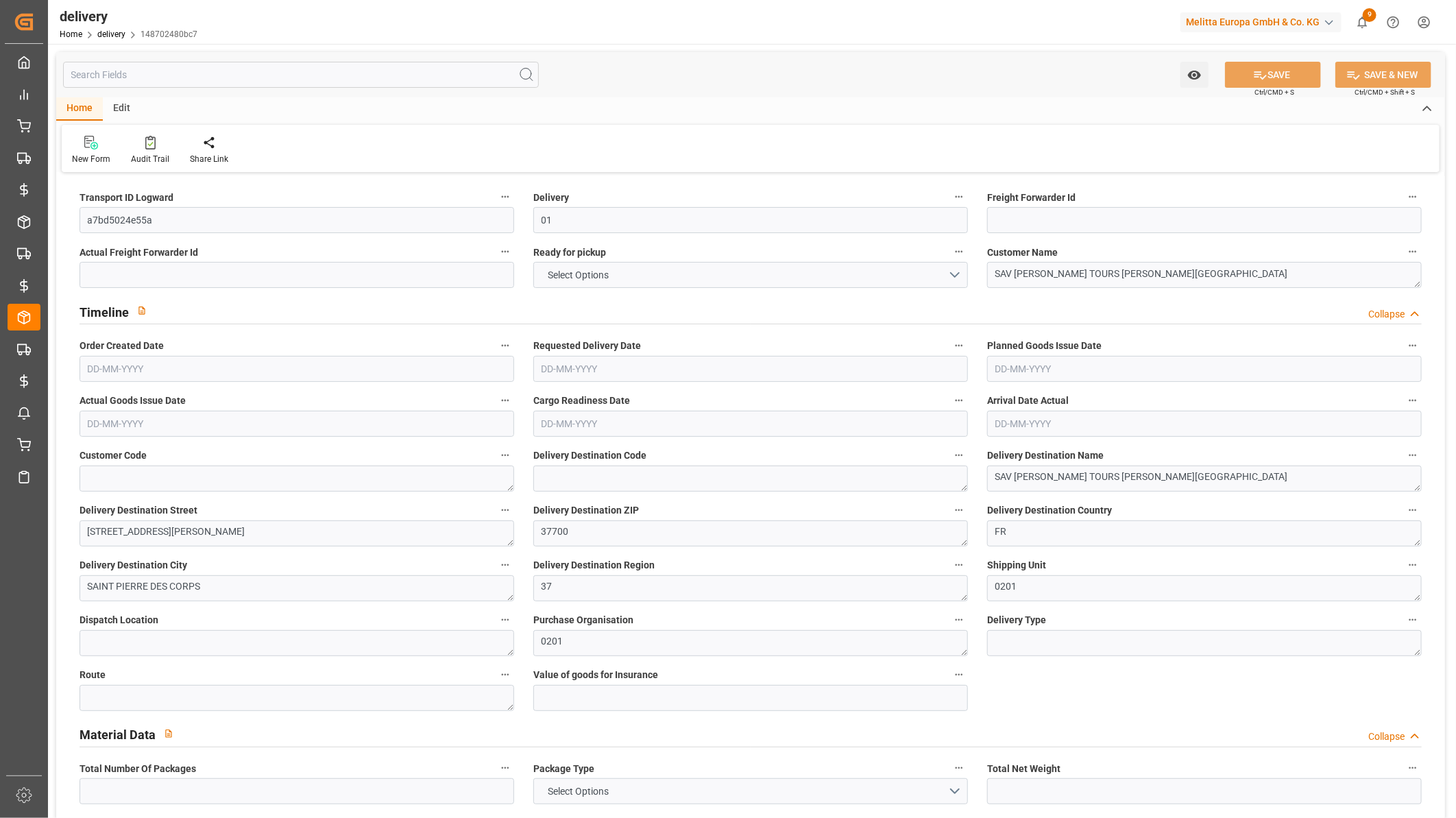
type input "0"
type input "1"
type input "0"
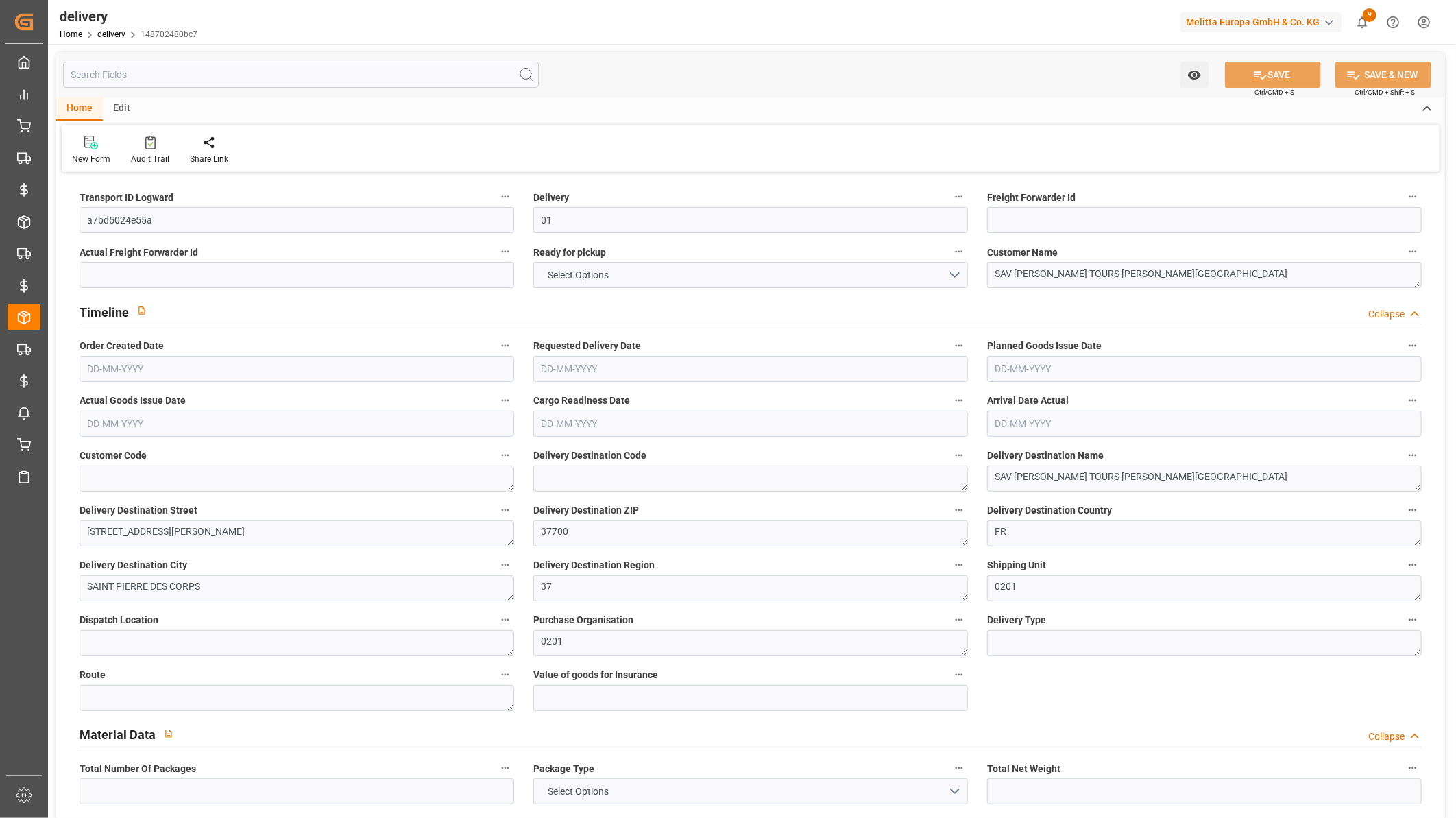
type input "0"
type input "44.87"
type input "0"
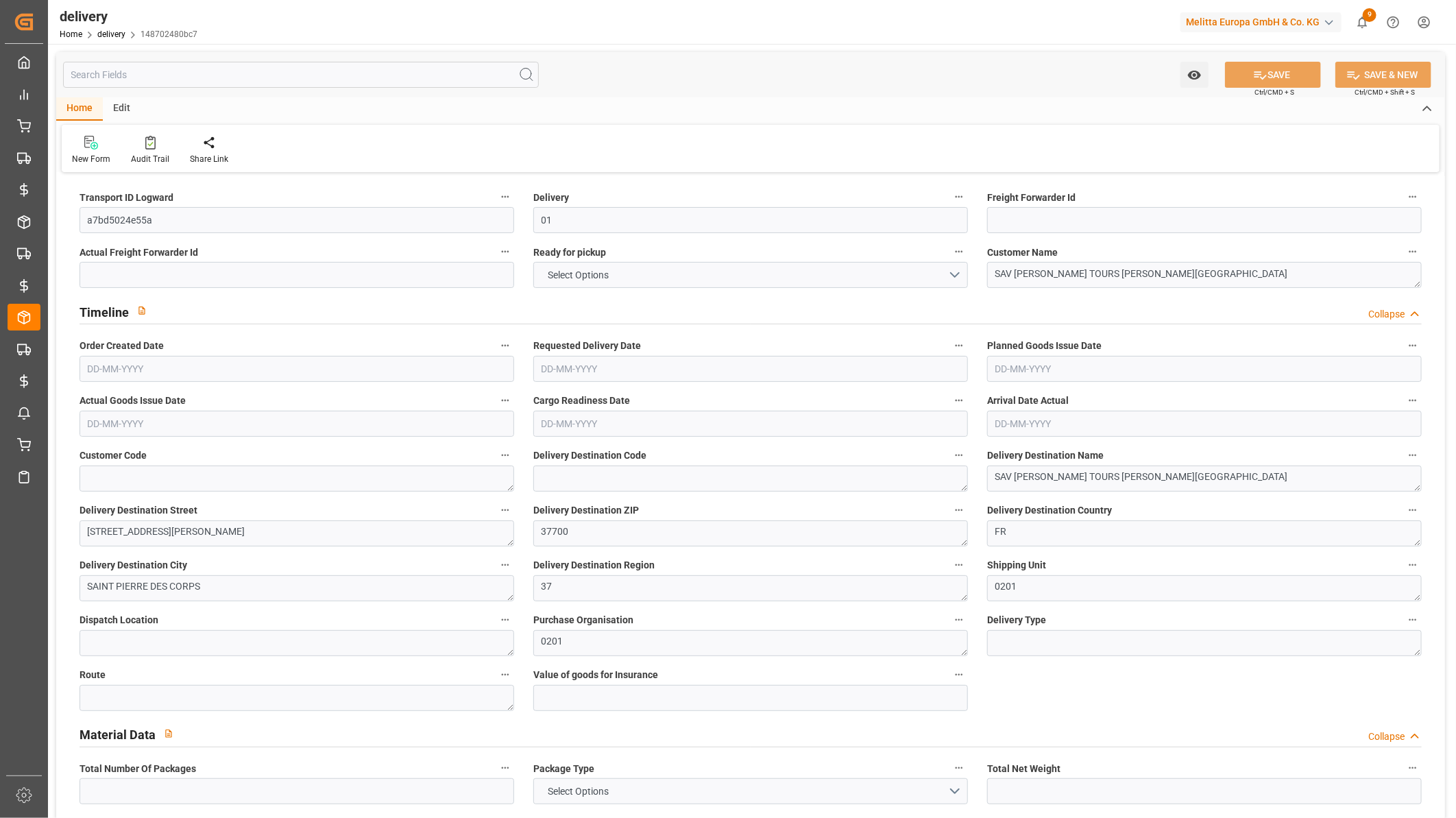
type input "1.5"
type input "0"
type input "1"
type input "0"
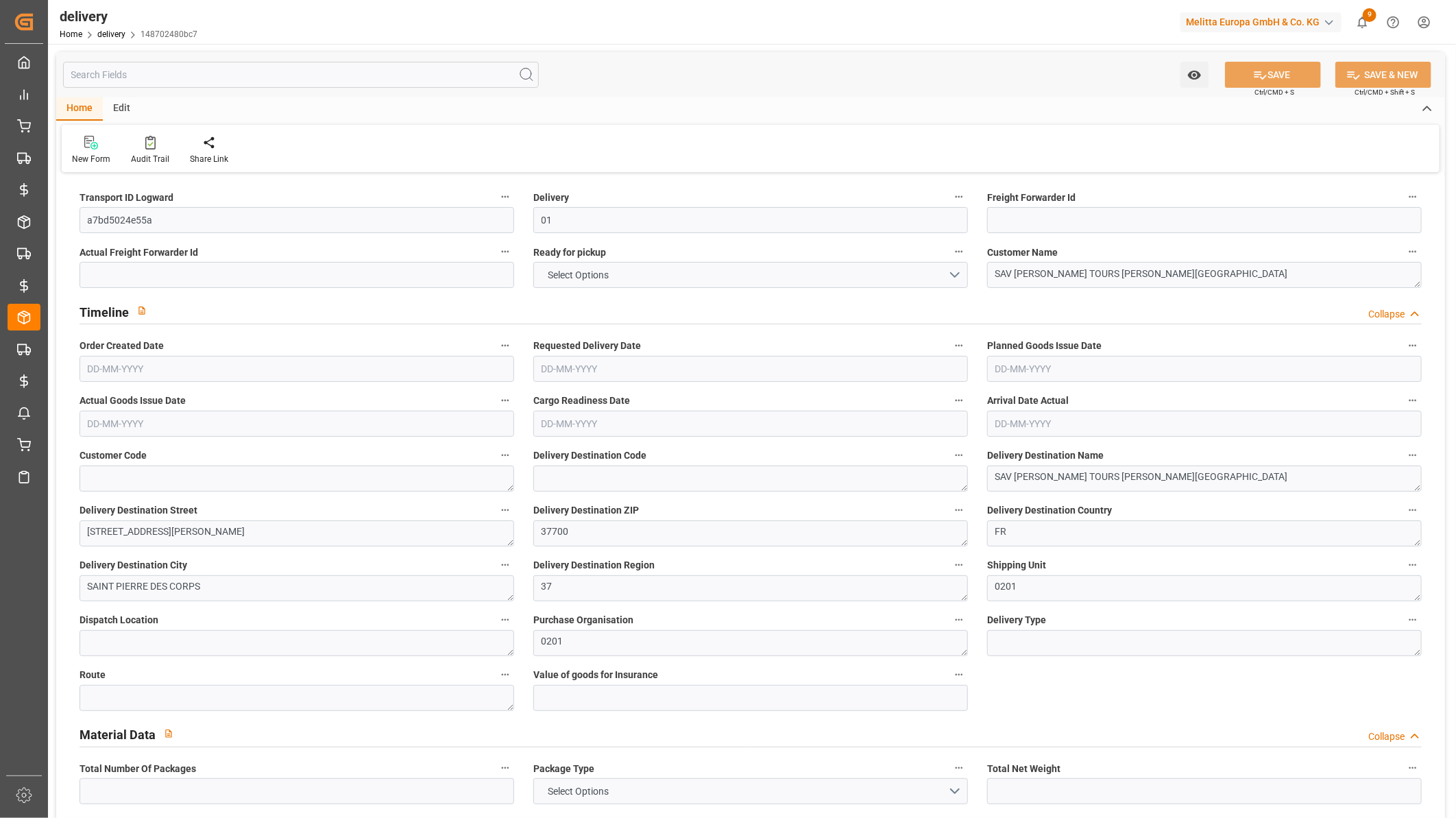
type input "101"
type input "0"
type input "25-06-2025"
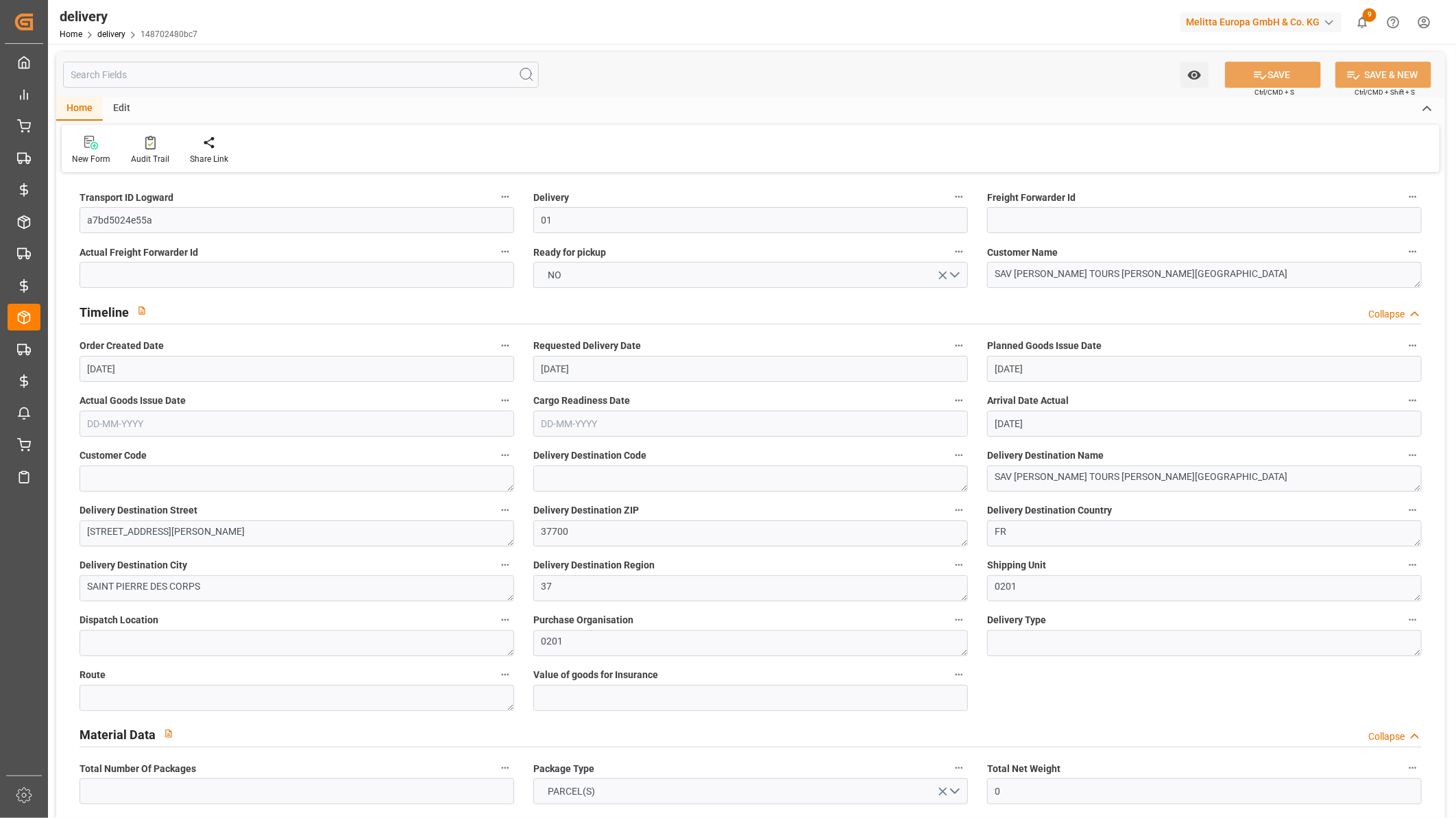
type input "30-06-2025"
type input "27-06-2025"
type input "30-06-2025"
type input "25-06-2025 10:44"
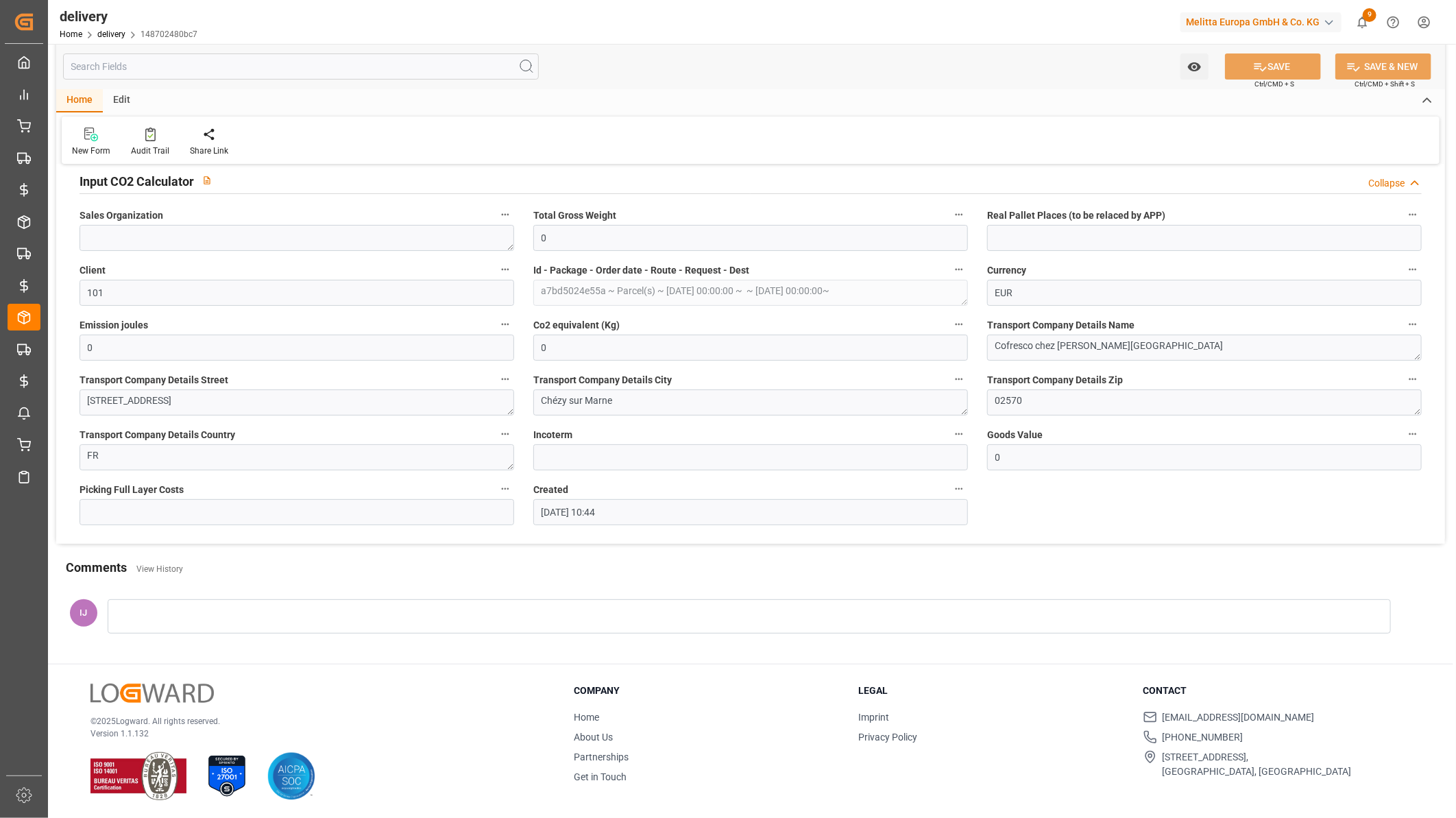
scroll to position [3251, 0]
click at [117, 35] on link "delivery" at bounding box center [111, 35] width 28 height 10
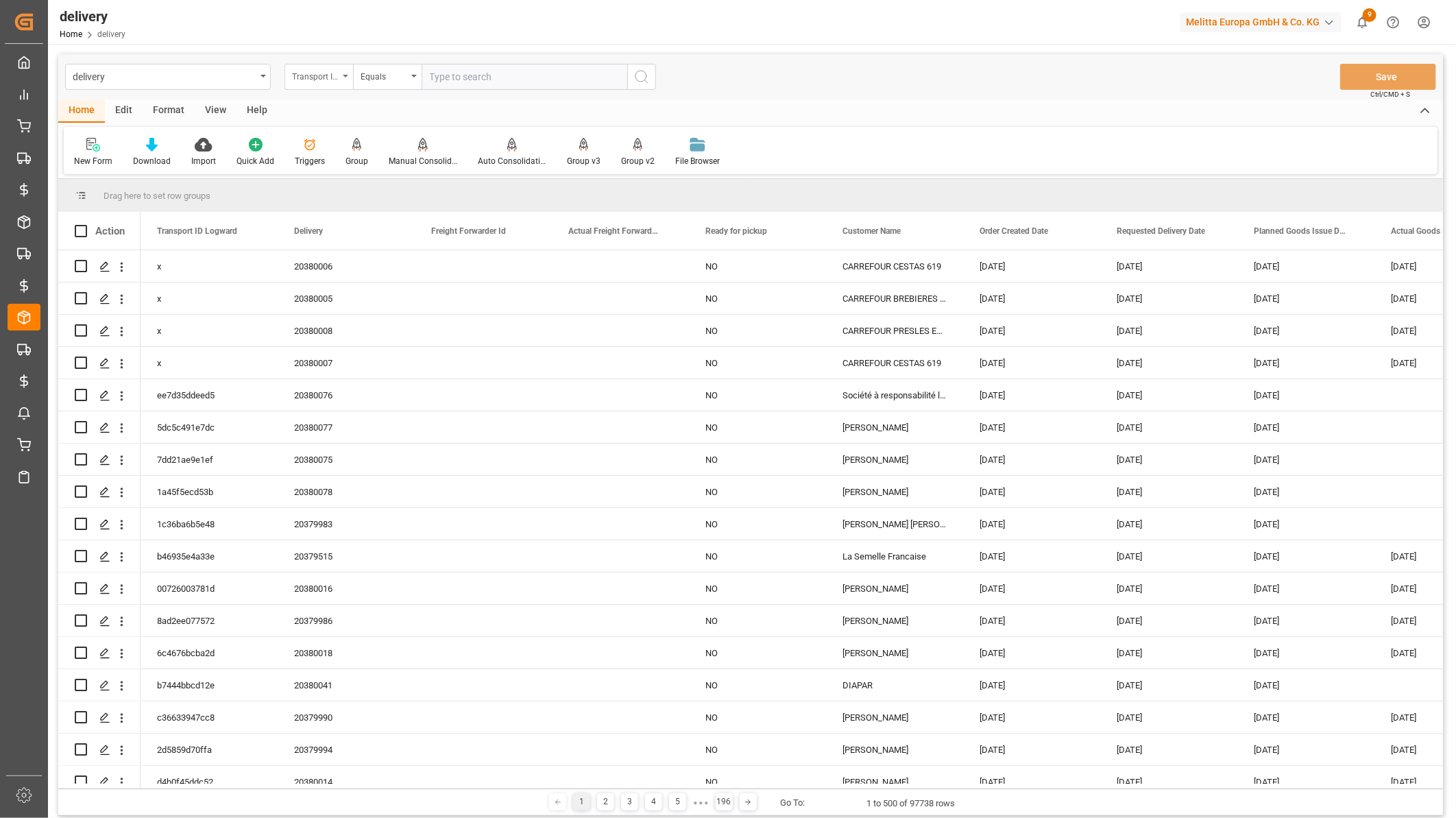
click at [316, 70] on div "Transport ID Logward" at bounding box center [316, 75] width 47 height 16
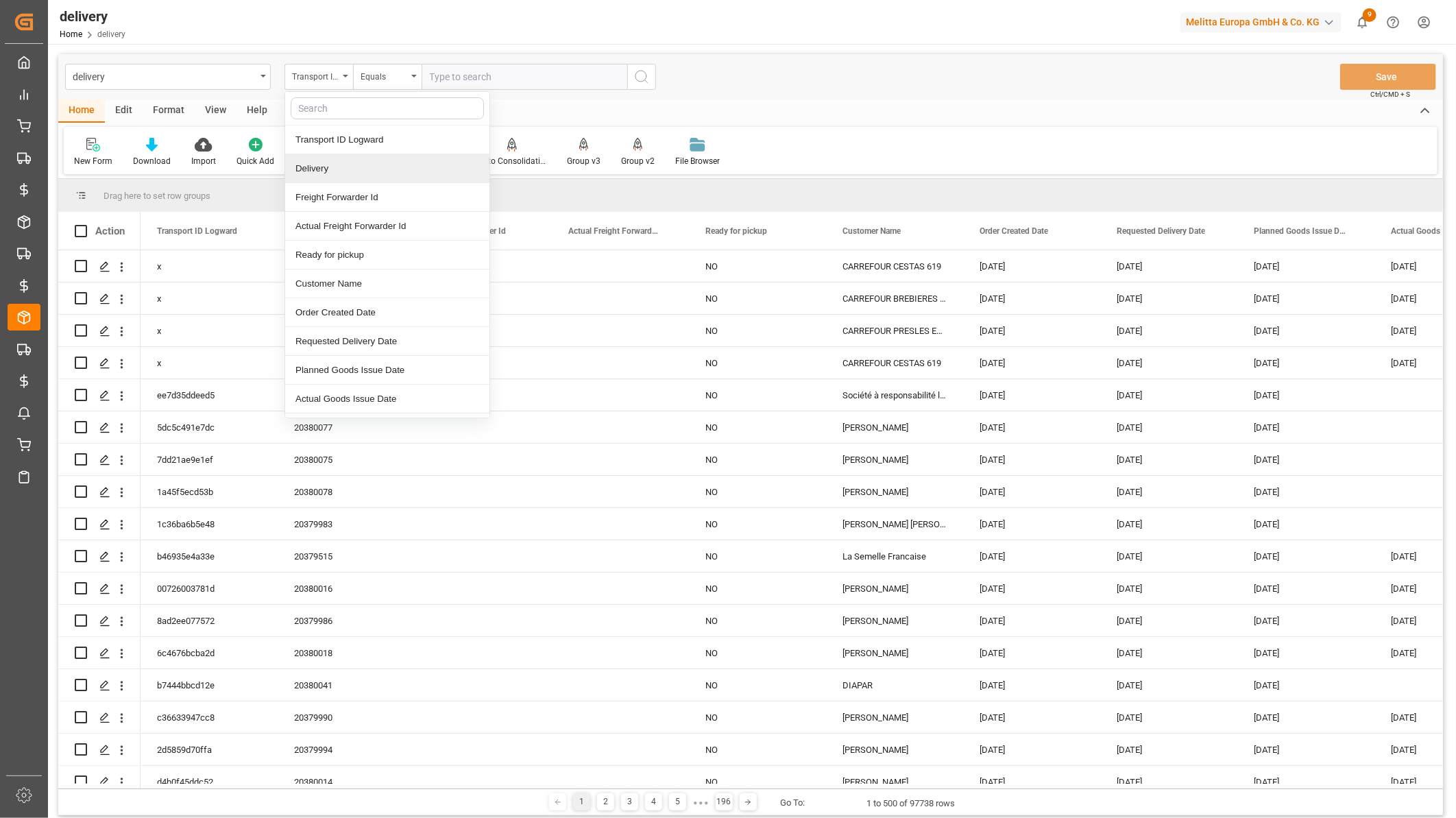
click at [335, 163] on div "Delivery" at bounding box center [387, 168] width 204 height 29
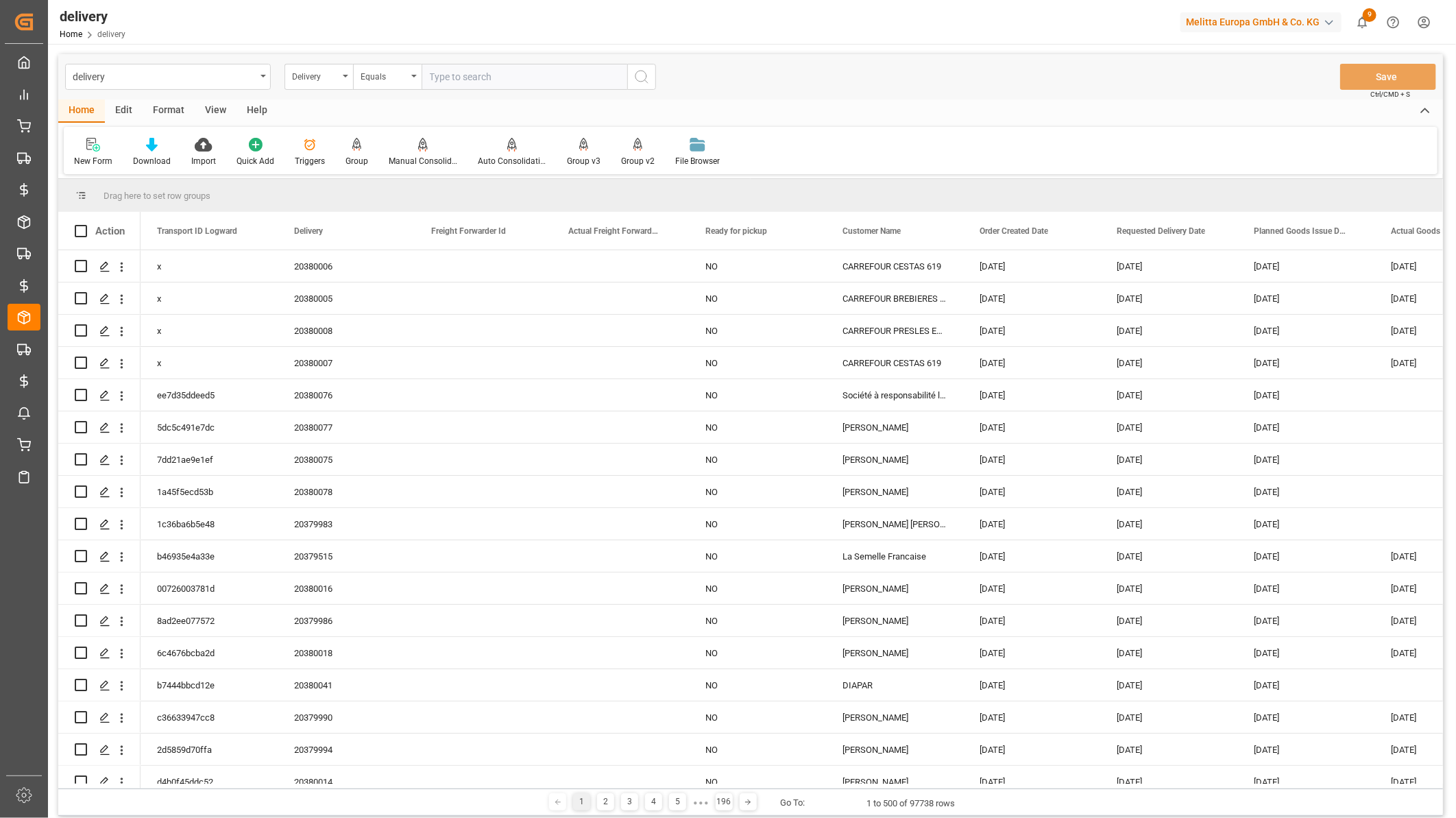
click at [440, 75] on input "text" at bounding box center [524, 77] width 206 height 26
paste input "20373017"
type input "20373017"
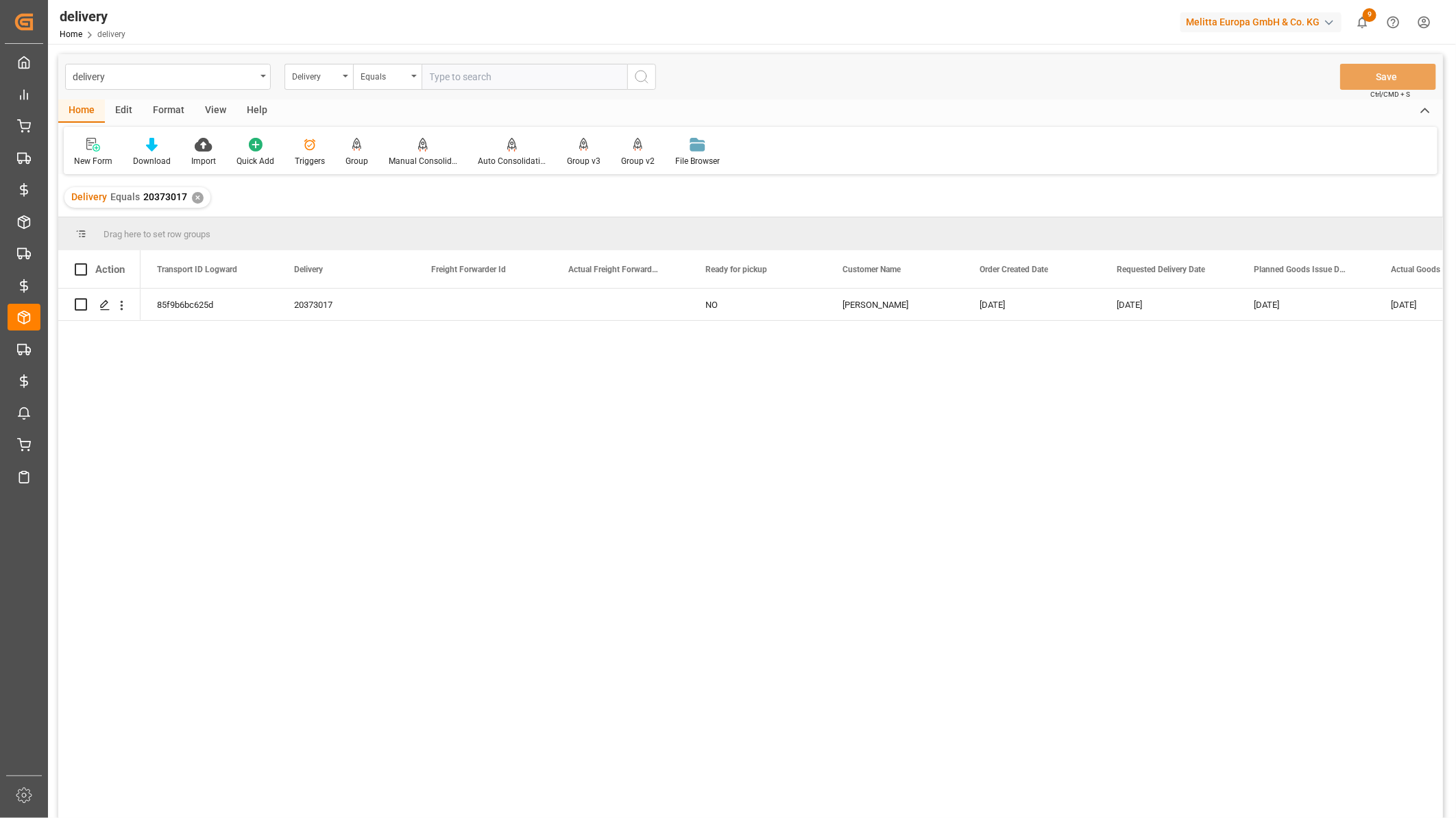
click at [231, 112] on div "View" at bounding box center [215, 111] width 42 height 23
click at [88, 150] on icon at bounding box center [87, 144] width 13 height 13
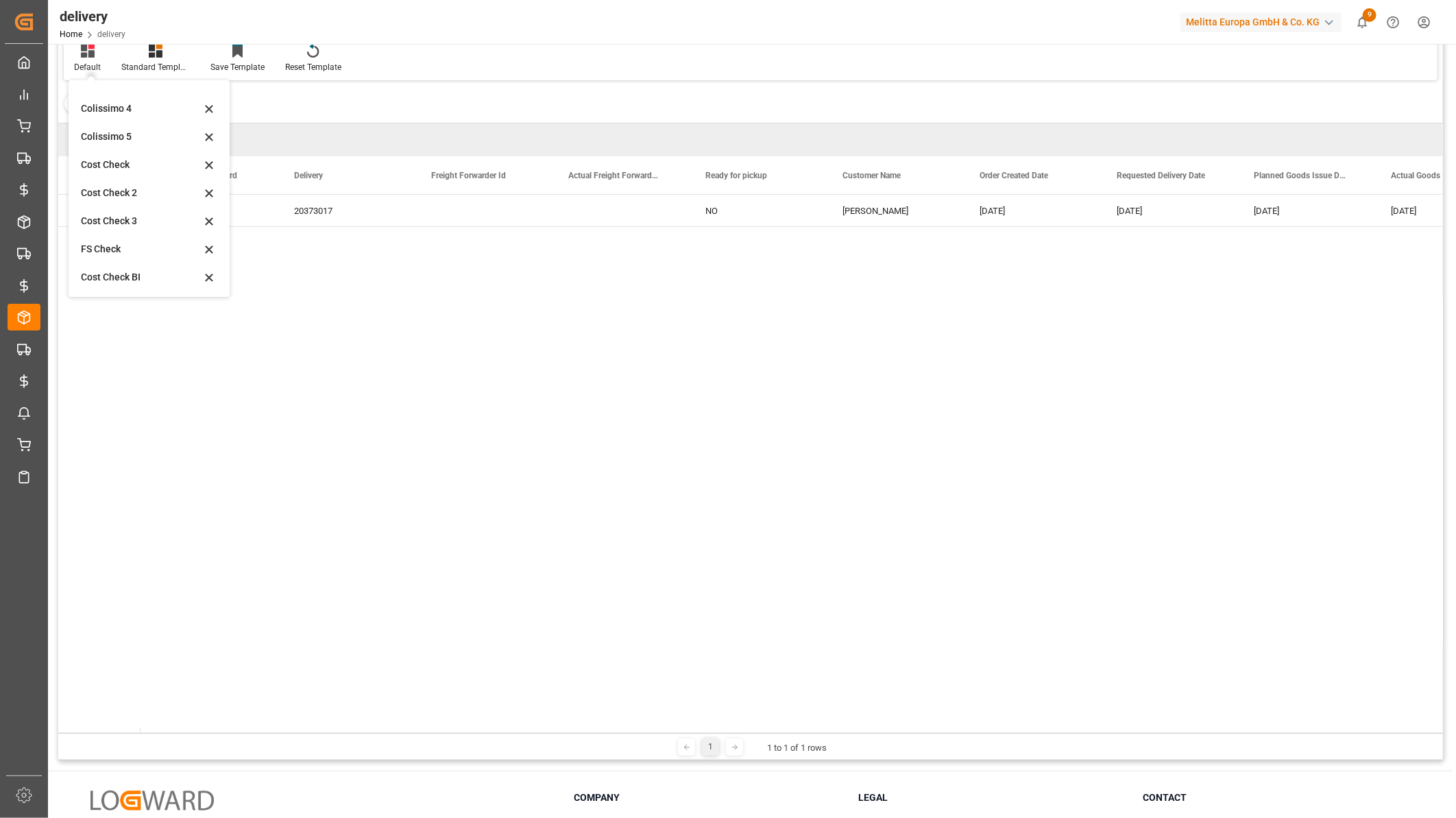
scroll to position [202, 0]
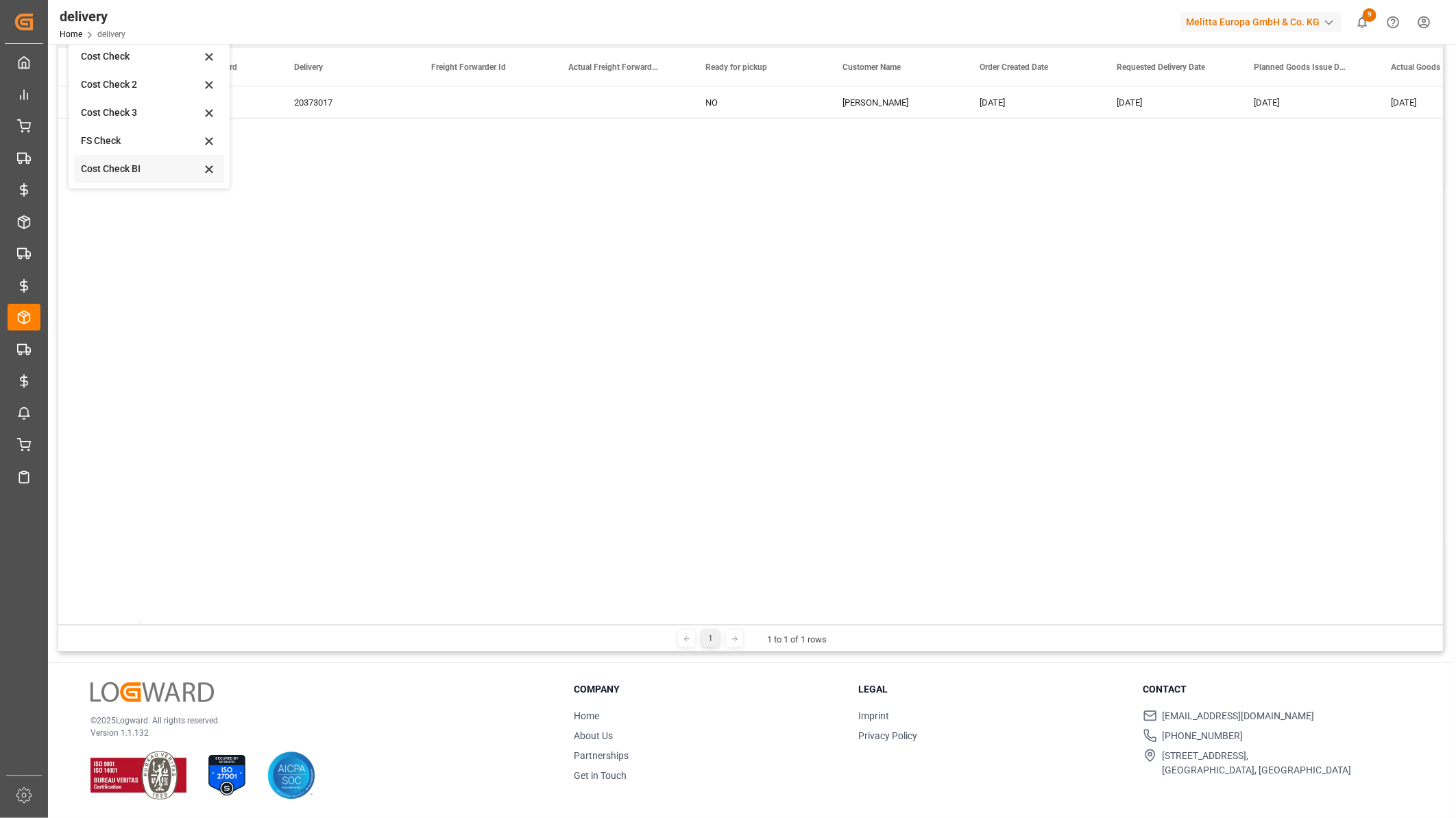
click at [135, 167] on div "Cost Check BI" at bounding box center [140, 169] width 120 height 14
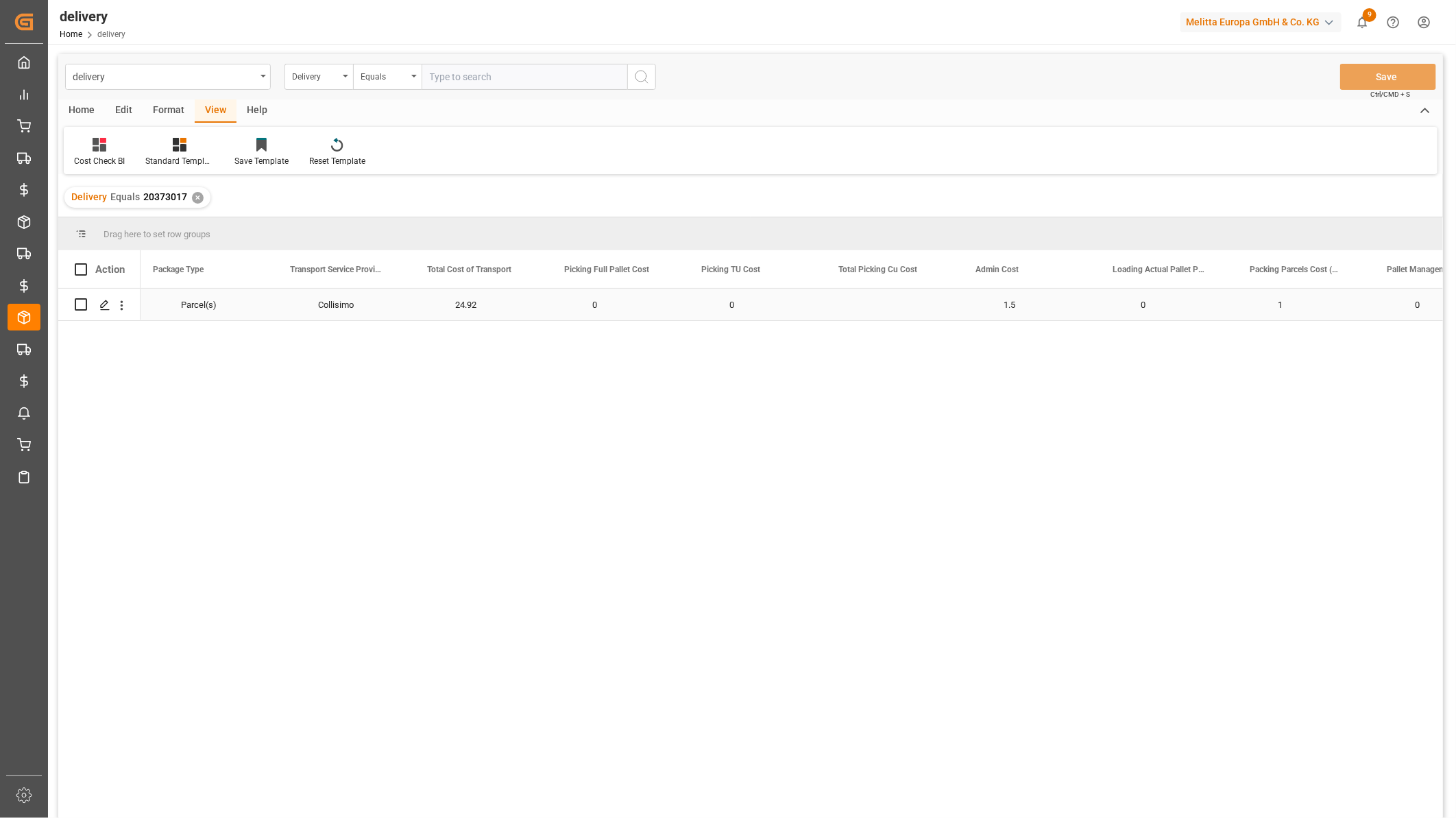
scroll to position [0, 642]
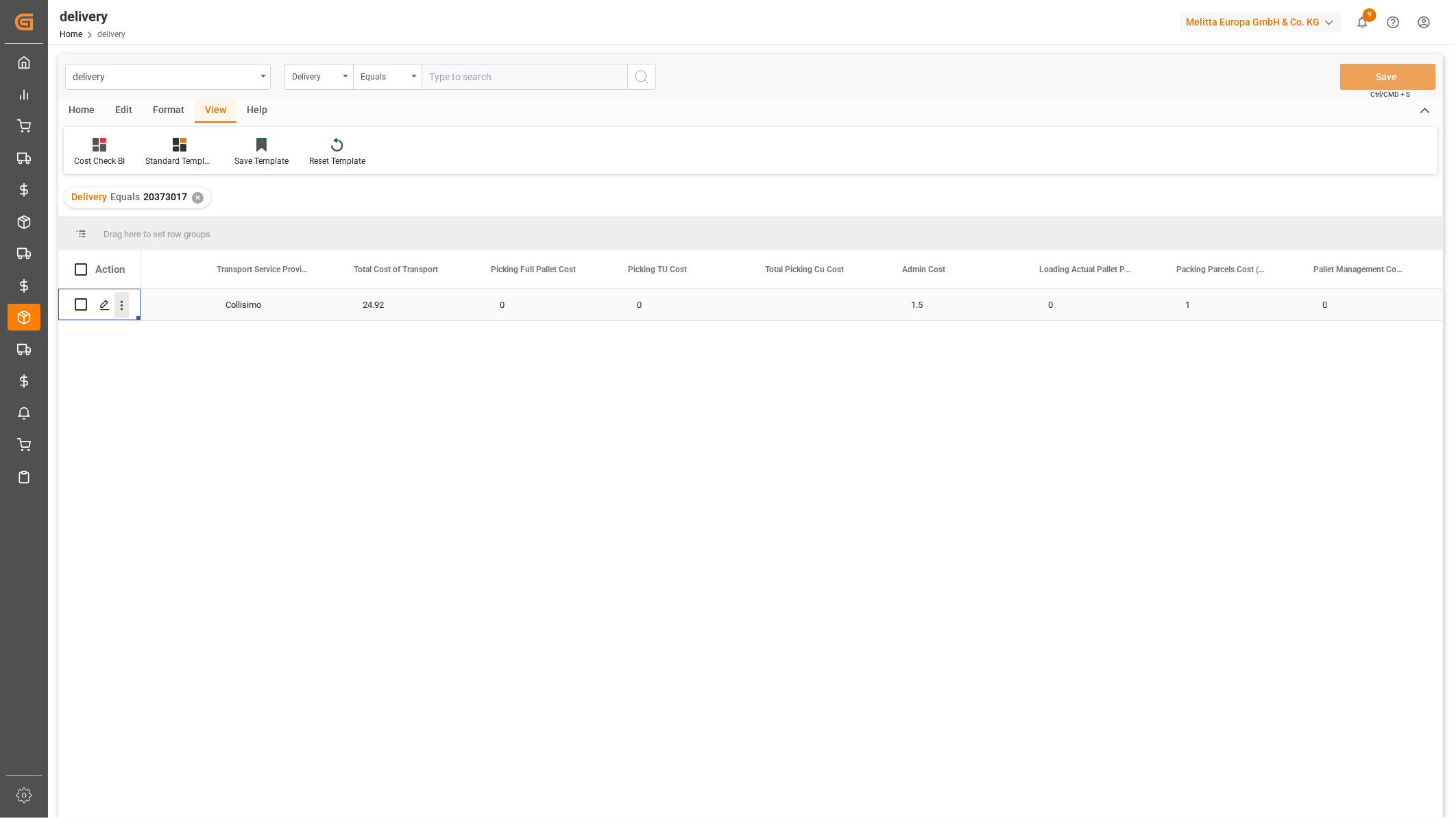
click at [126, 305] on icon "open menu" at bounding box center [121, 305] width 14 height 14
click at [146, 333] on span "Press SPACE to select this row." at bounding box center [138, 334] width 24 height 14
drag, startPoint x: 184, startPoint y: 194, endPoint x: 141, endPoint y: 199, distance: 43.3
click at [143, 199] on span "20373017" at bounding box center [165, 197] width 44 height 11
copy span "20373017"
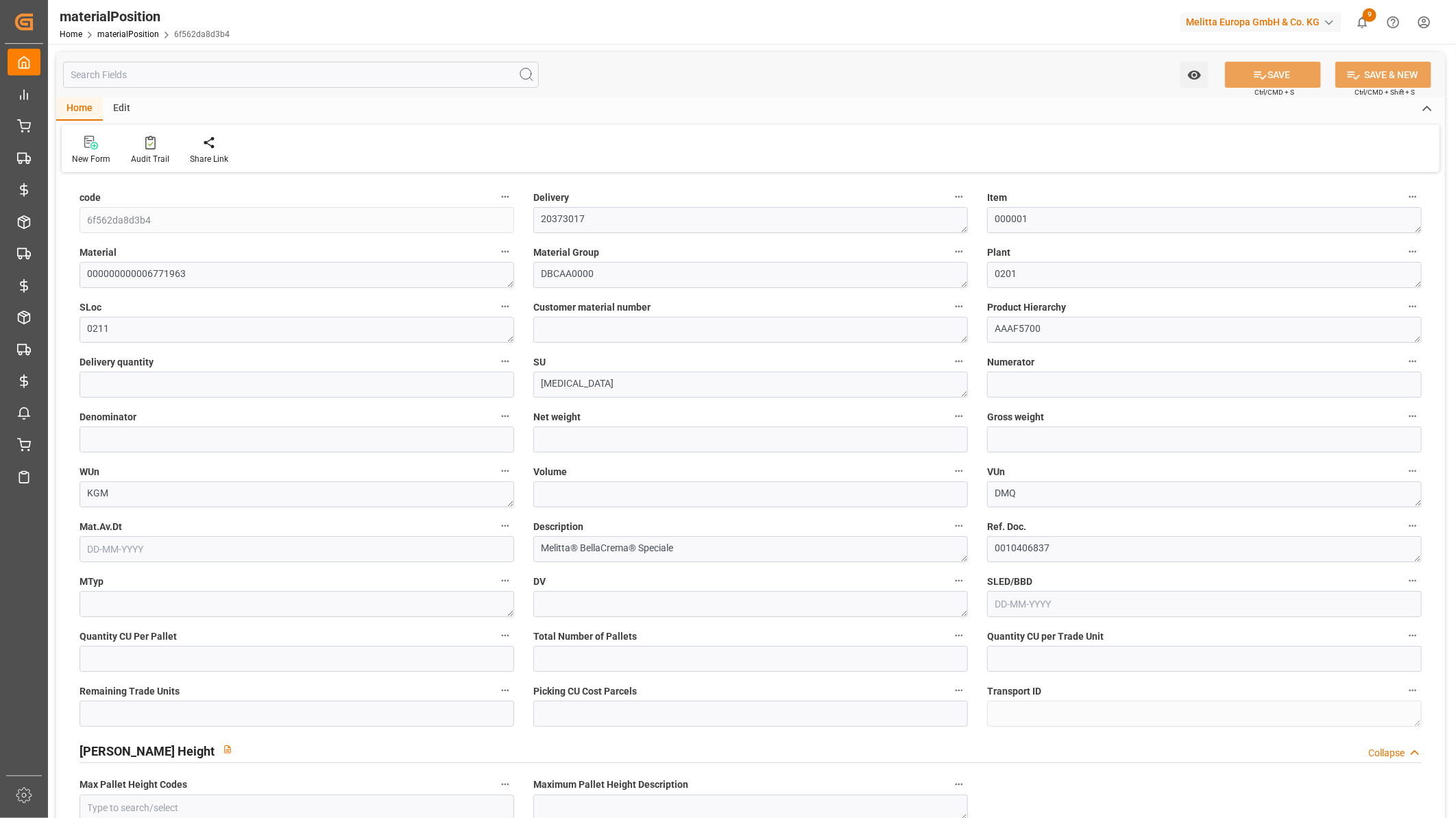
type input "5"
type input "5.05"
type input "5.165"
type input "15.5"
type input "192"
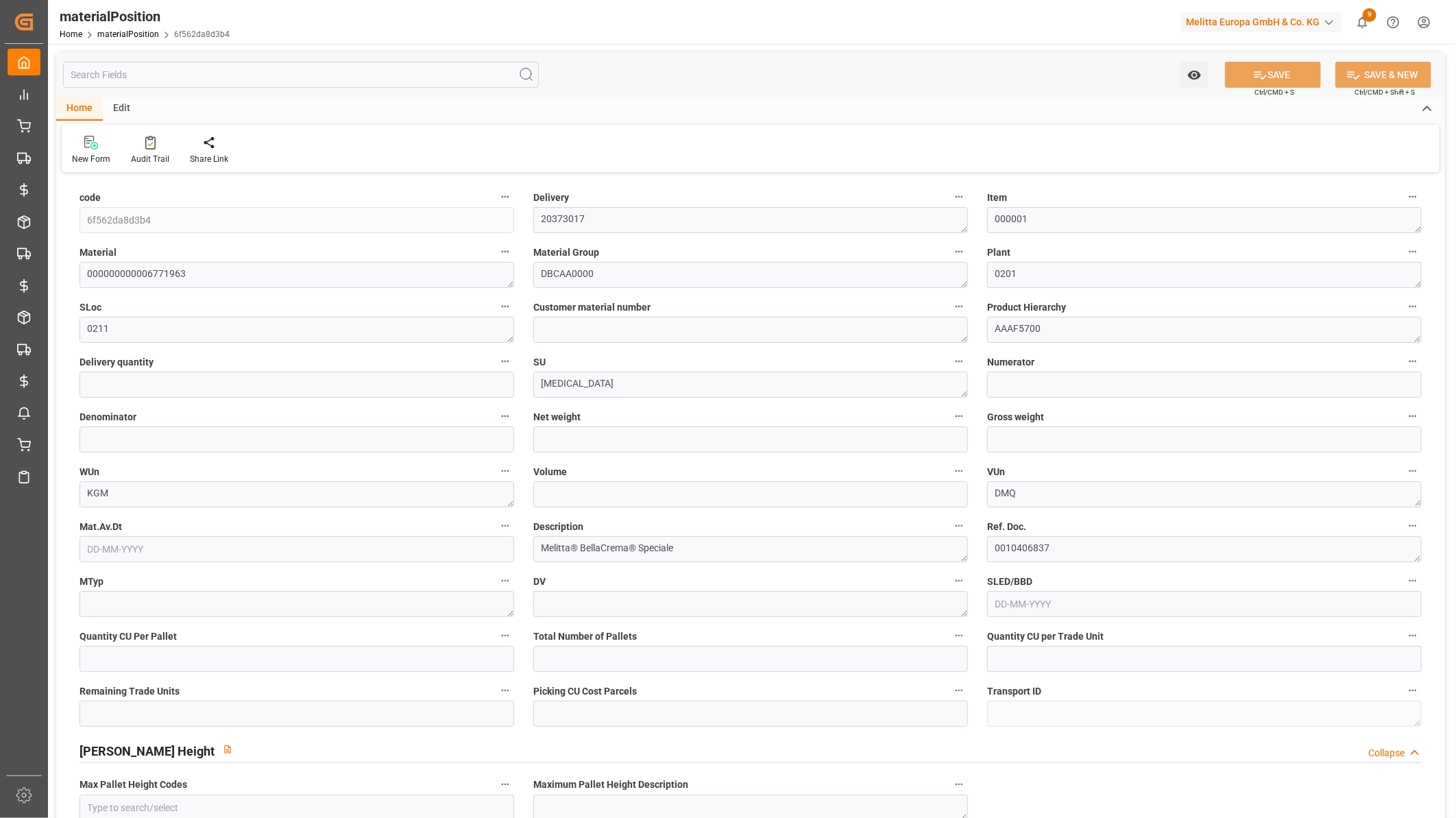
type input "0"
type input "8"
type input "5"
type input "8"
type input "24.92"
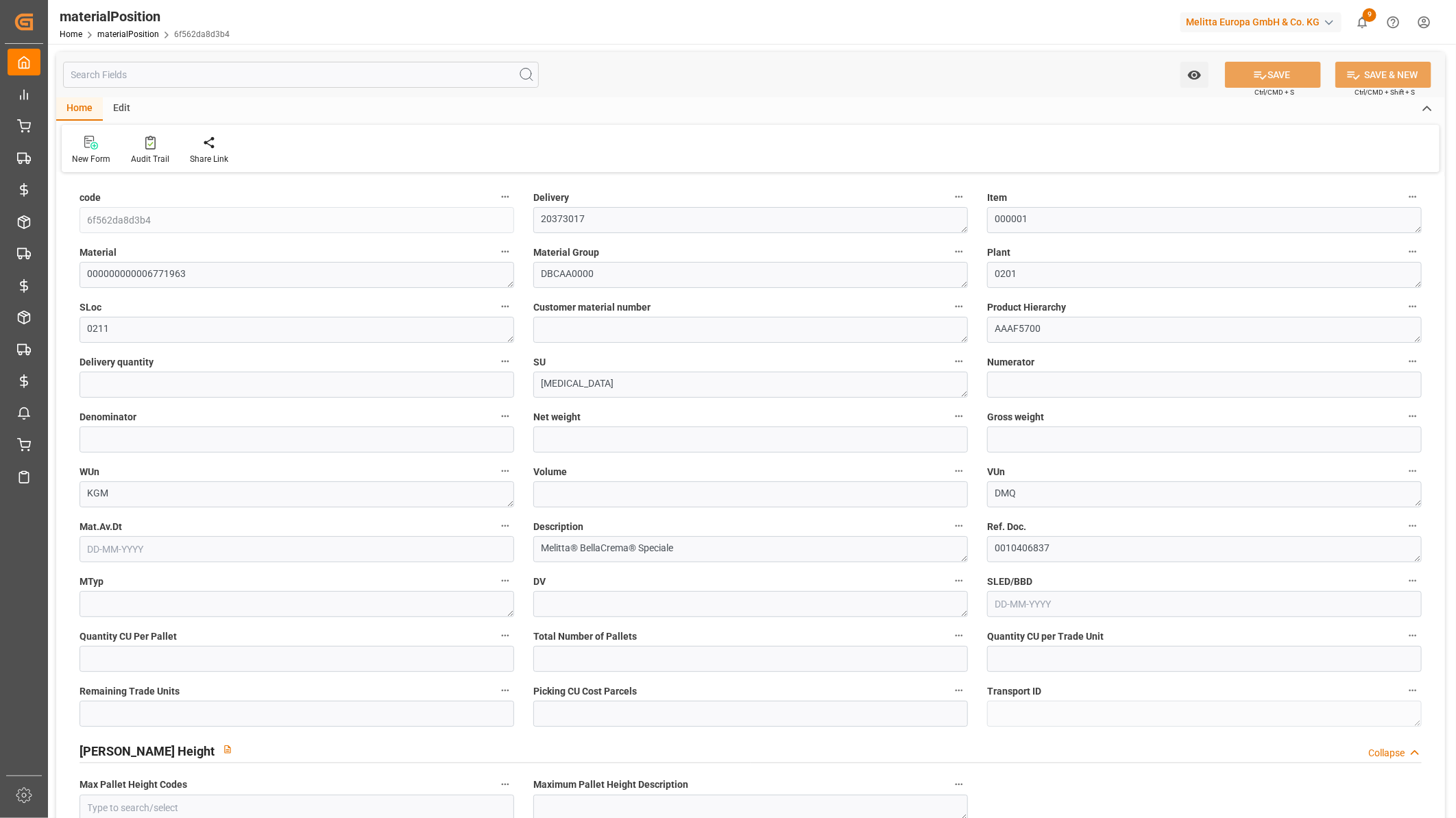
type input "101"
type input "0.0023"
type input "35.9893"
type input "0"
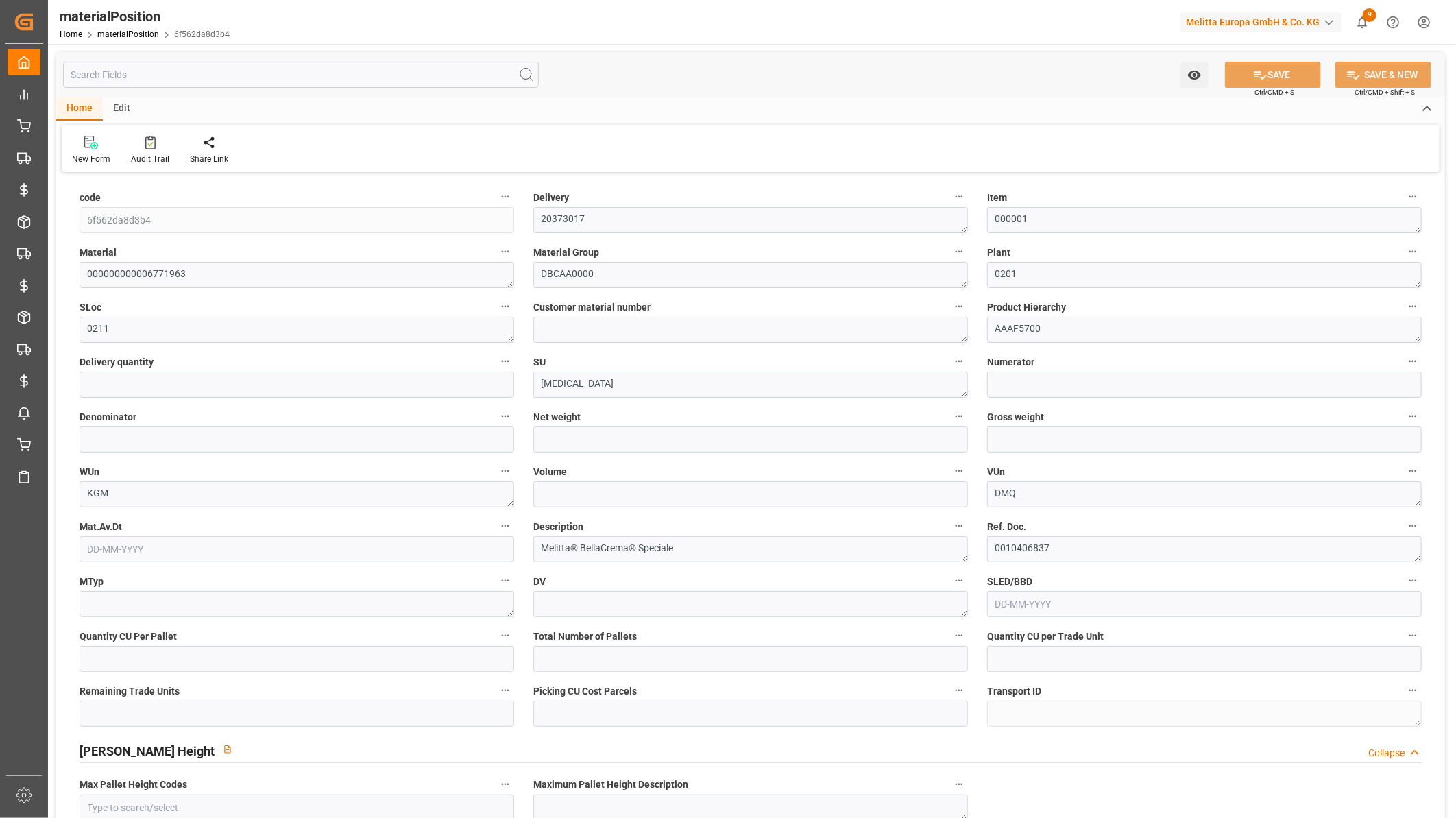
type input "8"
type input "0"
type input "[DATE] 18:00"
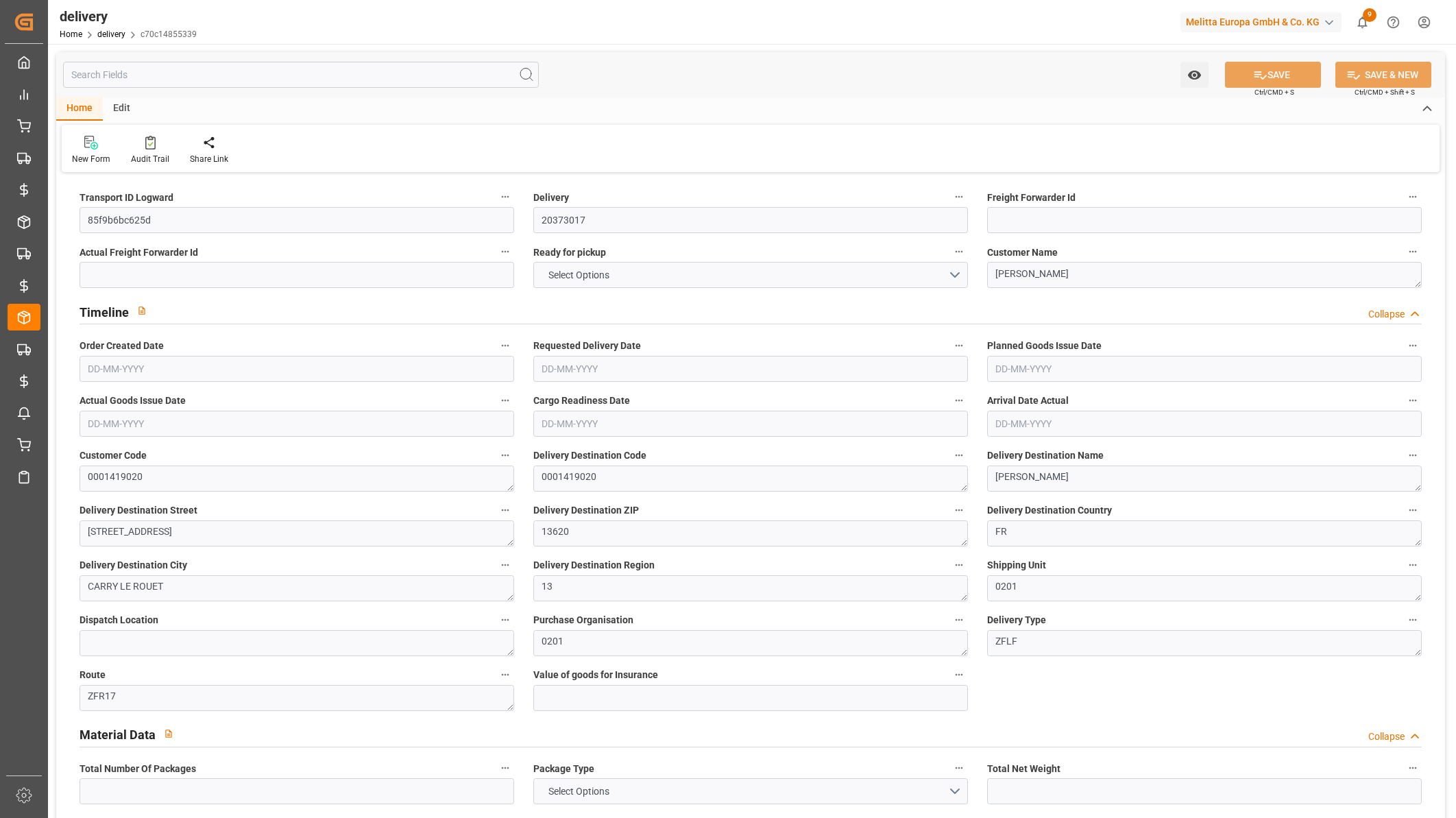
type input "1"
type input "5.05"
type input "28.165"
type input "15.5"
type input "5"
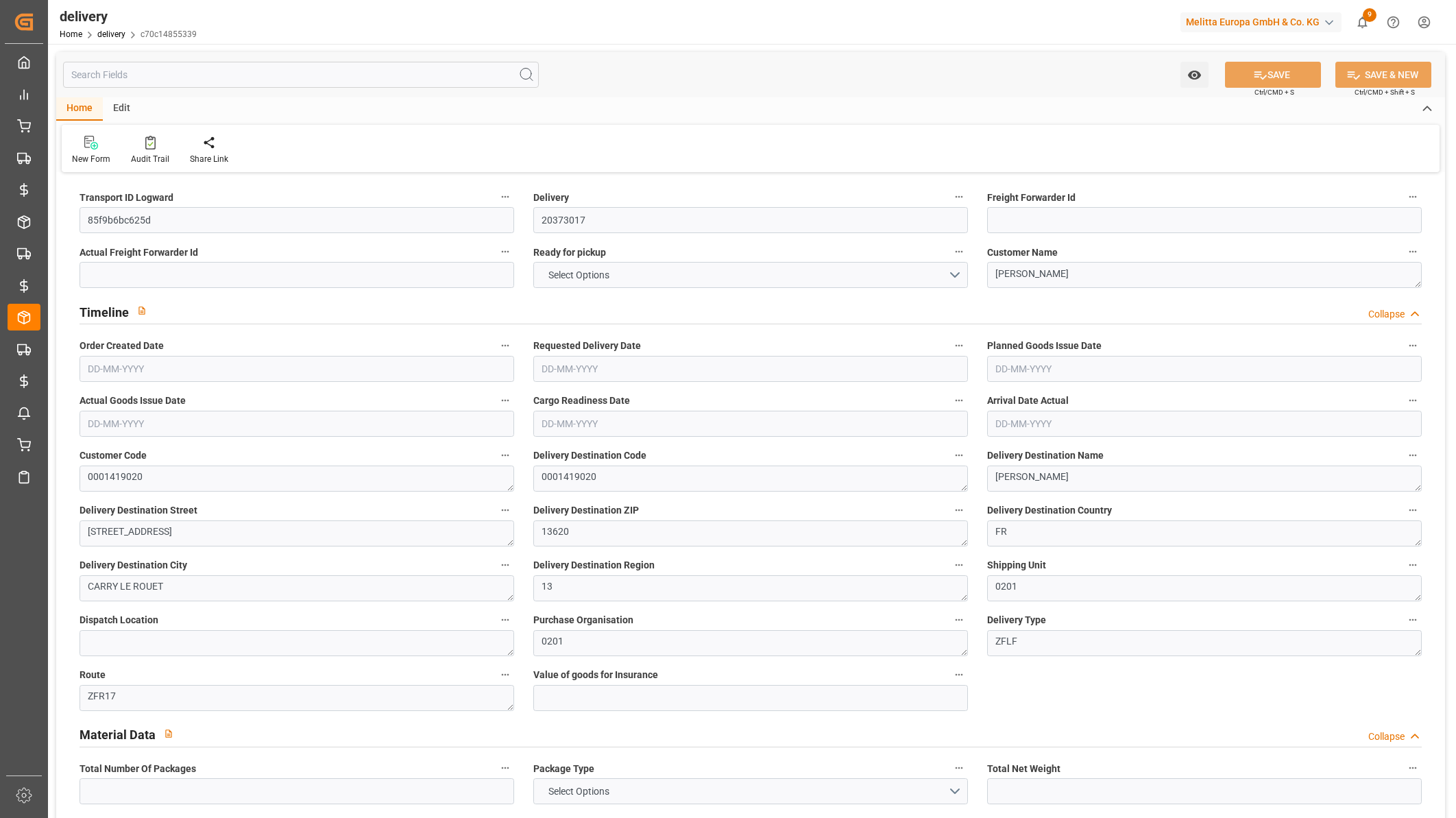
type input "1"
type input "0"
type input "1"
type input "0"
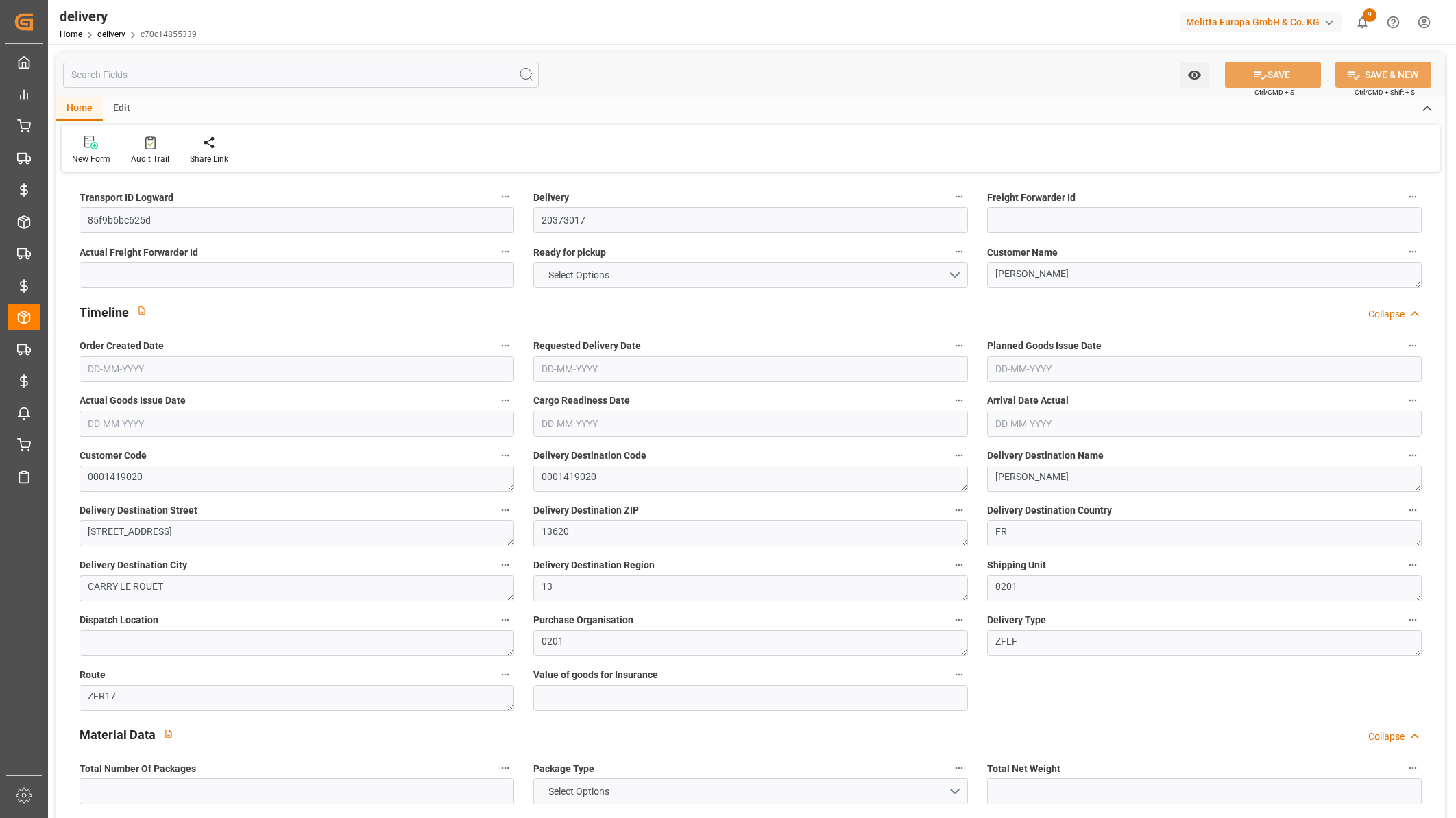
type input "0"
type input "24.92"
type input "0"
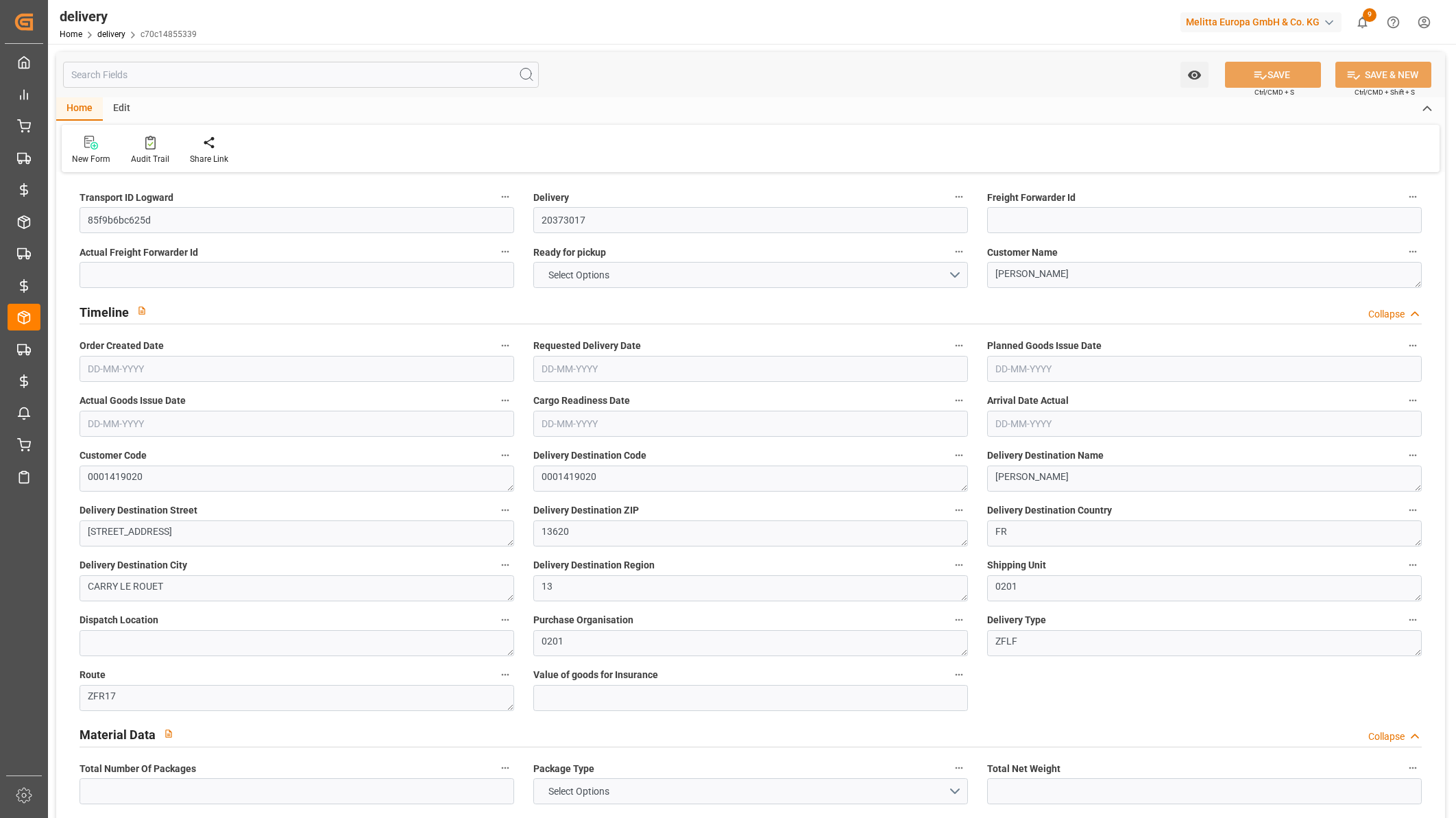
type input "1.5"
type input "0"
type input "1"
type input "0"
type input "5.165"
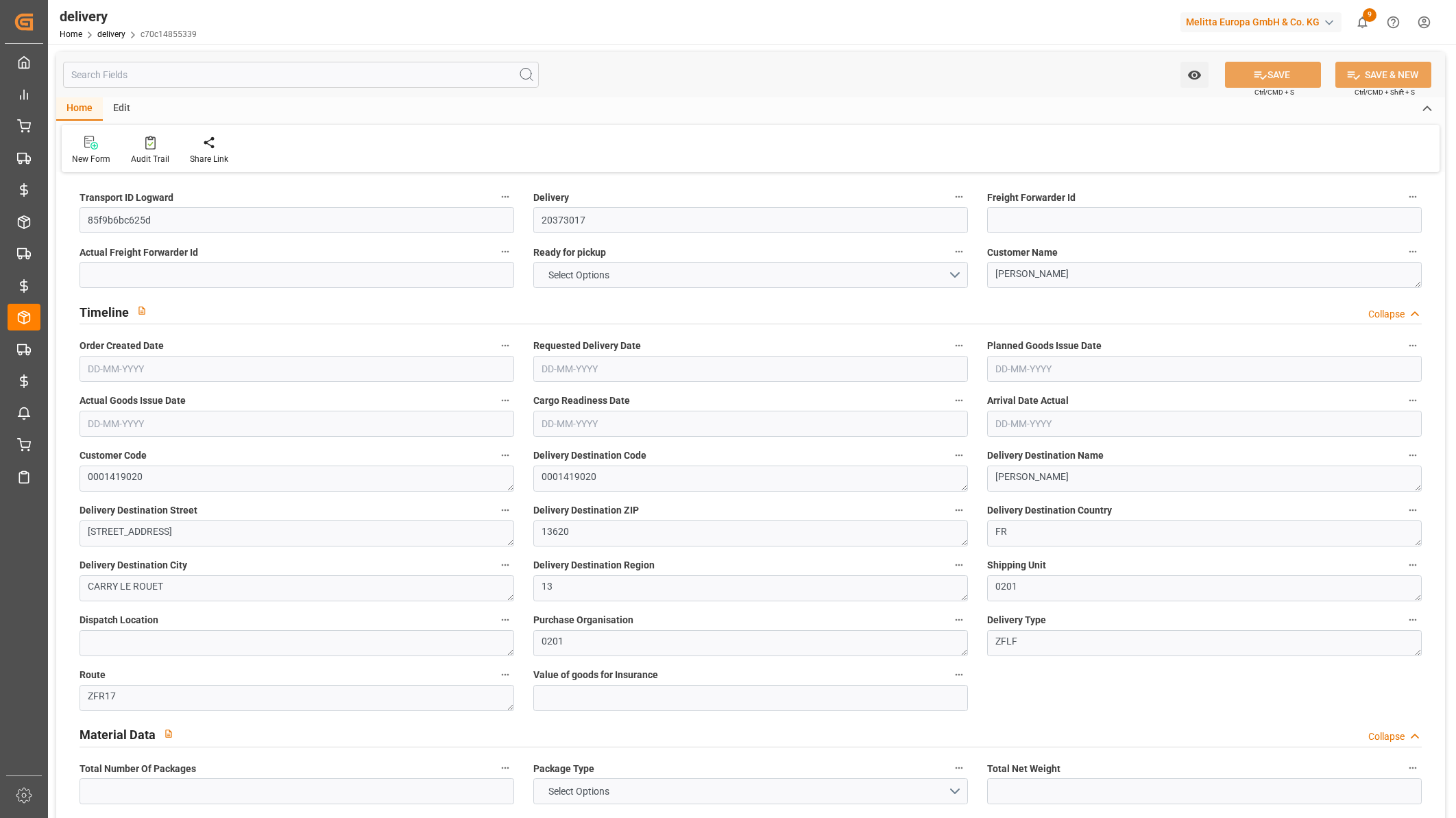
type input "101"
type input "35.9893"
type input "0.0023"
type input "0"
type input "[DATE]"
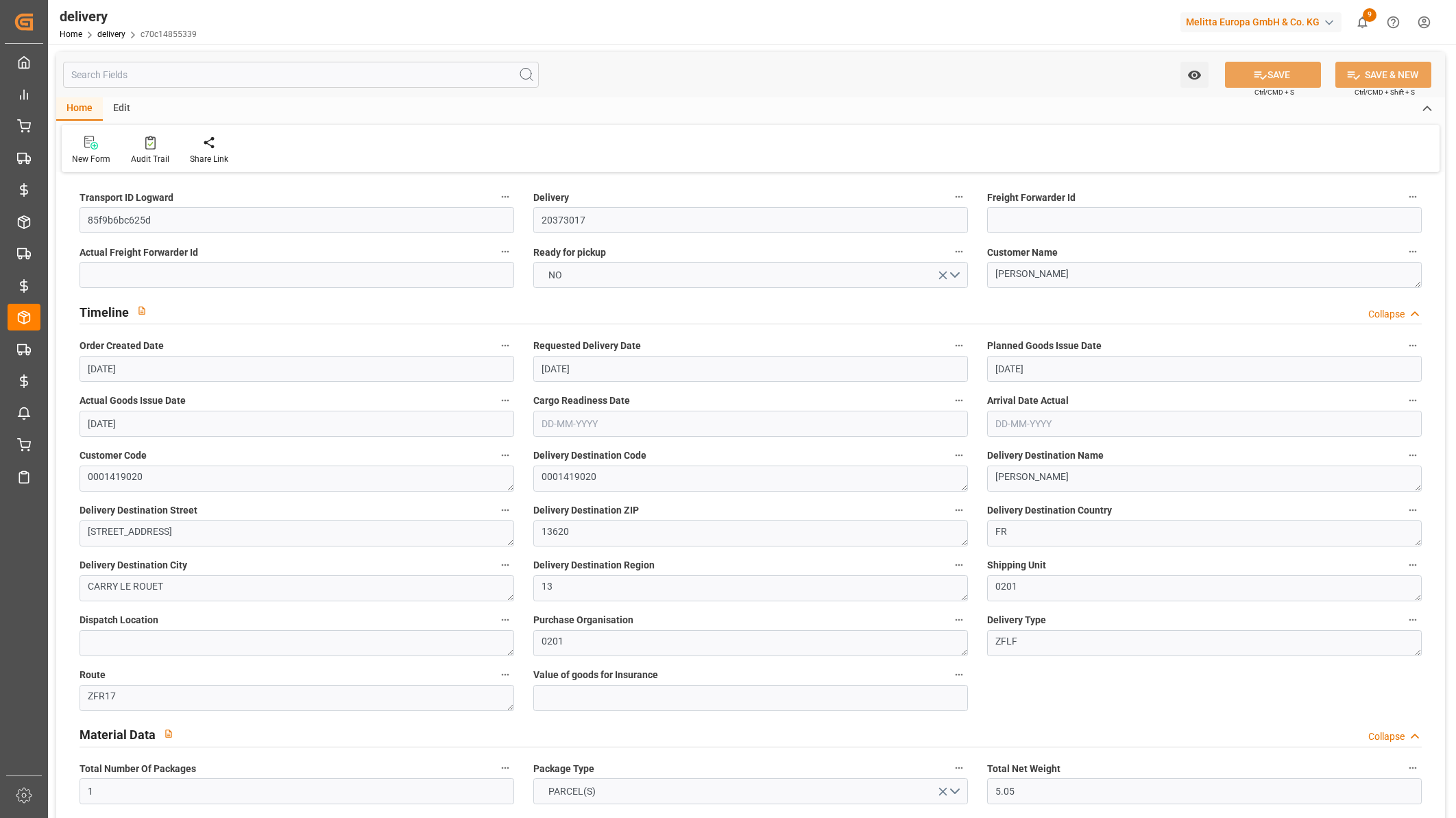
type input "[DATE]"
type input "[DATE] 18:00"
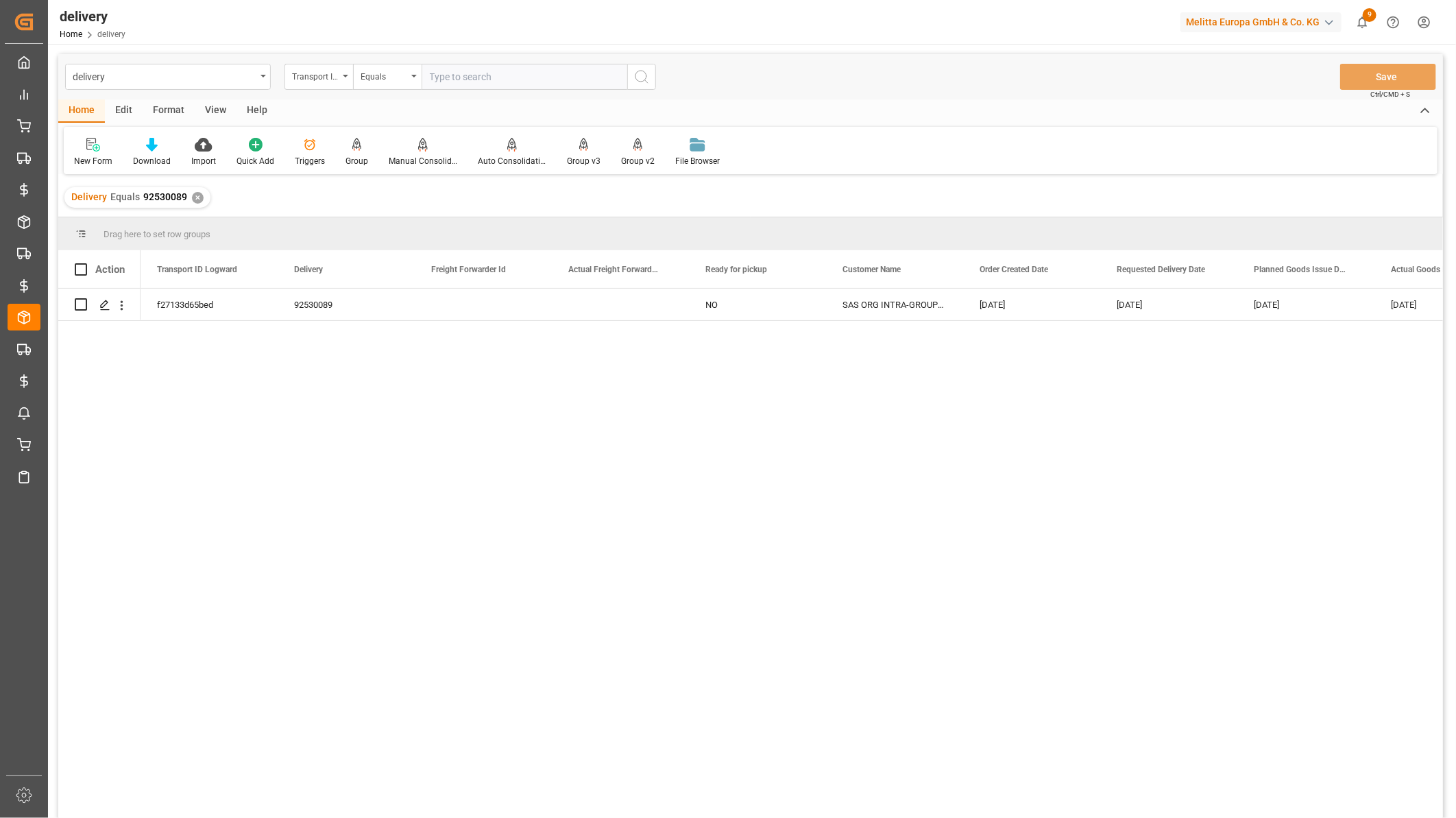
click at [209, 112] on div "View" at bounding box center [215, 111] width 42 height 23
click at [74, 139] on div at bounding box center [87, 144] width 27 height 14
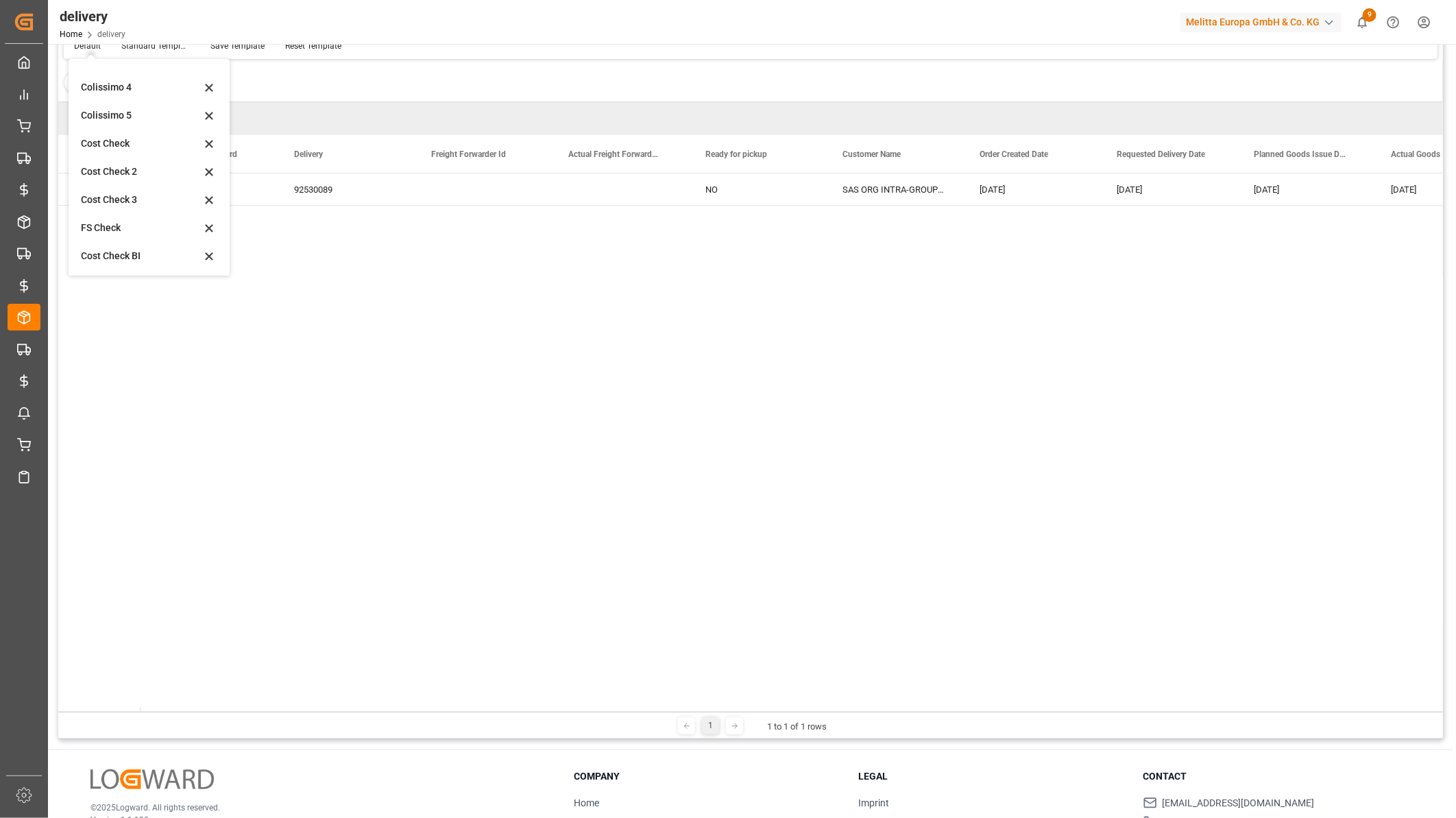
scroll to position [202, 0]
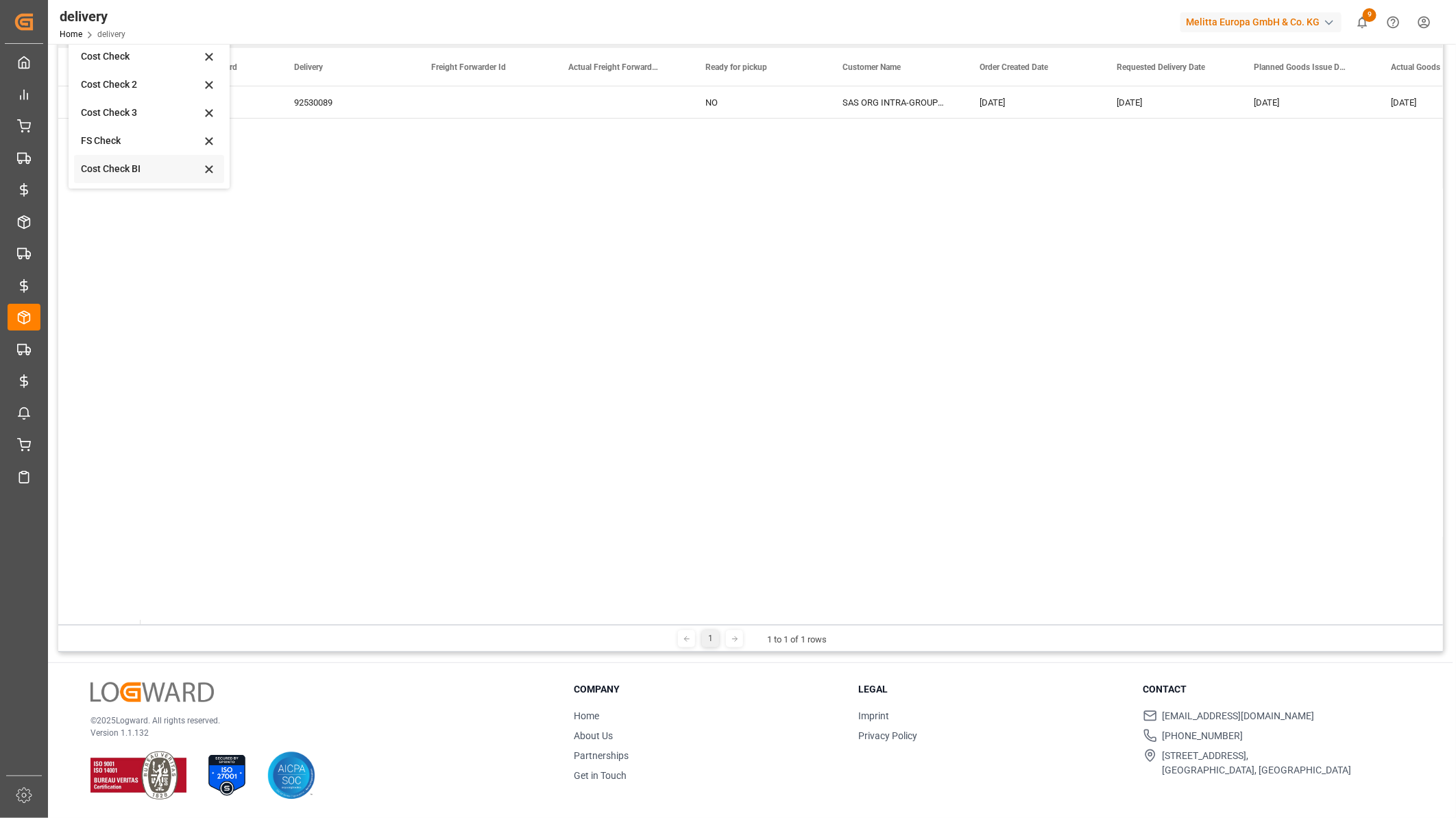
click at [133, 159] on div "Cost Check BI" at bounding box center [149, 169] width 150 height 28
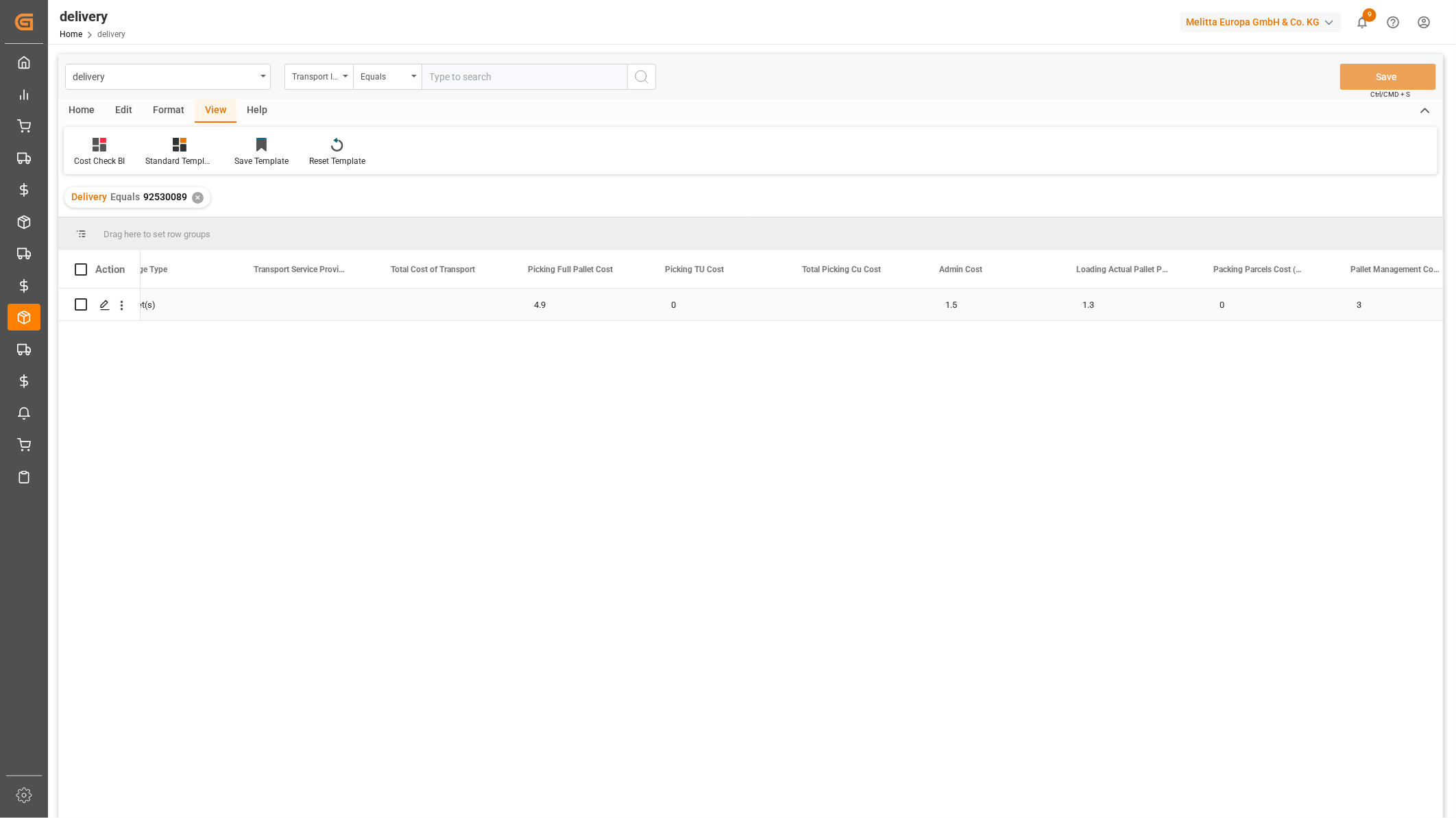
scroll to position [0, 642]
drag, startPoint x: 186, startPoint y: 200, endPoint x: 142, endPoint y: 202, distance: 44.0
click at [142, 202] on div "Delivery Equals 92530089 ✕" at bounding box center [138, 197] width 146 height 21
copy span "92530089"
click at [122, 309] on icon "open menu" at bounding box center [122, 305] width 3 height 10
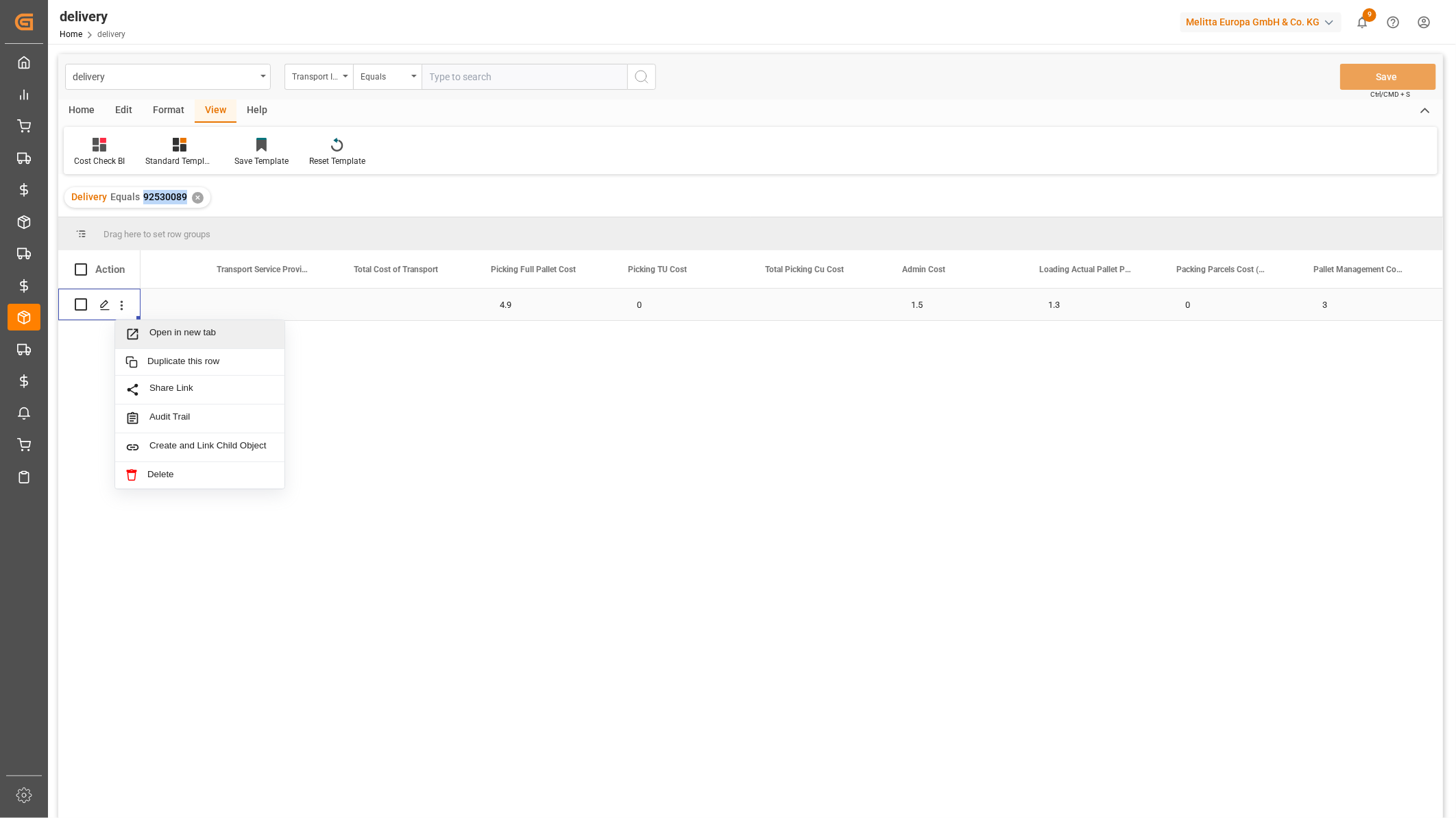
click at [147, 325] on div "Open in new tab" at bounding box center [199, 334] width 170 height 29
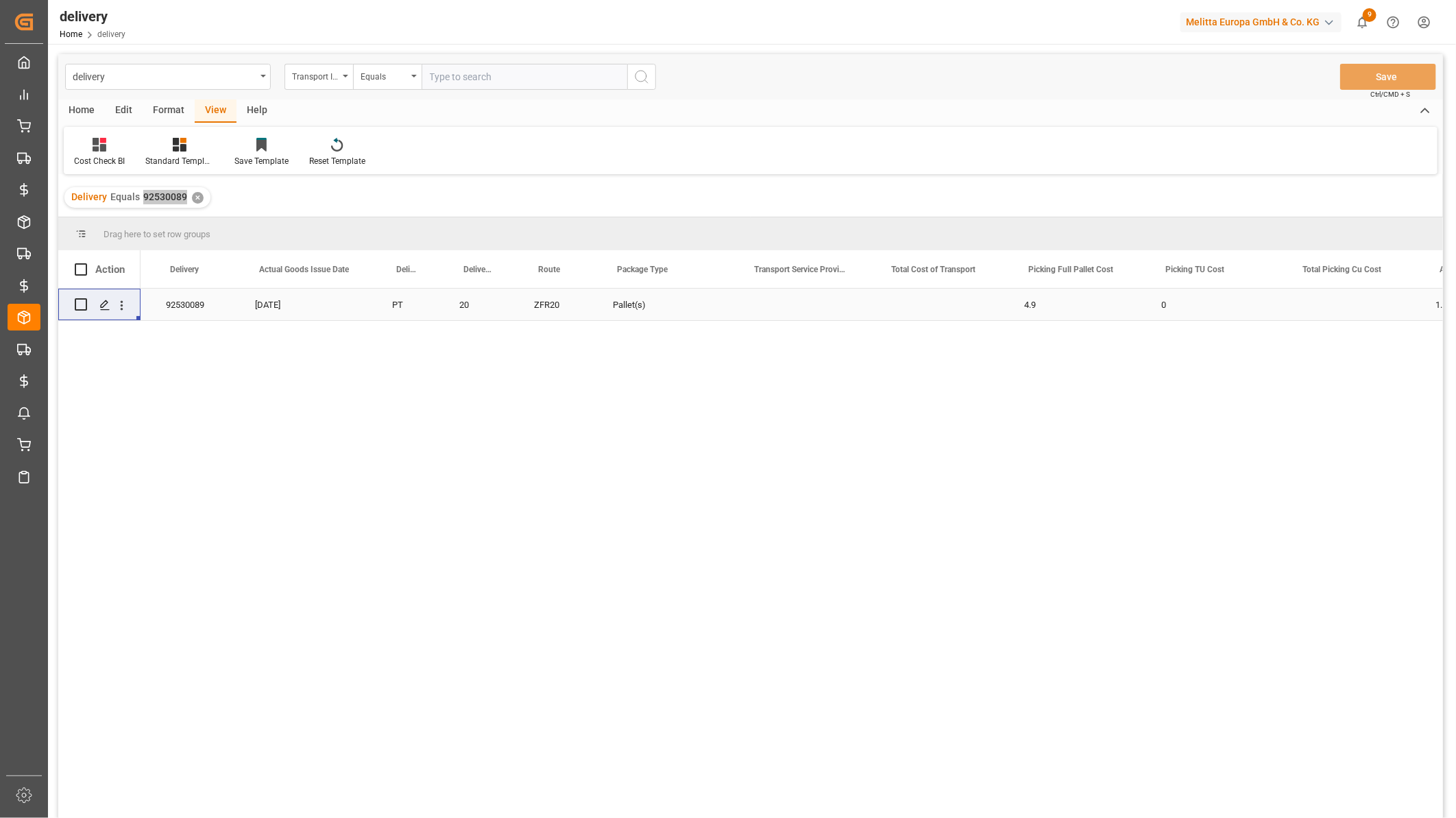
scroll to position [0, 0]
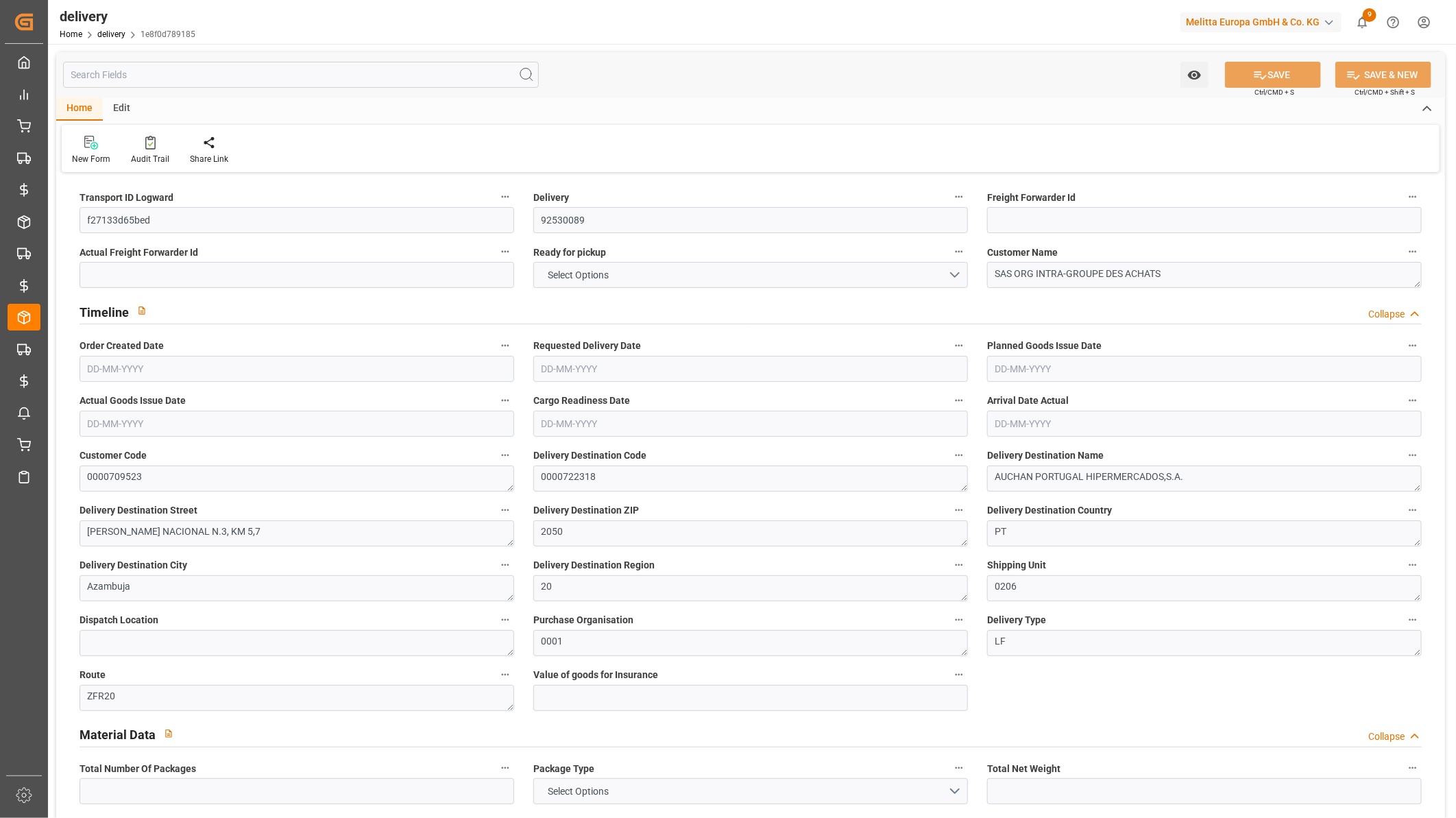
type input "2"
type input "170.844"
type input "278"
type input "1262.4"
type input "0"
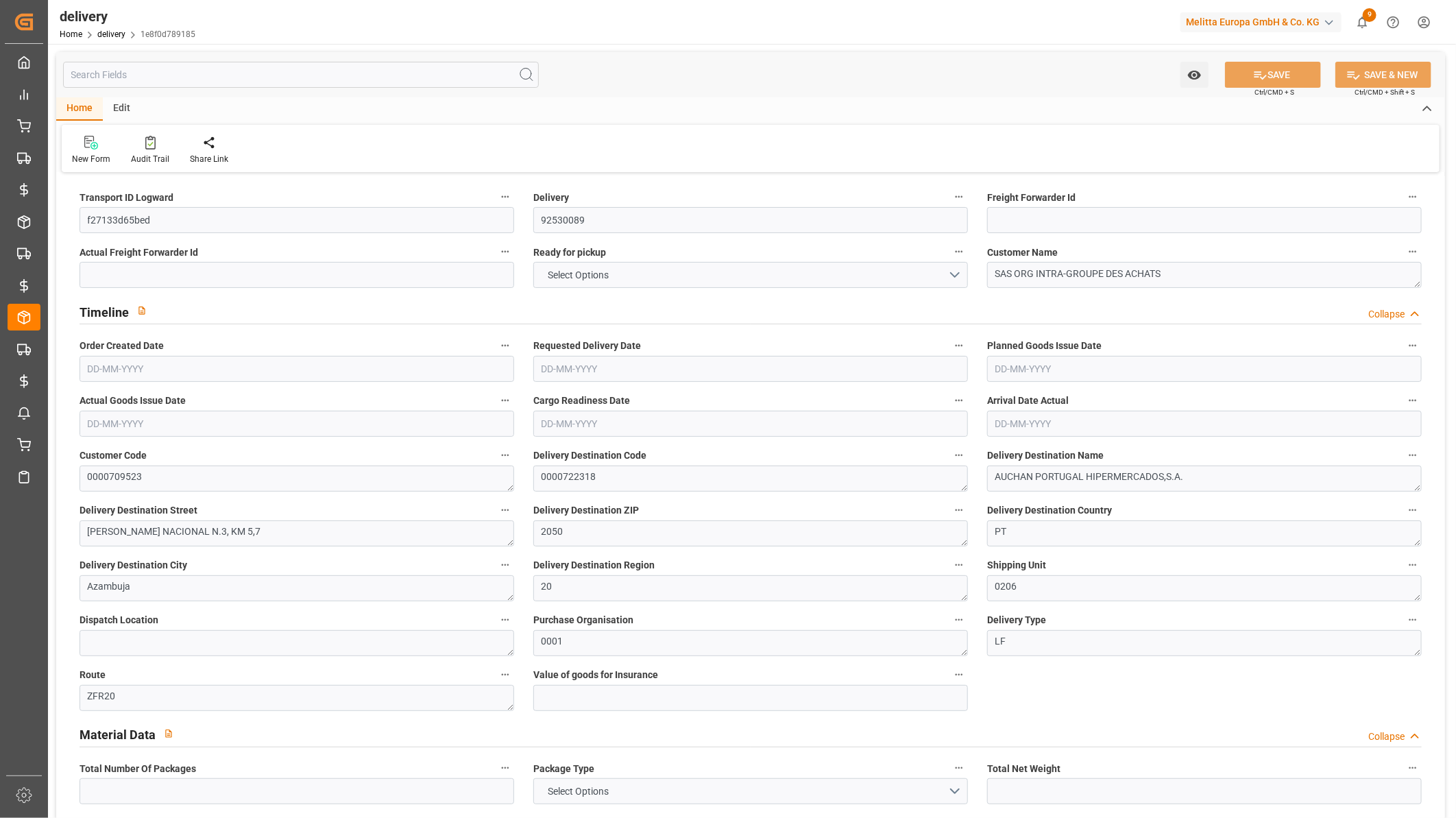
type input "2"
type input "1"
type input "0"
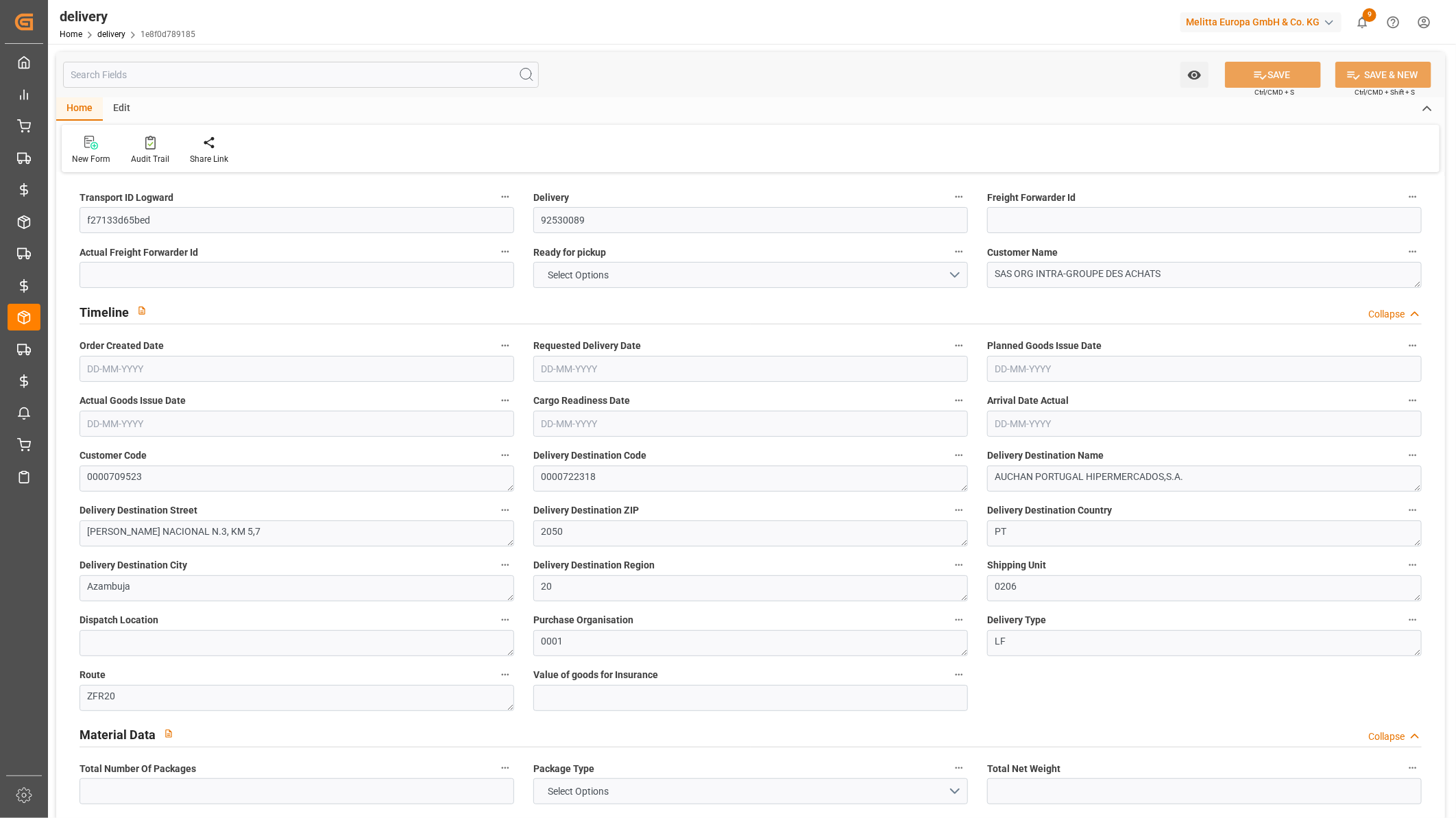
type input "0"
type input "4.9"
type input "0"
type input "1.5"
type input "1.3"
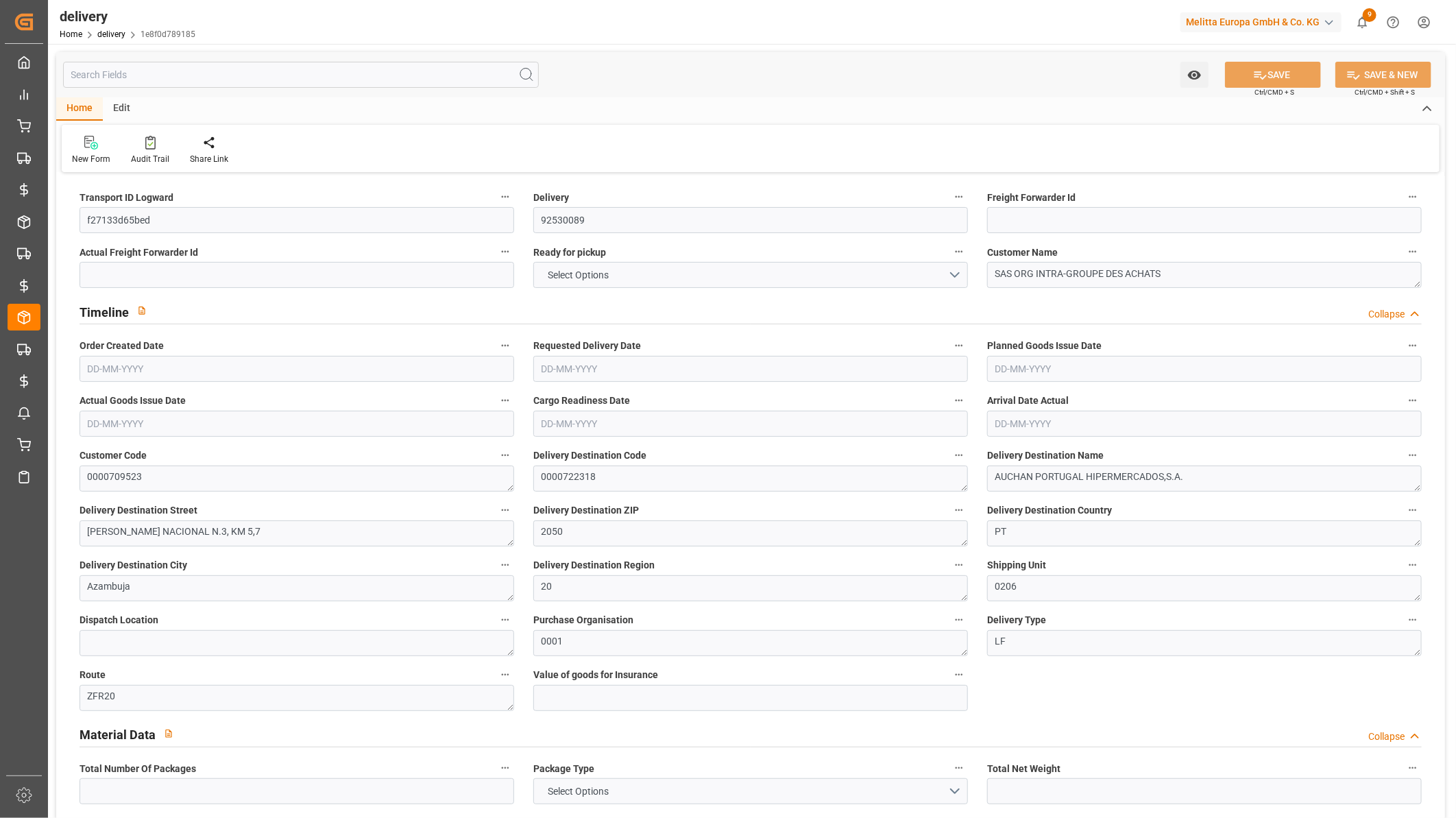
type input "0"
type input "3"
type input "221.76"
type input "101"
type input "4810.7999"
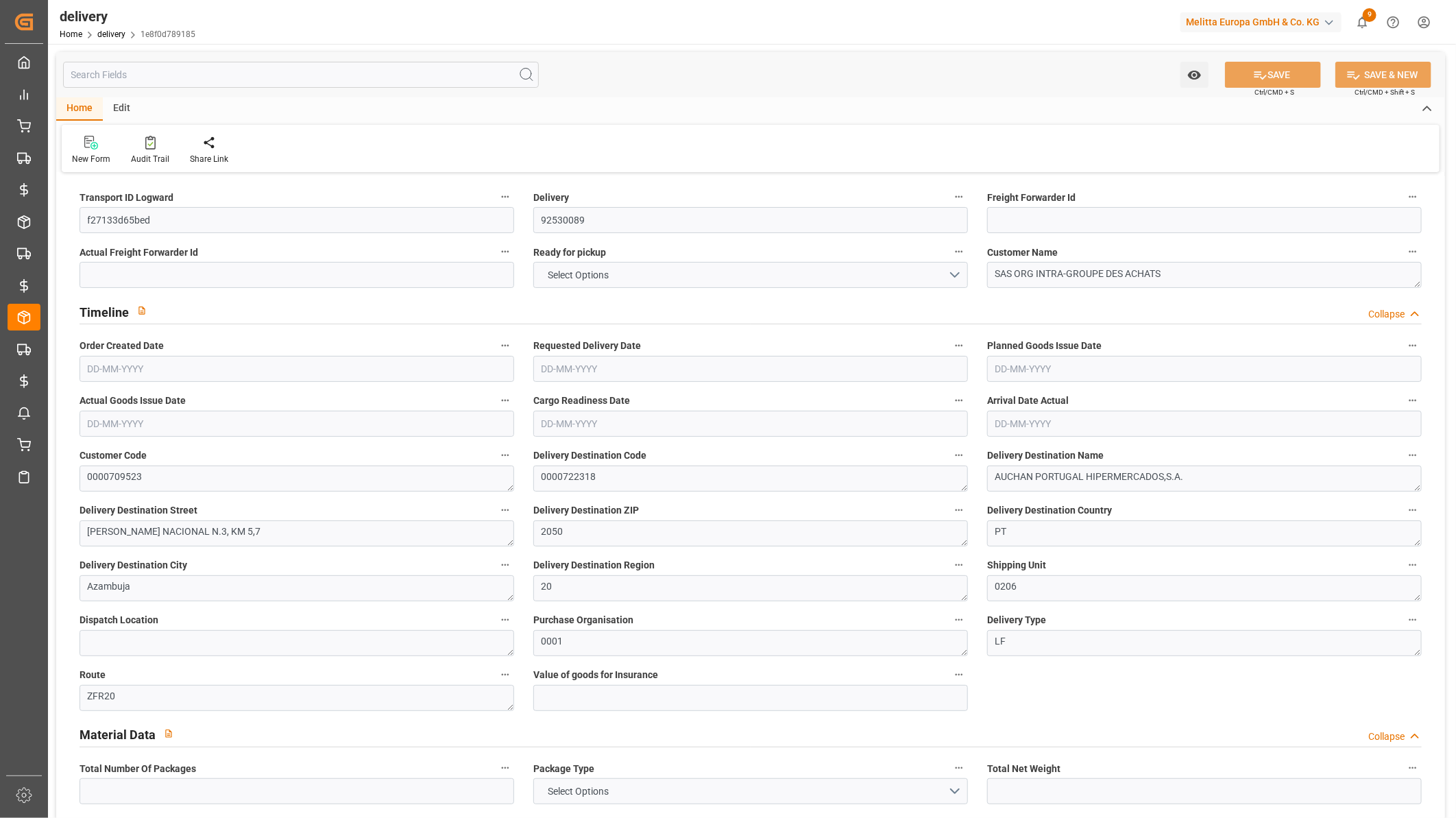
type input "0.3113"
type input "0"
type input "[DATE]"
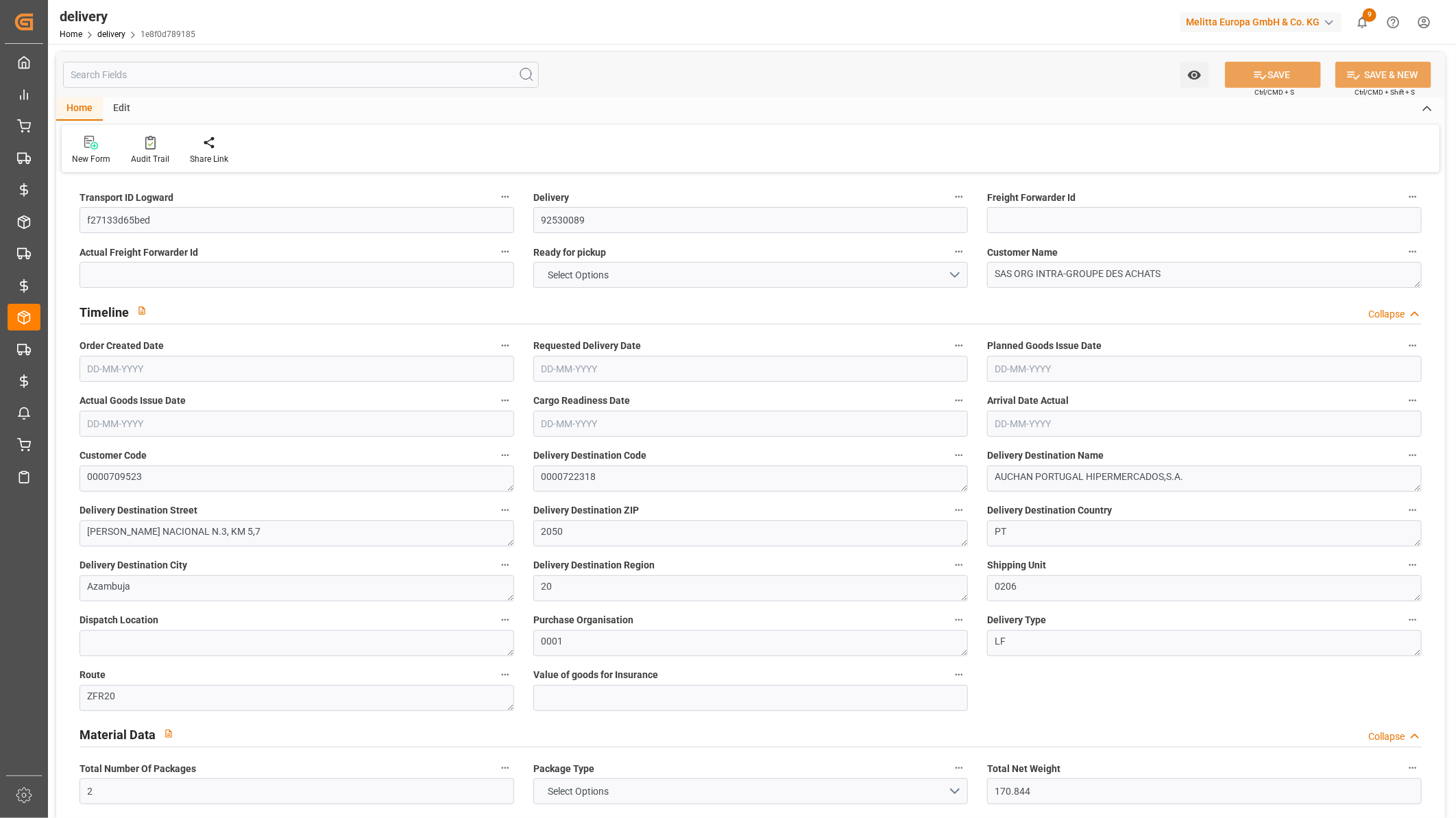
type input "[DATE]"
type input "[DATE] 13:01"
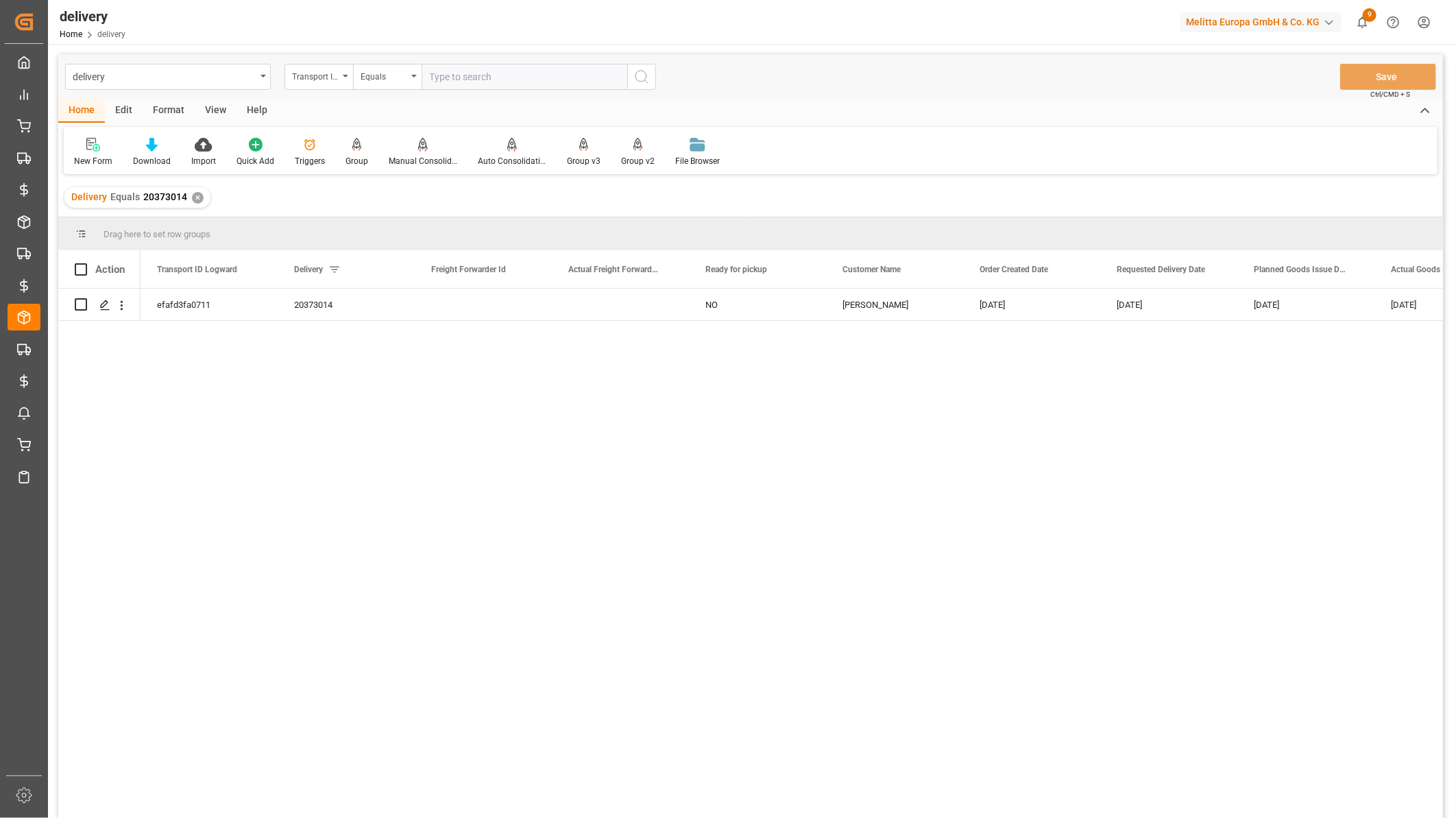
click at [248, 115] on div "Help" at bounding box center [257, 111] width 41 height 23
click at [220, 115] on div "View" at bounding box center [215, 111] width 42 height 23
click at [88, 138] on icon at bounding box center [91, 140] width 6 height 6
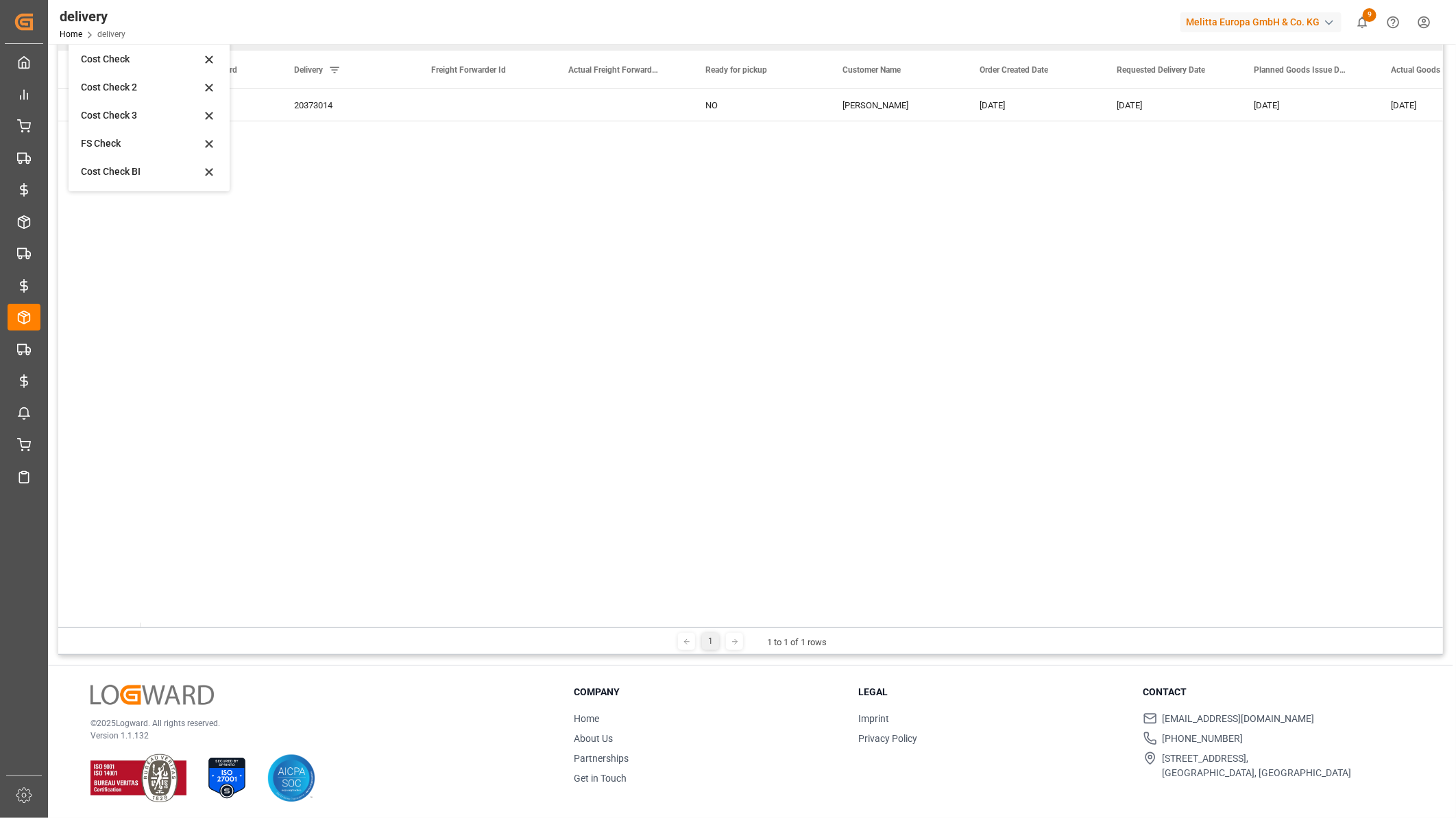
scroll to position [202, 0]
click at [118, 170] on div "Cost Check BI" at bounding box center [140, 169] width 120 height 14
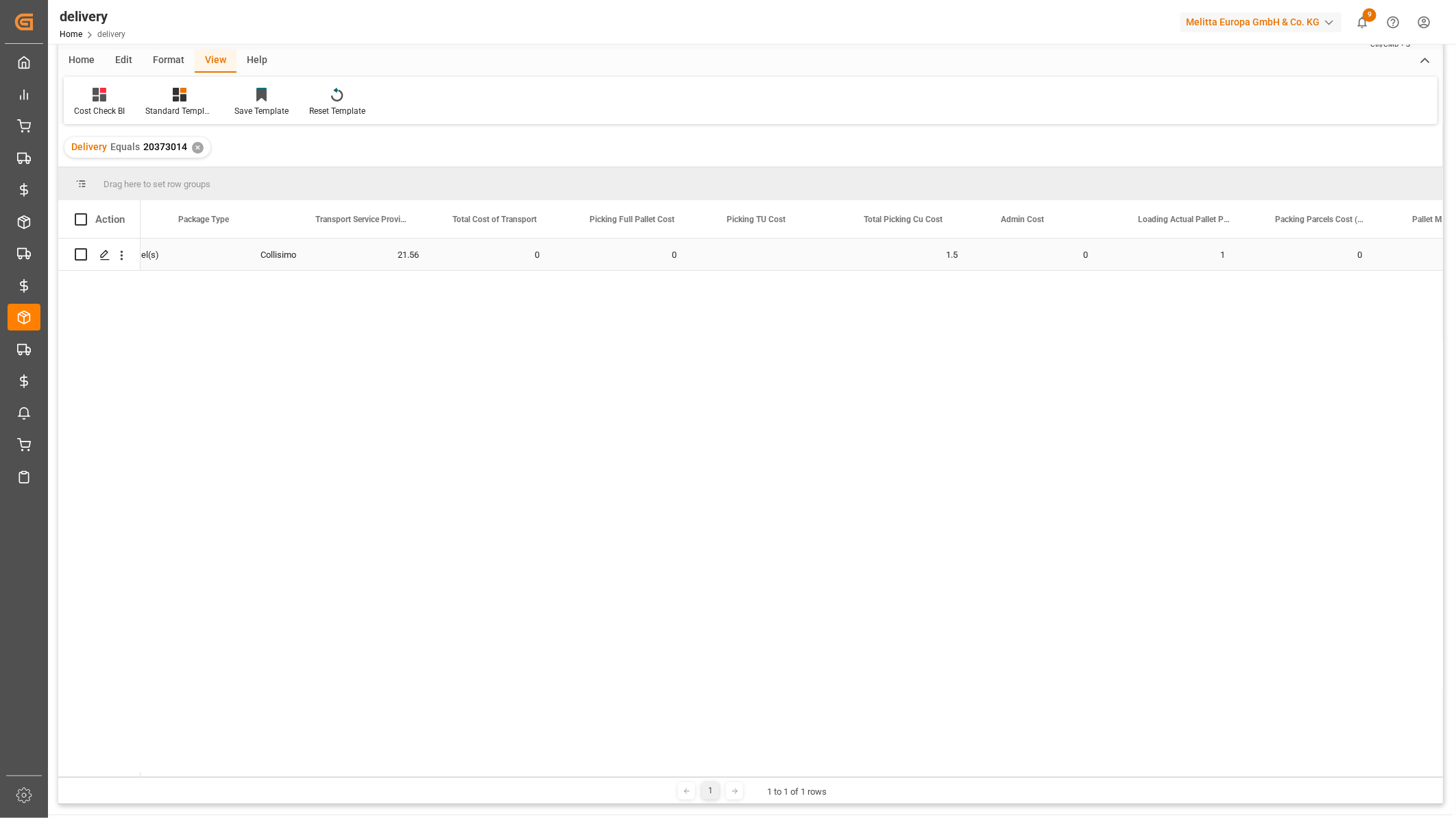
scroll to position [0, 642]
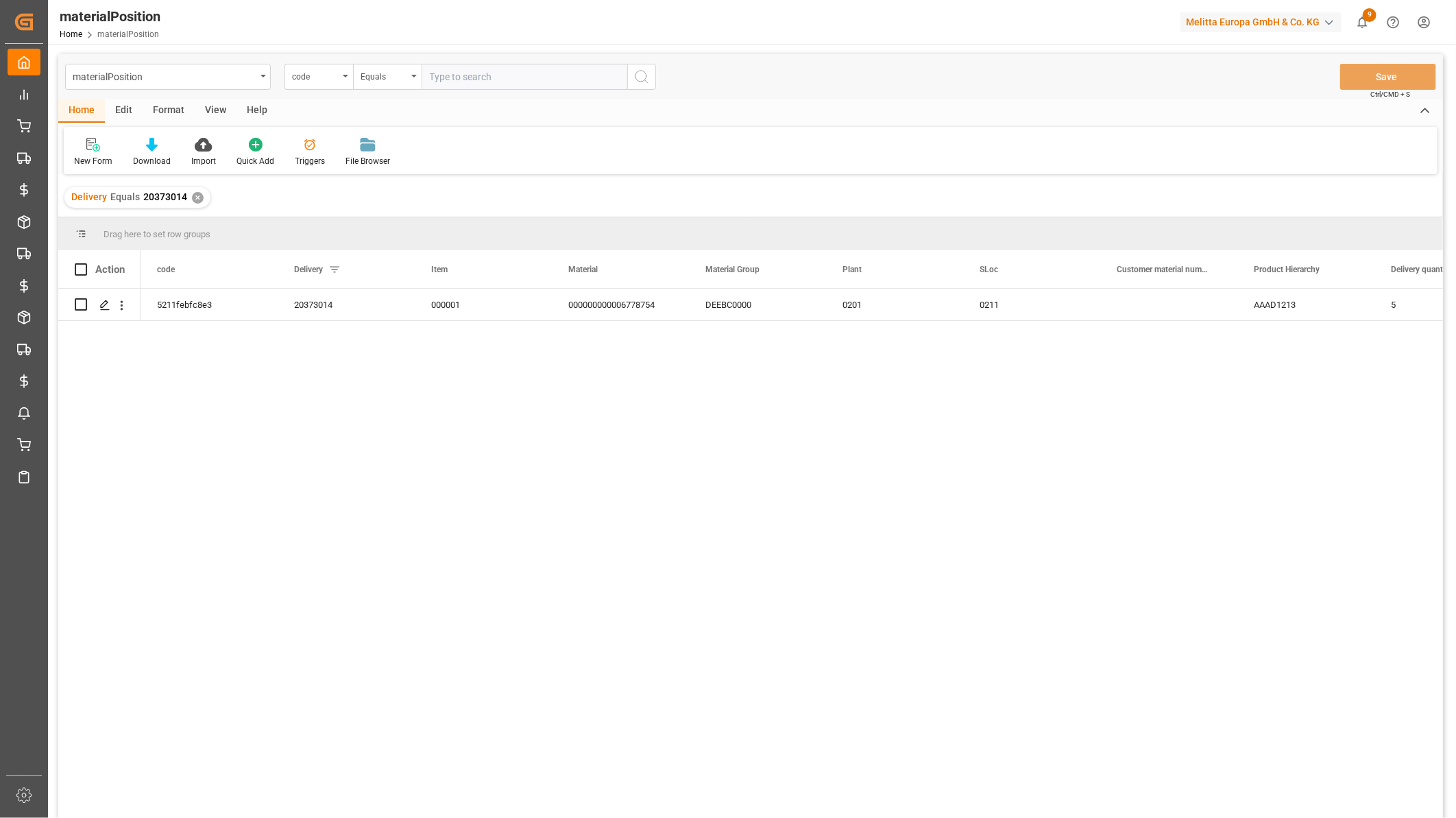
click at [223, 101] on div "View" at bounding box center [215, 111] width 42 height 23
click at [87, 155] on div "Default" at bounding box center [87, 160] width 27 height 12
click at [112, 221] on div "Cost Check BI" at bounding box center [140, 221] width 120 height 14
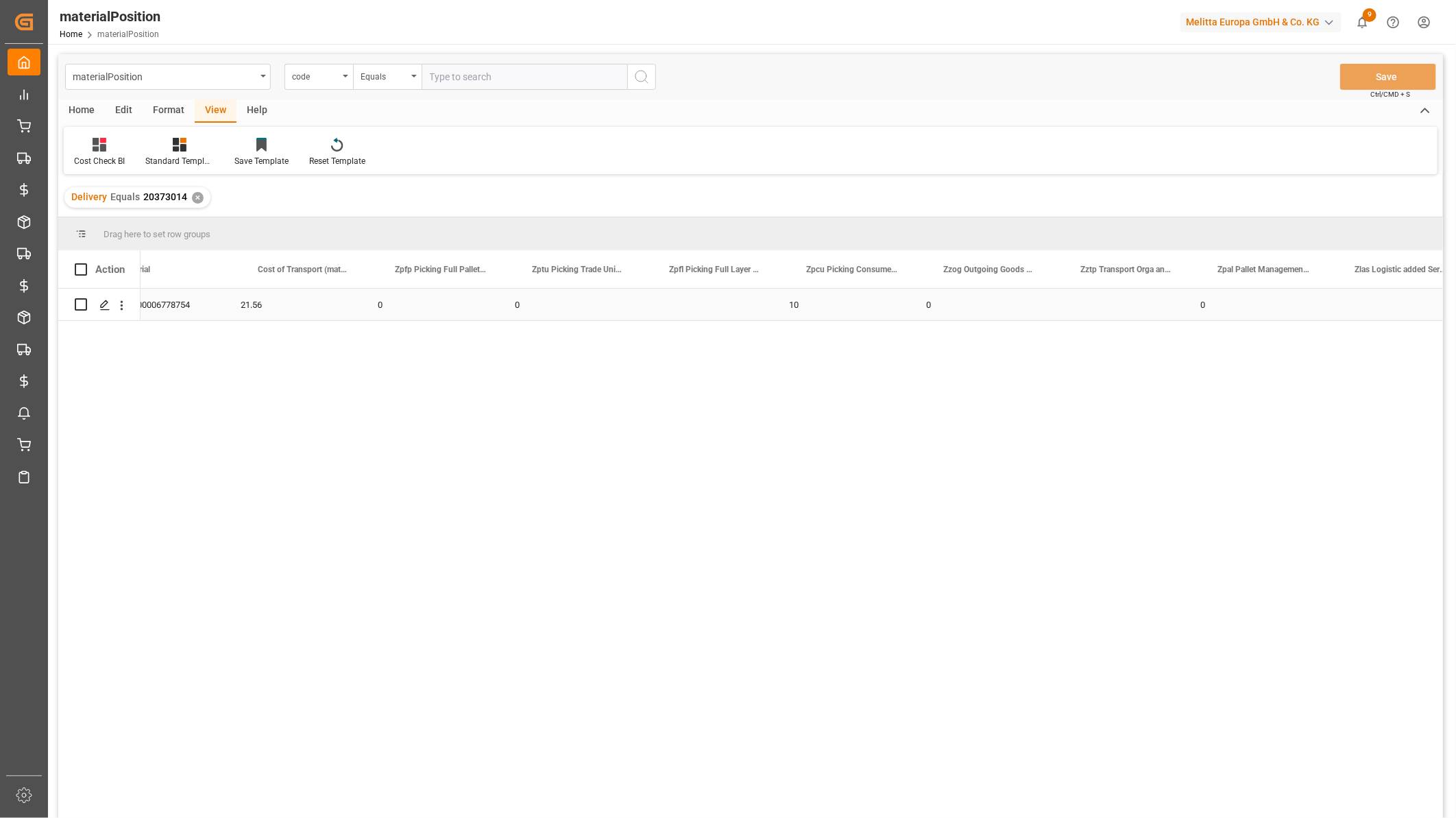
scroll to position [0, 343]
click at [452, 271] on span at bounding box center [452, 269] width 12 height 12
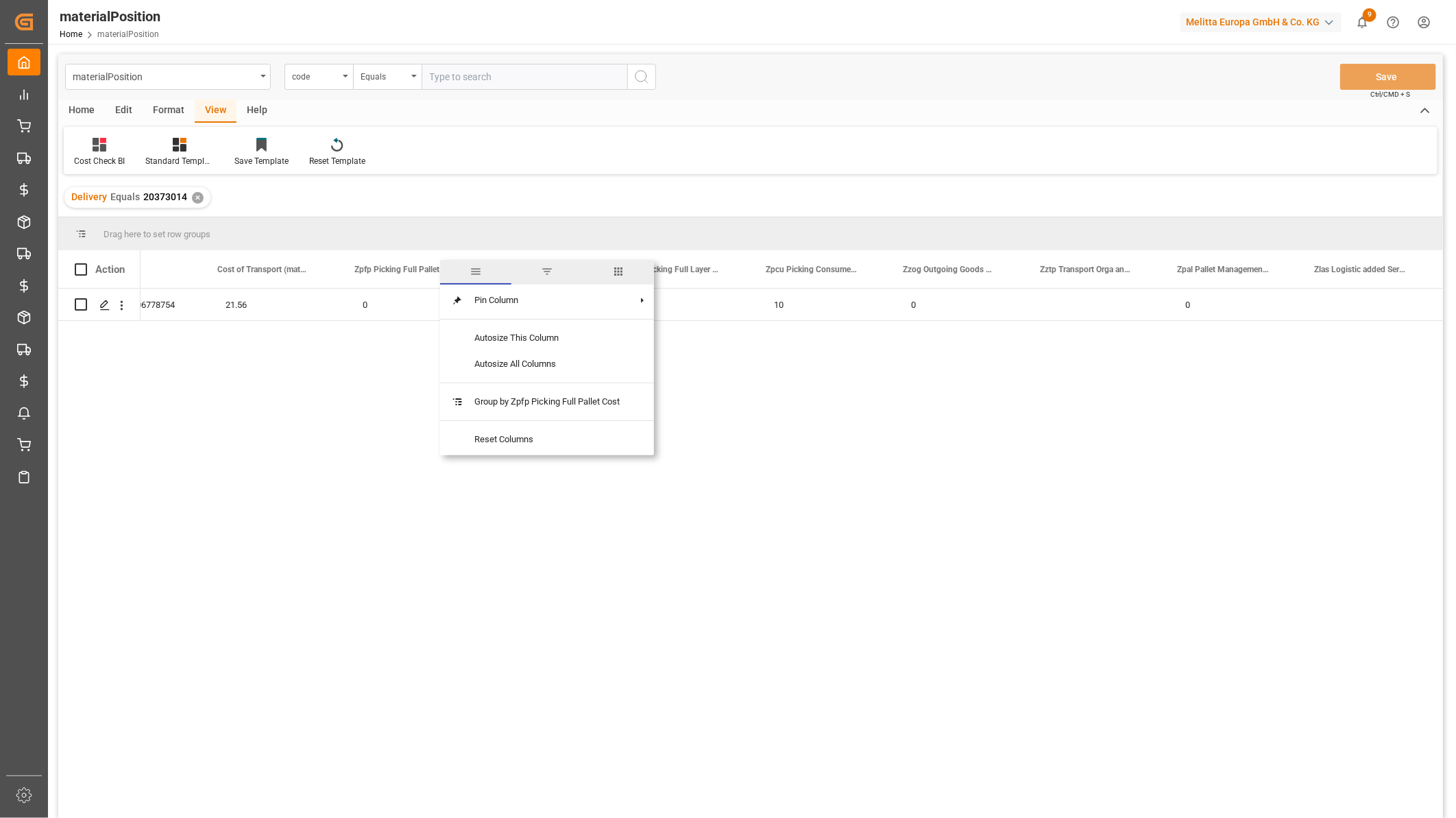
click at [624, 275] on span "columns" at bounding box center [618, 271] width 12 height 12
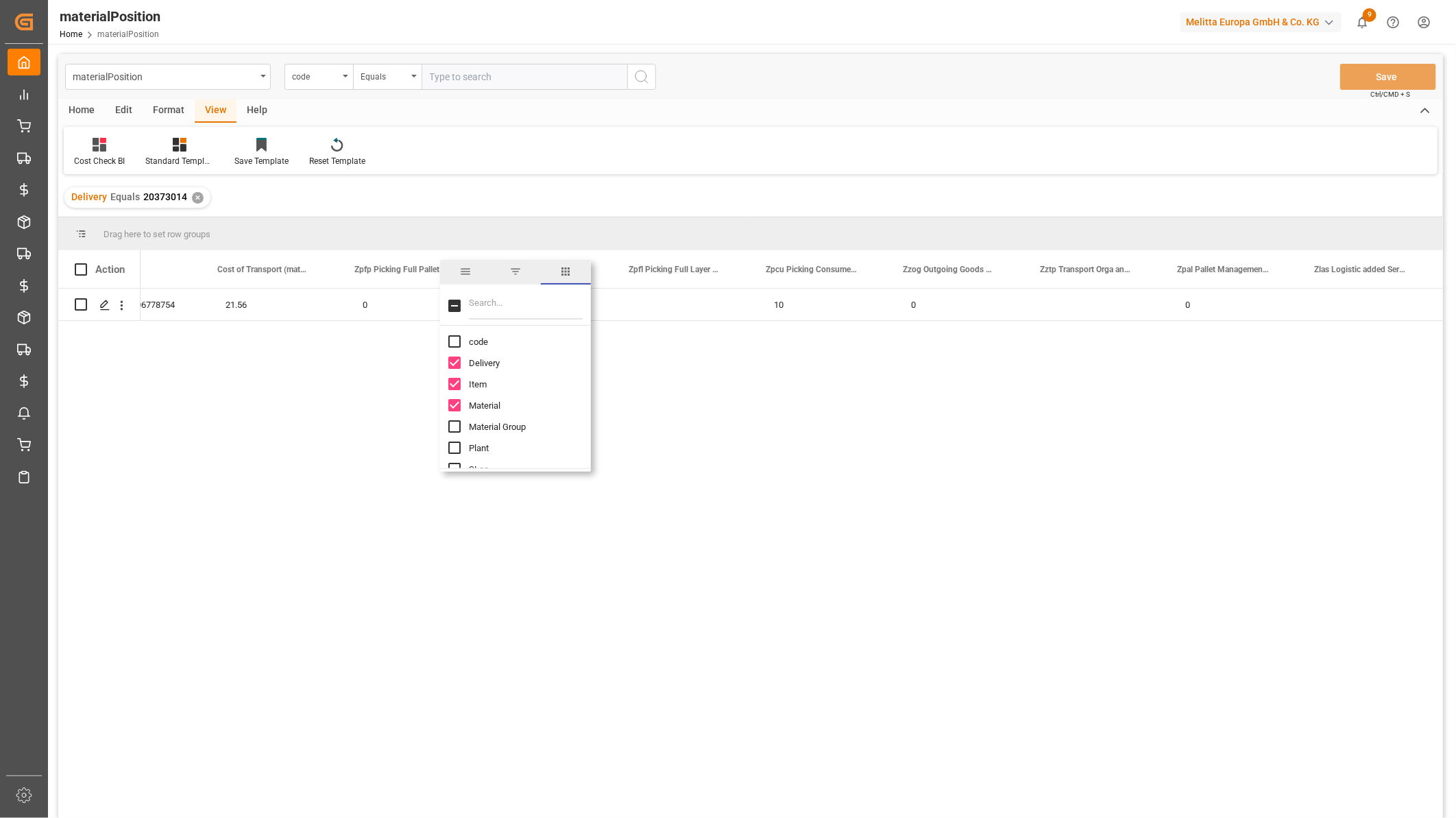
click at [495, 311] on input "Filter Columns Input" at bounding box center [526, 306] width 113 height 28
type input "parc"
click at [451, 343] on input "Picking CU Cost Parcels column toggle visibility (hidden)" at bounding box center [454, 341] width 12 height 12
checkbox input "true"
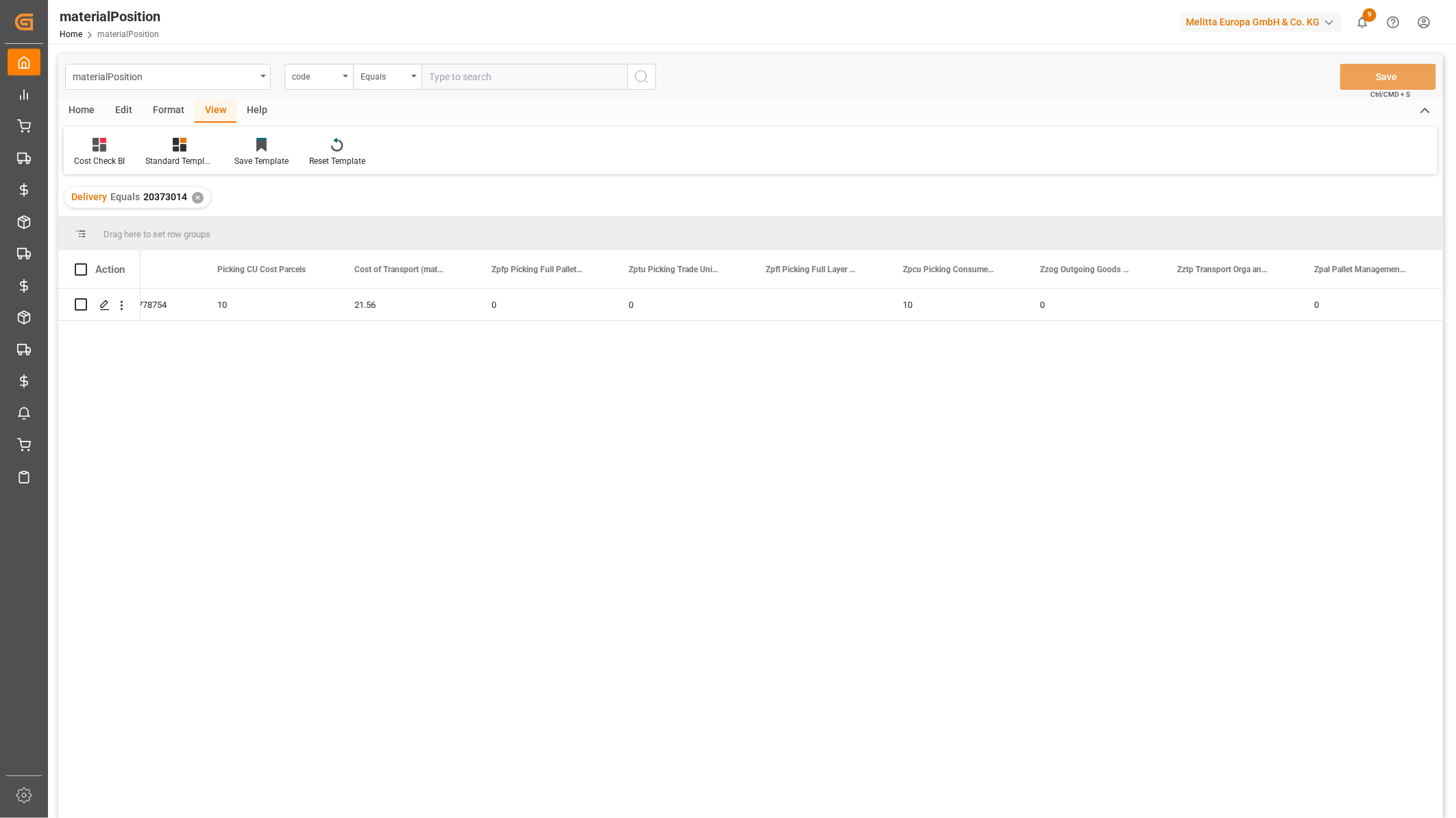
click at [687, 412] on div "000001 000000000006778754 21.56 0 0 10 0 0 10" at bounding box center [791, 558] width 1302 height 538
drag, startPoint x: 265, startPoint y: 258, endPoint x: 840, endPoint y: 271, distance: 575.1
click at [840, 271] on div "Picking CU Cost Parcels" at bounding box center [811, 269] width 91 height 38
click at [732, 270] on span at bounding box center [726, 269] width 12 height 12
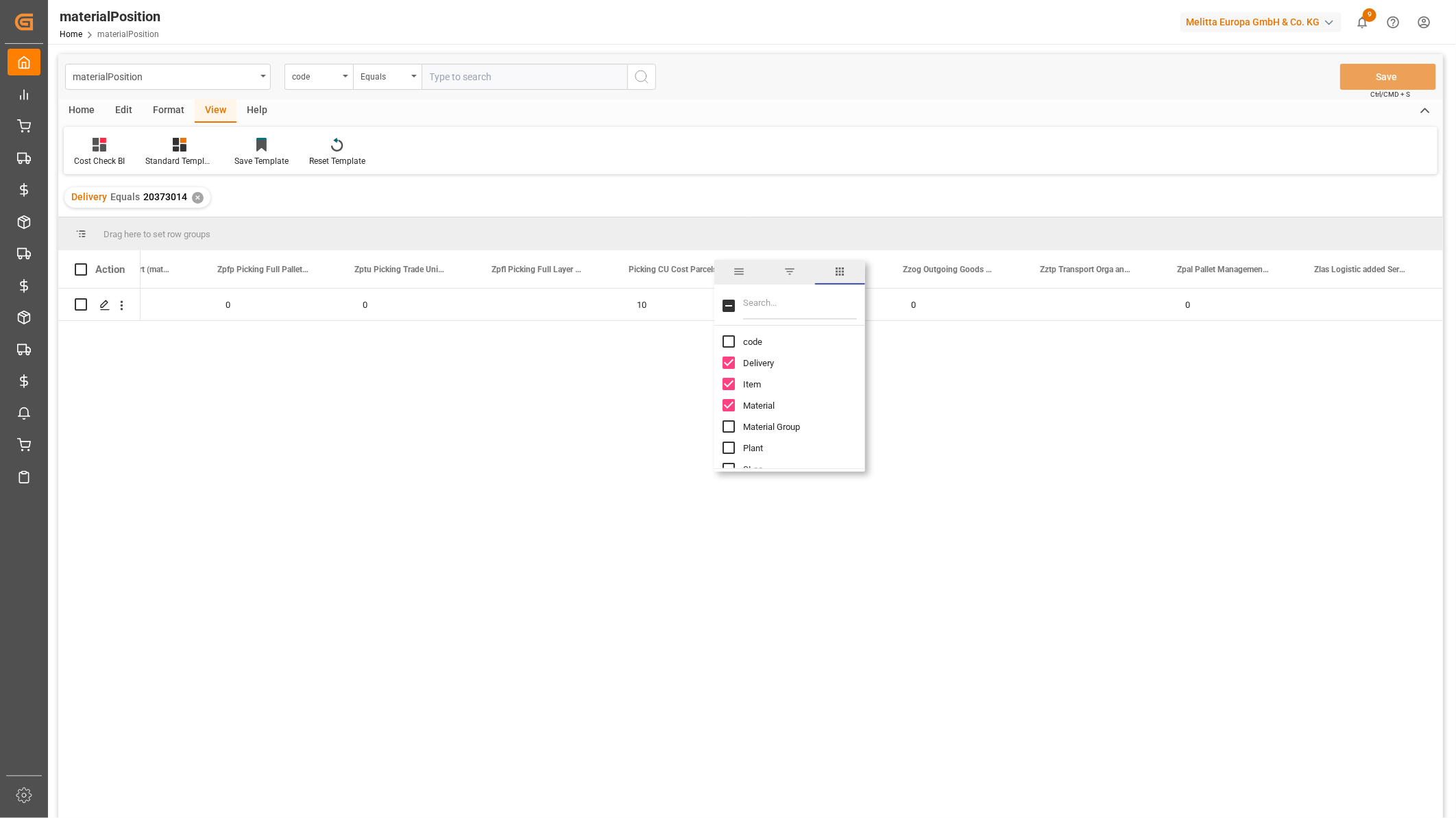
click at [754, 310] on input "Filter Columns Input" at bounding box center [800, 306] width 113 height 28
type input "parc"
checkbox input "true"
type input "parc"
click at [729, 343] on input "Picking CU Cost Parcels column toggle visibility (visible)" at bounding box center [728, 341] width 12 height 12
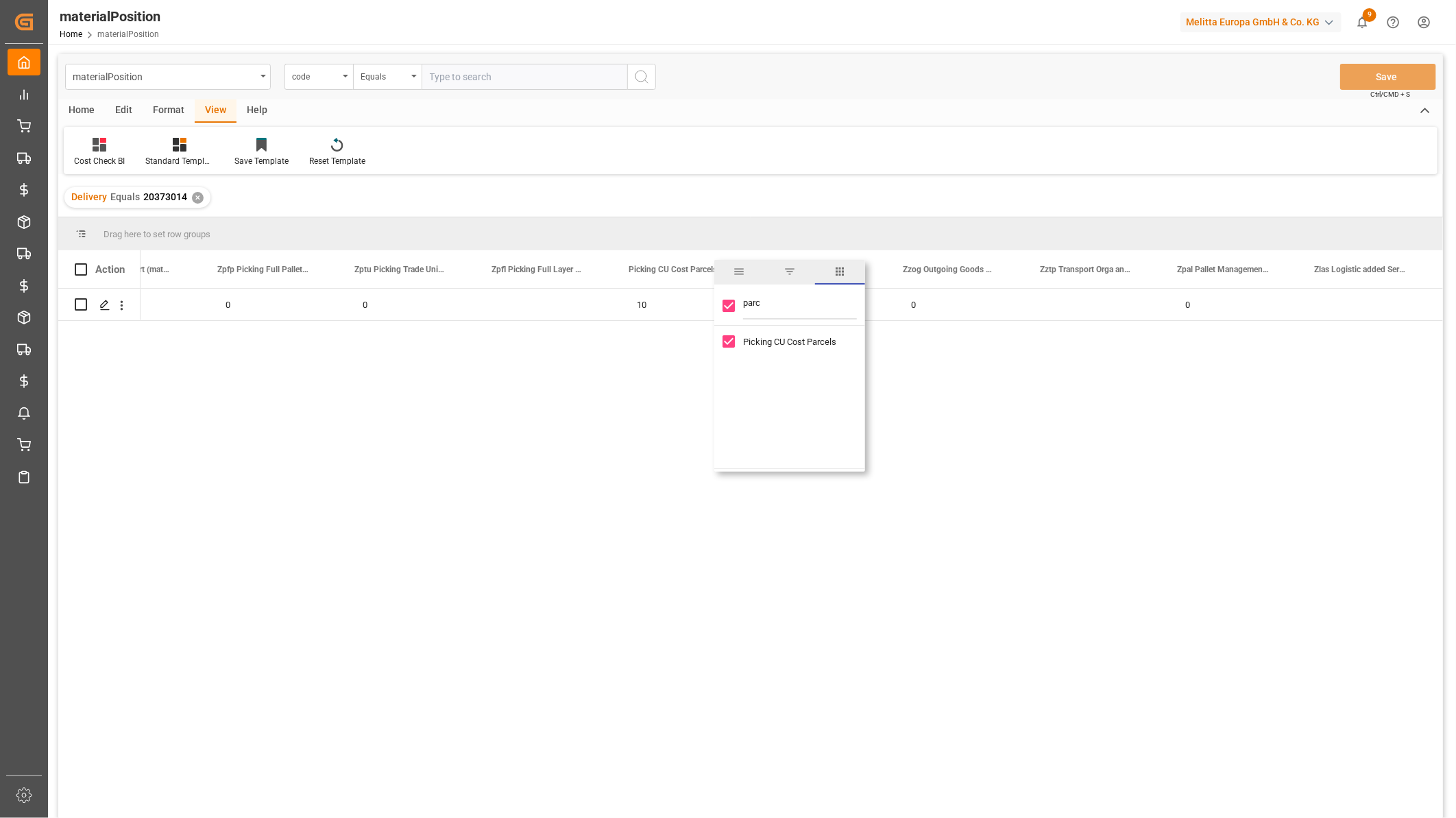
checkbox input "false"
click at [984, 309] on div "0" at bounding box center [962, 304] width 137 height 31
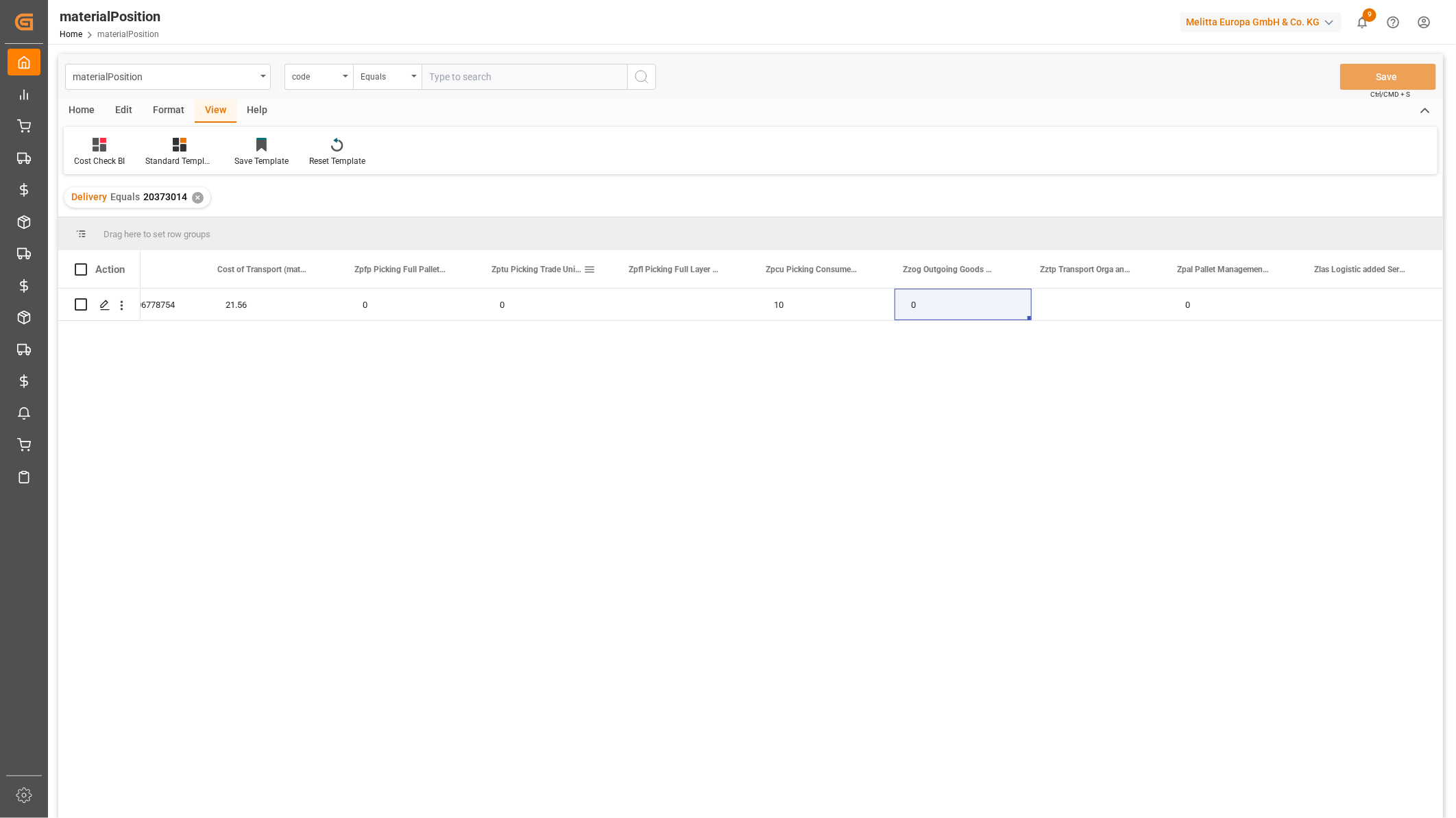
click at [591, 267] on span at bounding box center [589, 269] width 12 height 12
click at [622, 302] on input "Filter Columns Input" at bounding box center [662, 306] width 113 height 28
type input "z"
checkbox input "true"
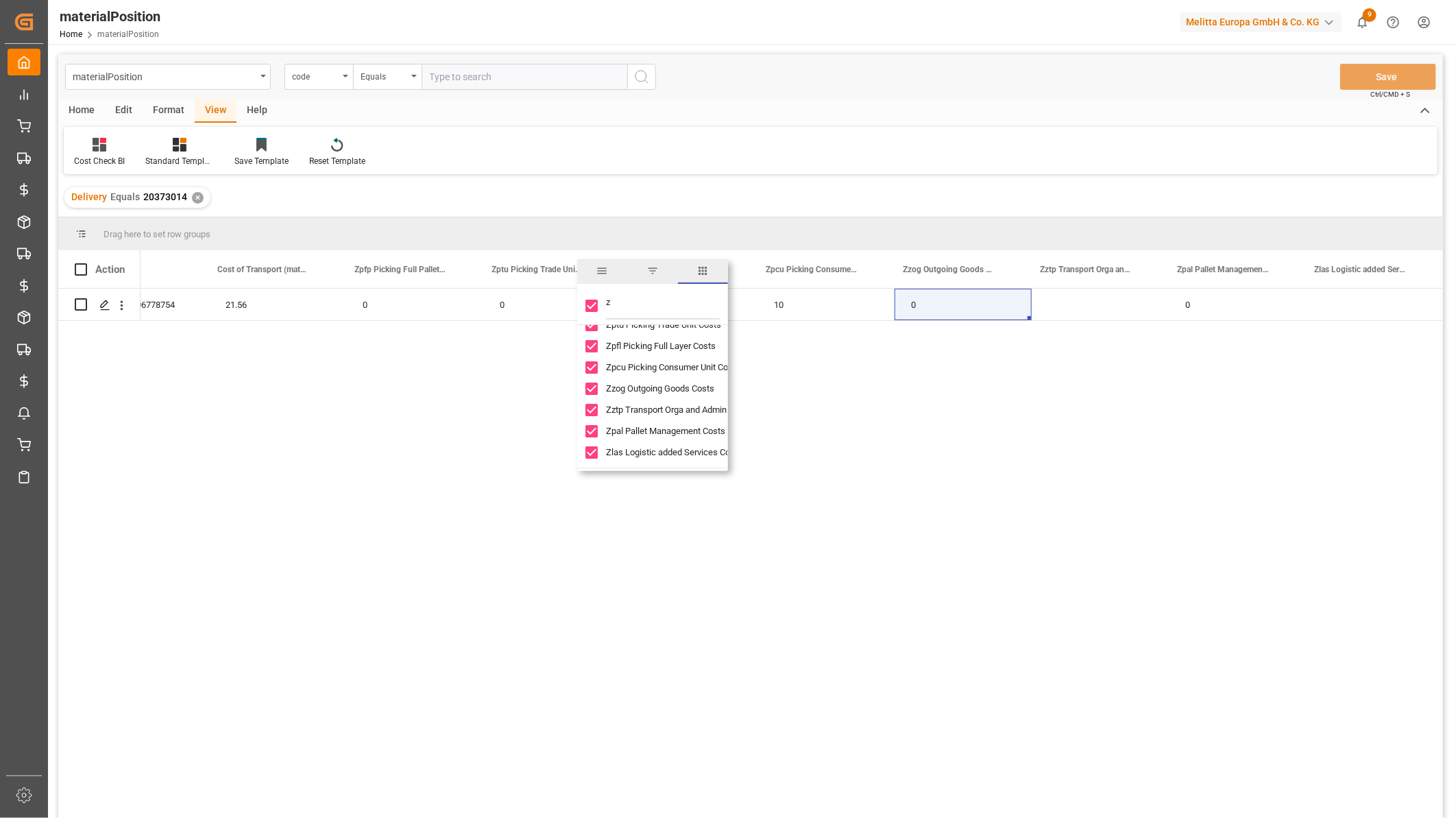
scroll to position [0, 0]
click at [629, 306] on input "z" at bounding box center [662, 306] width 113 height 28
checkbox input "false"
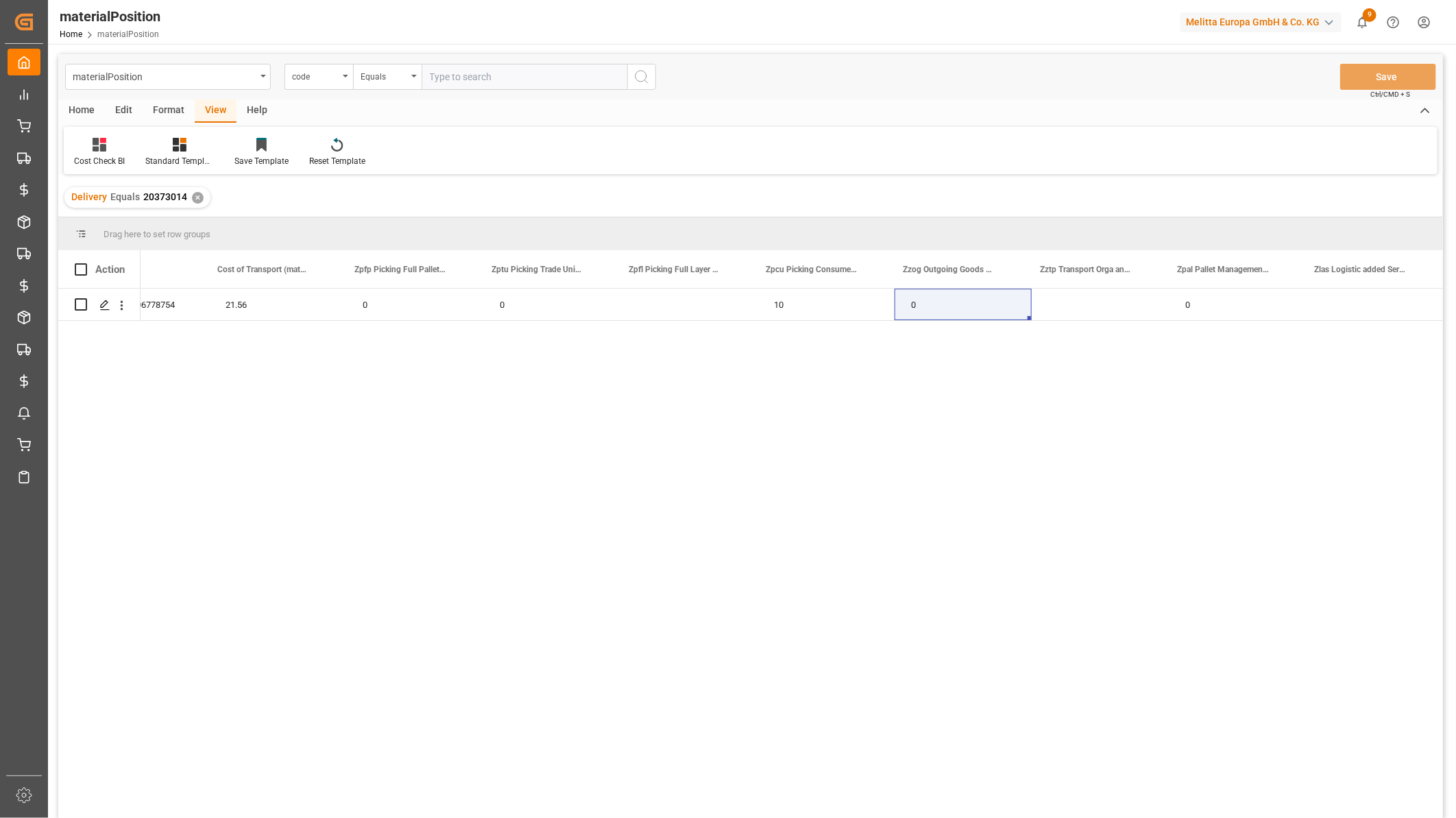
click at [679, 167] on div "Cost Check BI Standard Templates Save Template Reset Template" at bounding box center [750, 150] width 1374 height 48
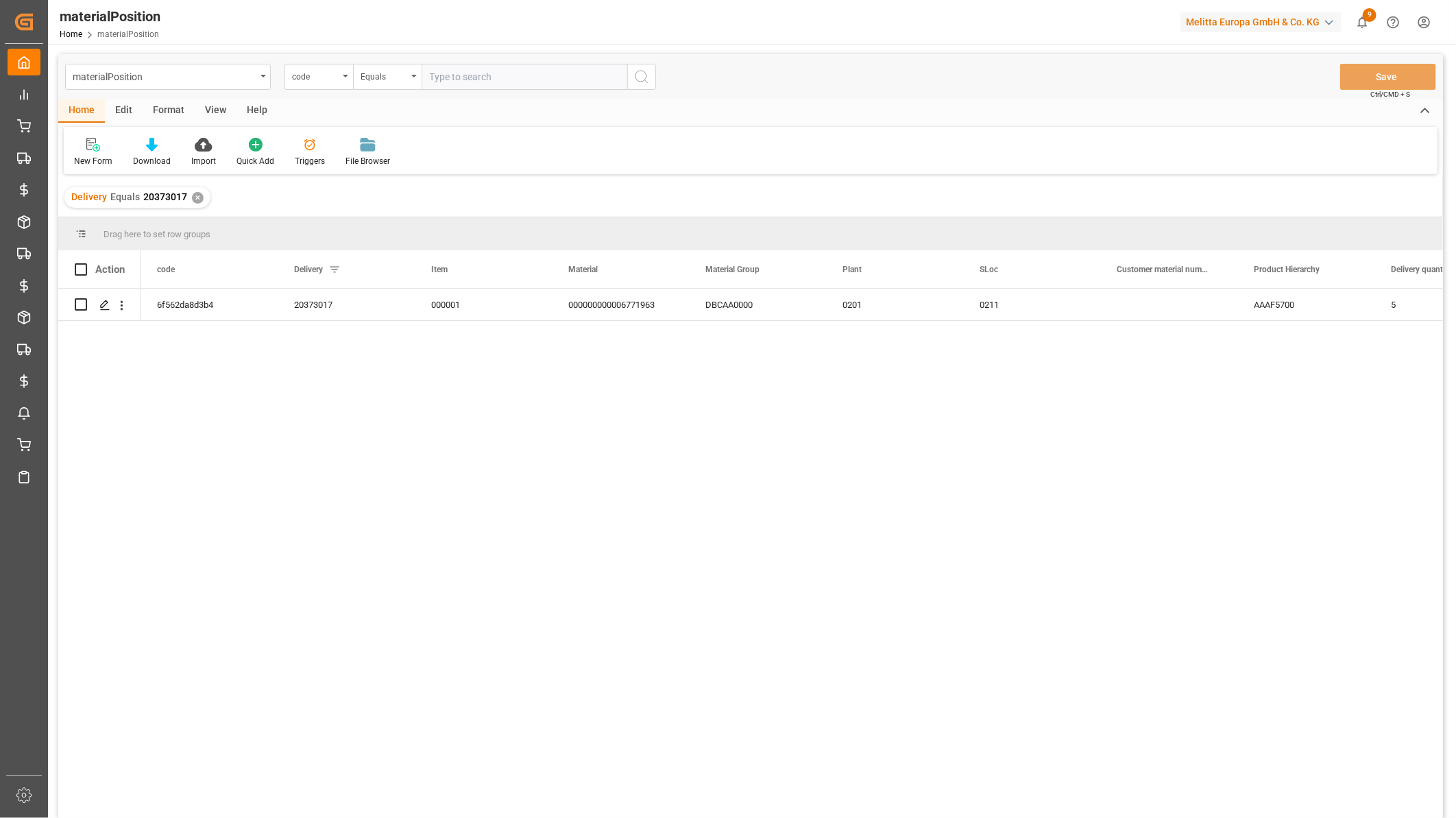
click at [213, 104] on div "View" at bounding box center [215, 111] width 42 height 23
click at [101, 155] on div "Default" at bounding box center [87, 152] width 48 height 31
click at [116, 227] on div "Cost Check BI" at bounding box center [140, 221] width 120 height 14
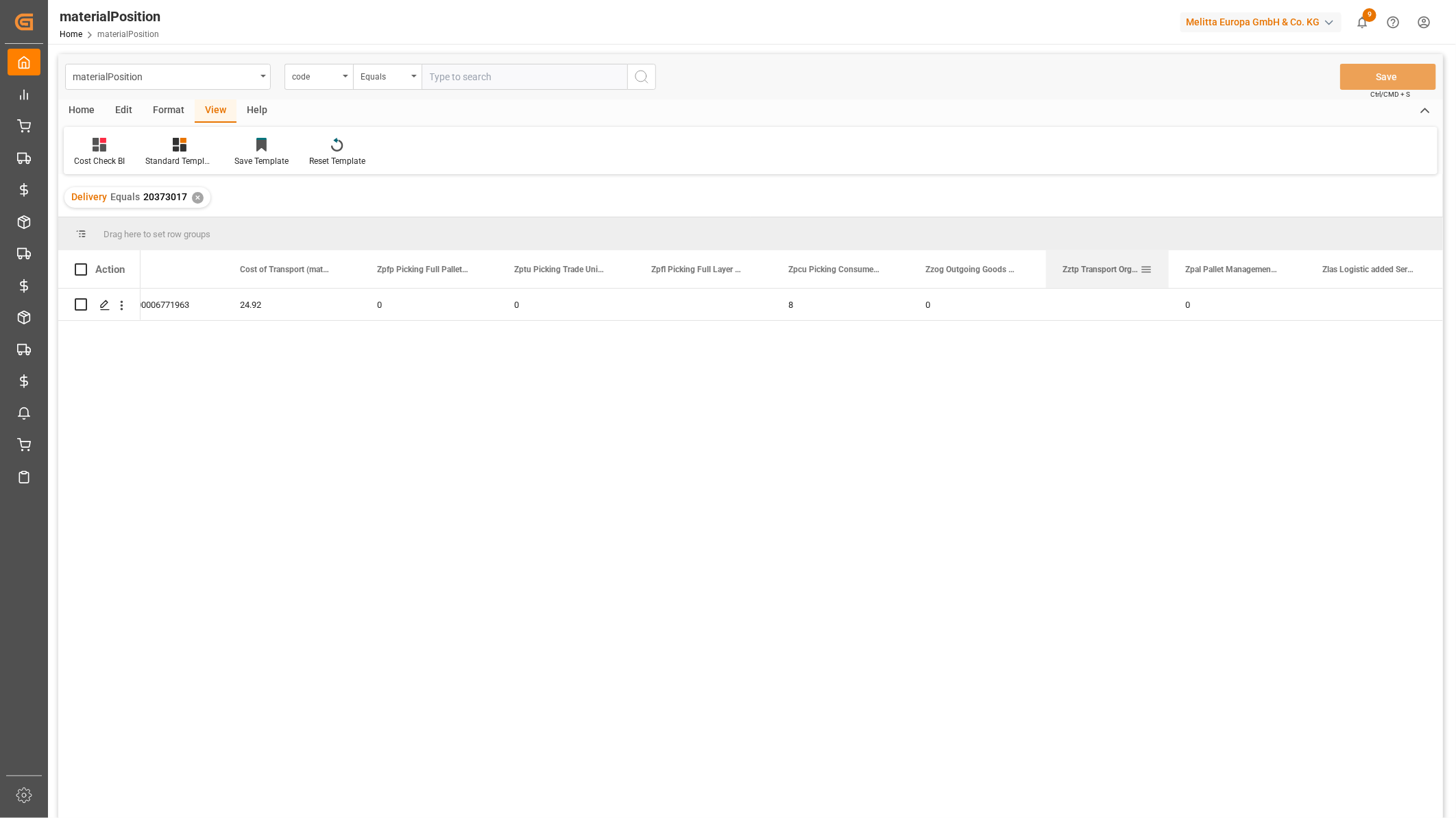
scroll to position [0, 328]
drag, startPoint x: 1159, startPoint y: 268, endPoint x: 1145, endPoint y: 275, distance: 15.7
click at [1145, 275] on div "Zztp Transport Orga and Admin Costs" at bounding box center [1107, 269] width 123 height 38
drag, startPoint x: 1043, startPoint y: 269, endPoint x: 1067, endPoint y: 278, distance: 25.6
click at [1072, 277] on div at bounding box center [1074, 269] width 6 height 38
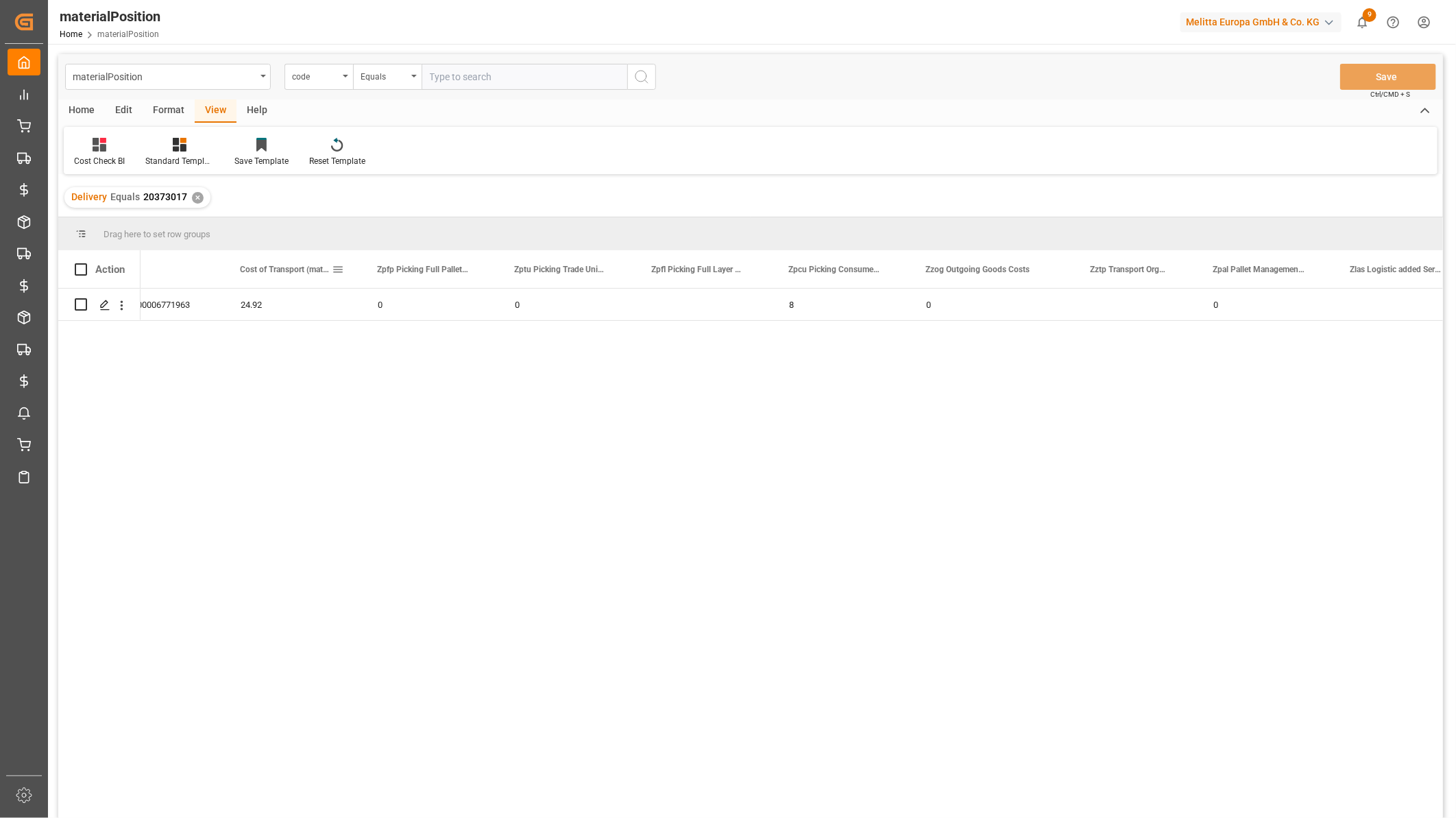
click at [337, 269] on span at bounding box center [338, 269] width 12 height 12
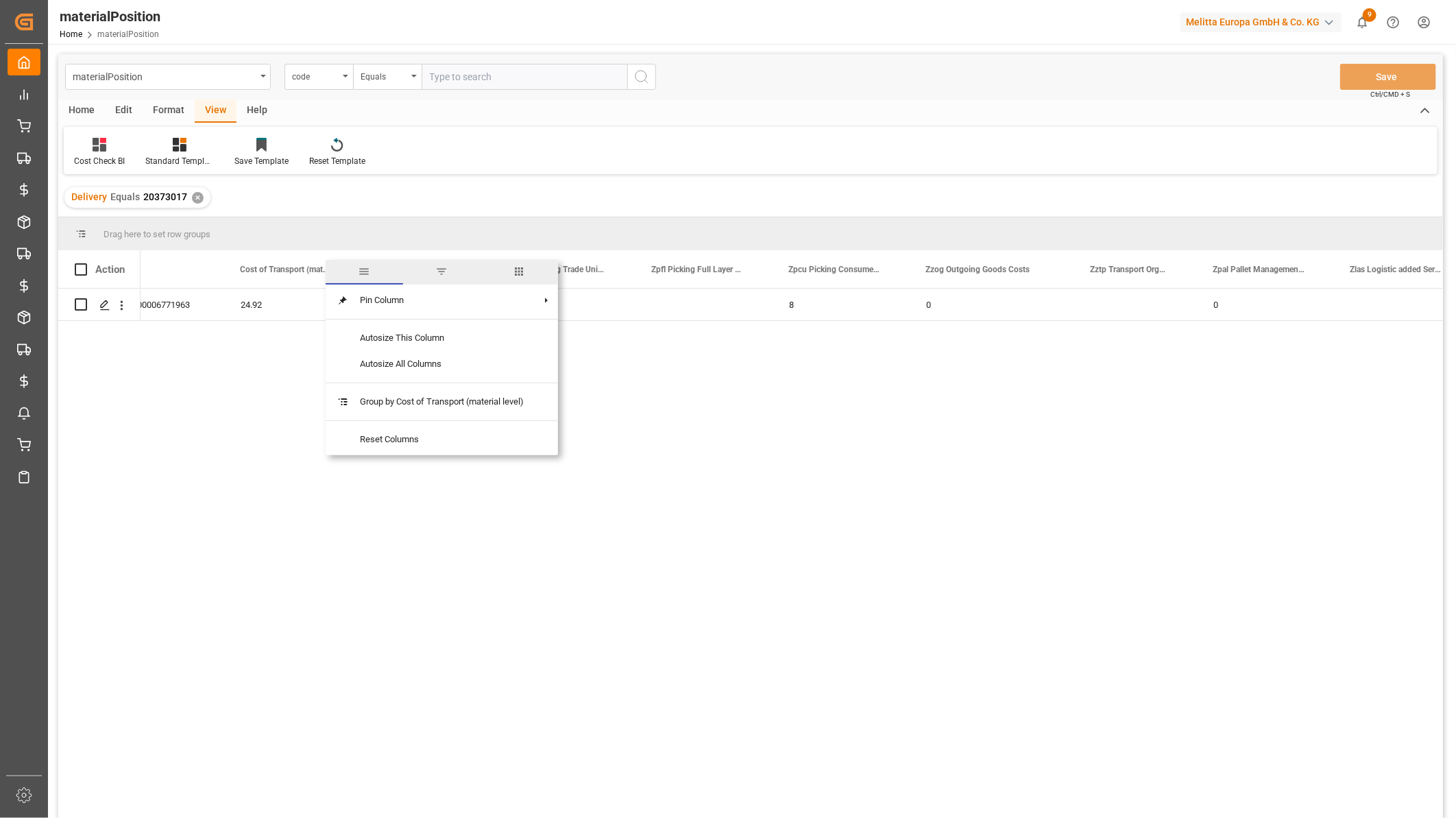
click at [517, 272] on span "columns" at bounding box center [519, 271] width 12 height 12
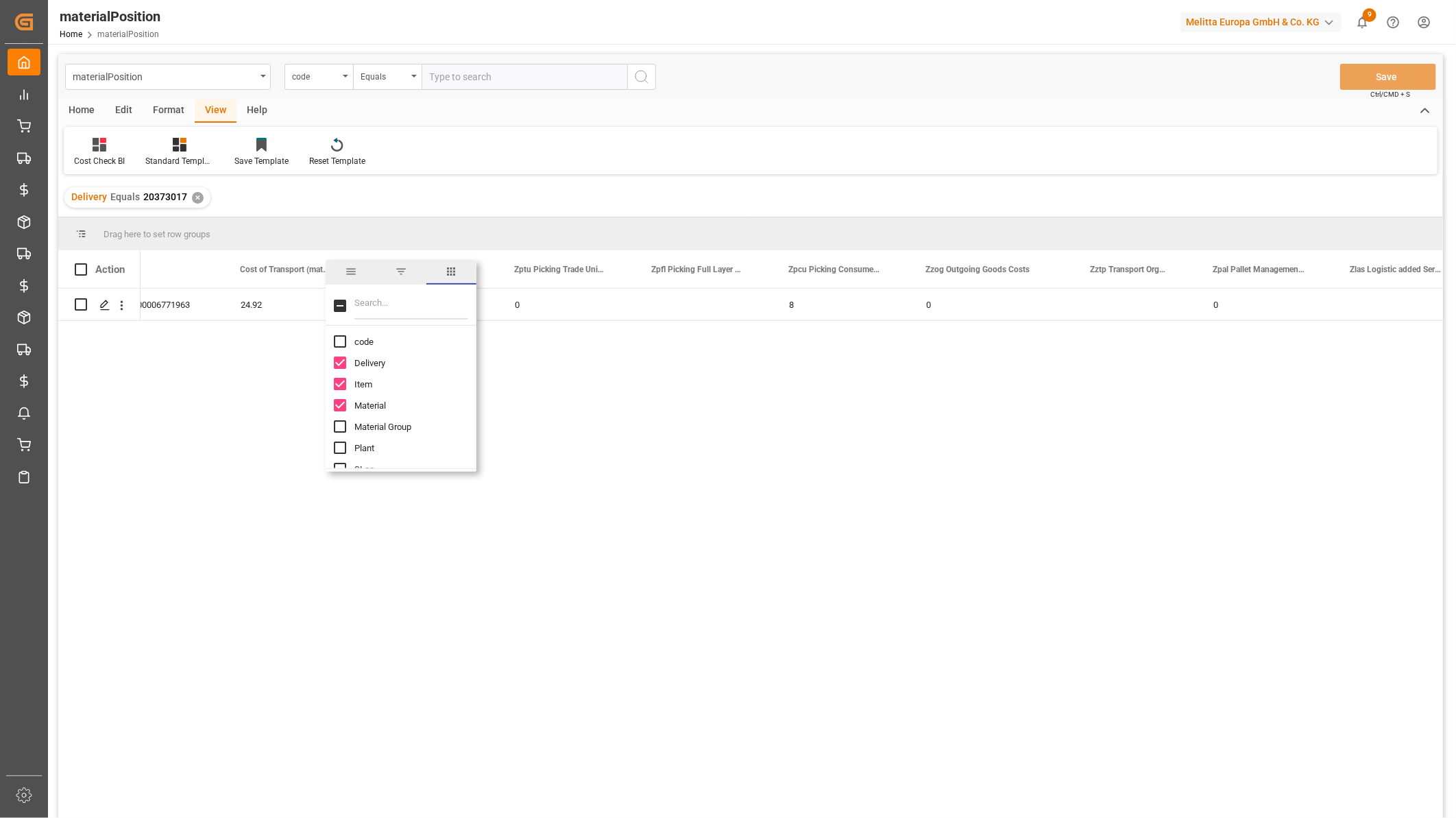
click at [396, 307] on input "Filter Columns Input" at bounding box center [411, 306] width 113 height 28
type input "picki"
click at [339, 337] on input "Picking CU Cost Parcels column toggle visibility (hidden)" at bounding box center [340, 341] width 12 height 12
checkbox input "true"
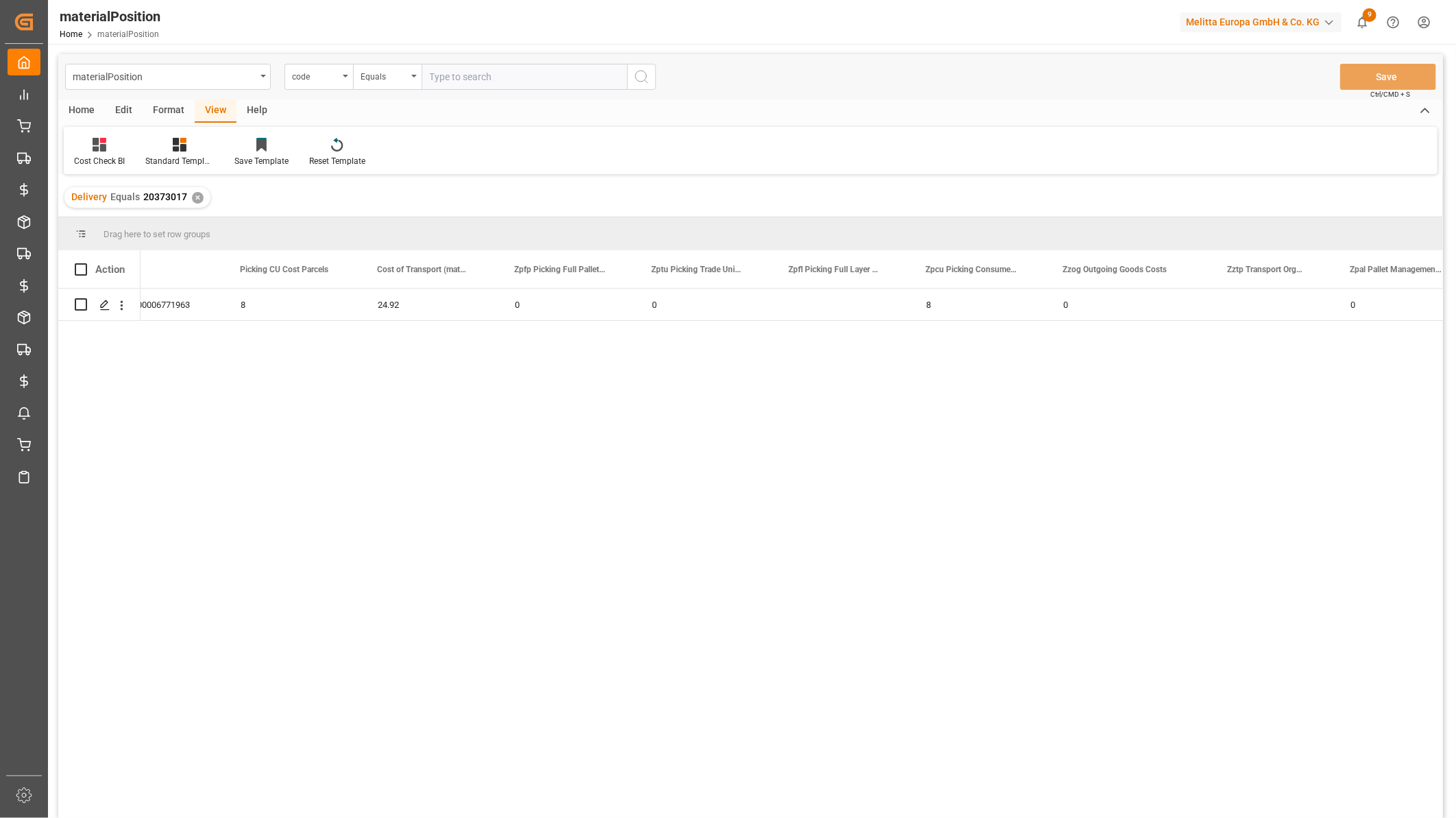
click at [622, 400] on div "000001 000000000006771963 24.92 0 0 8 0 0 8" at bounding box center [791, 558] width 1302 height 538
drag, startPoint x: 355, startPoint y: 265, endPoint x: 991, endPoint y: 256, distance: 636.1
click at [991, 256] on div "Picking CU Cost Parcels" at bounding box center [1026, 269] width 91 height 38
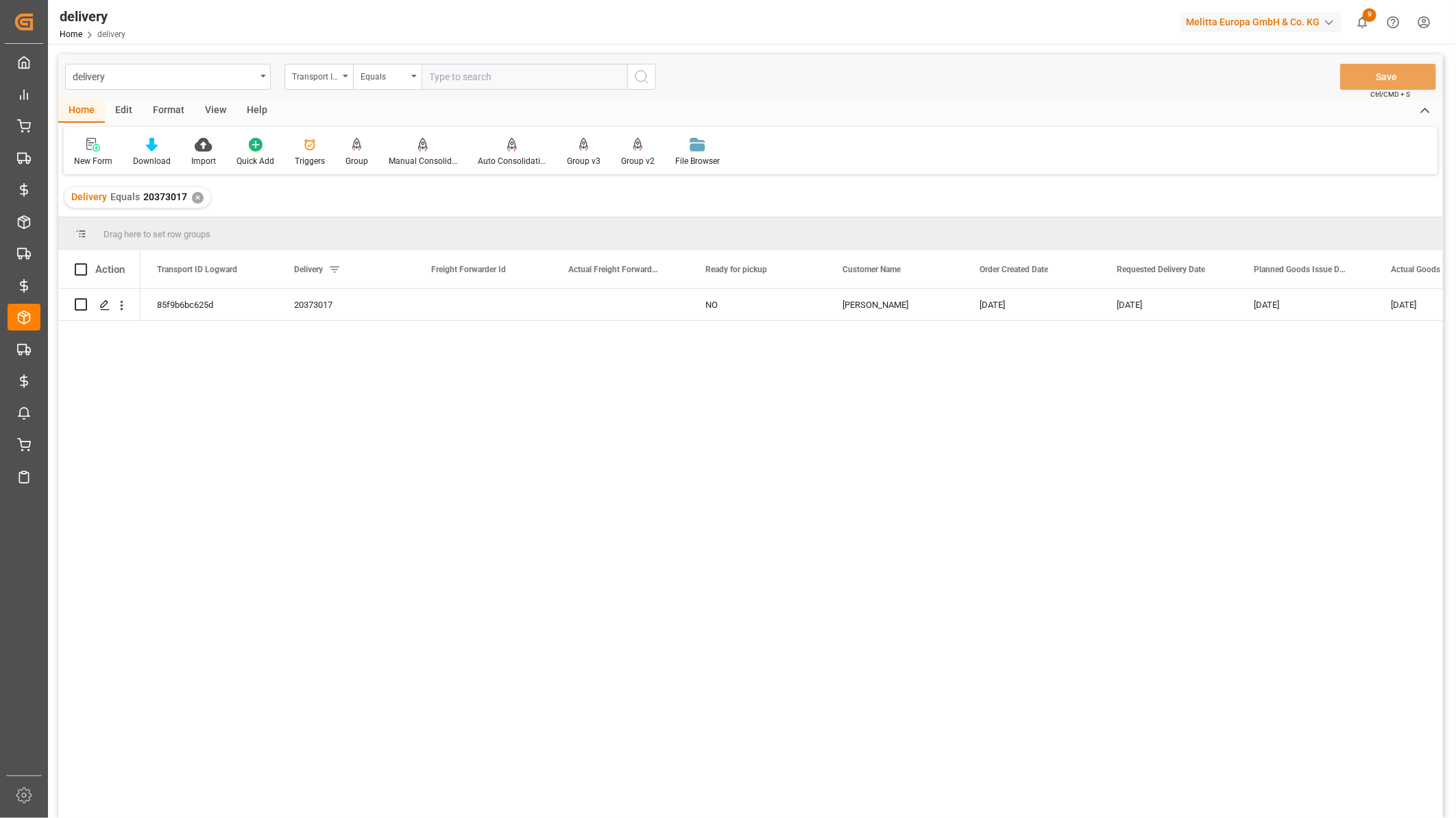
click at [219, 100] on div "View" at bounding box center [215, 111] width 42 height 23
click at [87, 153] on div "Default" at bounding box center [87, 152] width 48 height 31
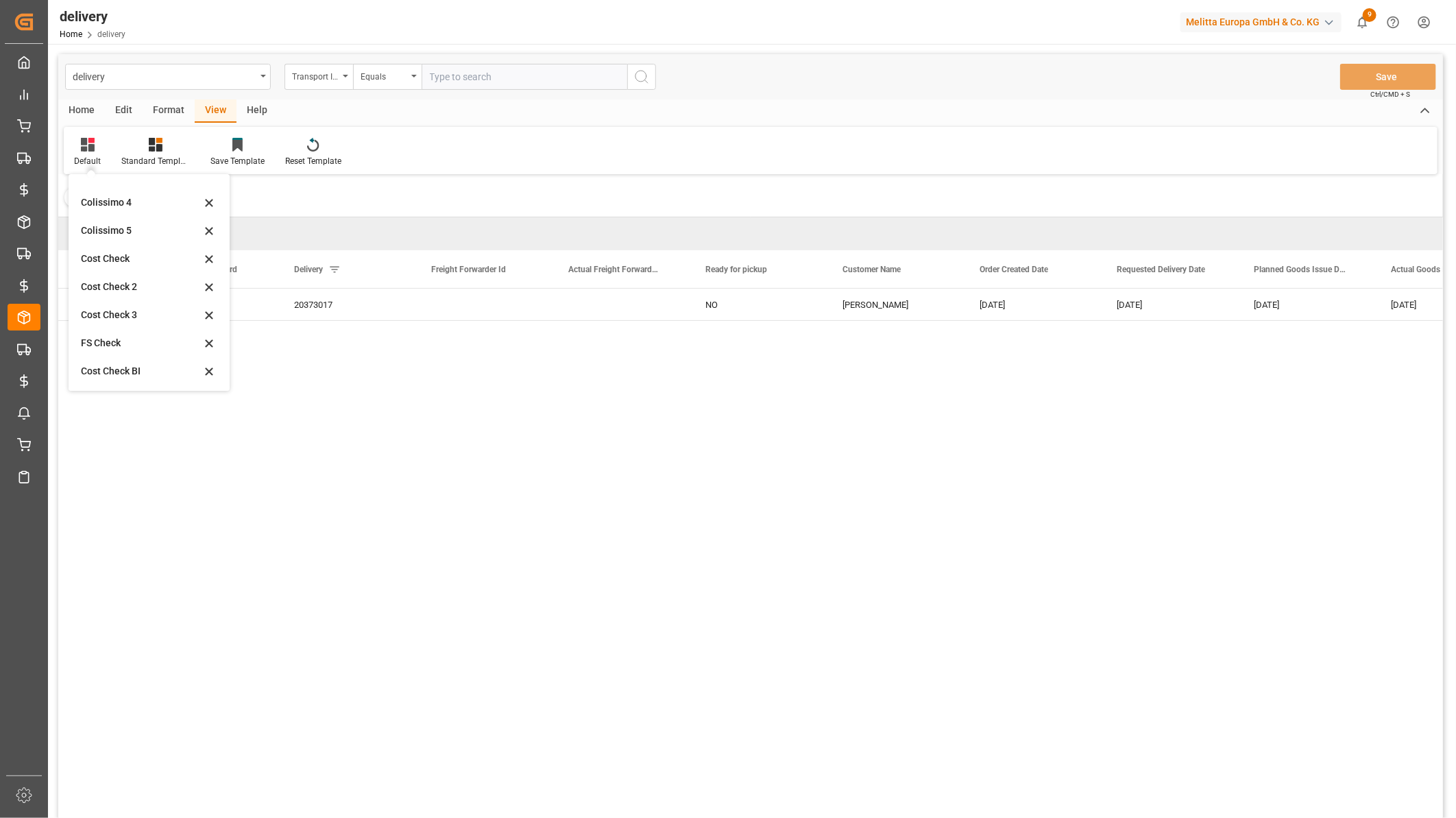
scroll to position [202, 0]
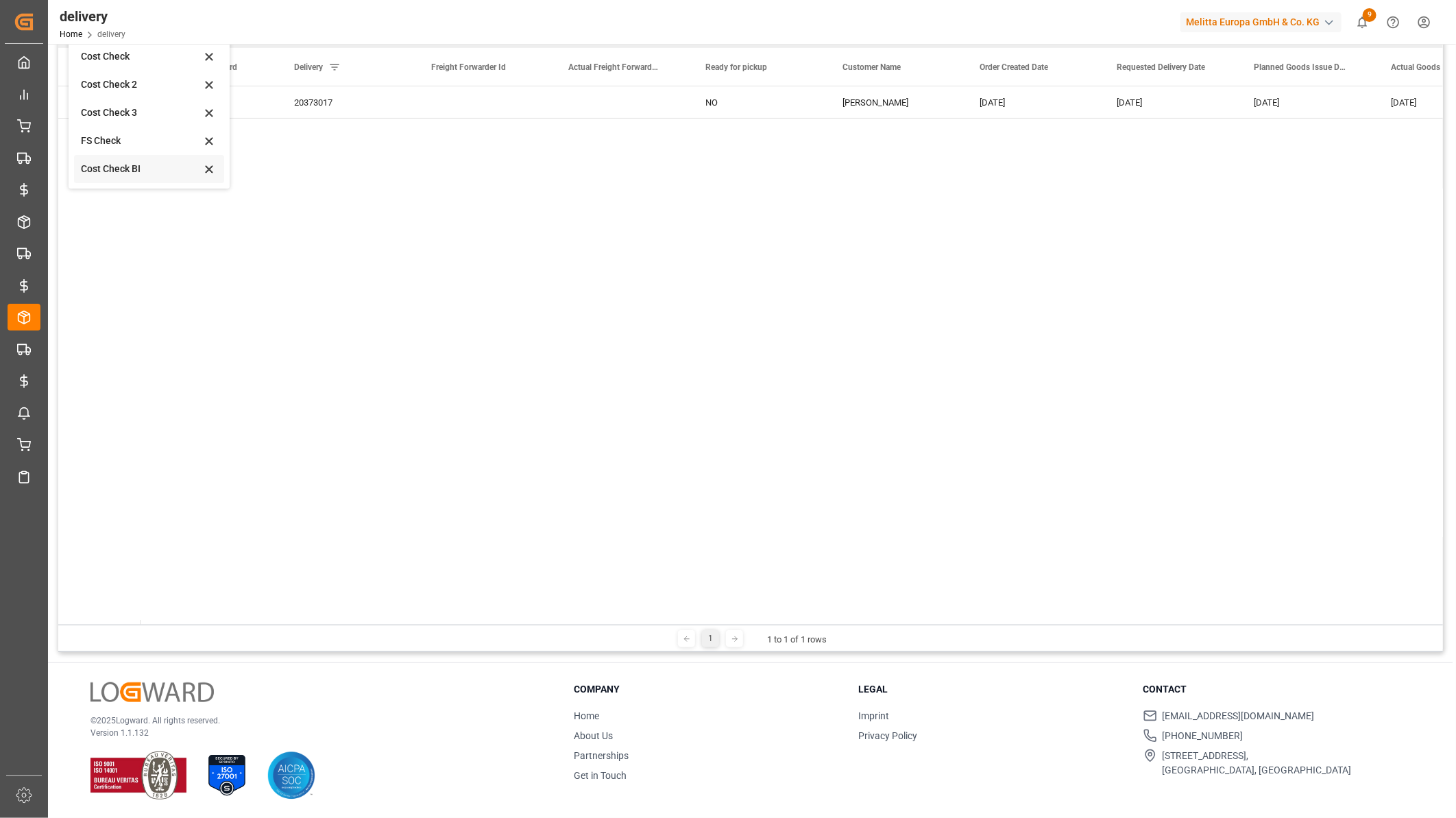
click at [120, 168] on div "Cost Check BI" at bounding box center [140, 169] width 120 height 14
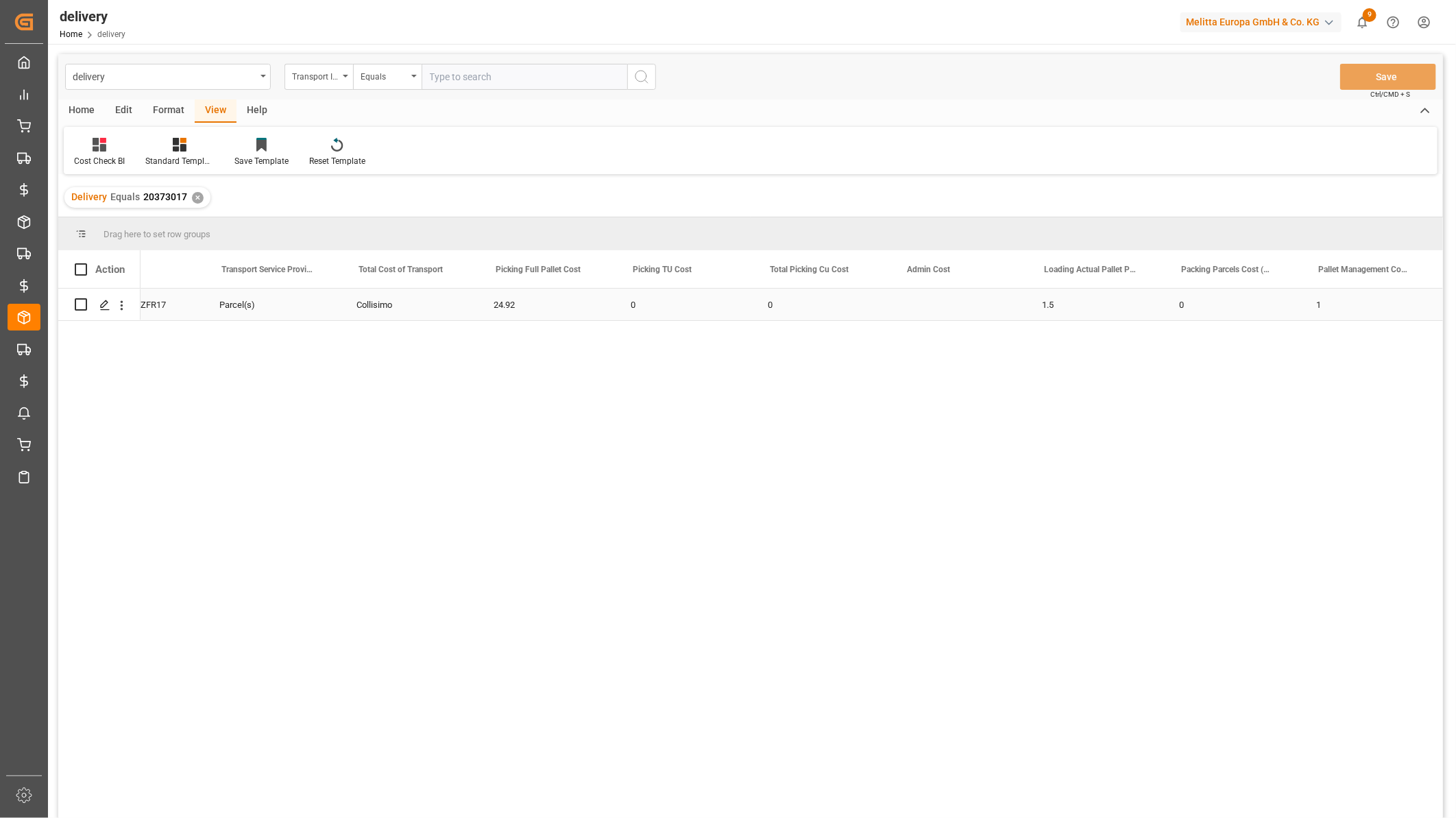
scroll to position [0, 642]
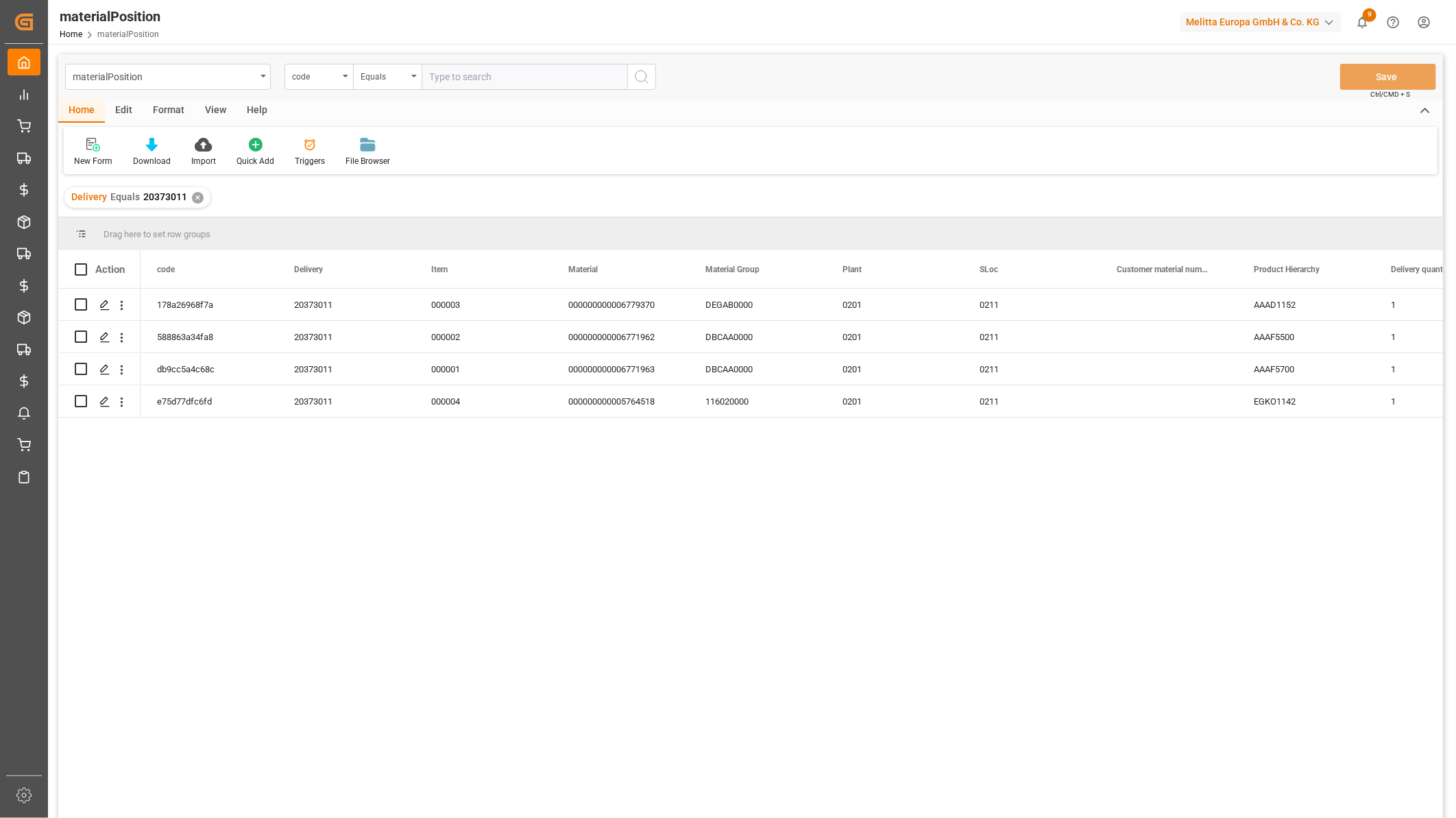
click at [218, 109] on div "View" at bounding box center [215, 111] width 42 height 23
click at [94, 155] on div "Default" at bounding box center [87, 160] width 27 height 12
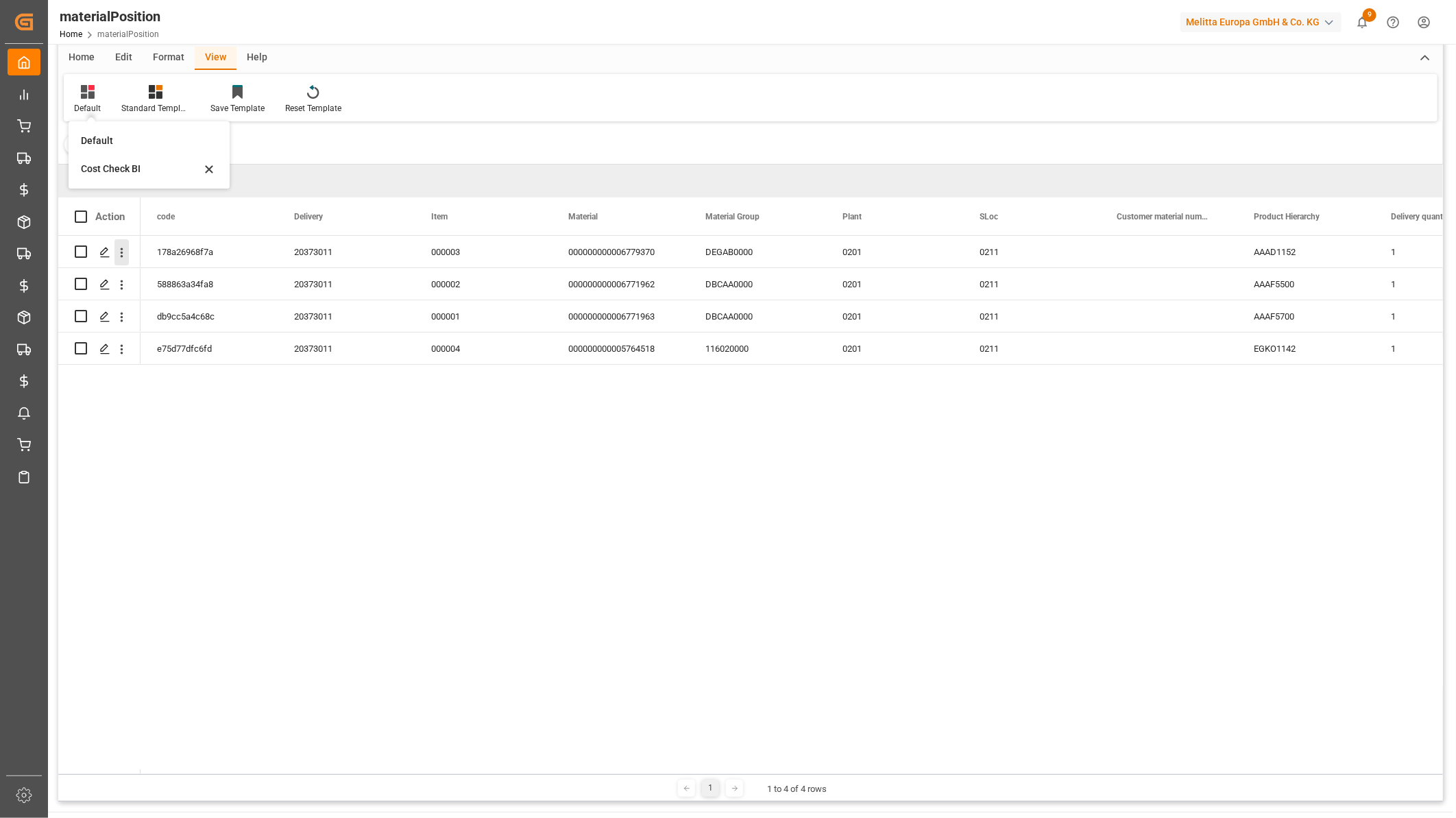
scroll to position [76, 0]
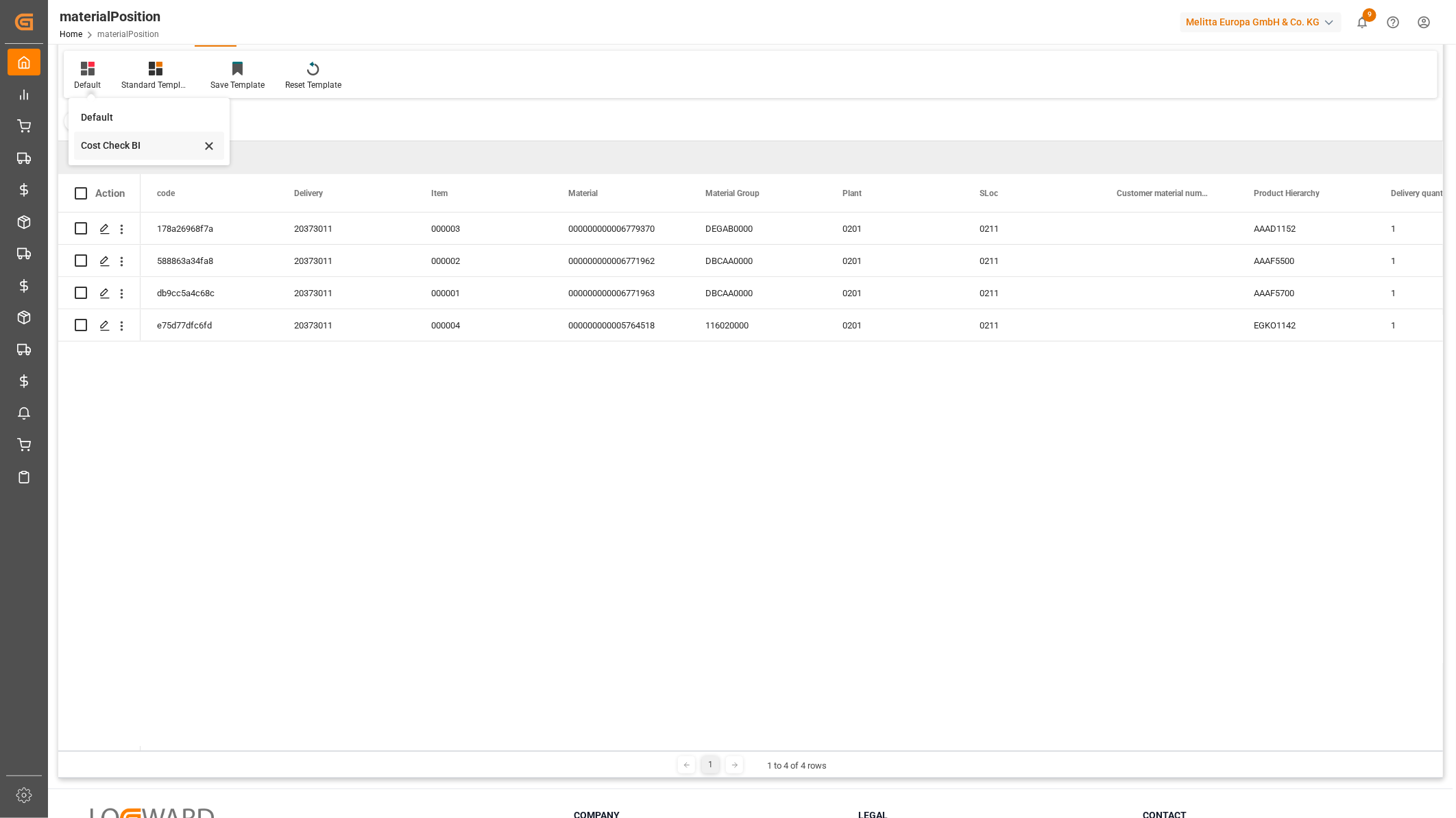
click at [129, 139] on div "Cost Check BI" at bounding box center [140, 145] width 120 height 14
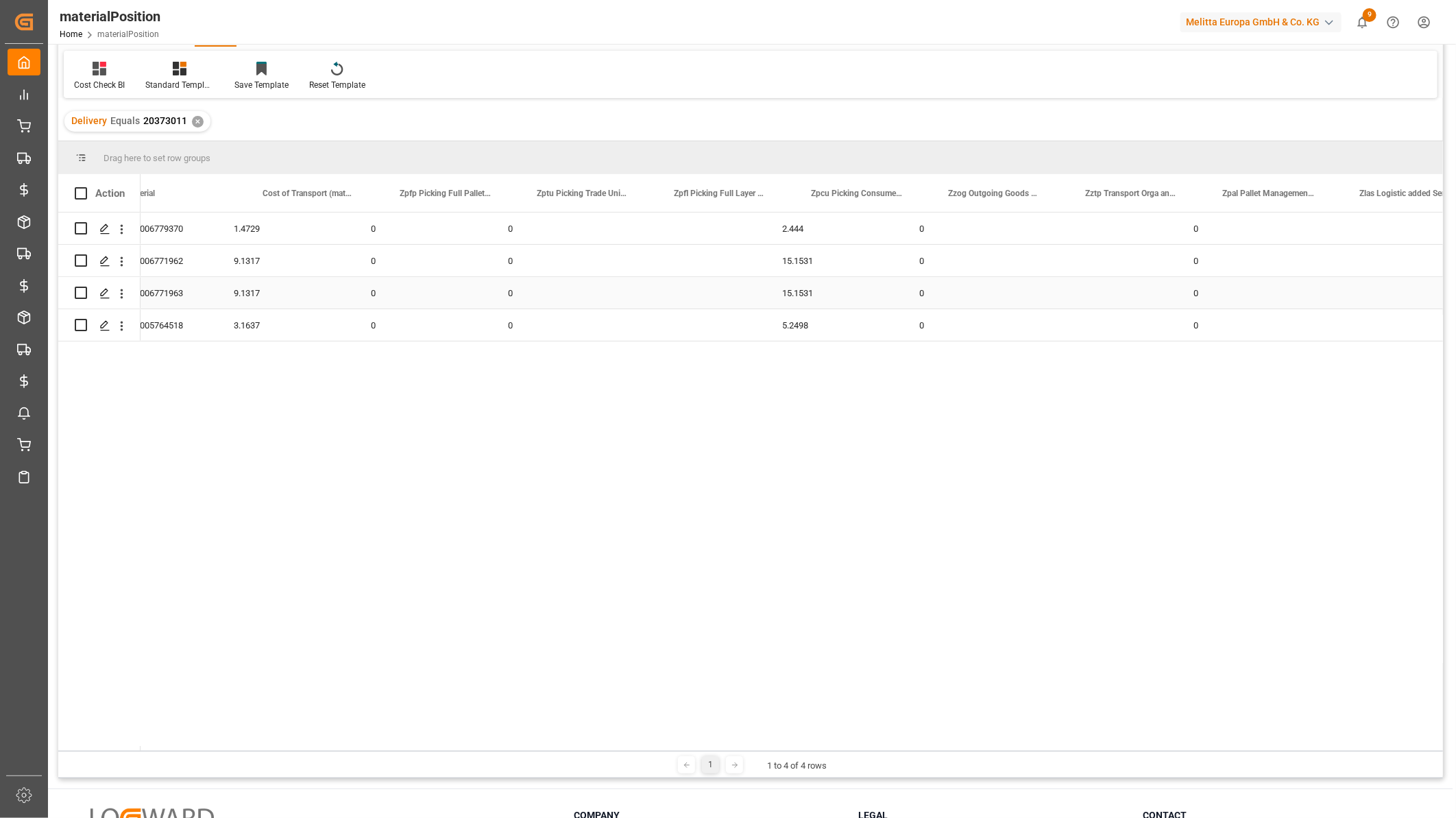
scroll to position [0, 343]
drag, startPoint x: 189, startPoint y: 121, endPoint x: 141, endPoint y: 120, distance: 48.0
click at [141, 120] on div "Delivery Equals 20373011 ✕" at bounding box center [138, 121] width 146 height 21
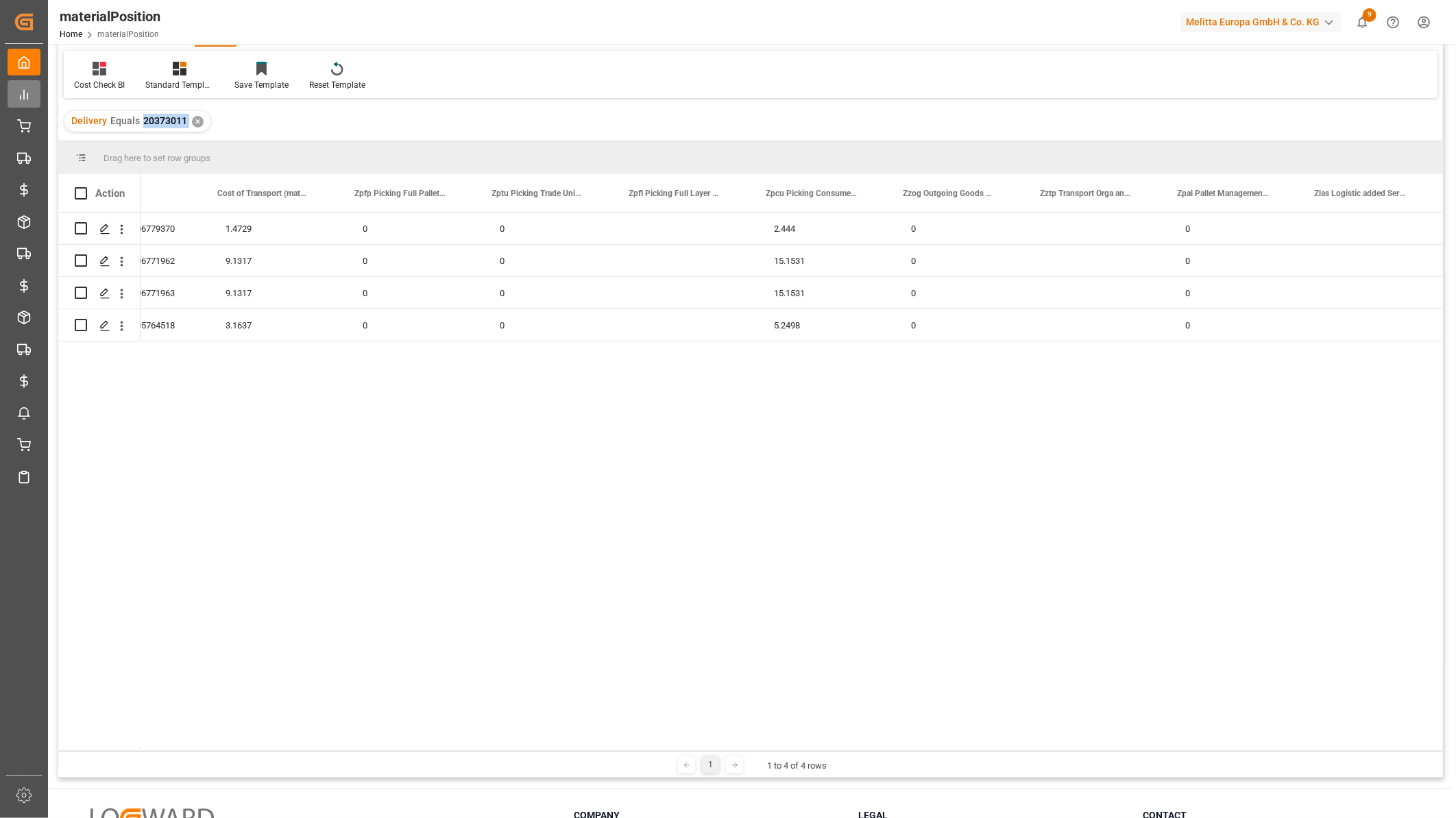
copy span "20373011"
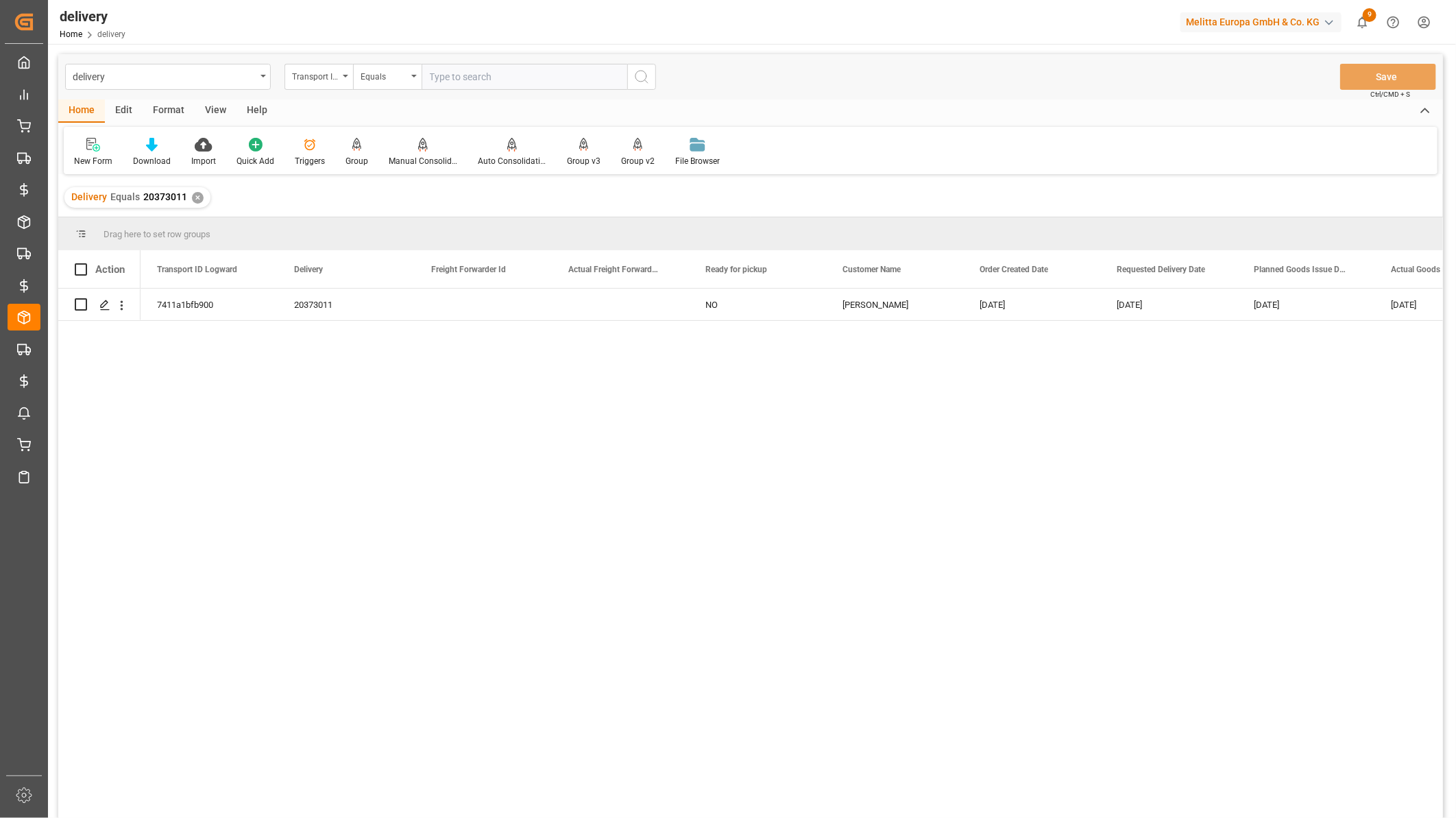
click at [209, 101] on div "View" at bounding box center [215, 111] width 42 height 23
click at [84, 144] on icon at bounding box center [87, 144] width 13 height 13
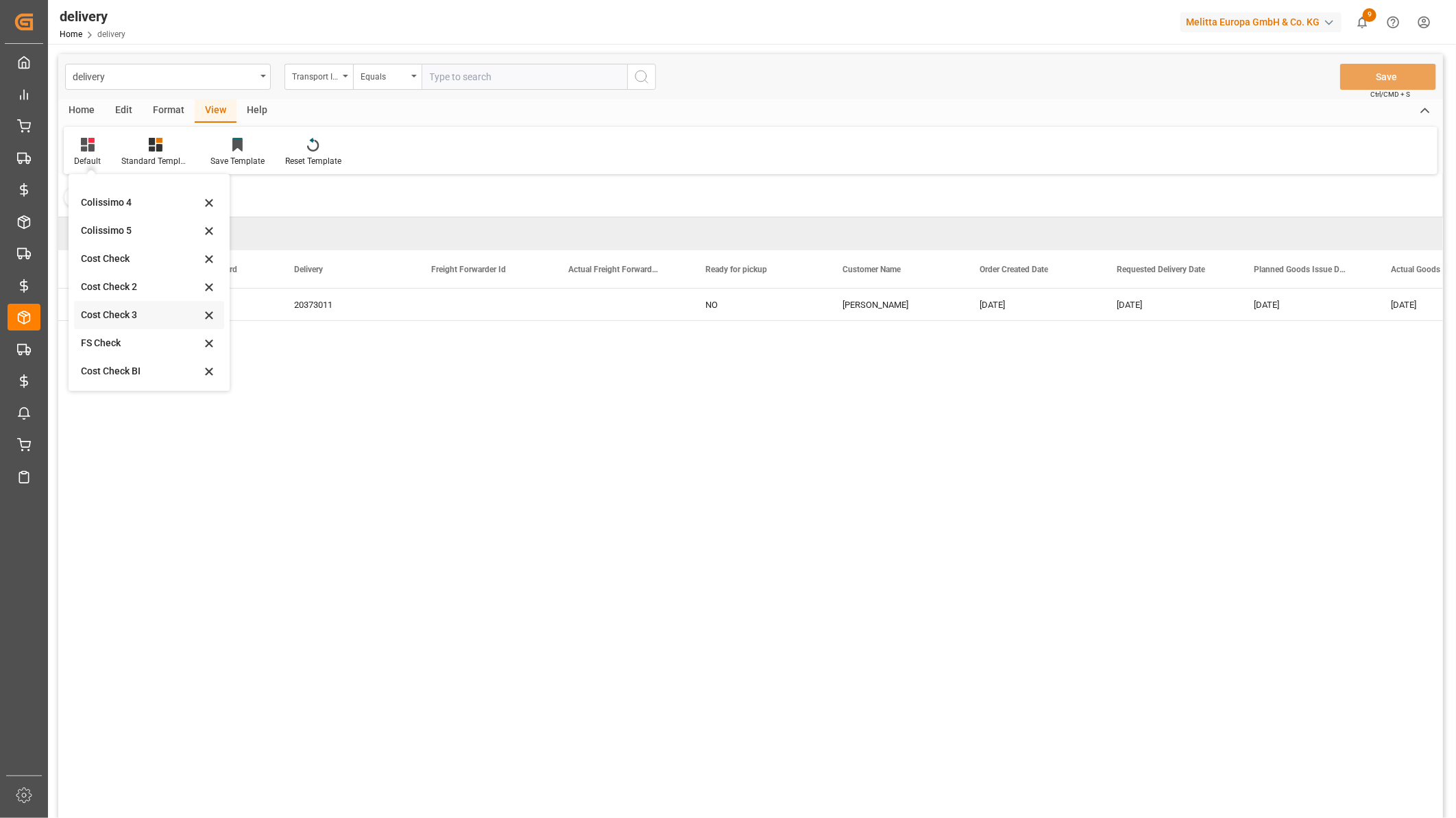
scroll to position [202, 0]
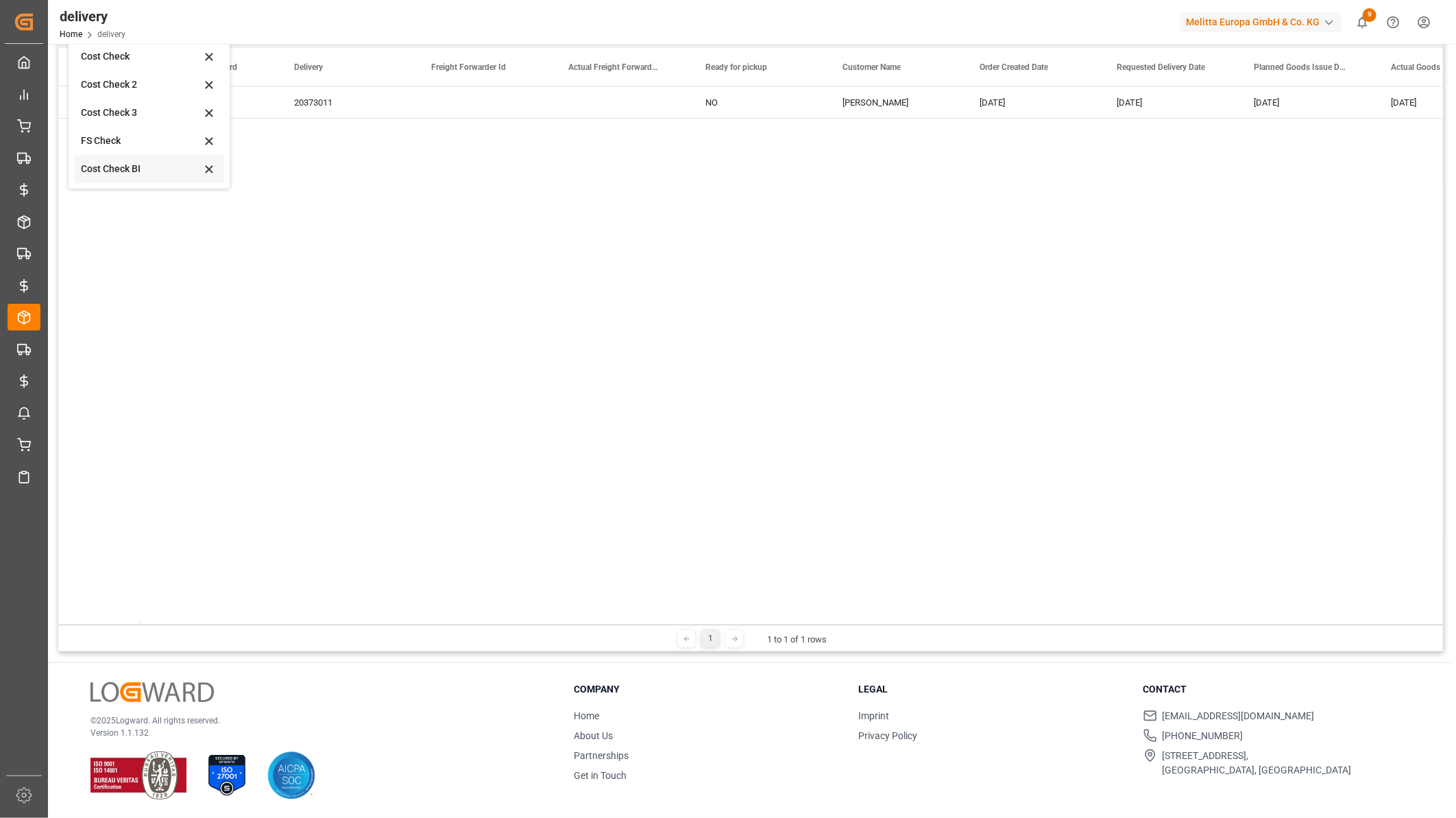
click at [107, 175] on div "Cost Check BI" at bounding box center [149, 169] width 150 height 28
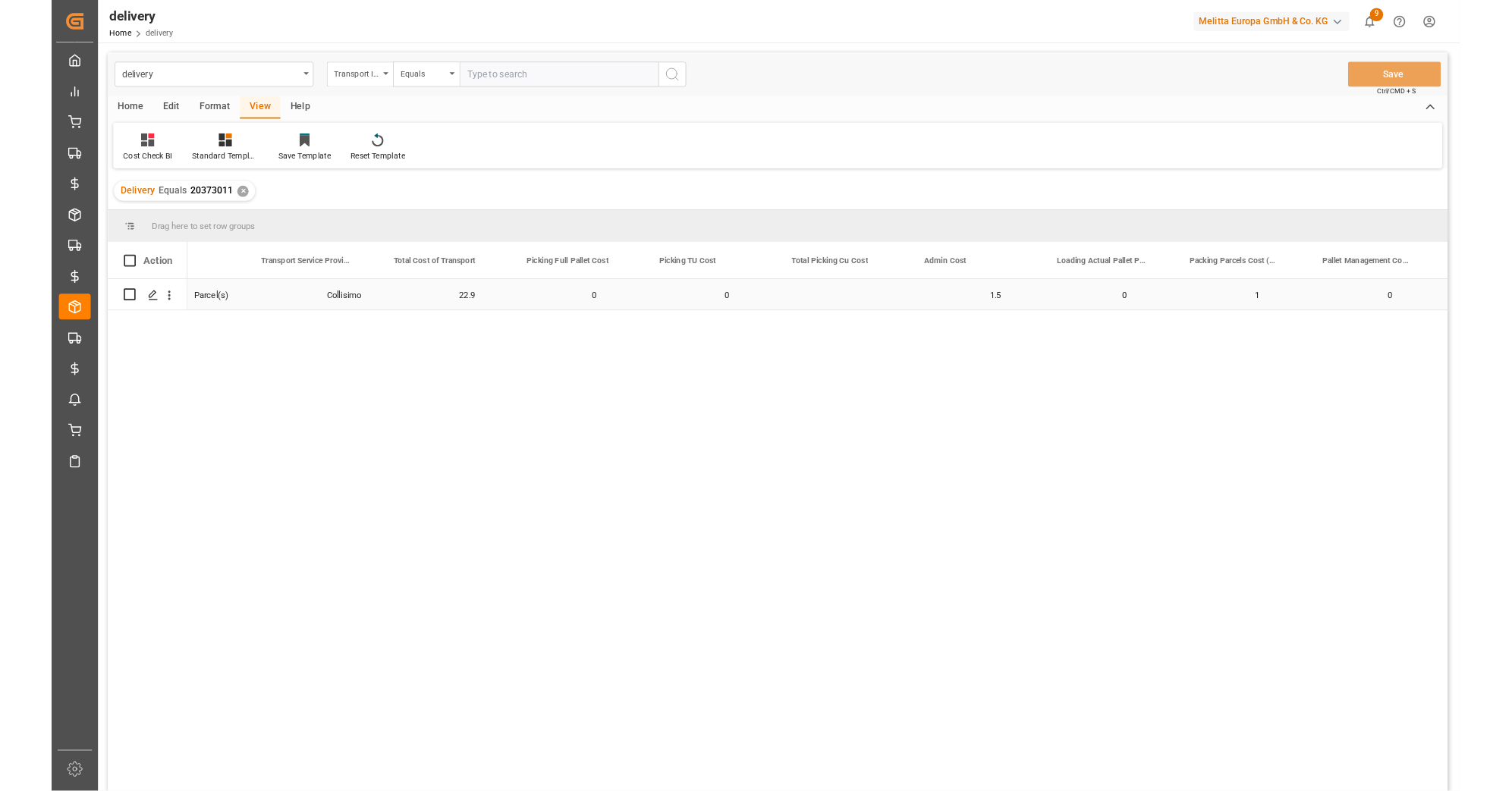
scroll to position [0, 710]
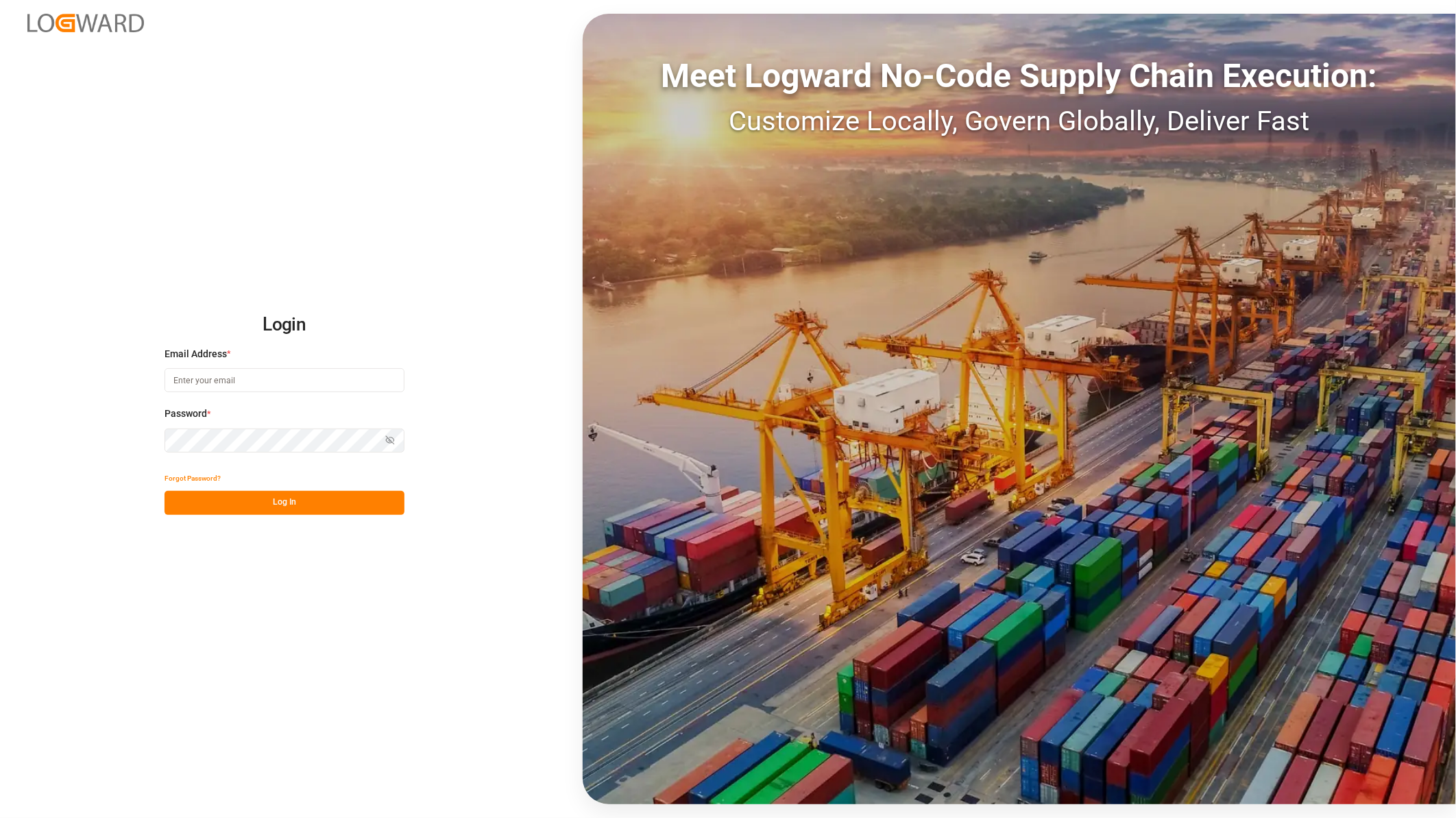
type input "[PERSON_NAME][EMAIL_ADDRESS][PERSON_NAME][DOMAIN_NAME]"
click at [300, 500] on button "Log In" at bounding box center [284, 503] width 240 height 24
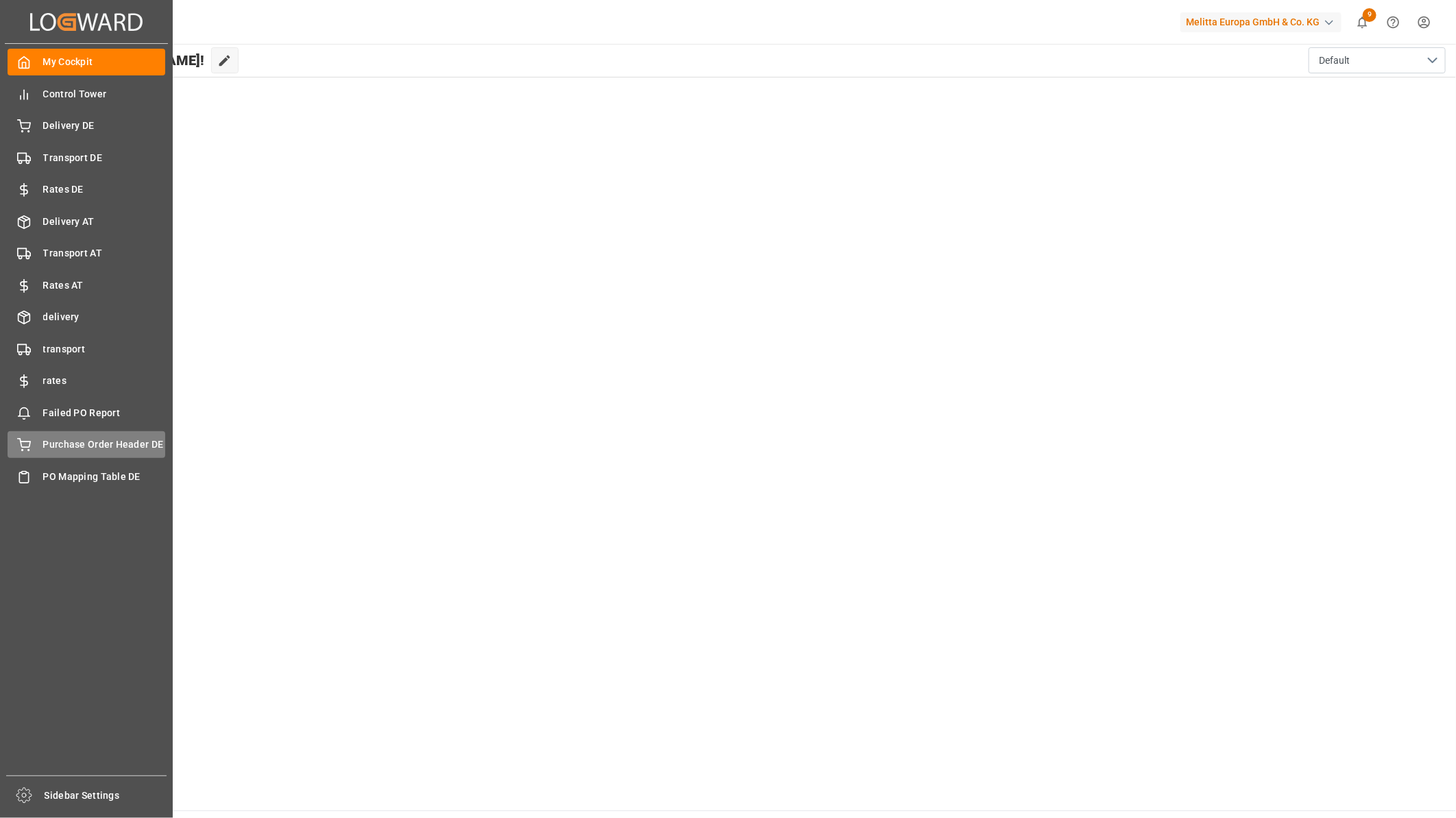
click at [118, 441] on span "Purchase Order Header DE" at bounding box center [104, 445] width 123 height 14
